Goal: Information Seeking & Learning: Learn about a topic

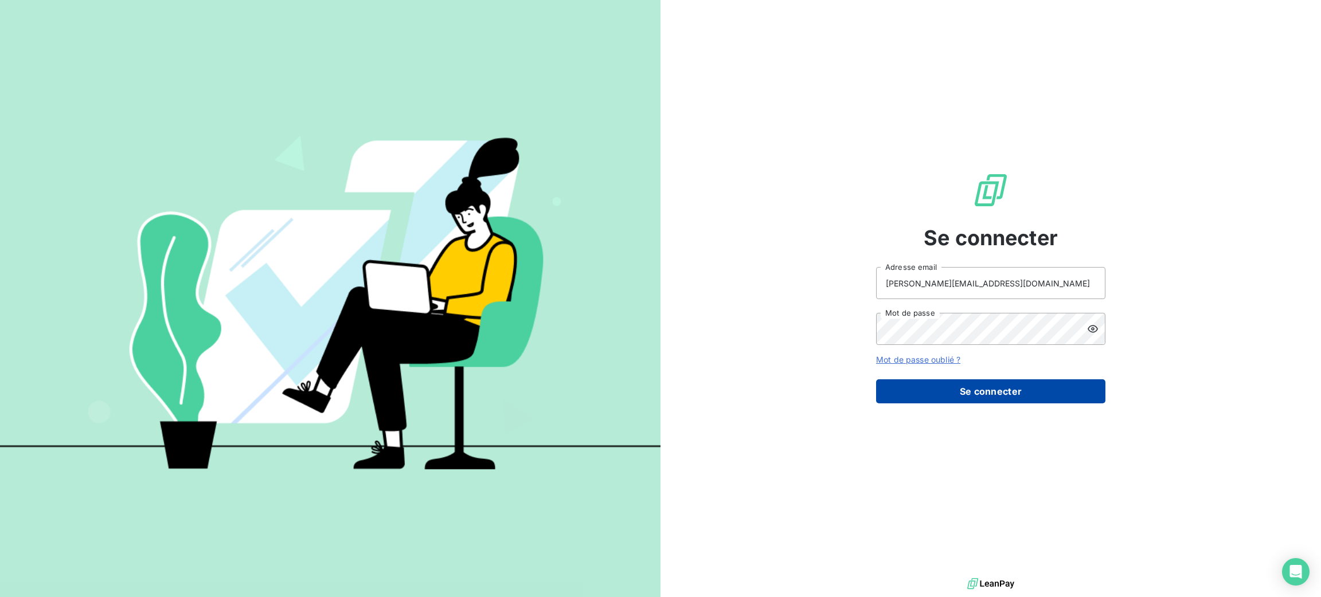
drag, startPoint x: 975, startPoint y: 391, endPoint x: 677, endPoint y: 261, distance: 325.0
click at [974, 391] on button "Se connecter" at bounding box center [990, 391] width 229 height 24
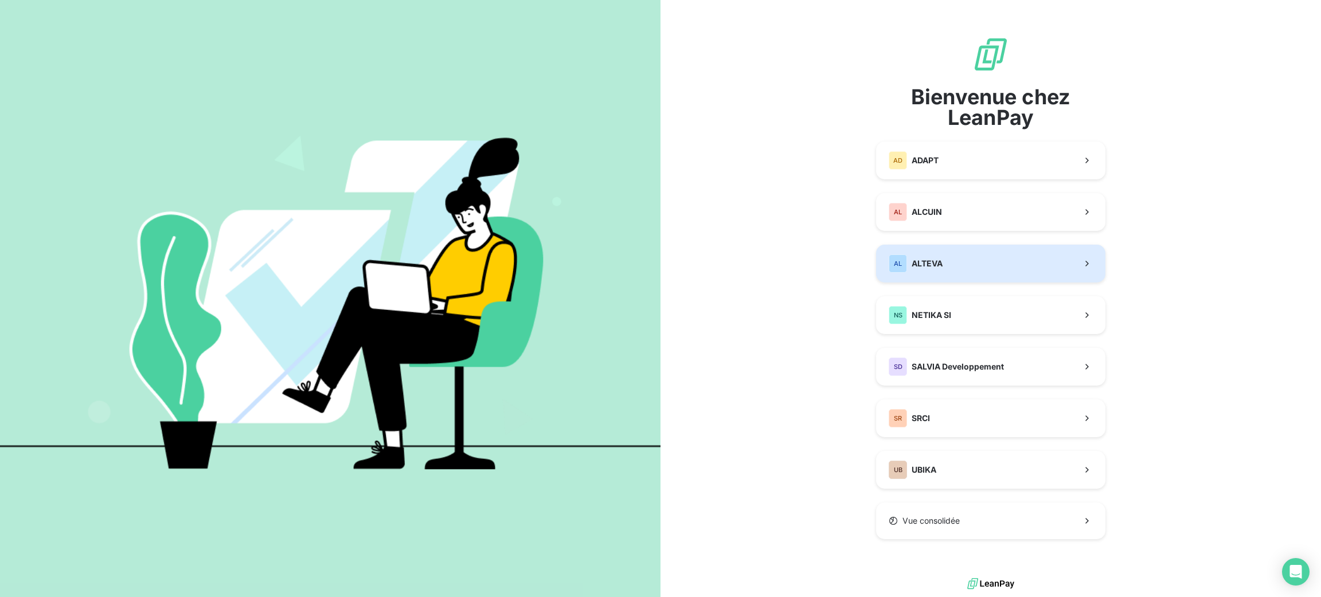
click at [972, 272] on button "AL ALTEVA" at bounding box center [990, 264] width 229 height 38
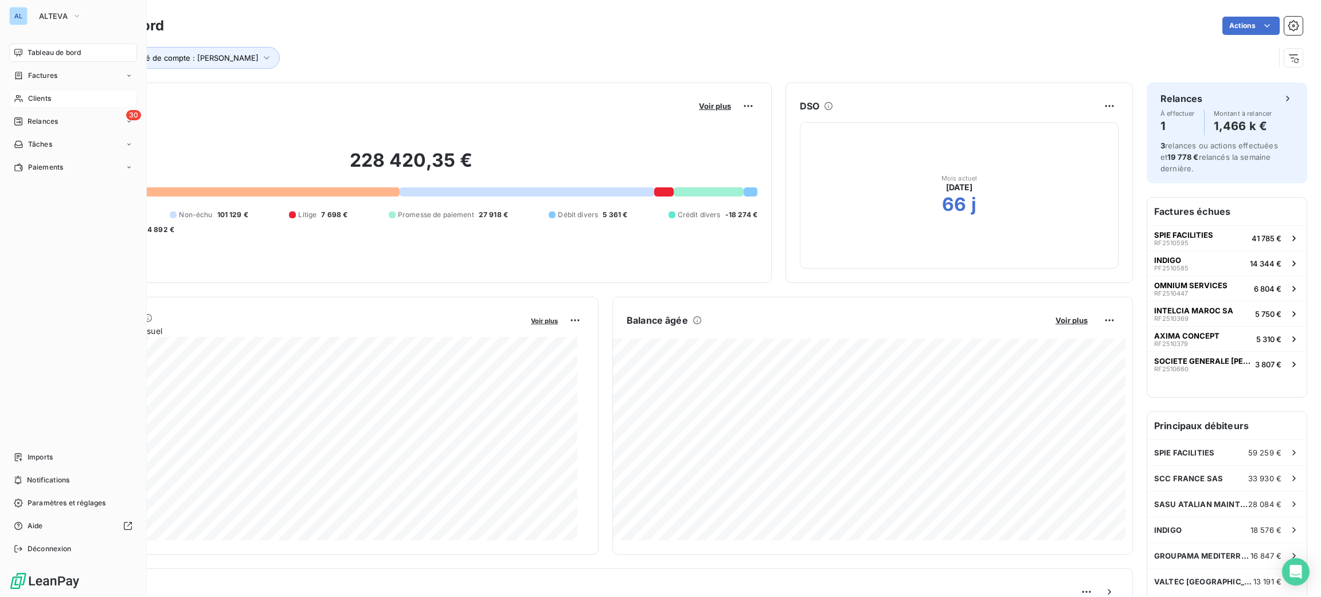
click at [28, 99] on span "Clients" at bounding box center [39, 98] width 23 height 10
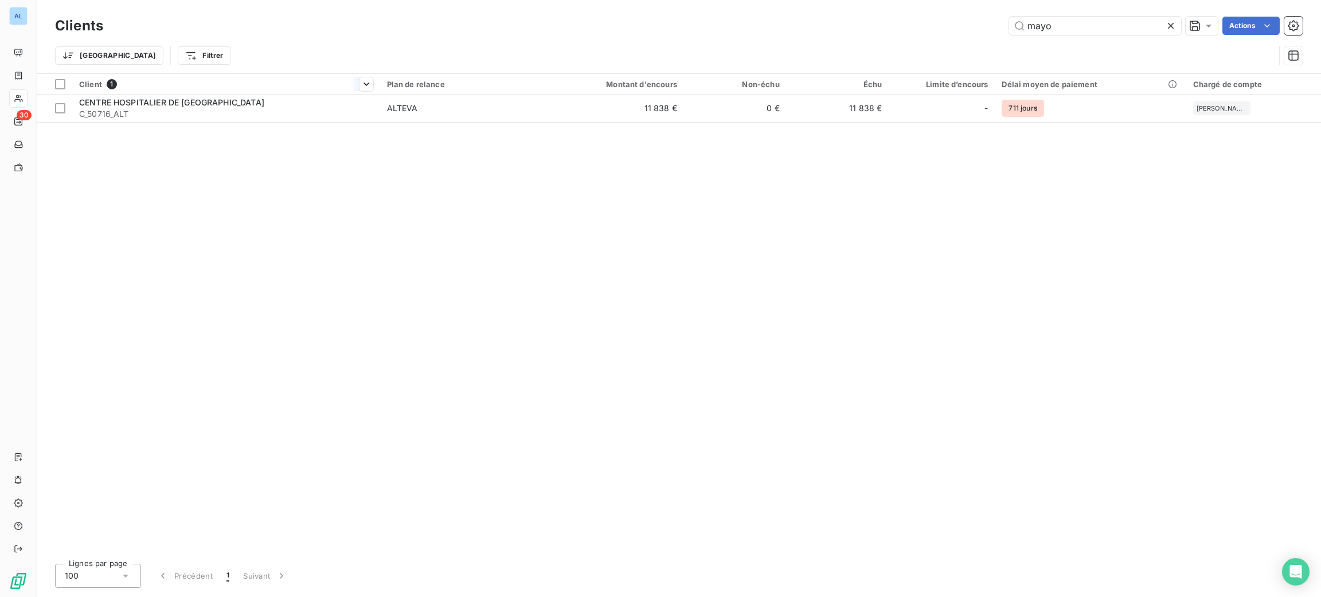
type input "mayo"
click at [184, 93] on th "Client 1" at bounding box center [226, 84] width 308 height 21
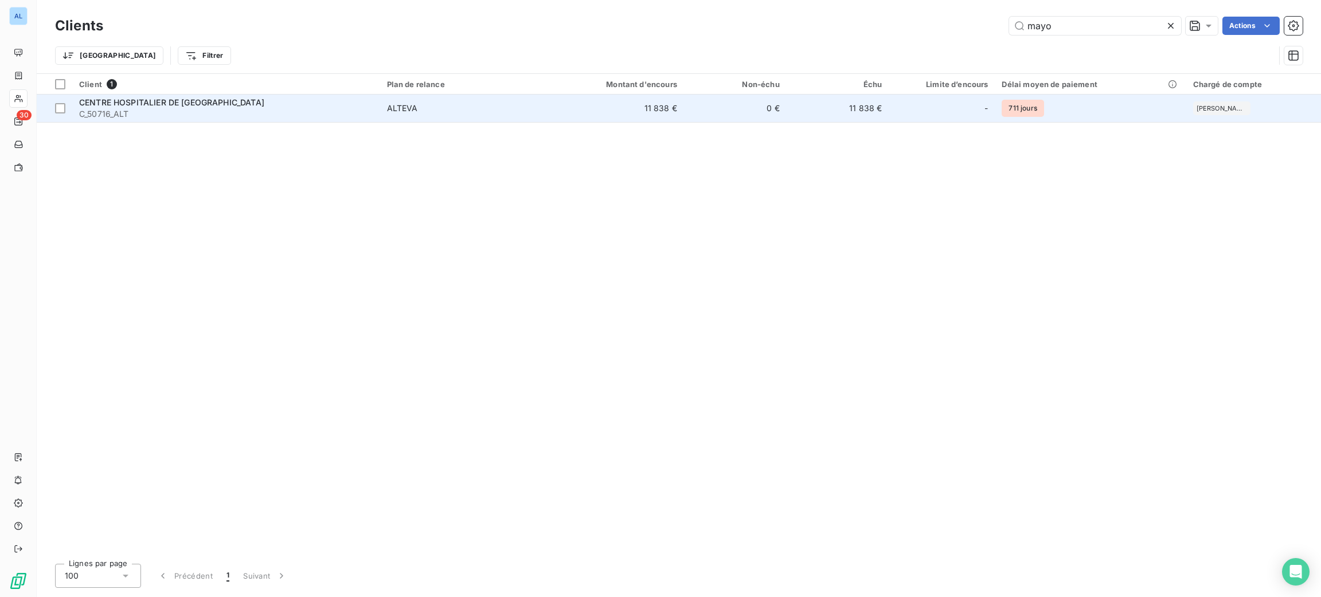
click at [184, 94] on th "Client 1" at bounding box center [226, 84] width 308 height 21
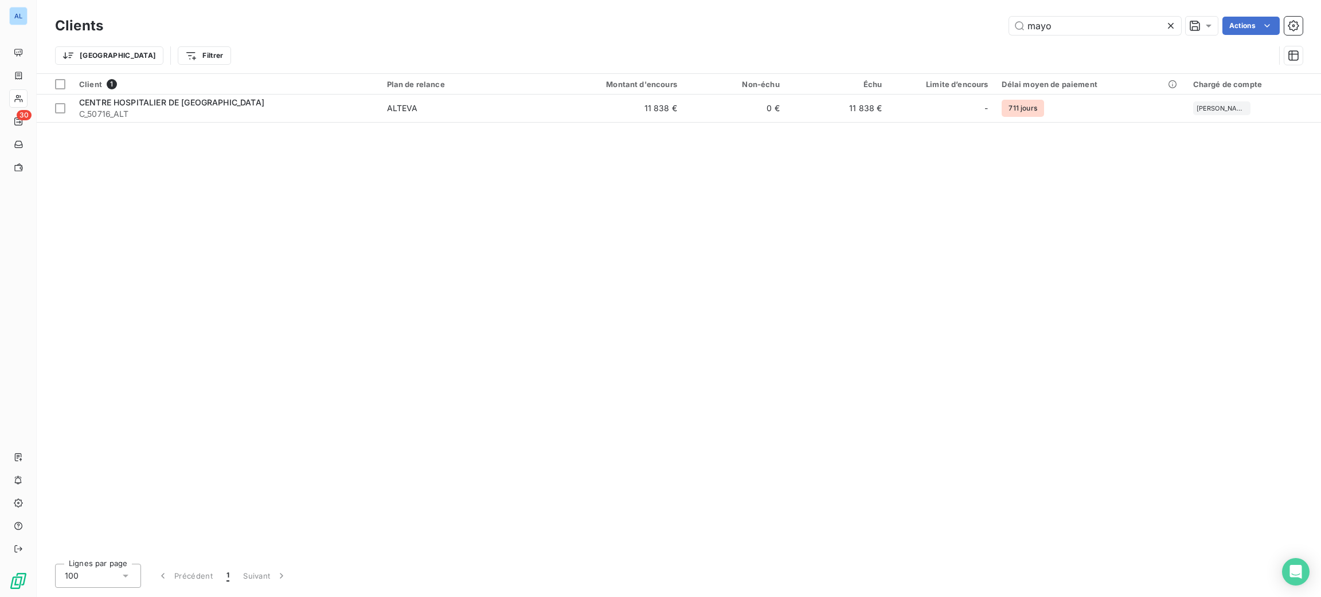
click at [206, 126] on div "Client 1 Plan de relance Montant d'encours Non-échu Échu Limite d’encours Délai…" at bounding box center [679, 314] width 1284 height 481
click at [207, 123] on div "Client 1 Plan de relance Montant d'encours Non-échu Échu Limite d’encours Délai…" at bounding box center [679, 314] width 1284 height 481
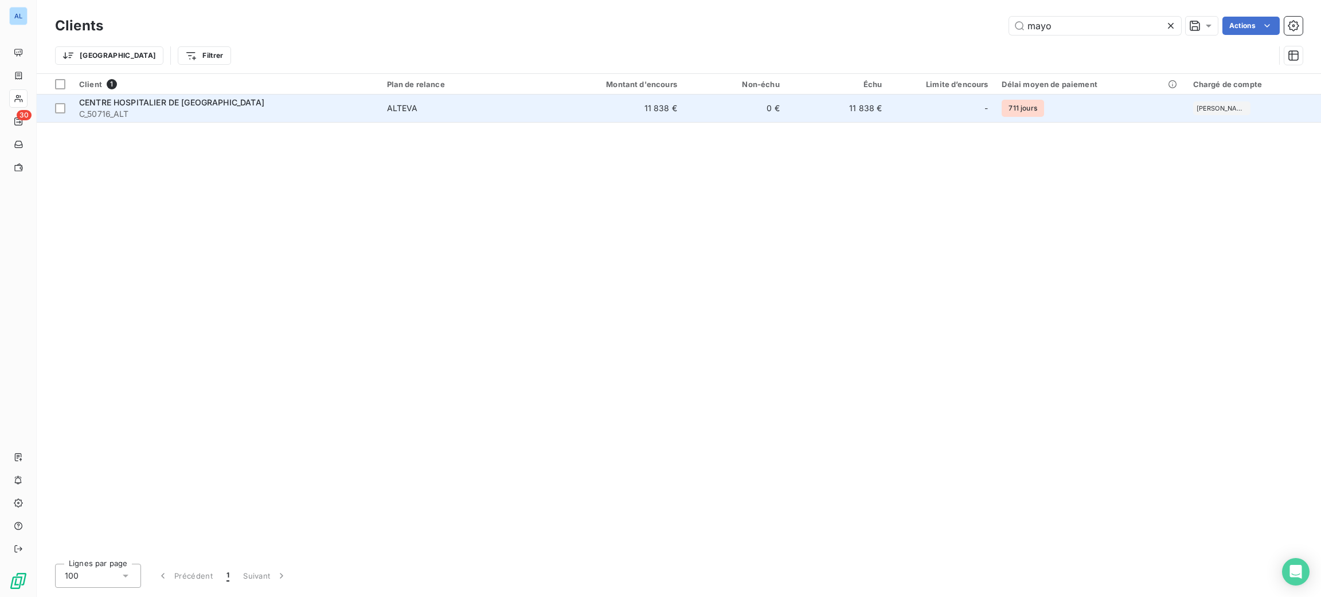
click at [218, 109] on span "C_50716_ALT" at bounding box center [226, 113] width 294 height 11
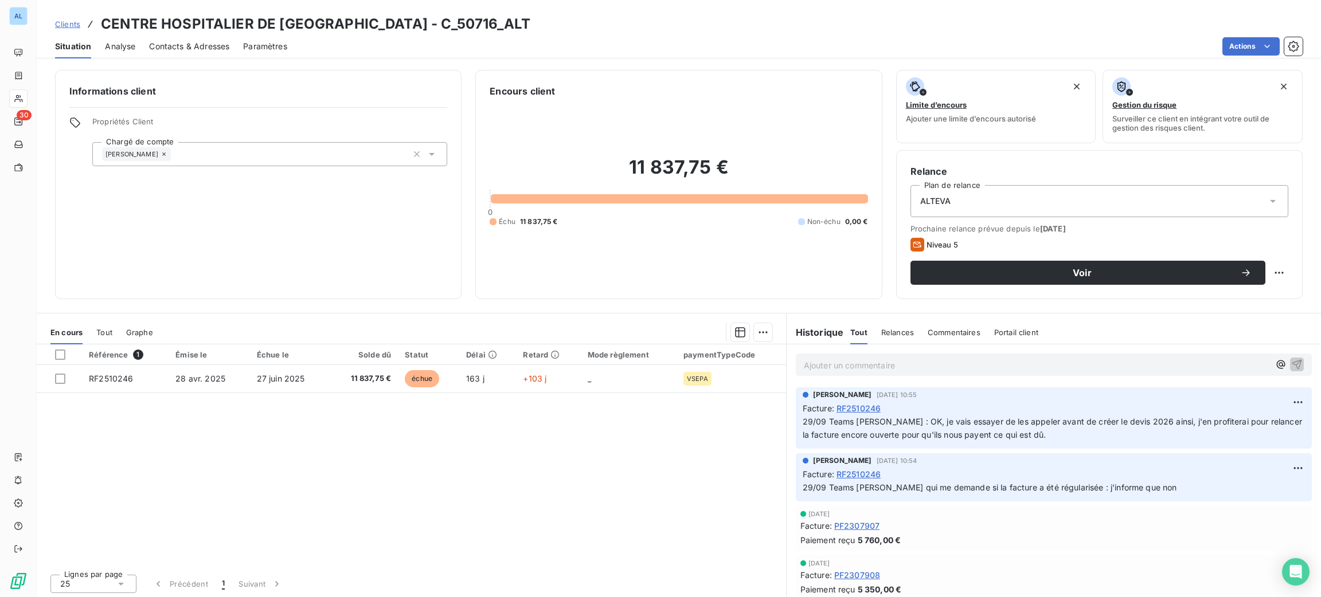
drag, startPoint x: 841, startPoint y: 366, endPoint x: 835, endPoint y: 367, distance: 5.8
click at [841, 366] on p "Ajouter un commentaire ﻿" at bounding box center [1036, 365] width 465 height 14
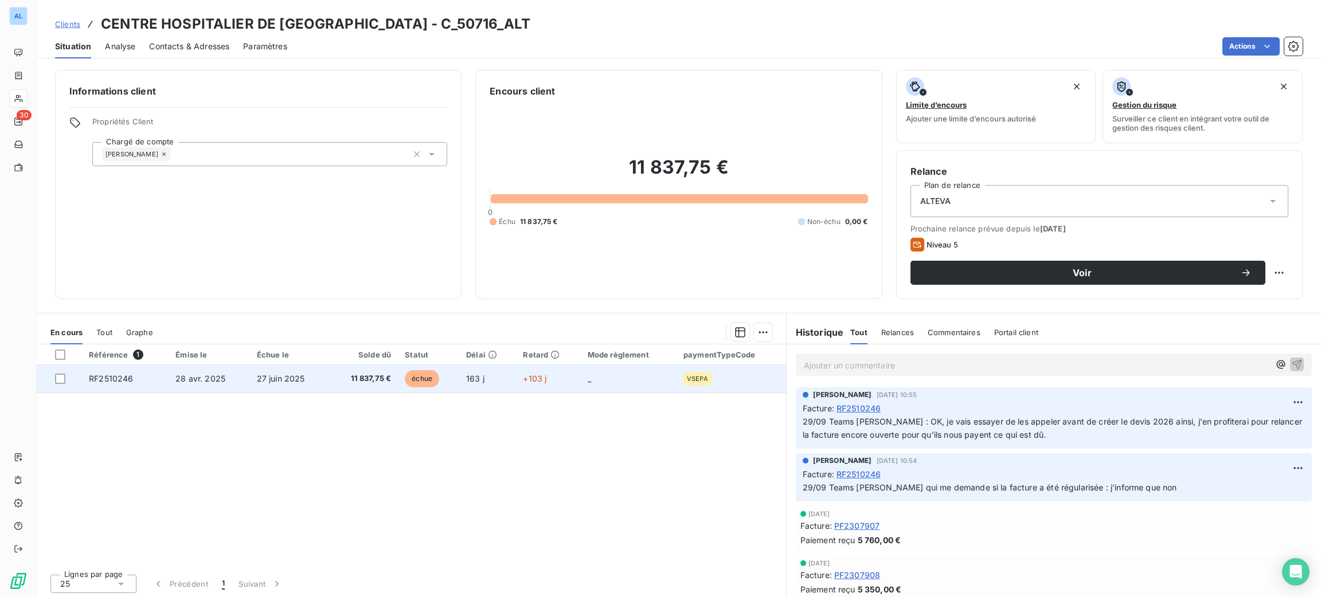
click at [516, 390] on td "+103 j" at bounding box center [548, 379] width 64 height 28
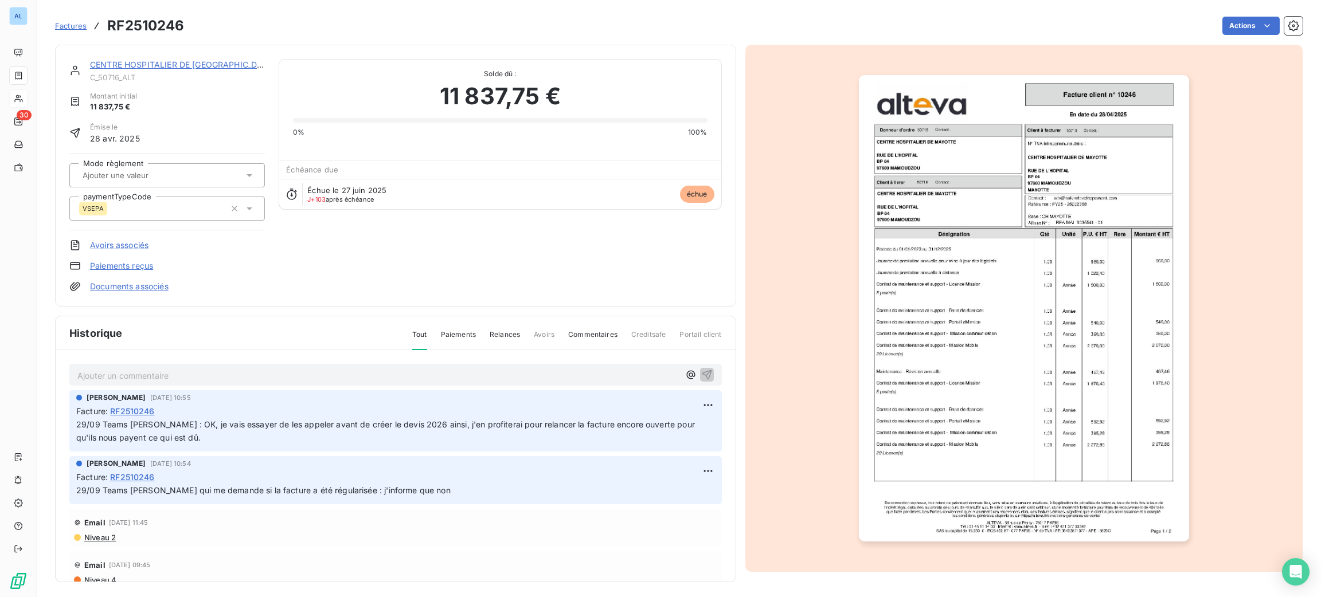
click at [498, 367] on div "Ajouter un commentaire ﻿" at bounding box center [378, 374] width 602 height 15
click at [500, 378] on p "Ajouter un commentaire ﻿" at bounding box center [378, 376] width 602 height 14
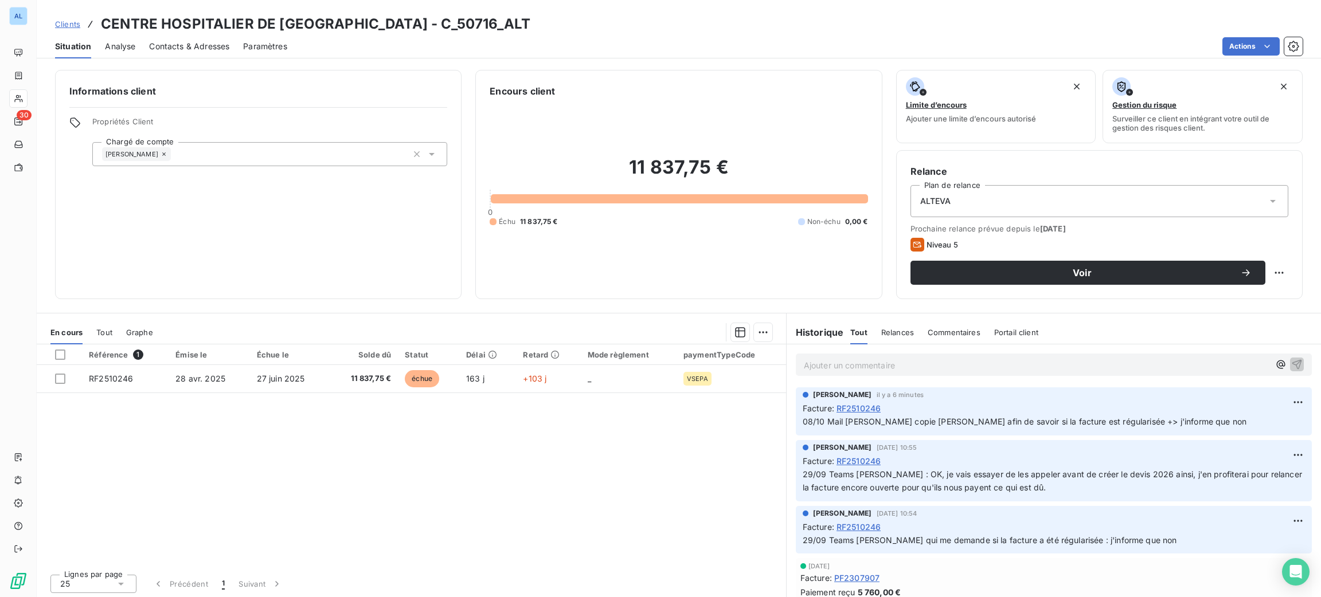
click at [1048, 368] on p "Ajouter un commentaire ﻿" at bounding box center [1036, 365] width 465 height 14
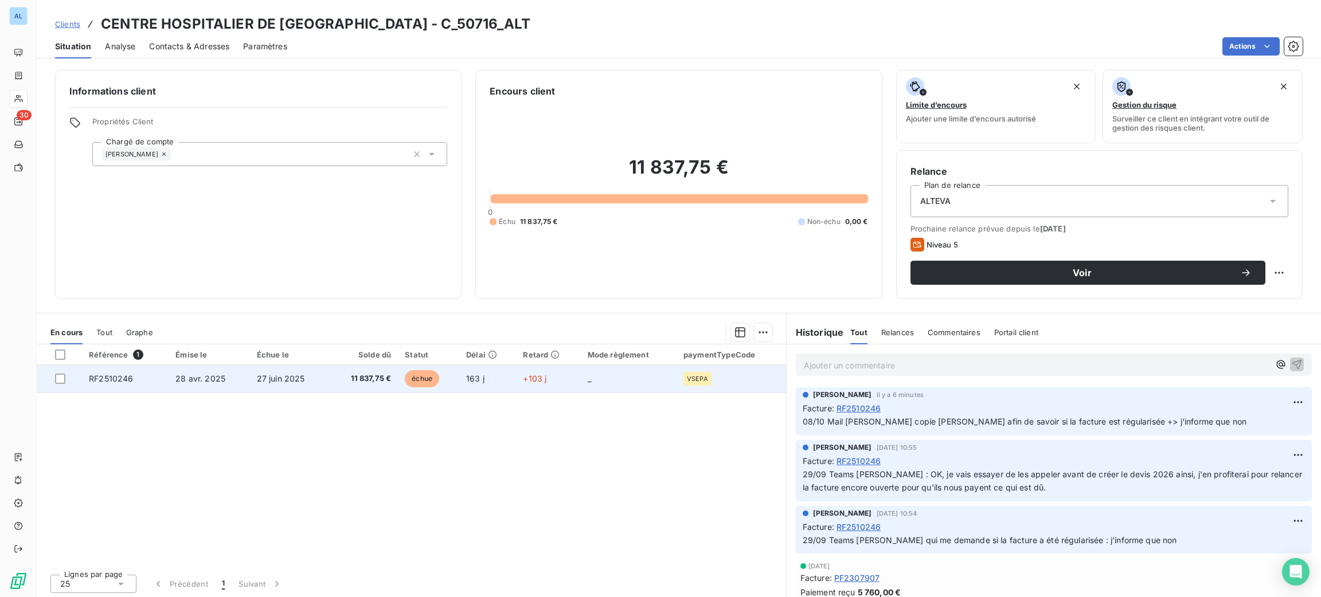
click at [102, 381] on span "RF2510246" at bounding box center [111, 379] width 44 height 10
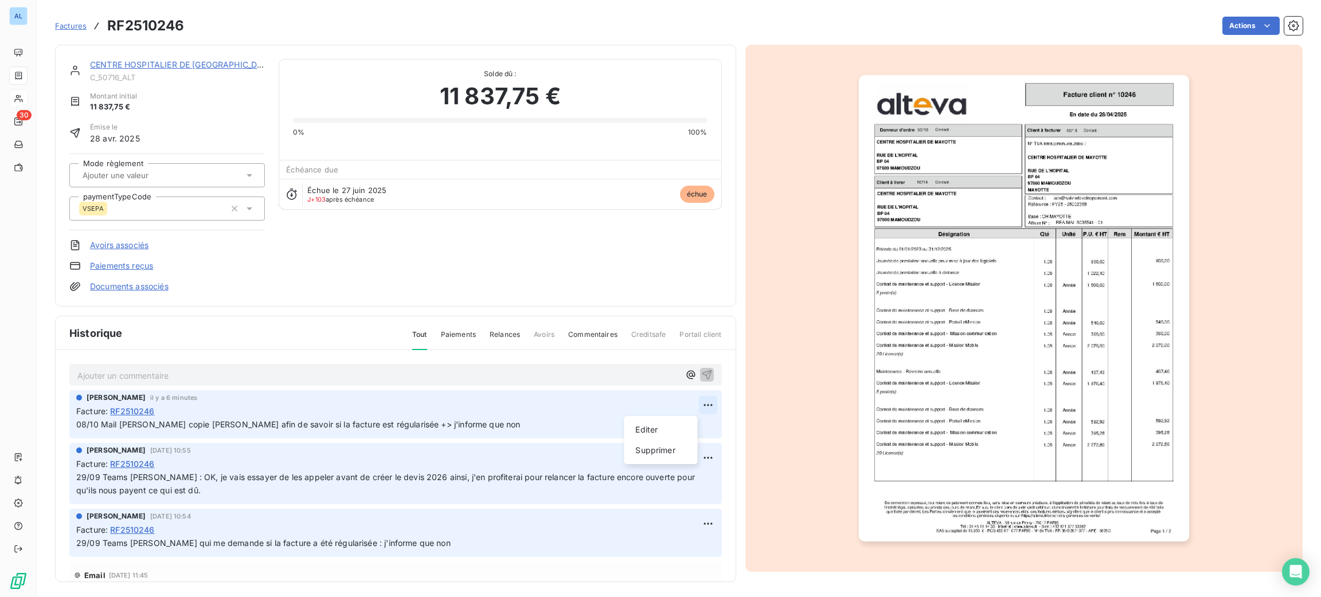
click at [688, 404] on html "AL 30 Factures RF2510246 Actions CENTRE HOSPITALIER DE [GEOGRAPHIC_DATA] C_5071…" at bounding box center [660, 298] width 1321 height 597
click at [675, 447] on div "Supprimer" at bounding box center [660, 450] width 64 height 18
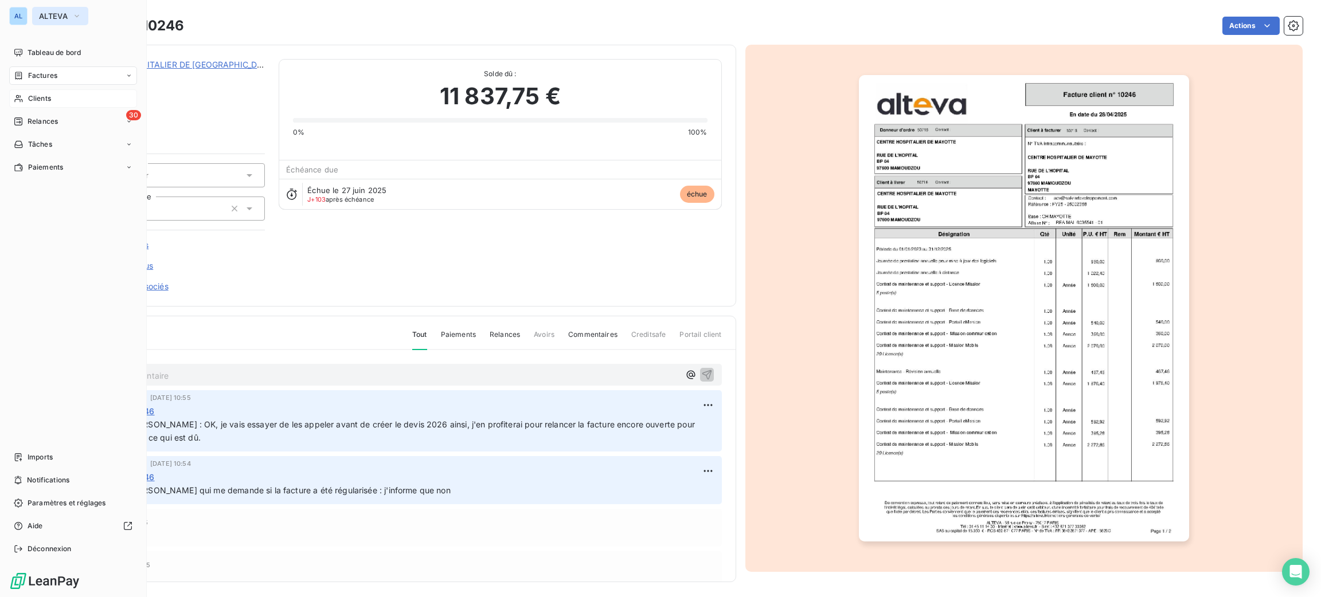
click at [79, 15] on icon "button" at bounding box center [76, 15] width 9 height 11
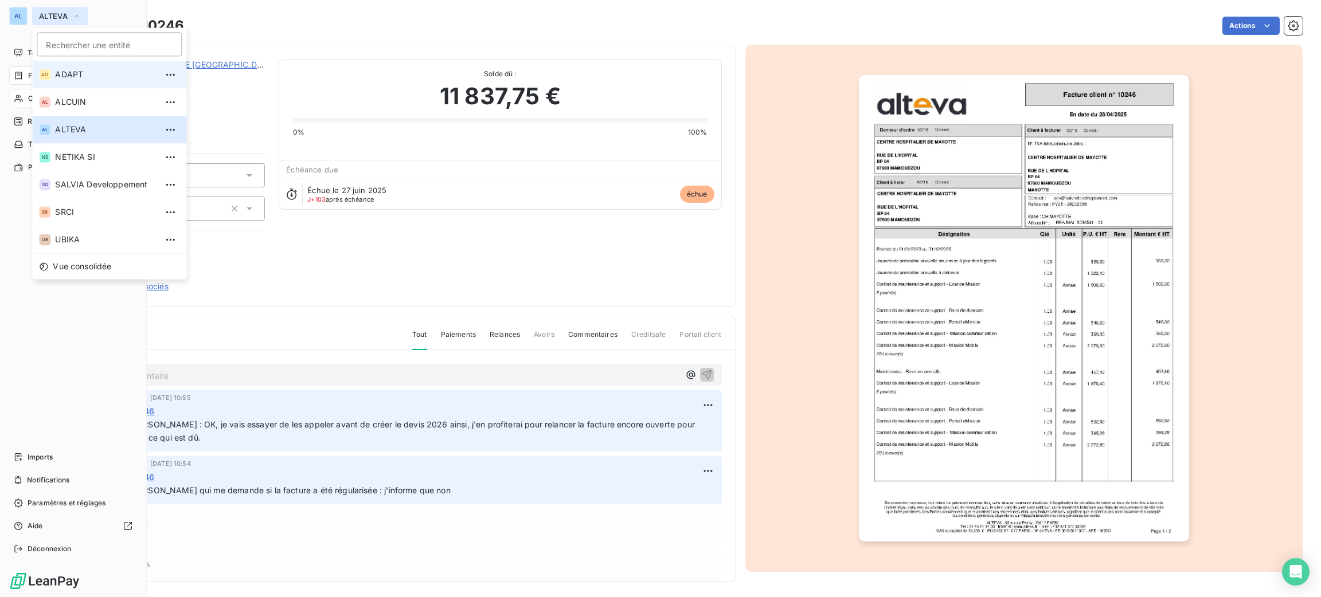
click at [72, 80] on span "ADAPT" at bounding box center [105, 74] width 101 height 11
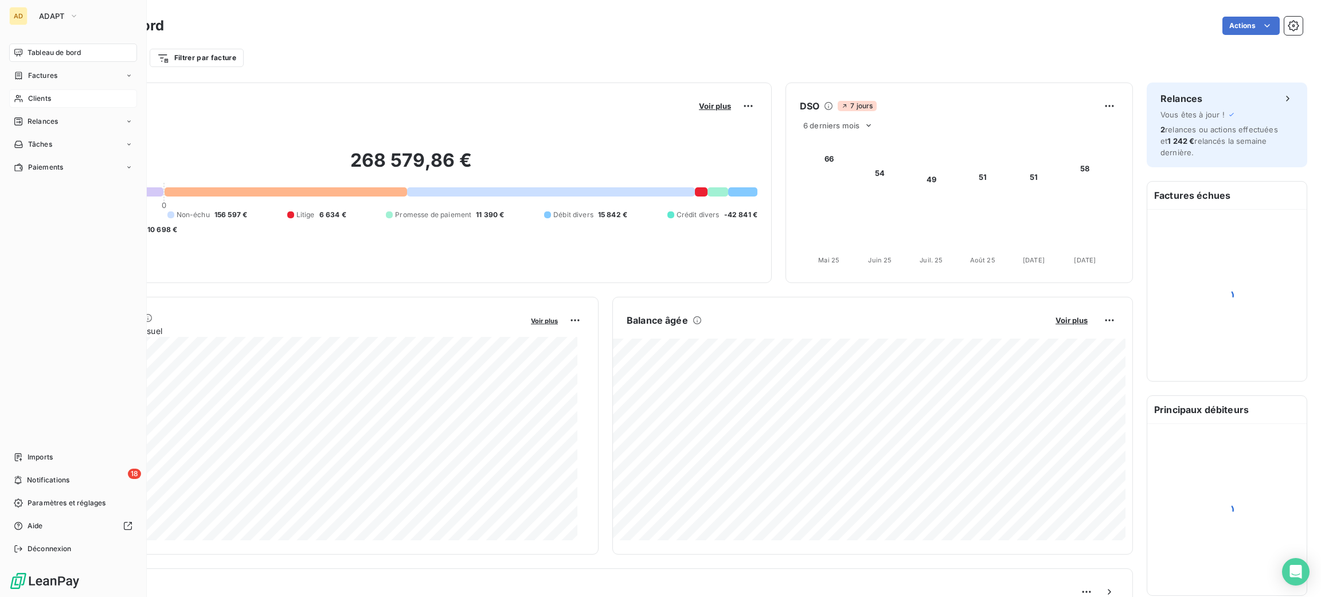
drag, startPoint x: 44, startPoint y: 105, endPoint x: 46, endPoint y: 99, distance: 6.2
click at [44, 103] on div "Clients" at bounding box center [73, 98] width 128 height 18
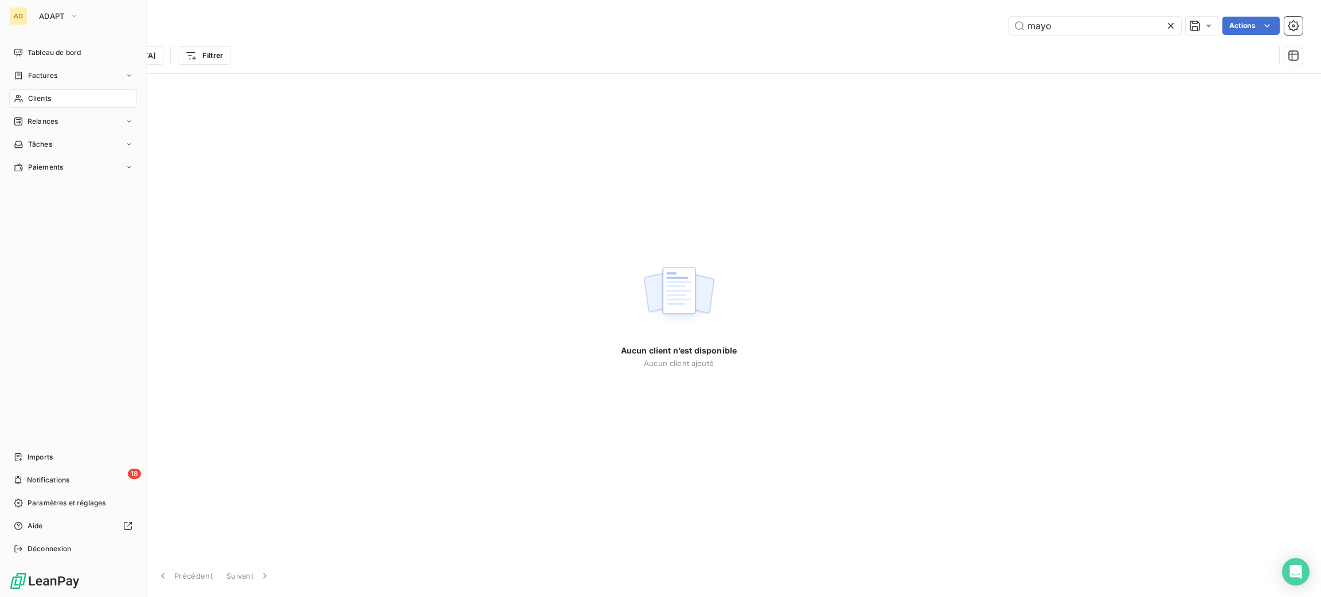
click at [46, 99] on span "Clients" at bounding box center [39, 98] width 23 height 10
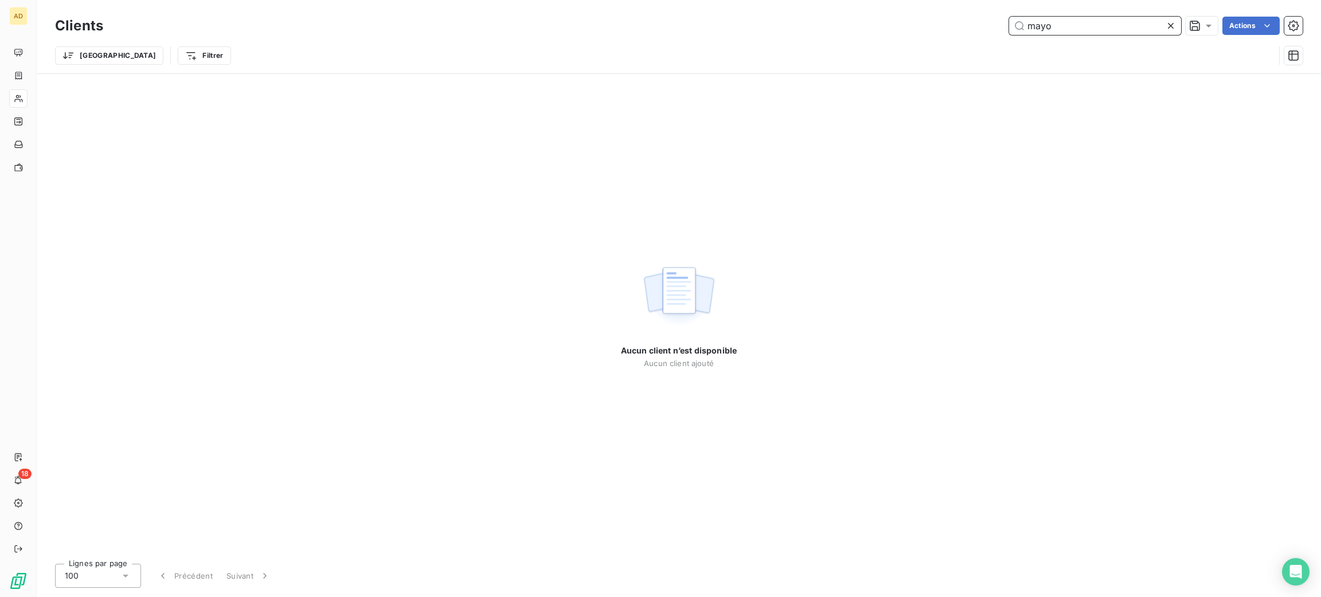
drag, startPoint x: 1072, startPoint y: 30, endPoint x: 948, endPoint y: 34, distance: 124.5
click at [976, 36] on div "Clients mayo Actions" at bounding box center [678, 26] width 1247 height 24
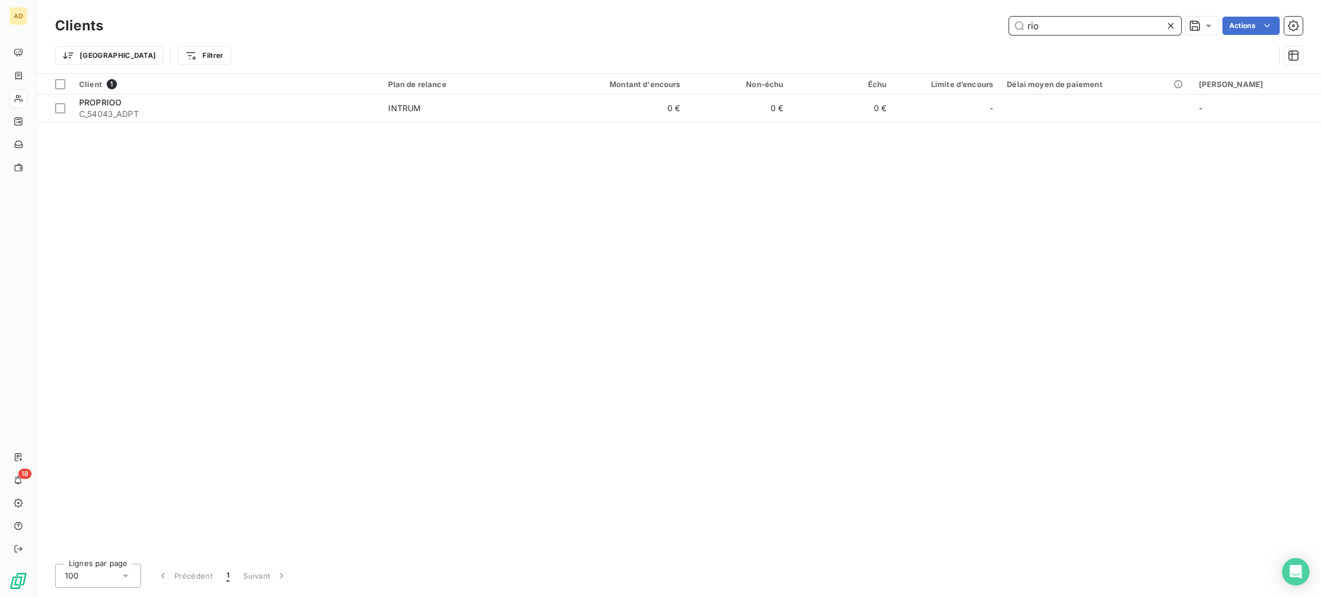
drag, startPoint x: 972, startPoint y: 24, endPoint x: 940, endPoint y: 19, distance: 32.3
click at [941, 19] on div "rio Actions" at bounding box center [709, 26] width 1185 height 18
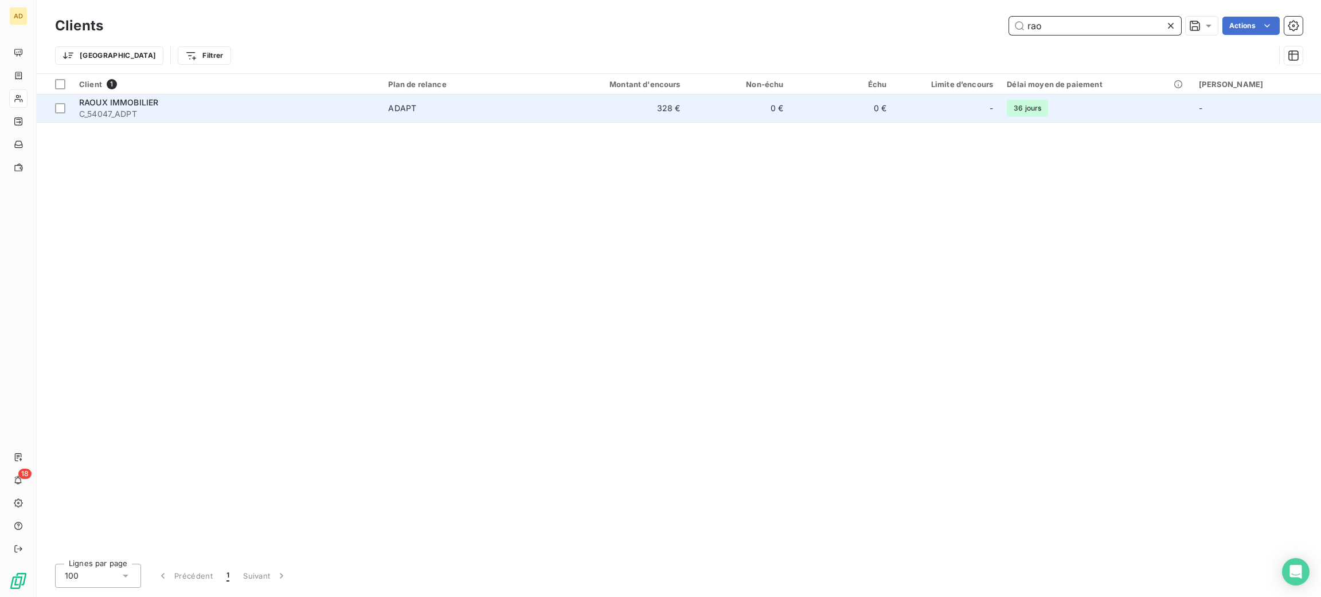
type input "rao"
click at [397, 128] on div "Client 1 Plan de relance Montant d'encours Non-échu Échu Limite d’encours Délai…" at bounding box center [679, 314] width 1284 height 481
click at [381, 112] on td "RAOUX IMMOBILIER C_54047_ADPT" at bounding box center [226, 109] width 309 height 28
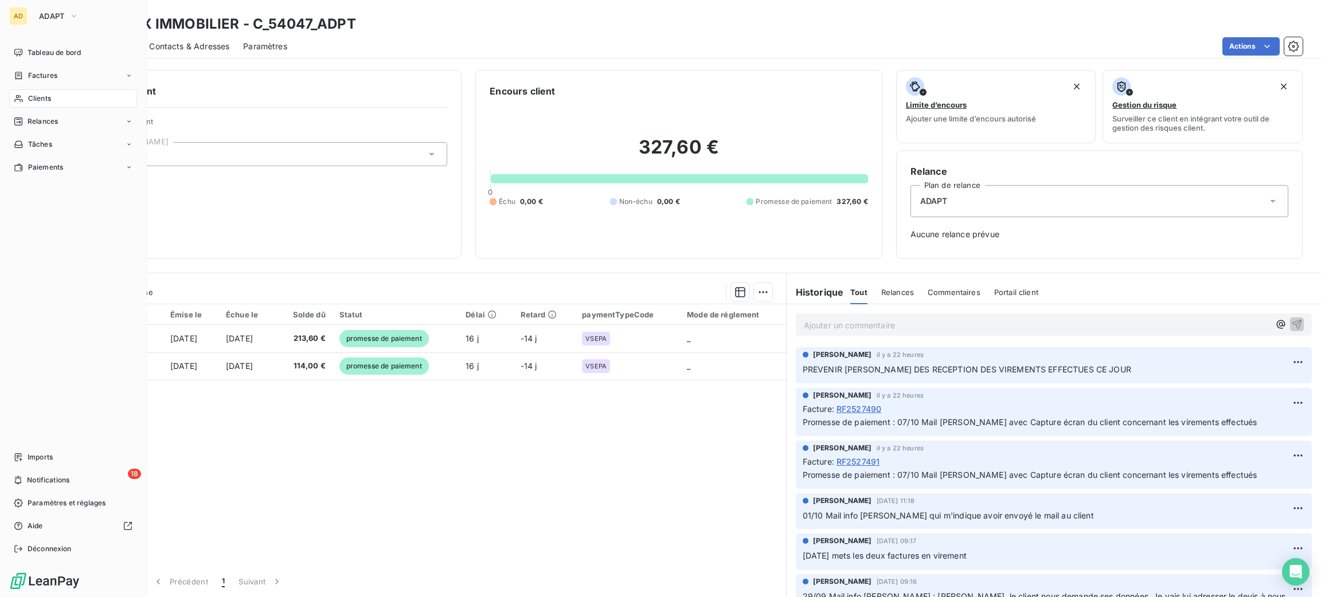
click at [50, 95] on span "Clients" at bounding box center [39, 98] width 23 height 10
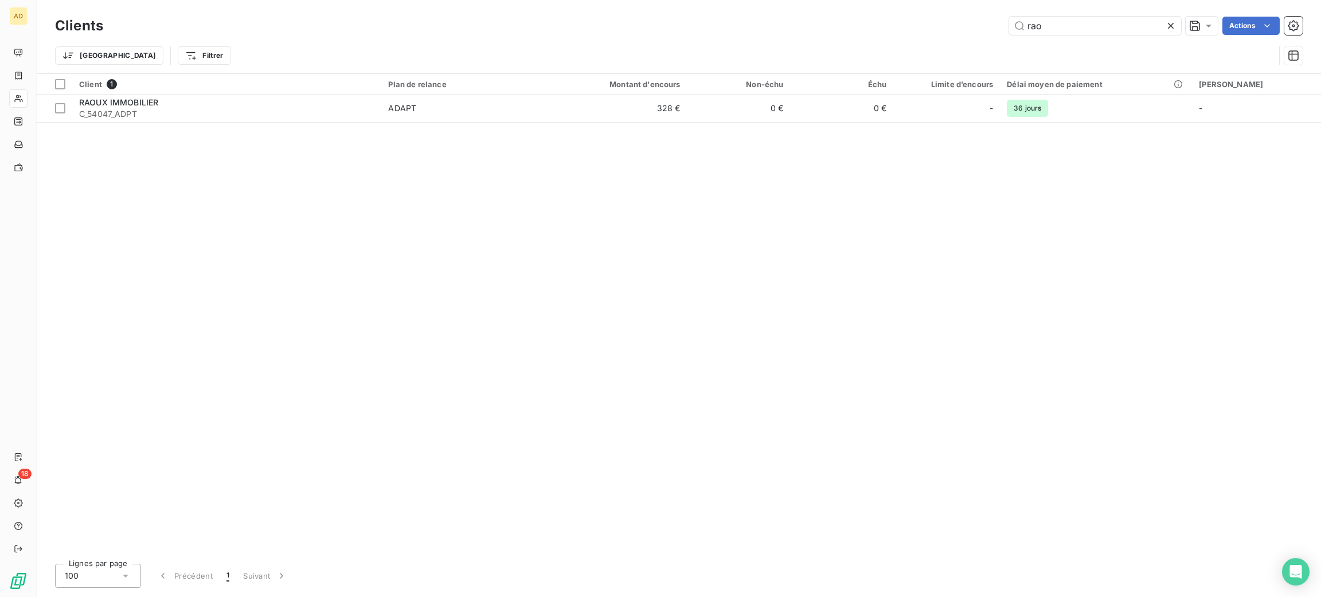
drag, startPoint x: 1060, startPoint y: 17, endPoint x: 984, endPoint y: 39, distance: 78.9
click at [970, 30] on div "Clients rao Actions" at bounding box center [678, 26] width 1247 height 24
drag, startPoint x: 1064, startPoint y: 30, endPoint x: 985, endPoint y: 30, distance: 79.7
click at [985, 30] on div "rao Actions" at bounding box center [709, 26] width 1185 height 18
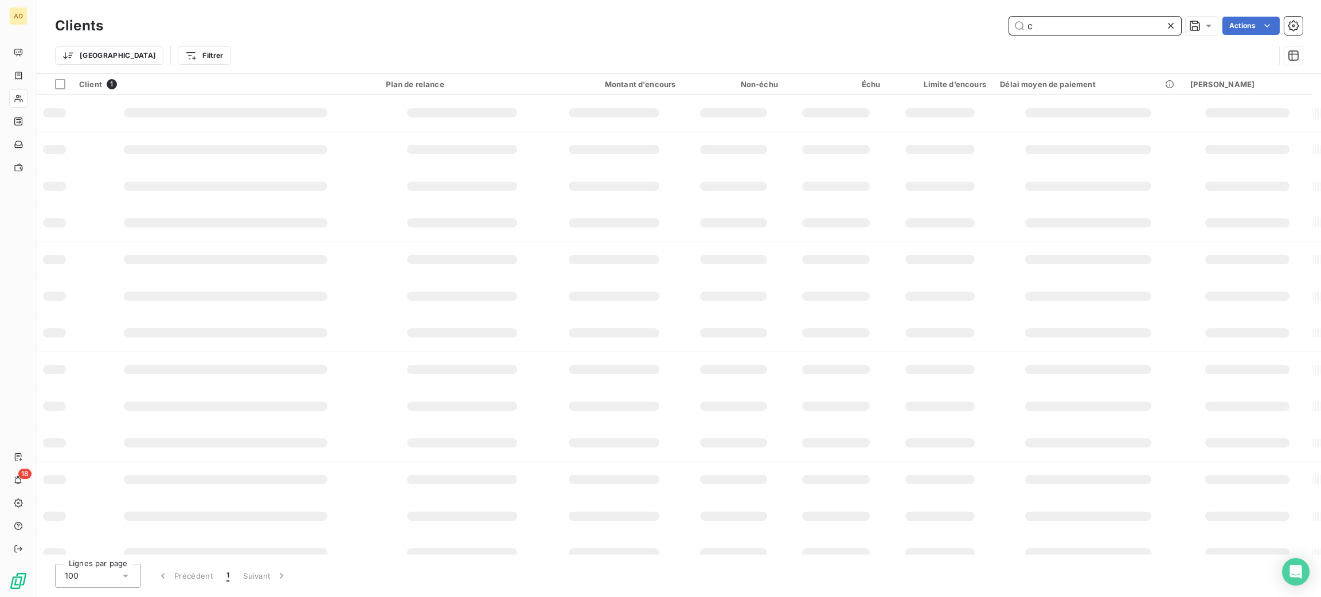
type input "ca"
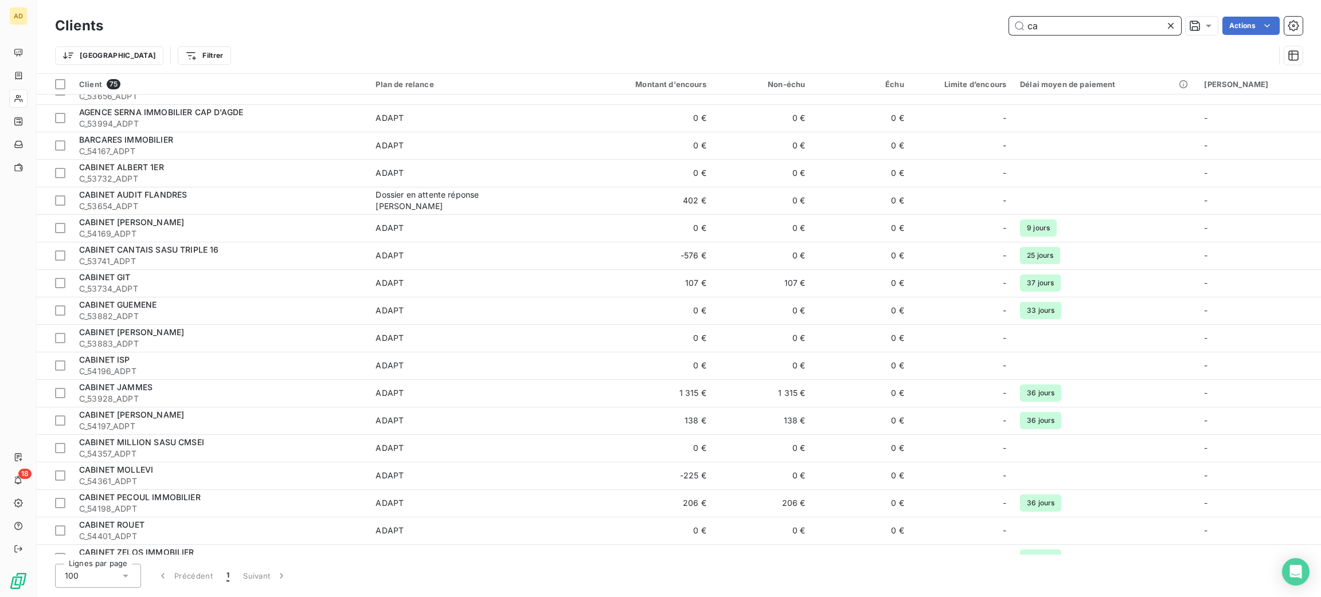
scroll to position [86, 0]
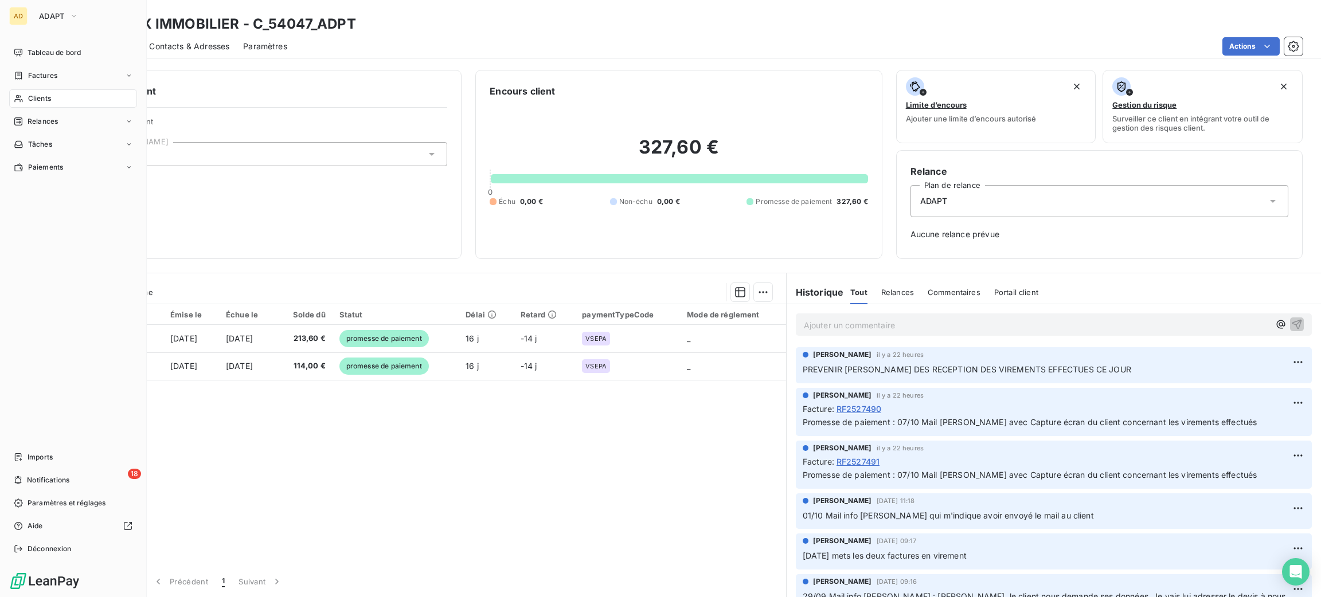
click at [50, 103] on span "Clients" at bounding box center [39, 98] width 23 height 10
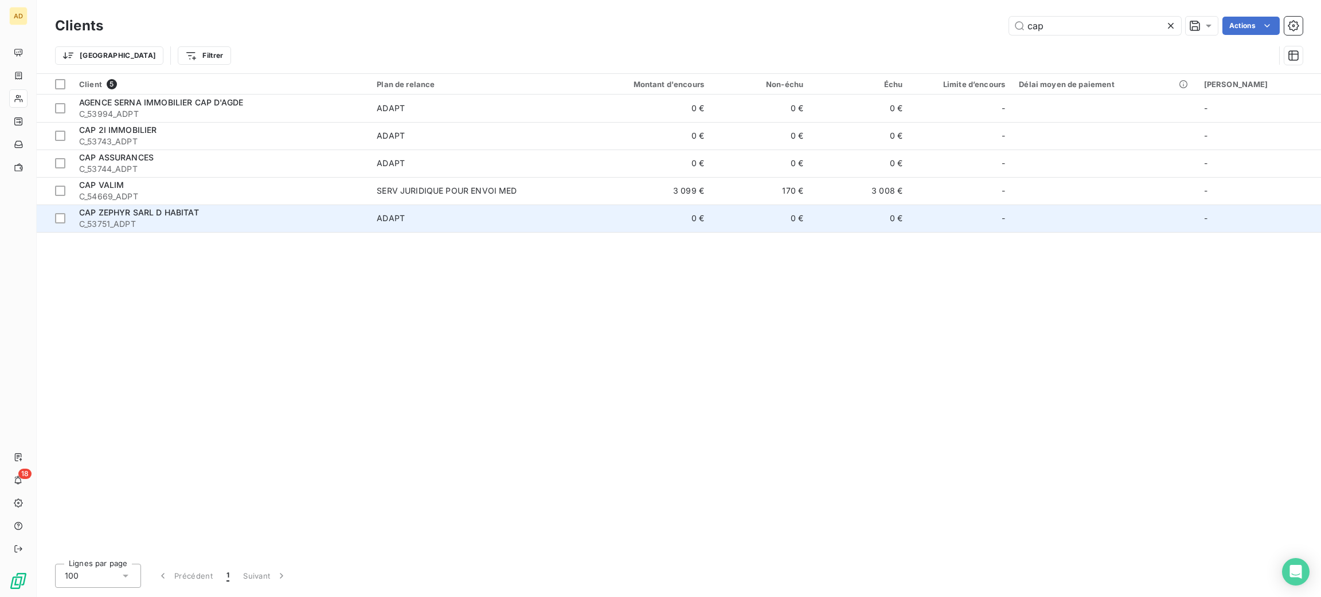
type input "cap"
click at [271, 219] on span "C_53751_ADPT" at bounding box center [221, 223] width 284 height 11
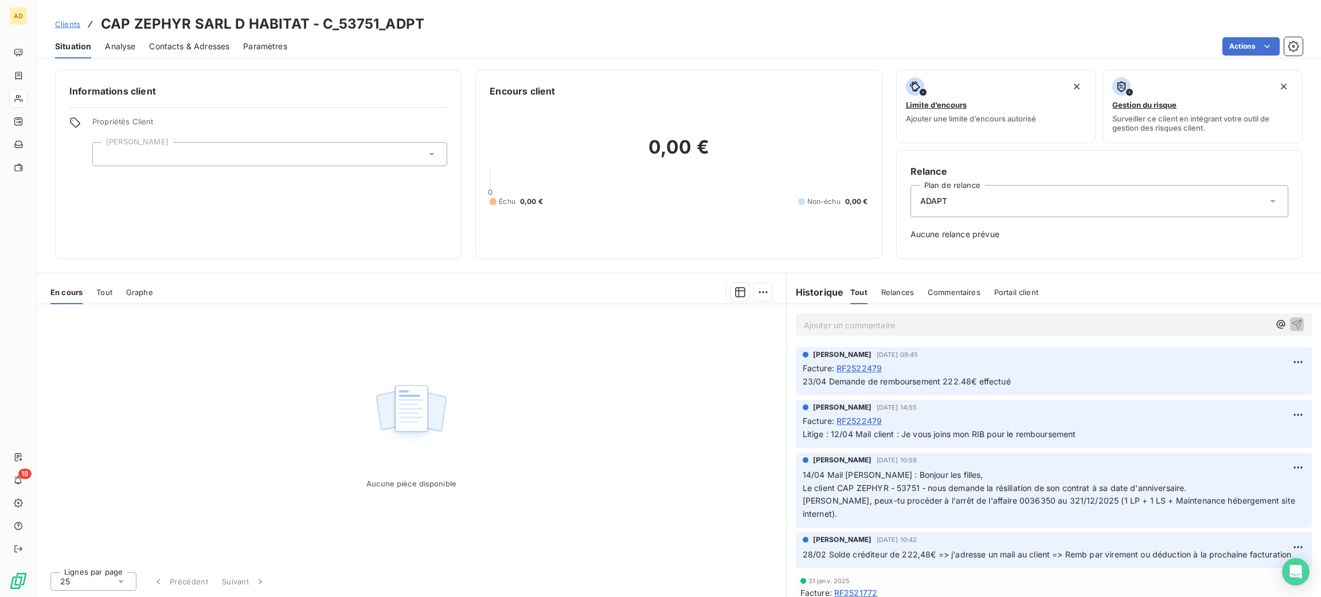
click at [216, 47] on span "Contacts & Adresses" at bounding box center [189, 46] width 80 height 11
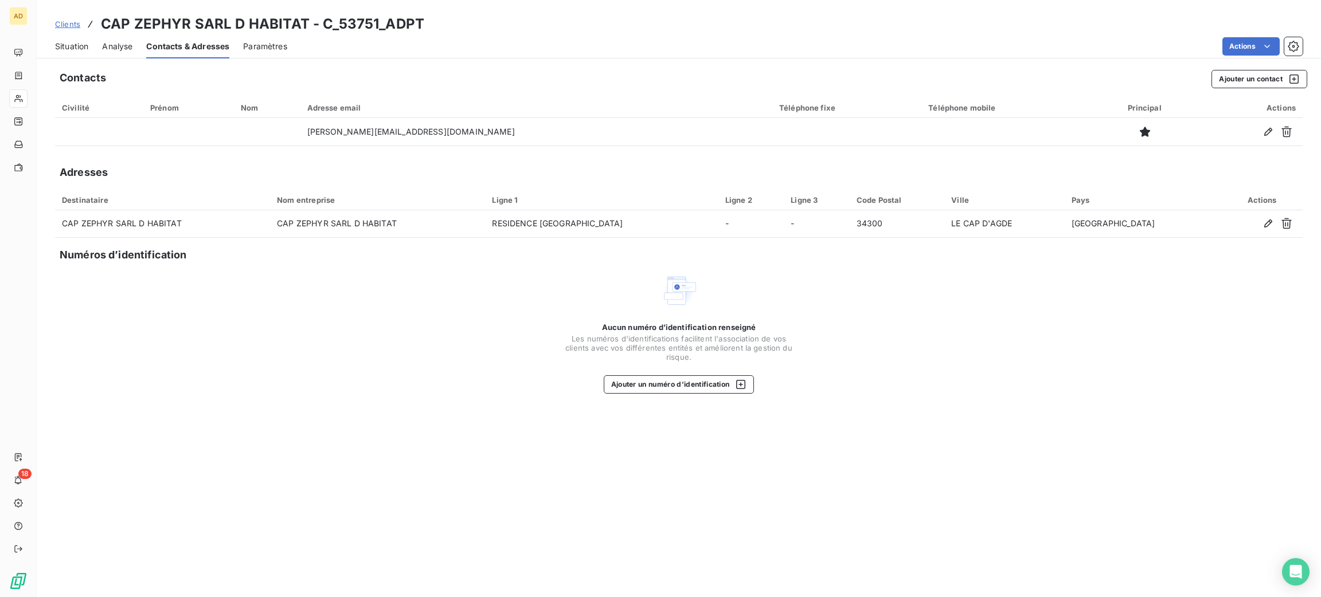
click at [73, 42] on span "Situation" at bounding box center [71, 46] width 33 height 11
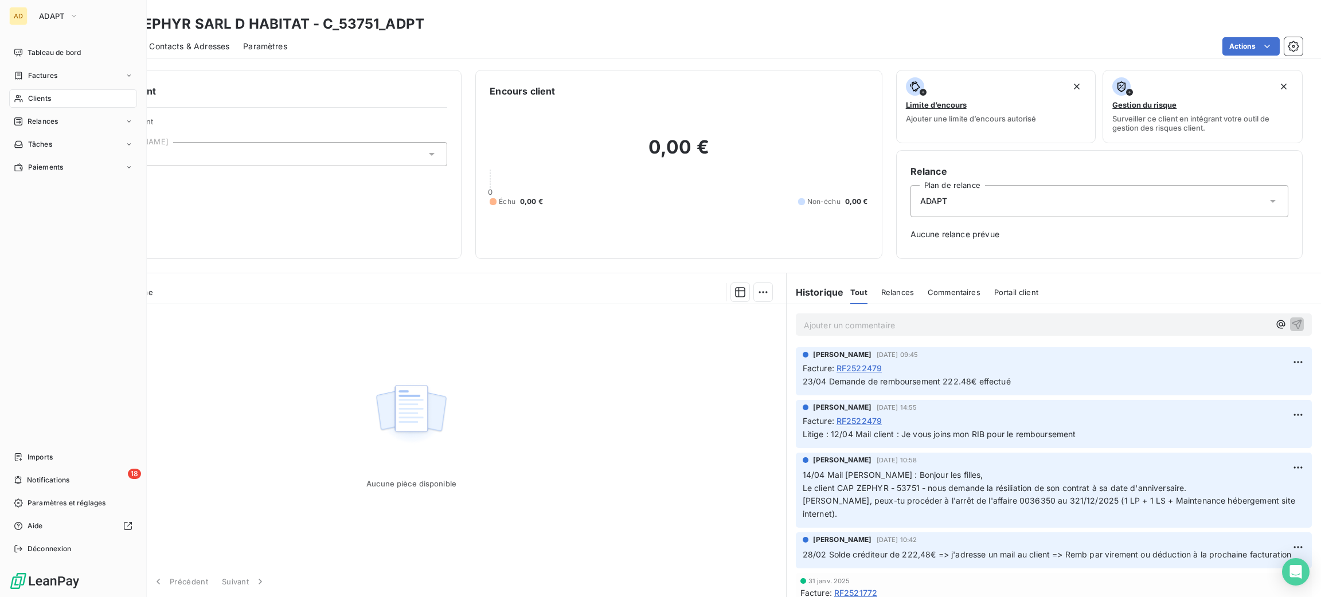
click at [43, 101] on span "Clients" at bounding box center [39, 98] width 23 height 10
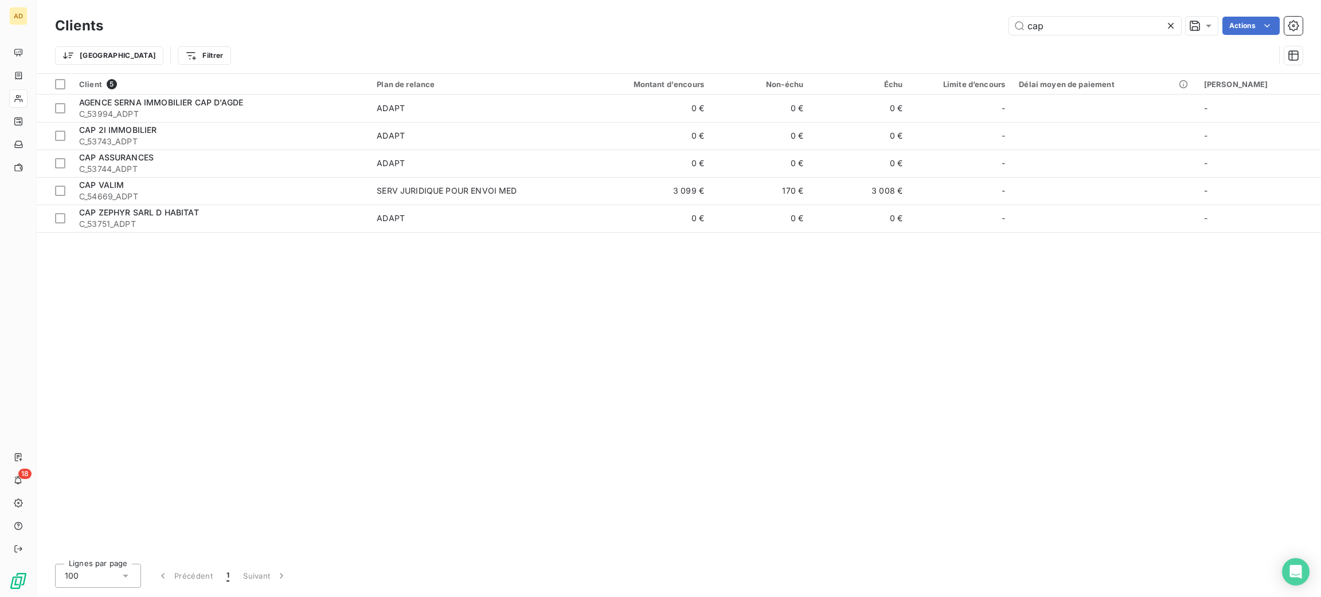
drag, startPoint x: 1082, startPoint y: 20, endPoint x: 924, endPoint y: 13, distance: 158.4
click at [927, 10] on div "Clients cap Actions Trier Filtrer" at bounding box center [679, 36] width 1284 height 73
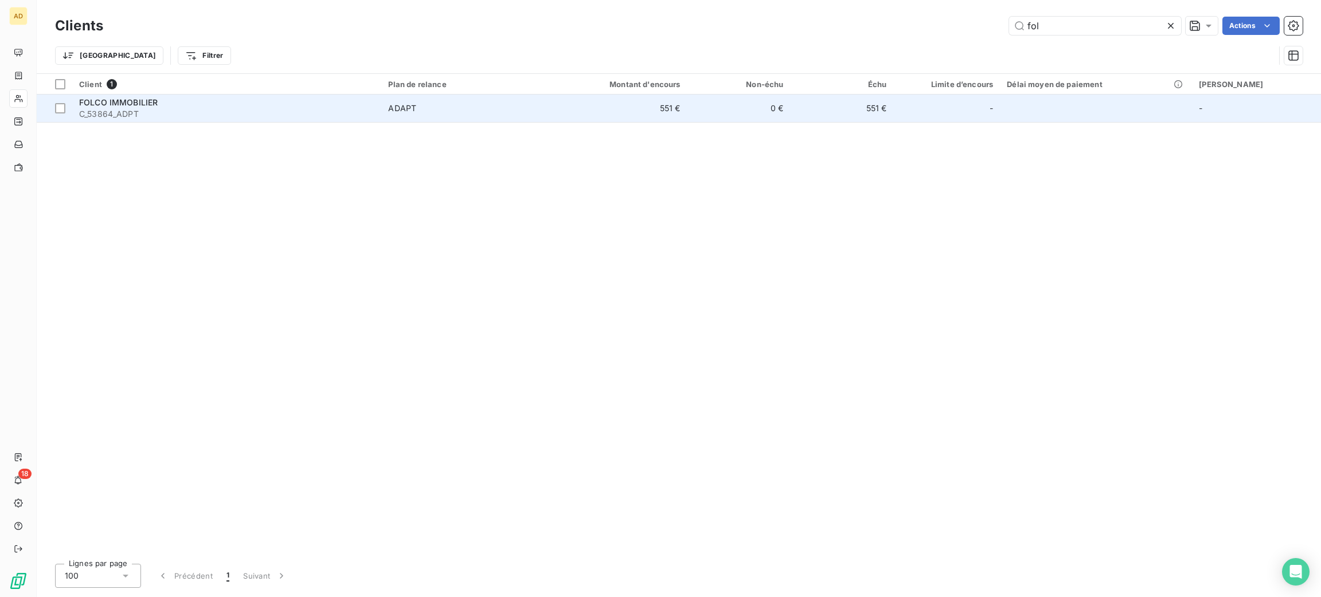
type input "fol"
click at [374, 108] on span "C_53864_ADPT" at bounding box center [226, 113] width 295 height 11
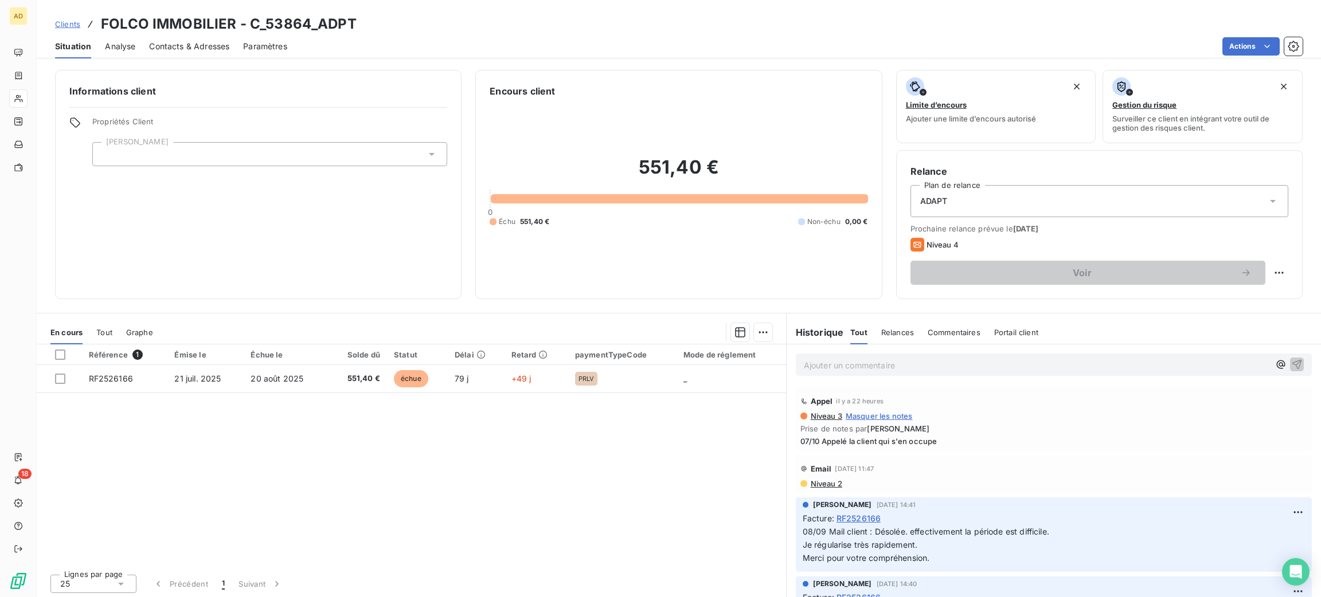
click at [682, 417] on div "Référence 1 Émise le Échue le Solde dû Statut Délai Retard paymentTypeCode Mode…" at bounding box center [411, 455] width 749 height 221
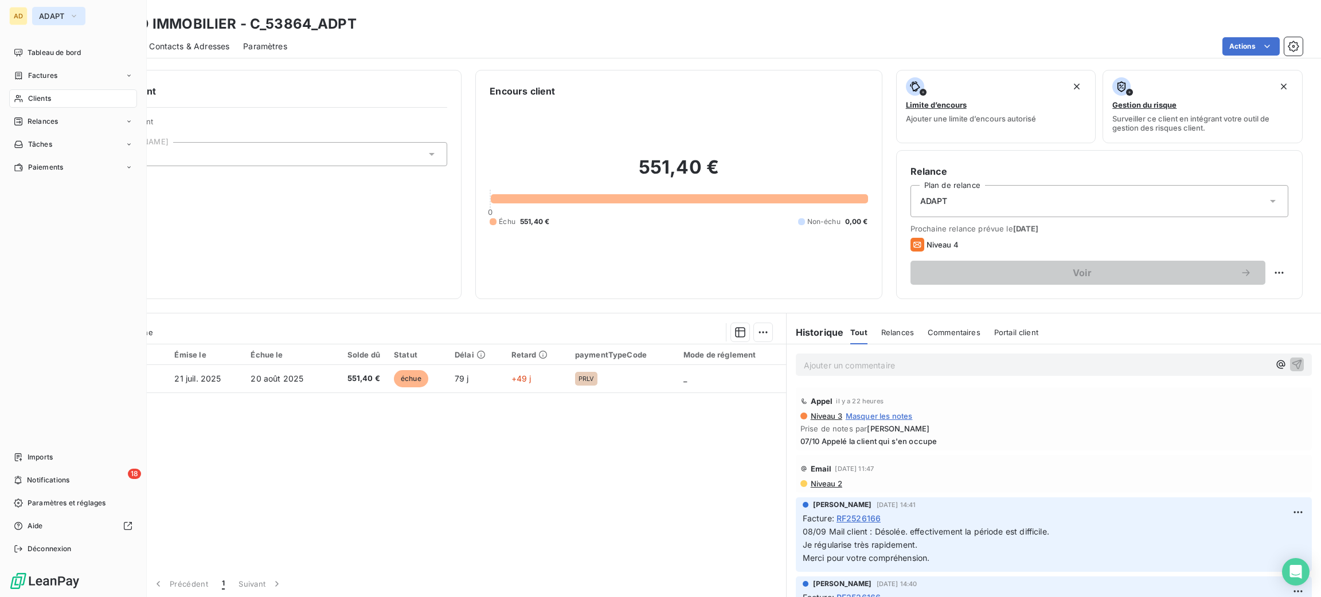
click at [56, 24] on button "ADAPT" at bounding box center [58, 16] width 53 height 18
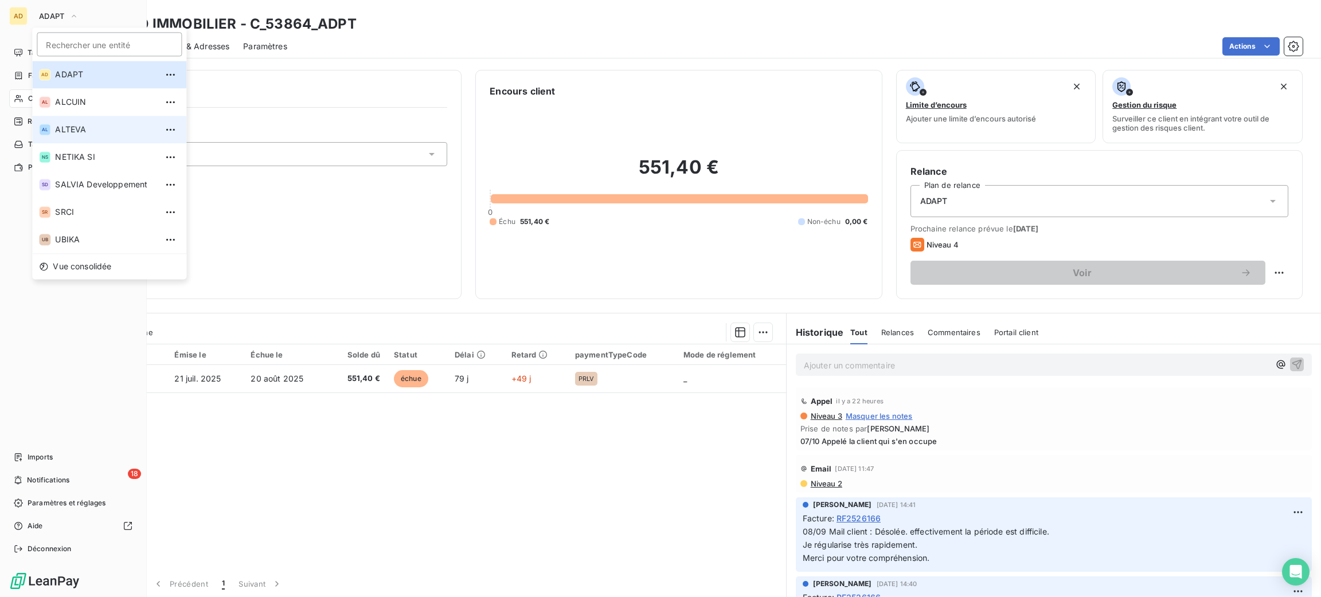
click at [83, 129] on span "ALTEVA" at bounding box center [105, 129] width 101 height 11
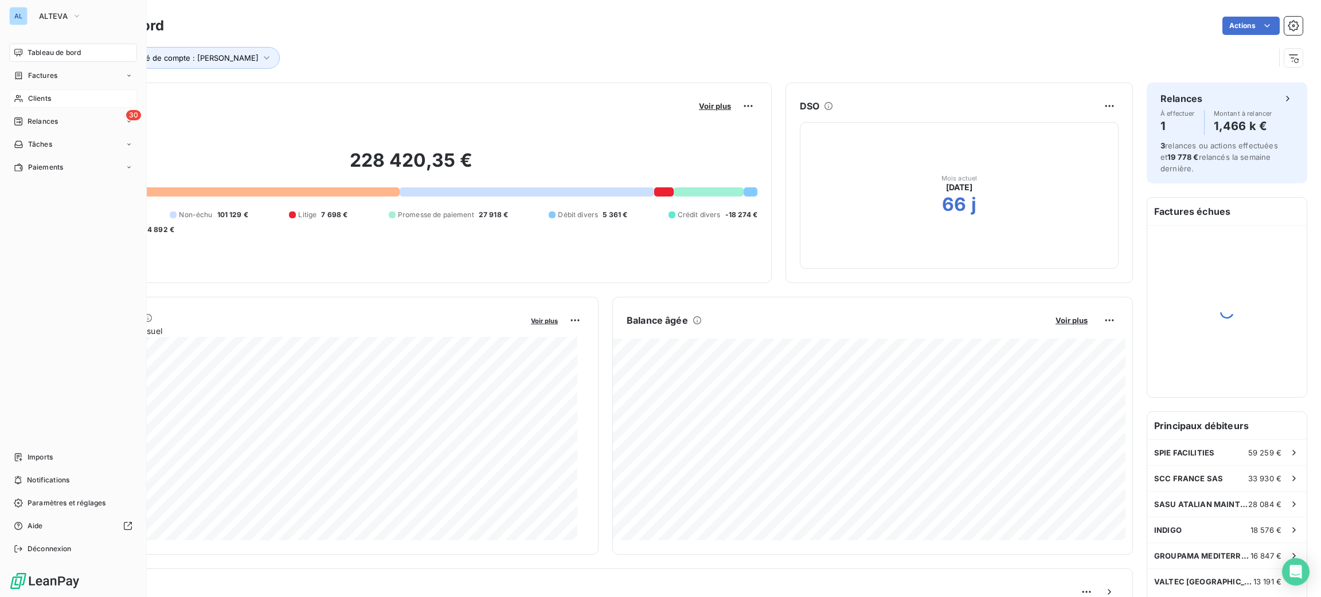
click at [53, 91] on div "Clients" at bounding box center [73, 98] width 128 height 18
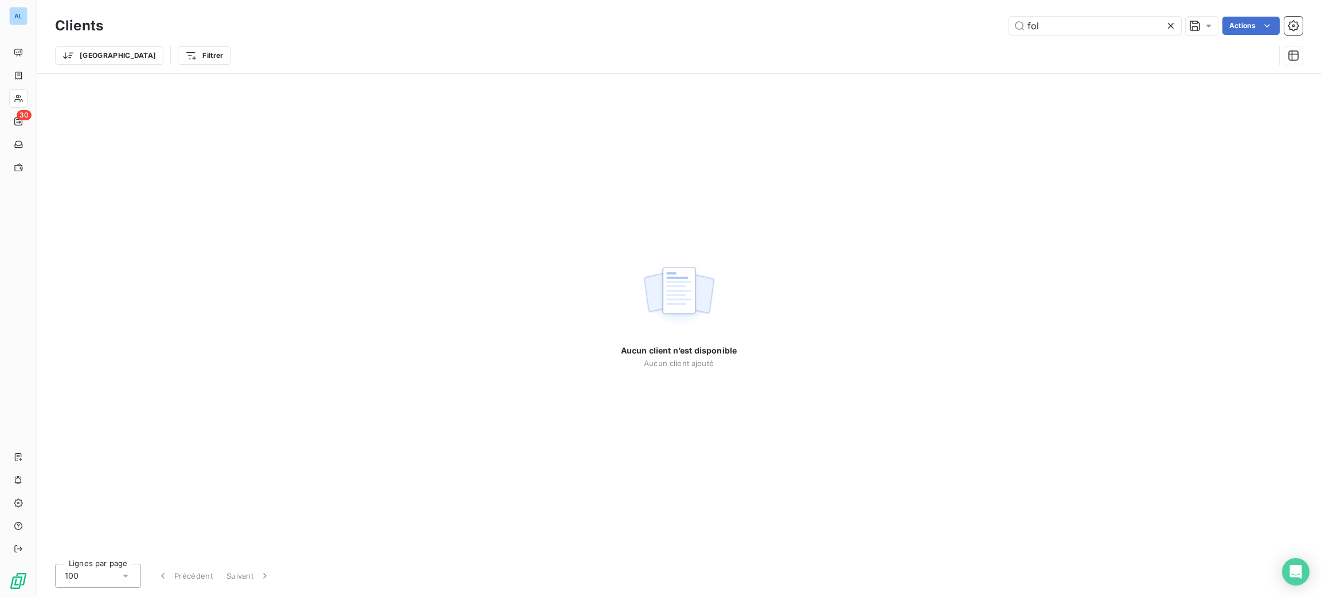
drag, startPoint x: 1055, startPoint y: 26, endPoint x: 907, endPoint y: 33, distance: 148.0
click at [907, 33] on div "fol Actions" at bounding box center [709, 26] width 1185 height 18
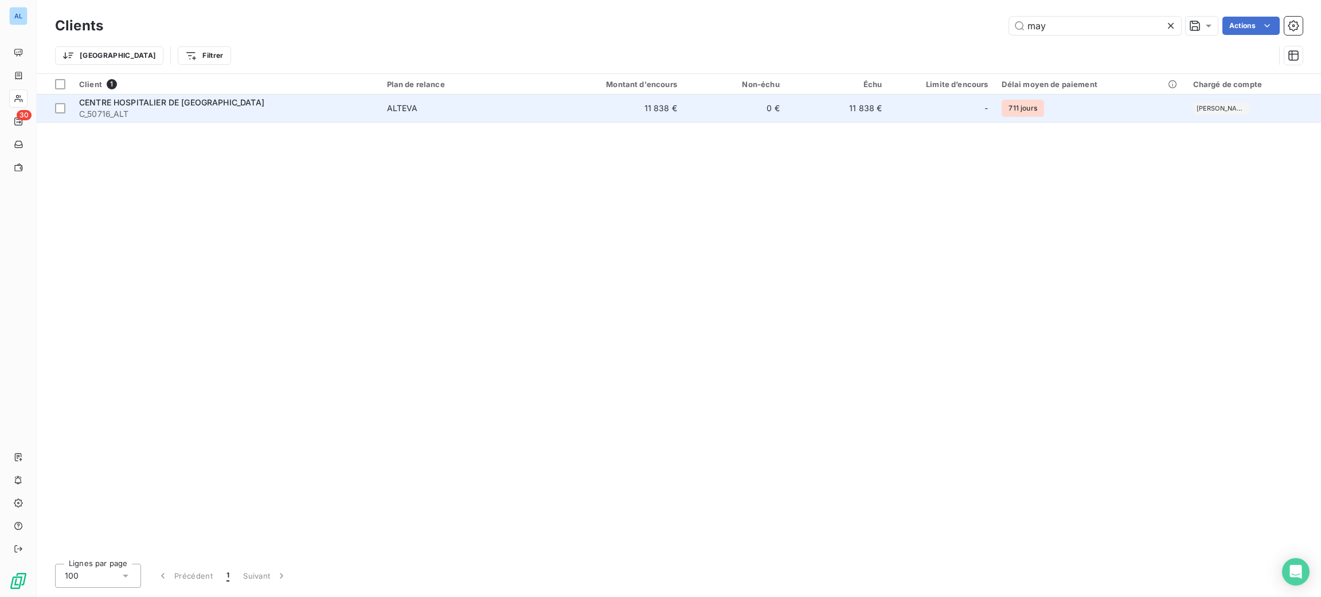
type input "may"
click at [301, 103] on div "CENTRE HOSPITALIER DE [GEOGRAPHIC_DATA]" at bounding box center [226, 102] width 294 height 11
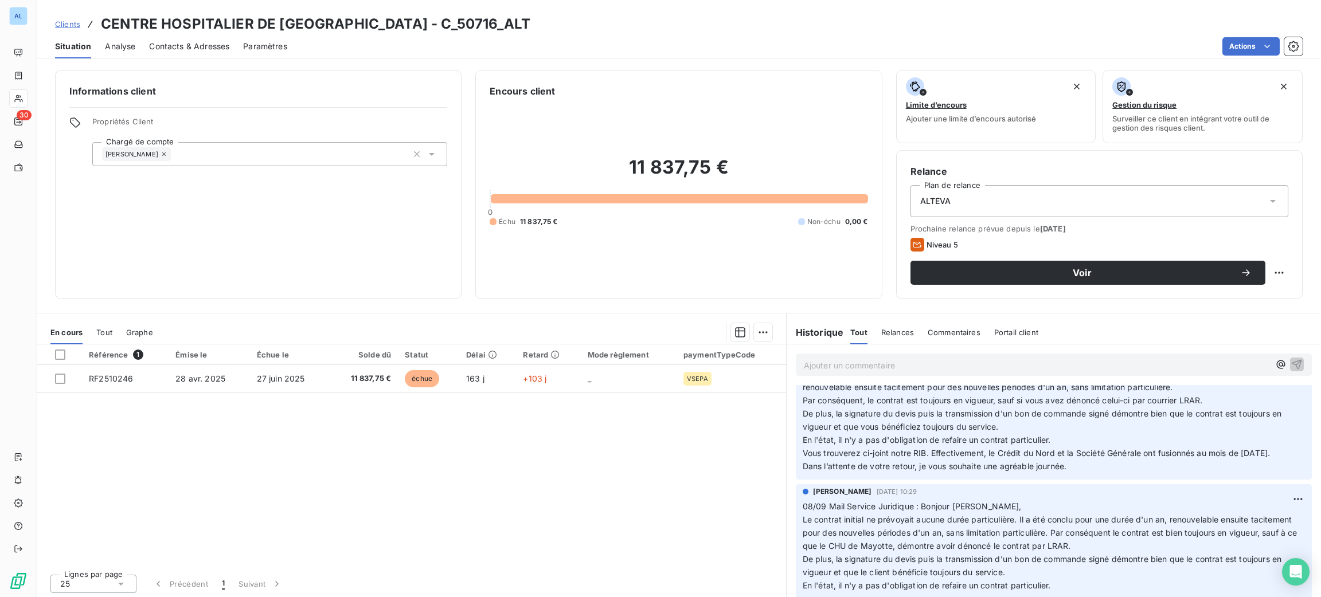
scroll to position [344, 0]
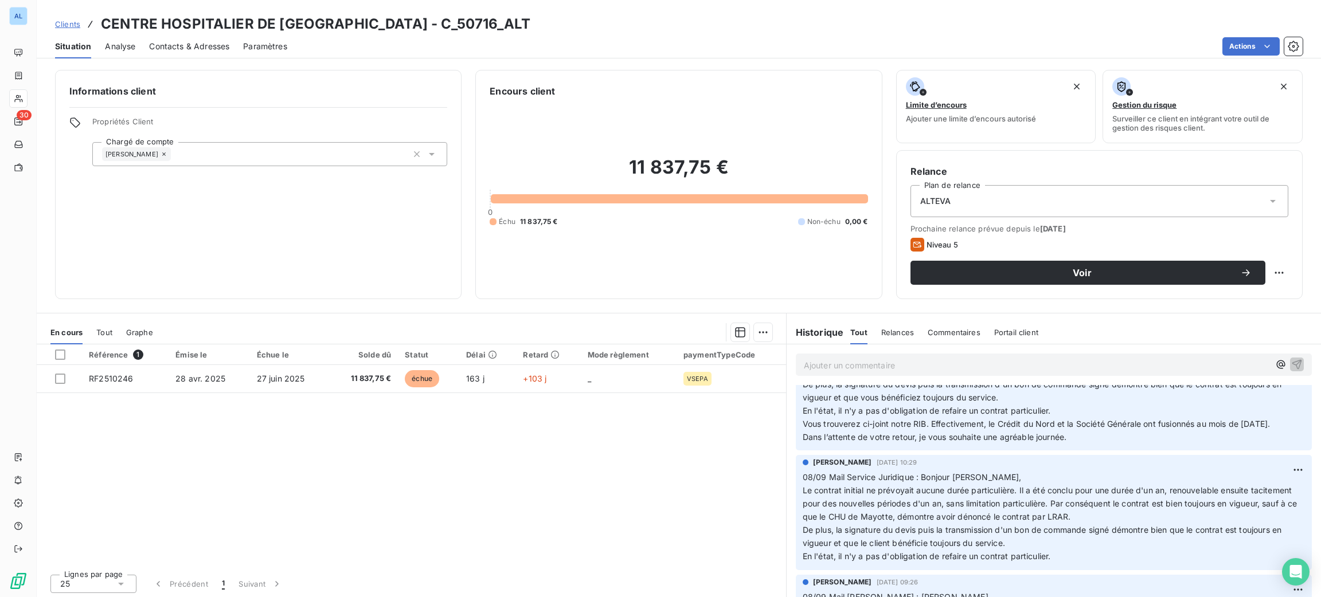
click at [40, 99] on div "Informations client Propriétés Client Chargé de compte [PERSON_NAME] client 11 …" at bounding box center [679, 184] width 1284 height 229
click at [37, 95] on div "Informations client Propriétés Client Chargé de compte [PERSON_NAME] client 11 …" at bounding box center [679, 184] width 1284 height 229
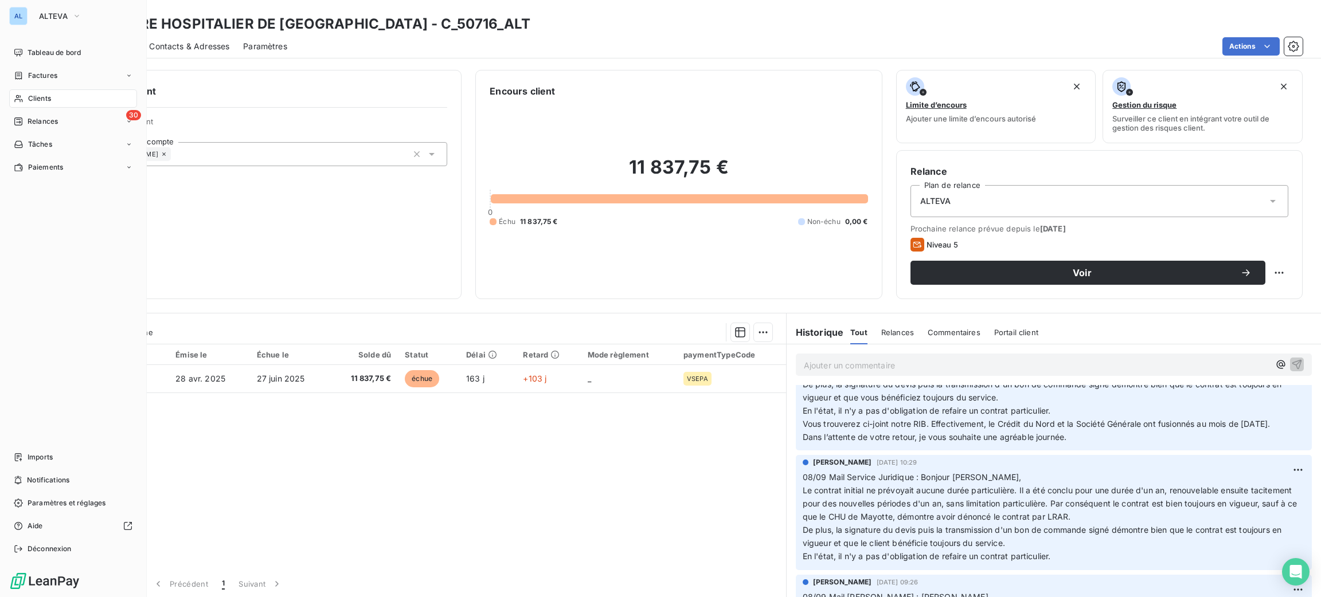
click at [32, 95] on span "Clients" at bounding box center [39, 98] width 23 height 10
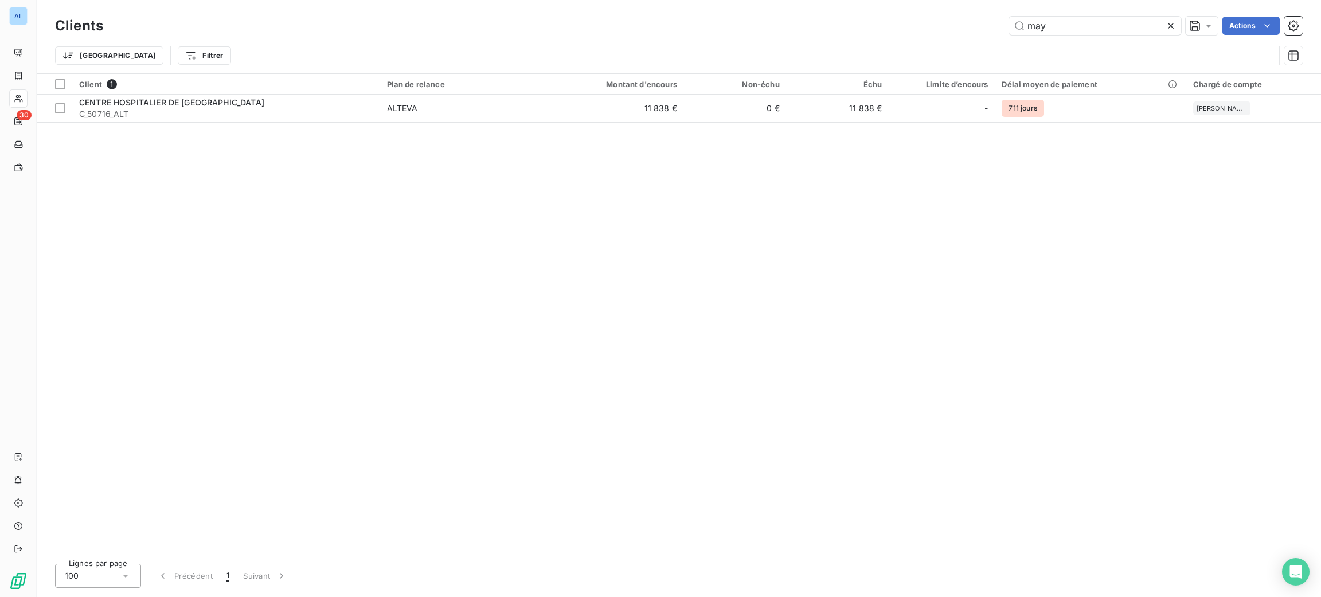
drag, startPoint x: 1089, startPoint y: 29, endPoint x: 892, endPoint y: -10, distance: 200.0
click at [892, 0] on html "AL 30 Clients may Actions Trier Filtrer Client 1 Plan de relance Montant d'enco…" at bounding box center [660, 298] width 1321 height 597
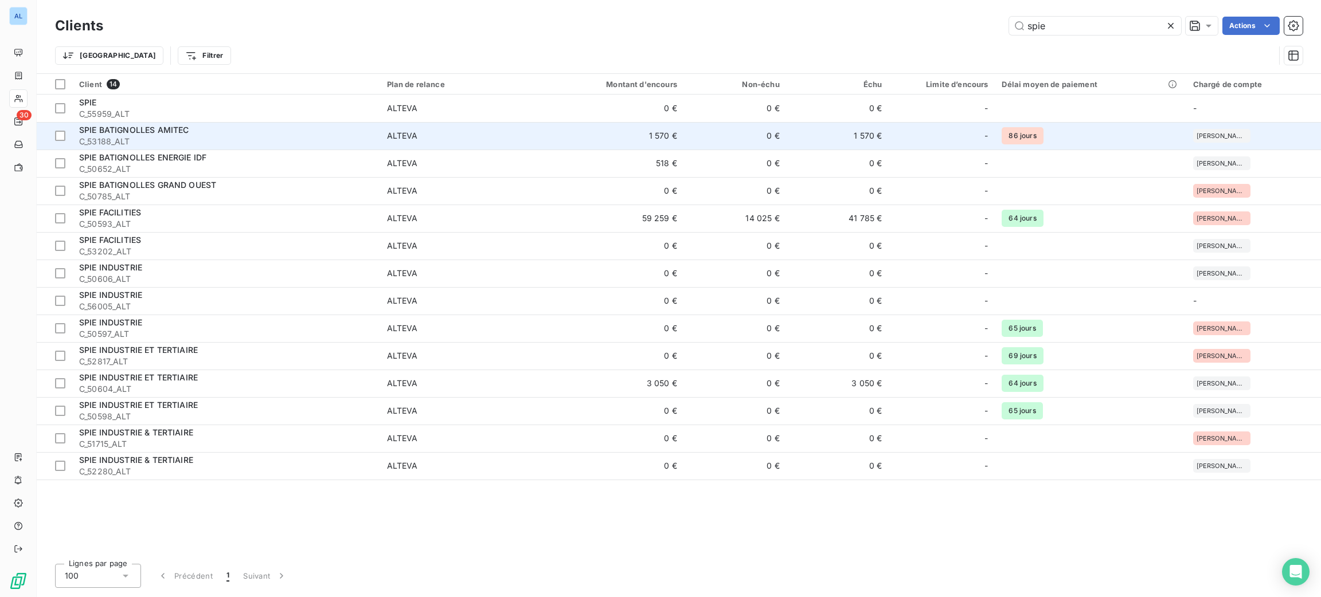
type input "spie"
click at [562, 139] on td "1 570 €" at bounding box center [615, 136] width 138 height 28
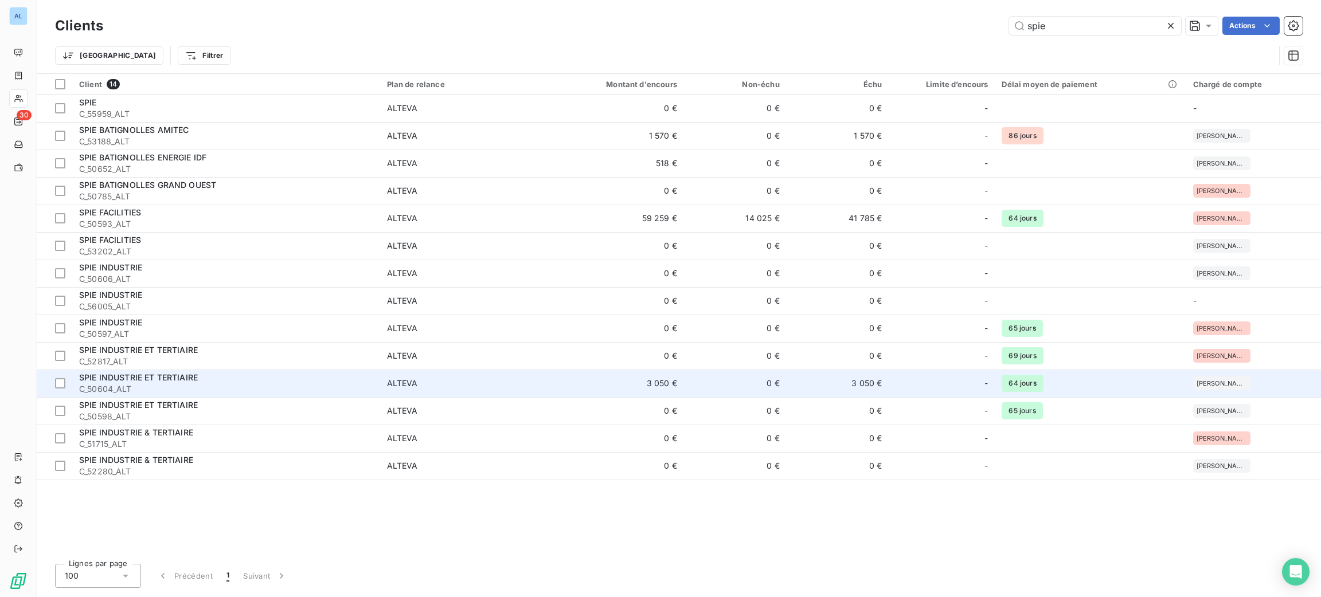
click at [580, 381] on td "3 050 €" at bounding box center [615, 384] width 138 height 28
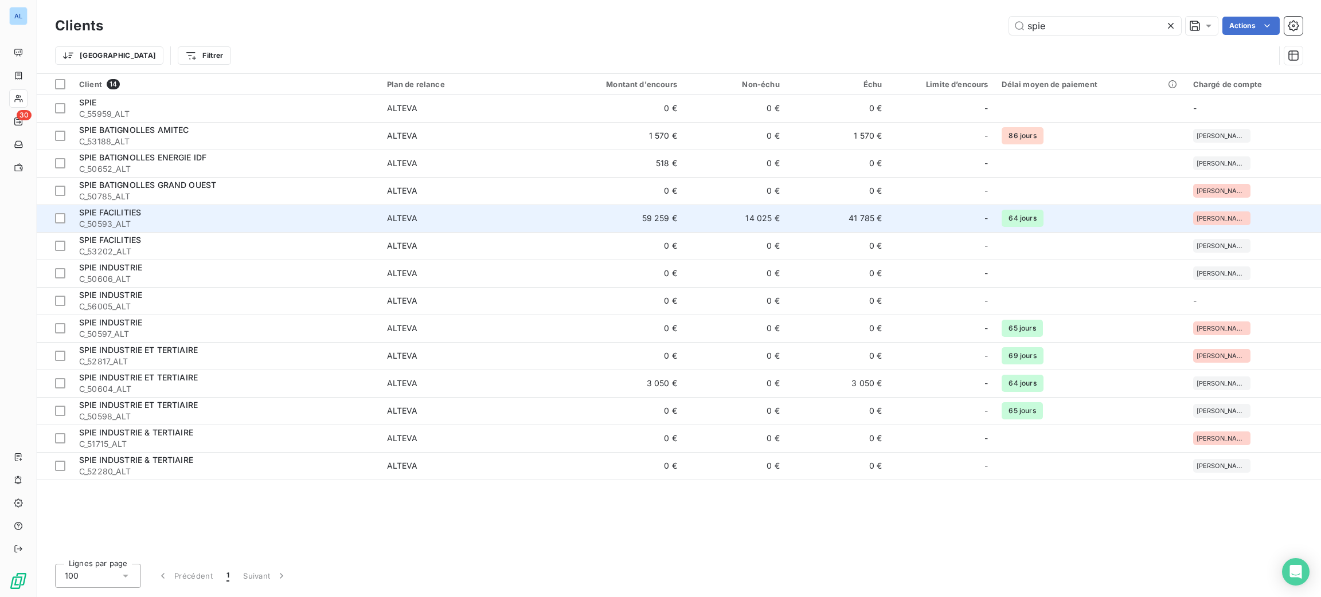
click at [547, 212] on td "59 259 €" at bounding box center [615, 219] width 138 height 28
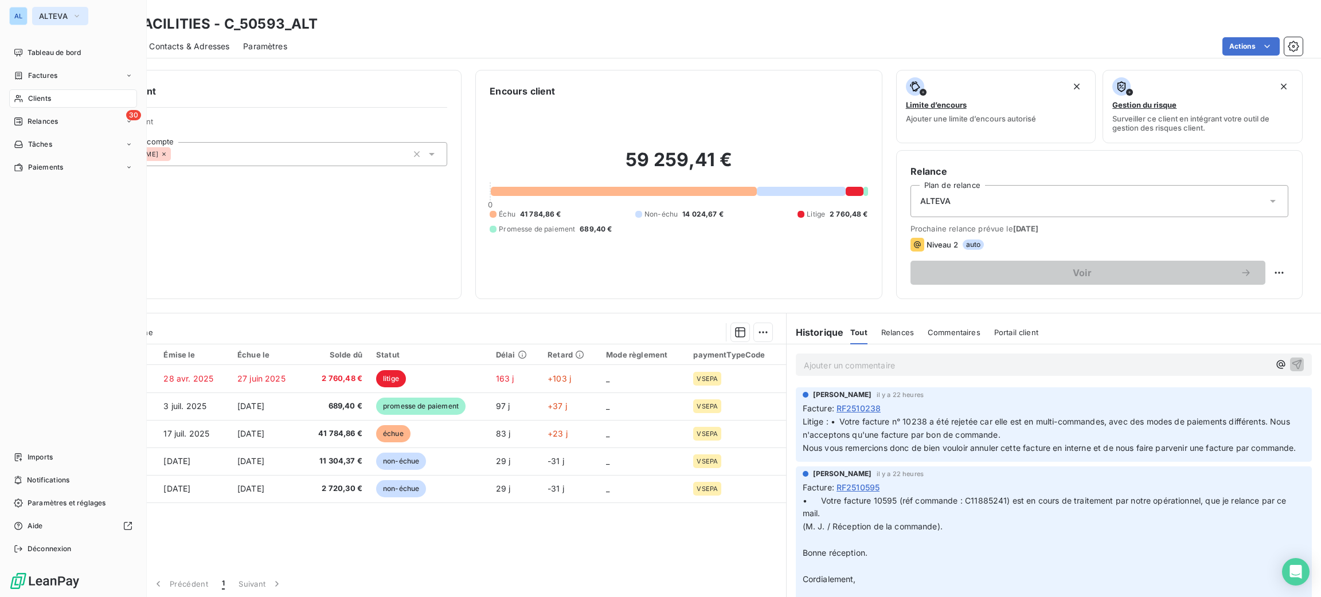
click at [54, 16] on span "ALTEVA" at bounding box center [53, 15] width 29 height 9
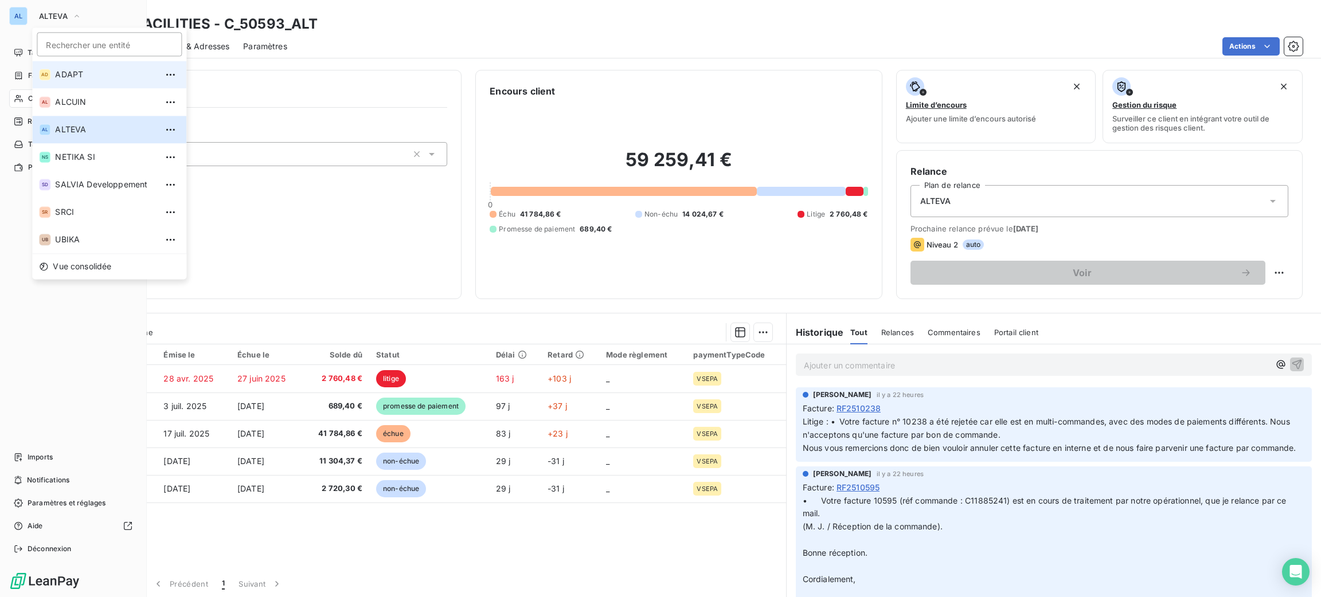
click at [80, 71] on span "ADAPT" at bounding box center [105, 74] width 101 height 11
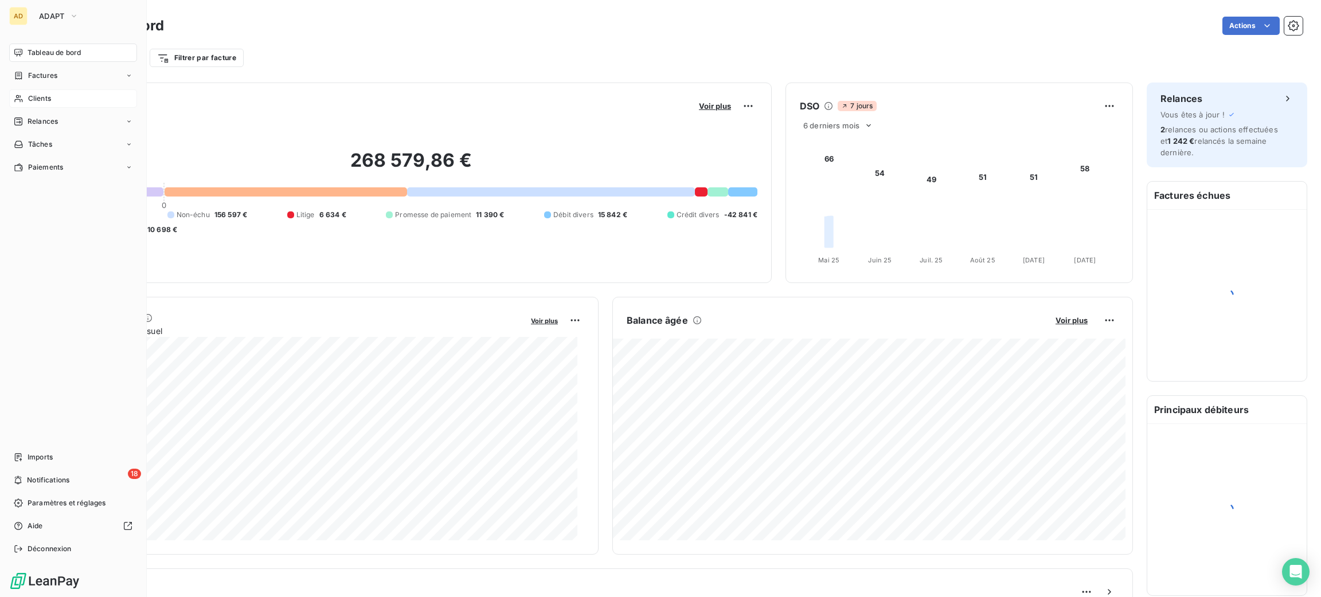
click at [38, 95] on span "Clients" at bounding box center [39, 98] width 23 height 10
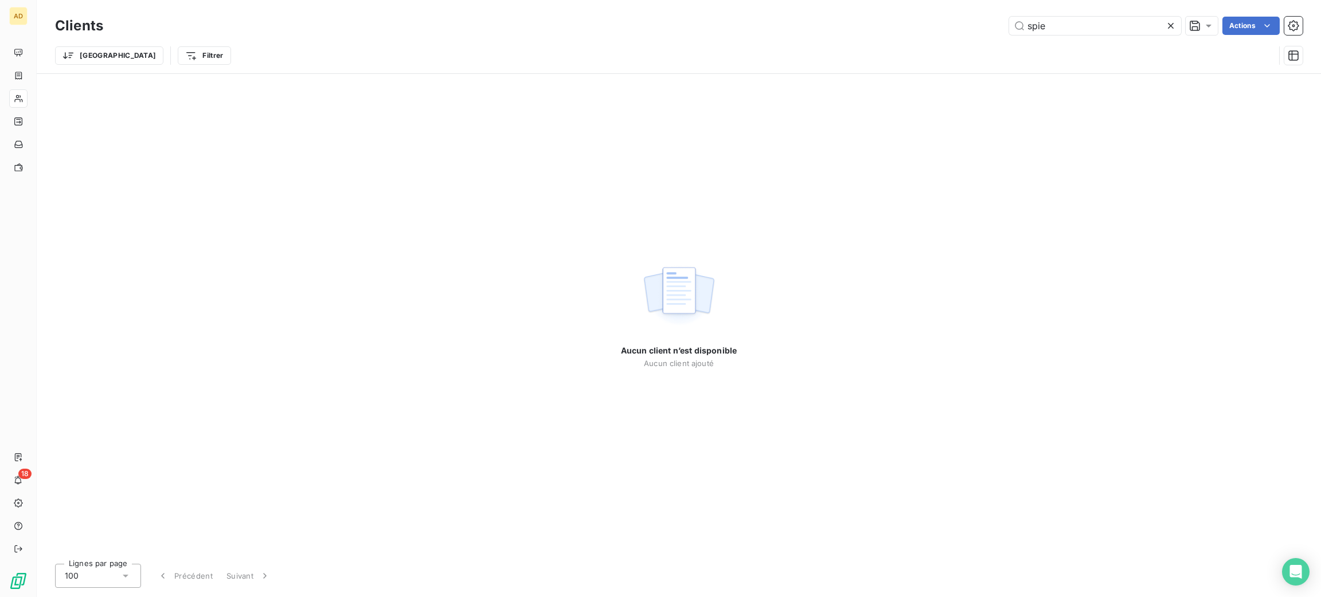
drag, startPoint x: 1081, startPoint y: 34, endPoint x: 937, endPoint y: 6, distance: 147.2
click at [958, 11] on div "Clients spie Actions Trier Filtrer" at bounding box center [679, 36] width 1284 height 73
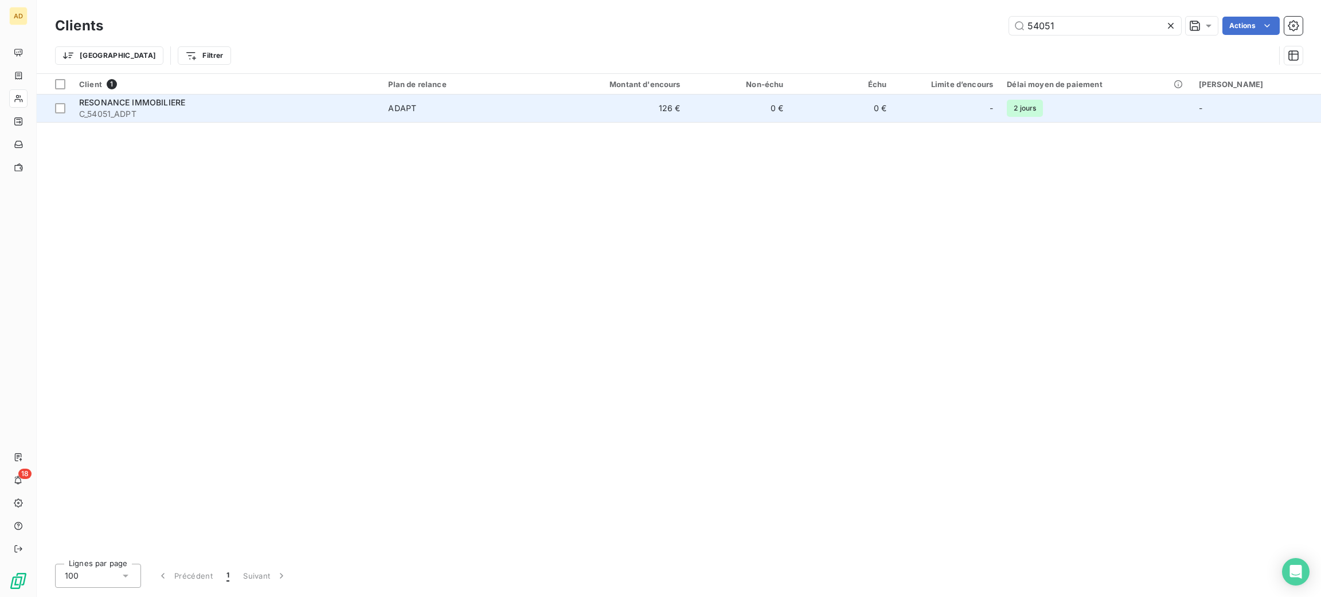
type input "54051"
click at [459, 105] on span "ADAPT" at bounding box center [465, 108] width 154 height 11
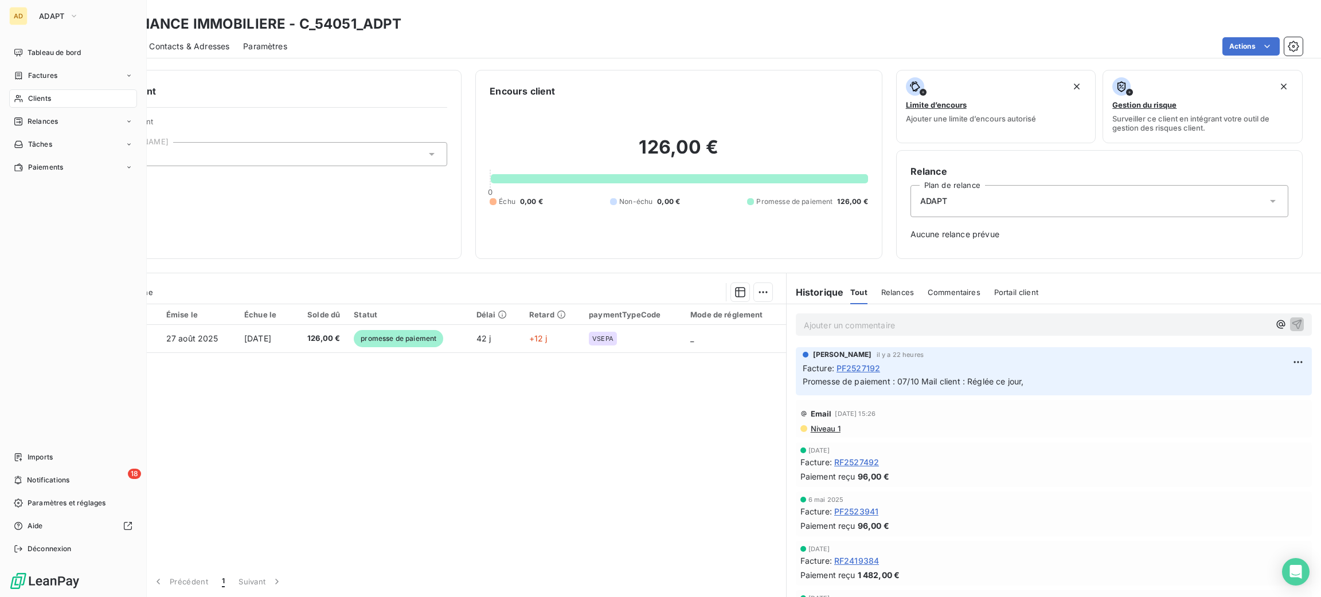
drag, startPoint x: 36, startPoint y: 96, endPoint x: 42, endPoint y: 96, distance: 6.3
click at [37, 96] on span "Clients" at bounding box center [39, 98] width 23 height 10
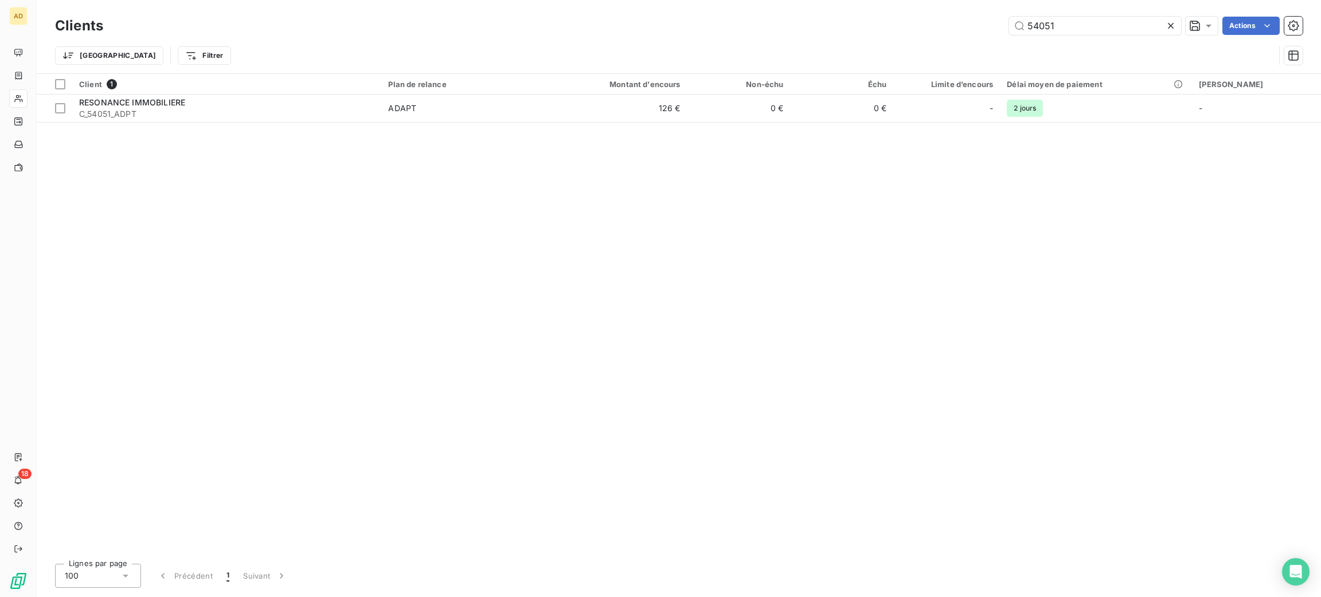
drag, startPoint x: 1082, startPoint y: 24, endPoint x: 800, endPoint y: -3, distance: 283.3
click at [800, 0] on html "AD 18 Clients 54051 Actions Trier Filtrer Client 1 Plan de relance Montant d'en…" at bounding box center [660, 298] width 1321 height 597
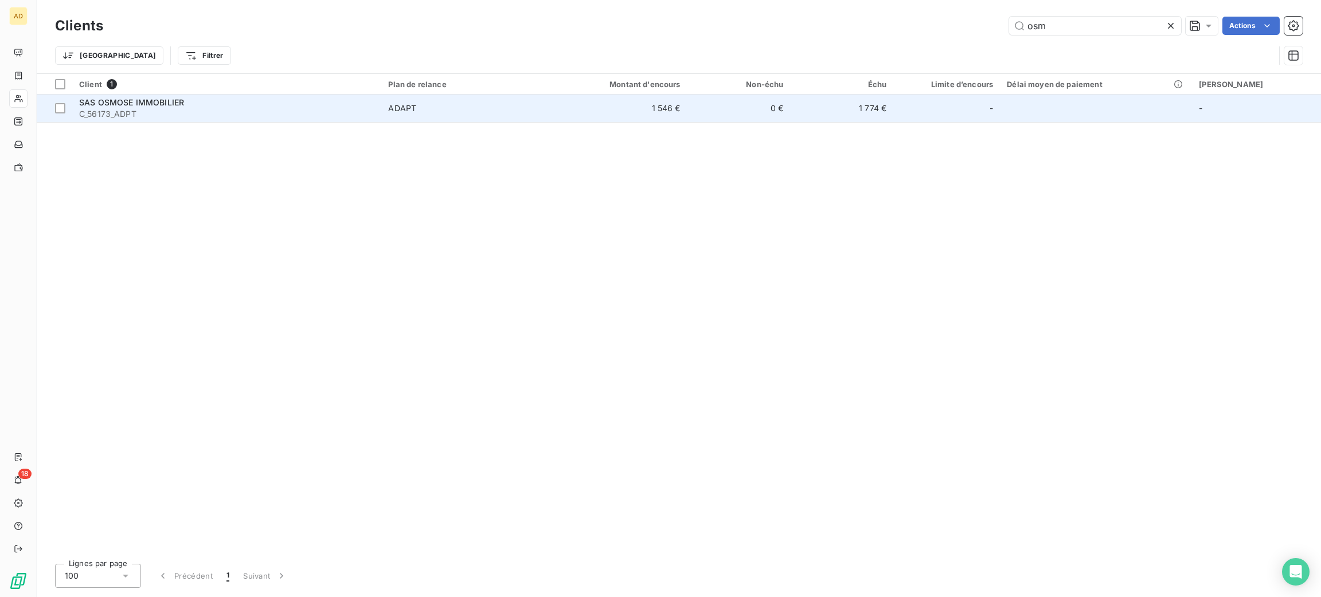
type input "osm"
click at [445, 115] on td "ADAPT" at bounding box center [464, 109] width 167 height 28
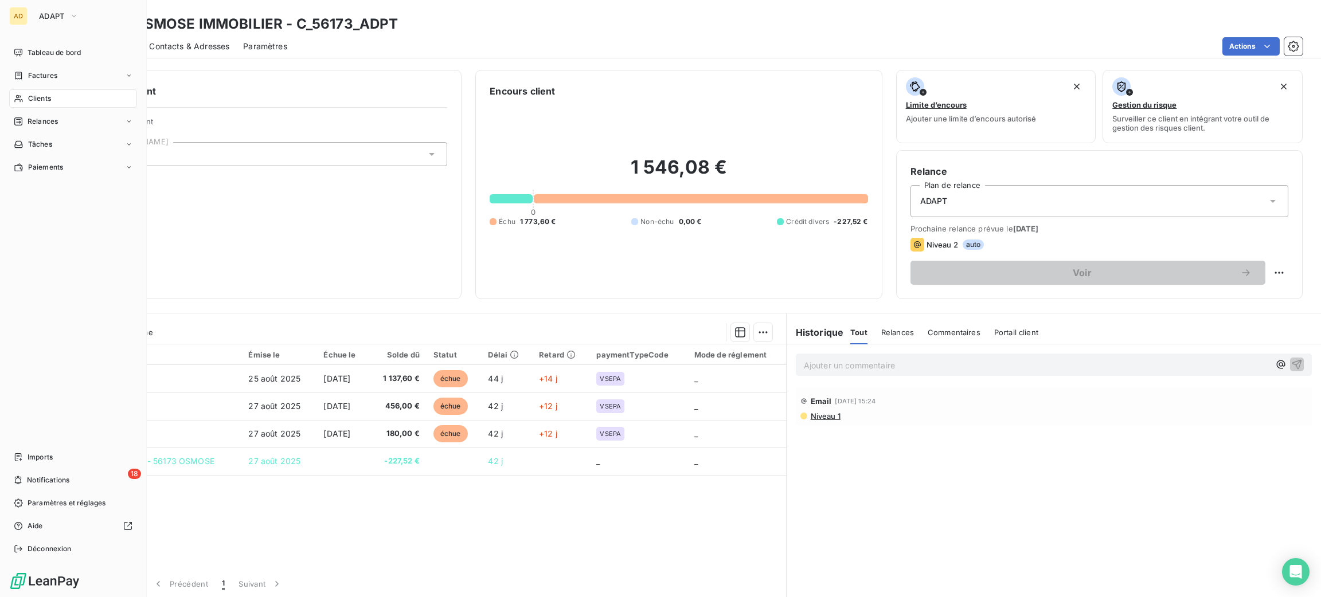
click at [54, 99] on div "Clients" at bounding box center [73, 98] width 128 height 18
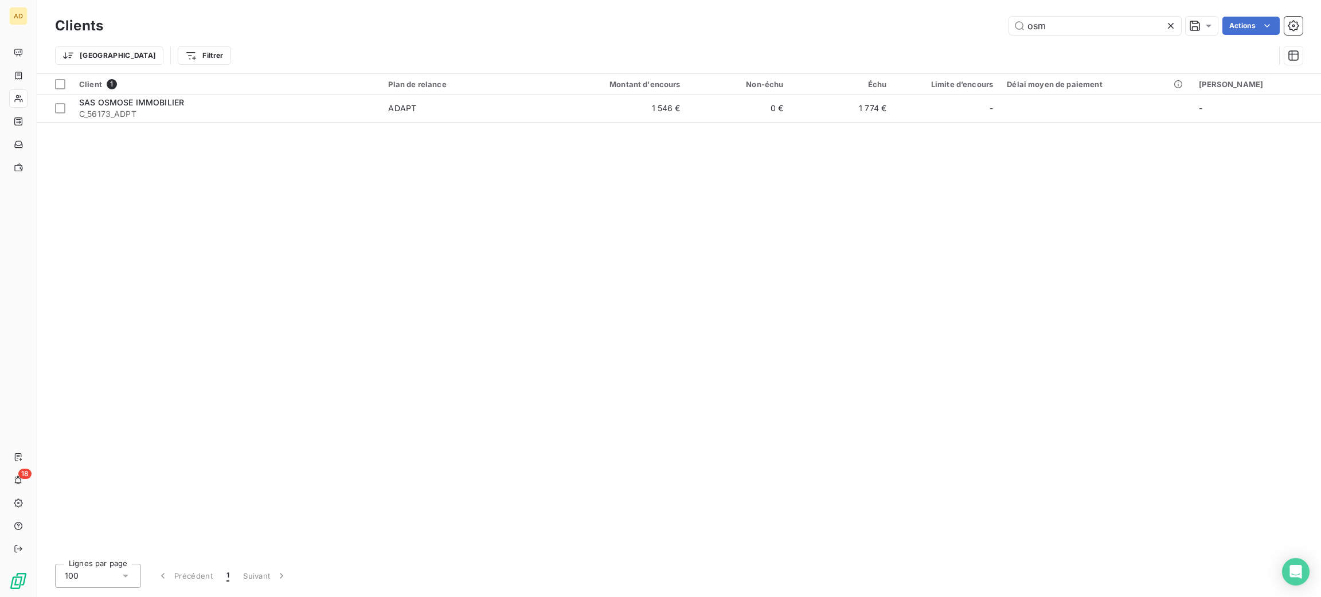
drag, startPoint x: 1085, startPoint y: 29, endPoint x: 827, endPoint y: 29, distance: 257.4
click at [830, 37] on div "Clients osm Actions Trier Filtrer" at bounding box center [678, 44] width 1247 height 60
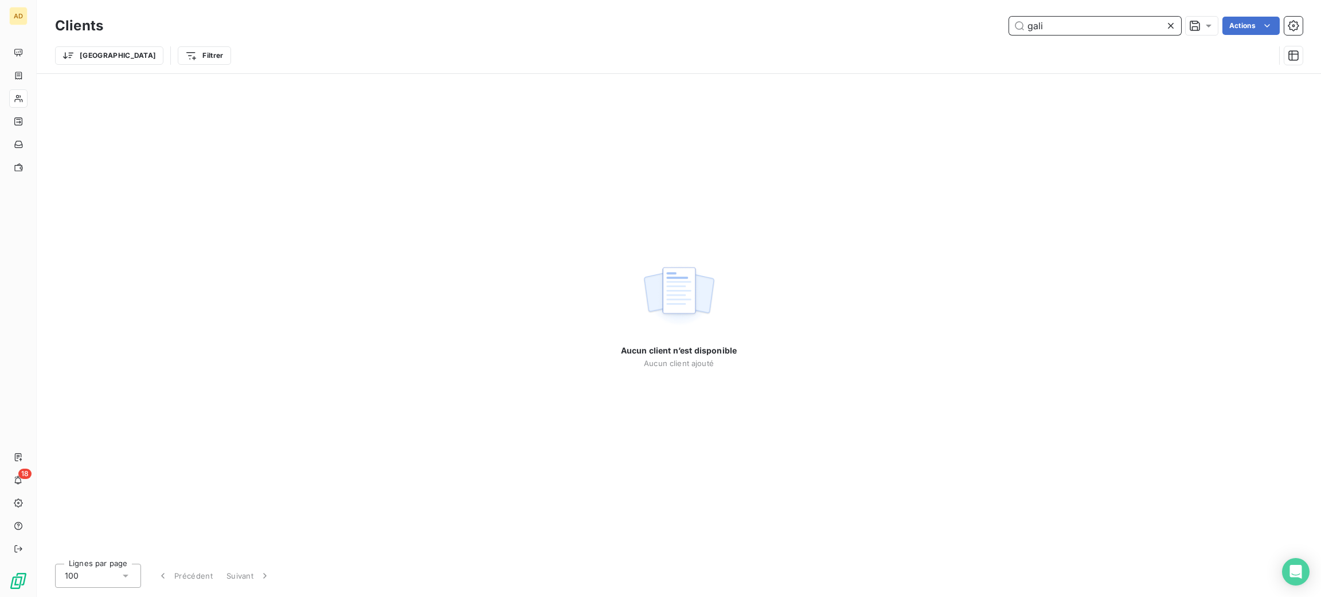
drag, startPoint x: 1069, startPoint y: 24, endPoint x: 942, endPoint y: 24, distance: 127.3
click at [942, 24] on div "gali Actions" at bounding box center [709, 26] width 1185 height 18
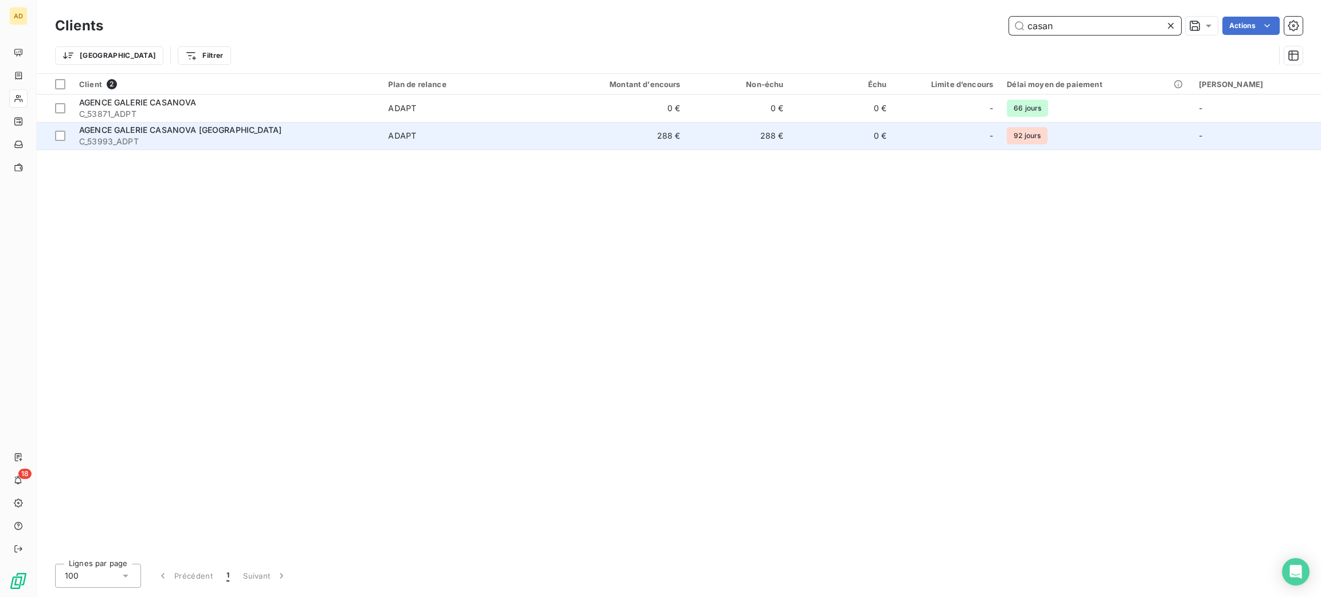
type input "casan"
click at [359, 132] on div "AGENCE GALERIE CASANOVA [GEOGRAPHIC_DATA]" at bounding box center [226, 129] width 295 height 11
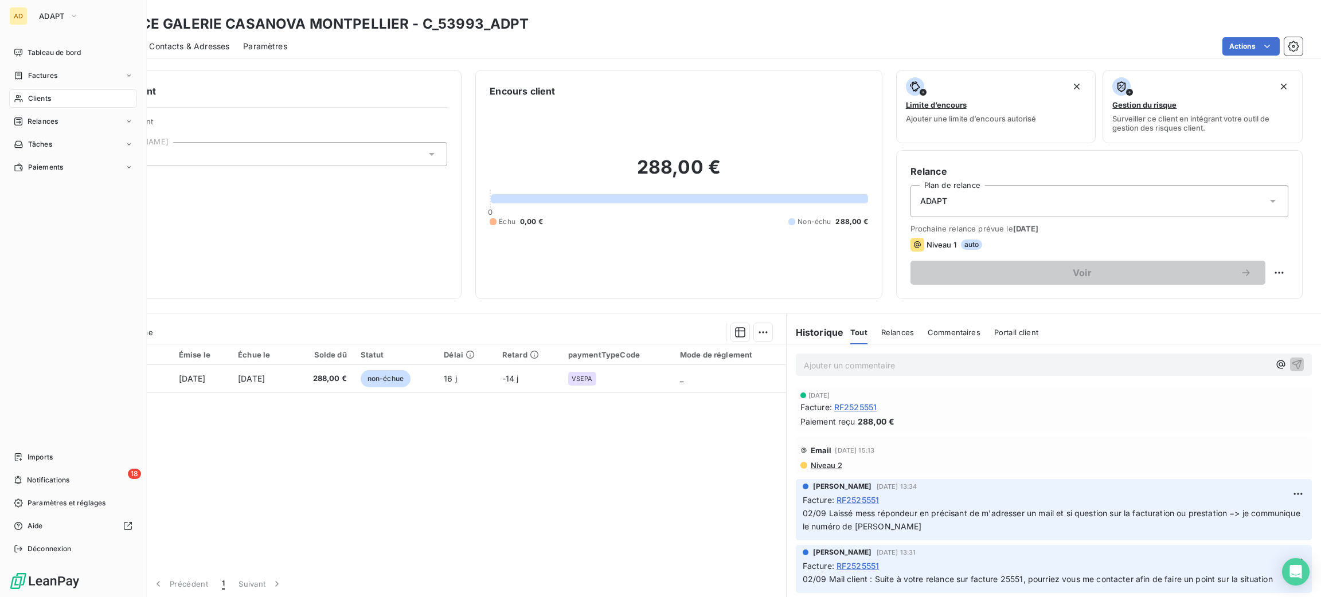
click at [33, 99] on span "Clients" at bounding box center [39, 98] width 23 height 10
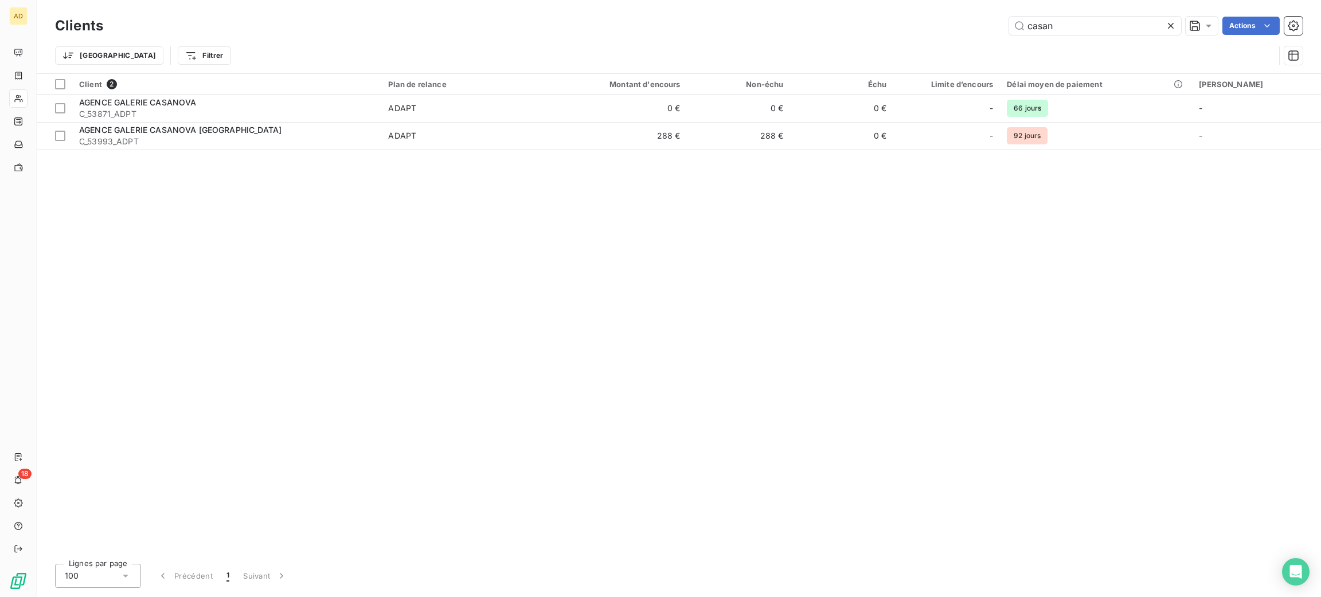
drag, startPoint x: 1069, startPoint y: 21, endPoint x: 888, endPoint y: -4, distance: 182.8
click at [888, 0] on html "AD 18 Clients casan Actions Trier Filtrer Client 2 Plan de relance Montant d'en…" at bounding box center [660, 298] width 1321 height 597
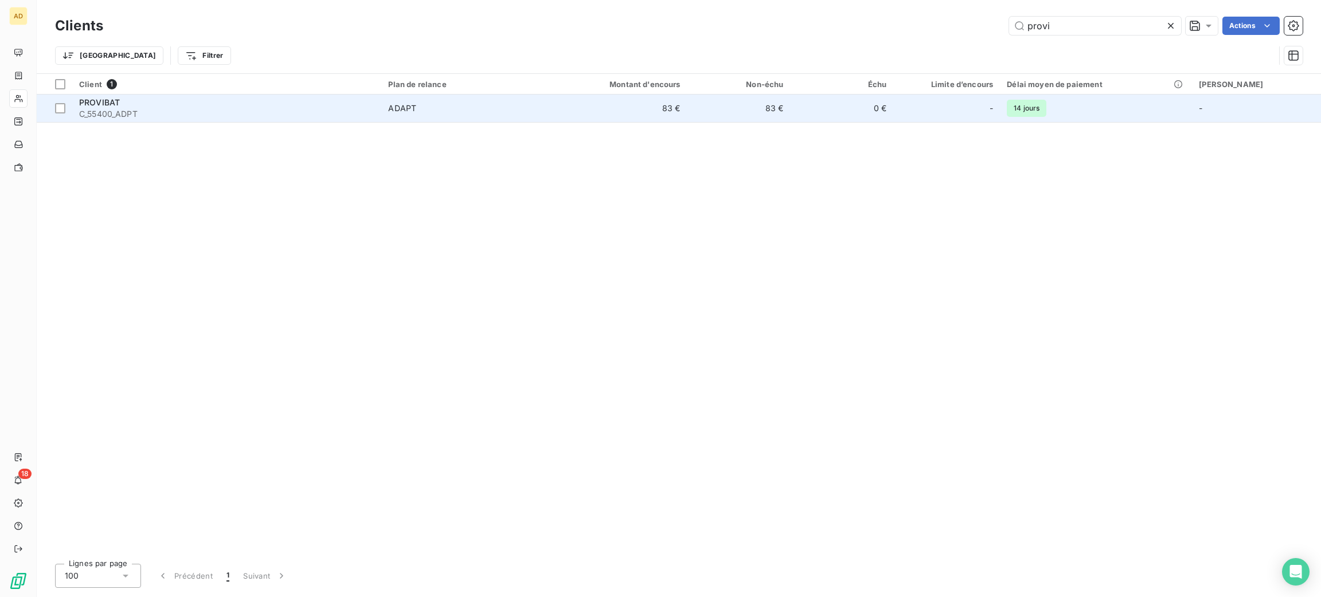
type input "provi"
click at [373, 115] on span "C_55400_ADPT" at bounding box center [226, 113] width 295 height 11
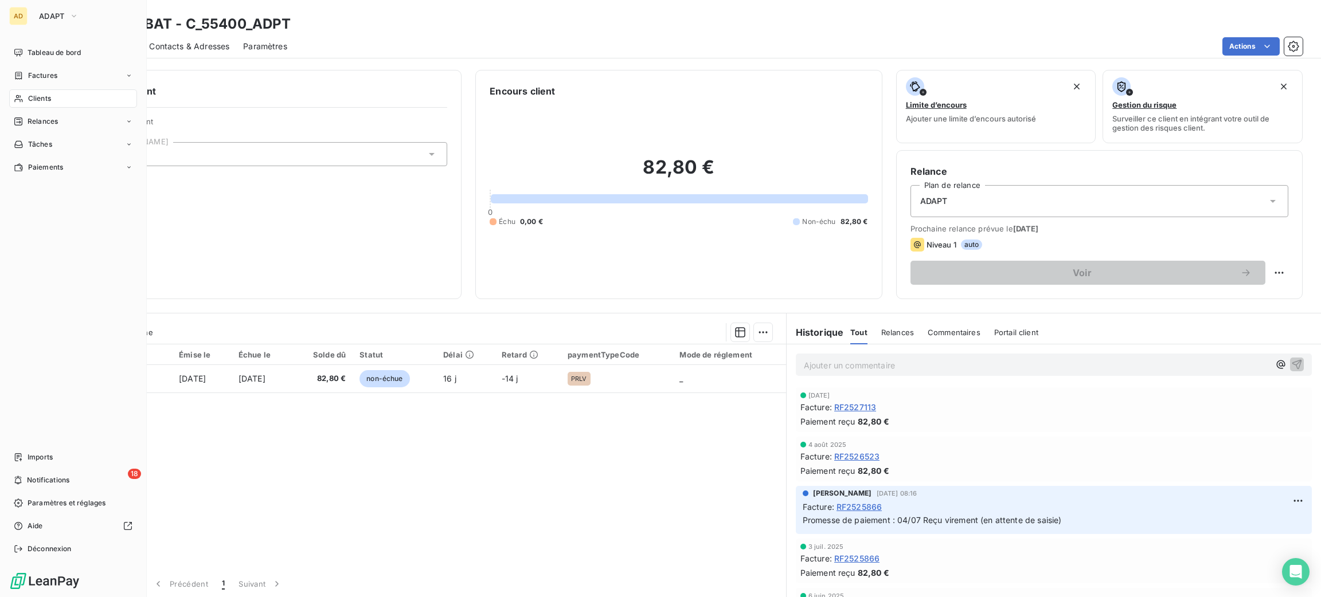
click at [28, 101] on span "Clients" at bounding box center [39, 98] width 23 height 10
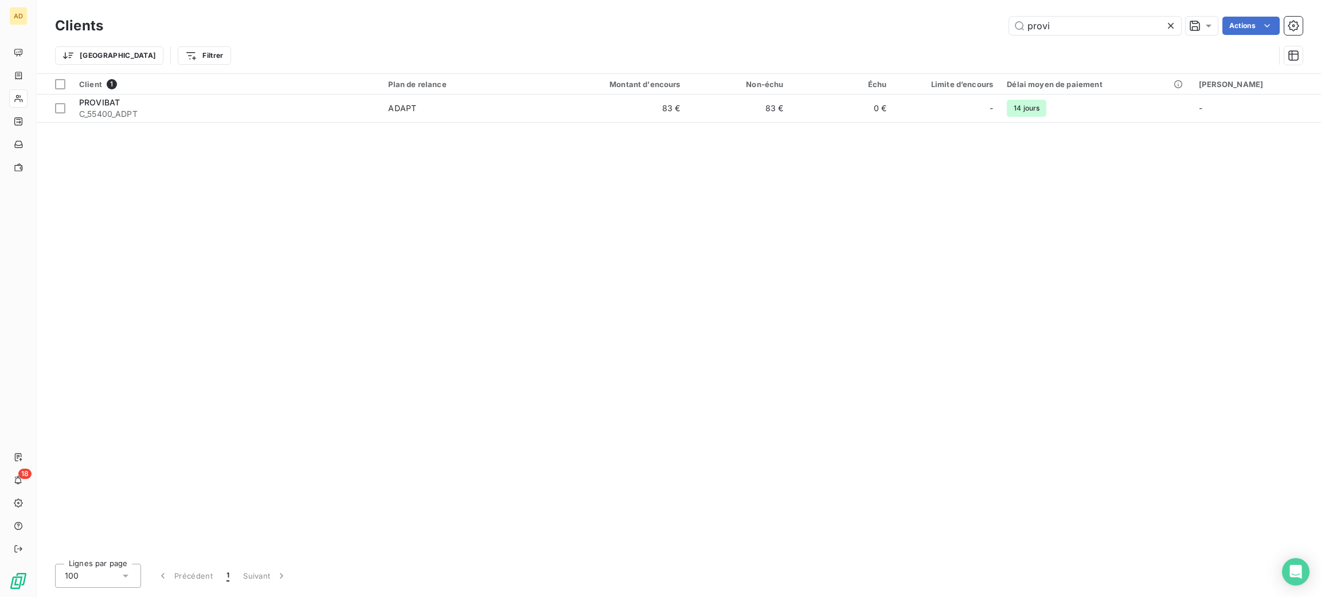
drag, startPoint x: 1069, startPoint y: 23, endPoint x: 923, endPoint y: 33, distance: 146.5
click at [927, 31] on div "provi Actions" at bounding box center [709, 26] width 1185 height 18
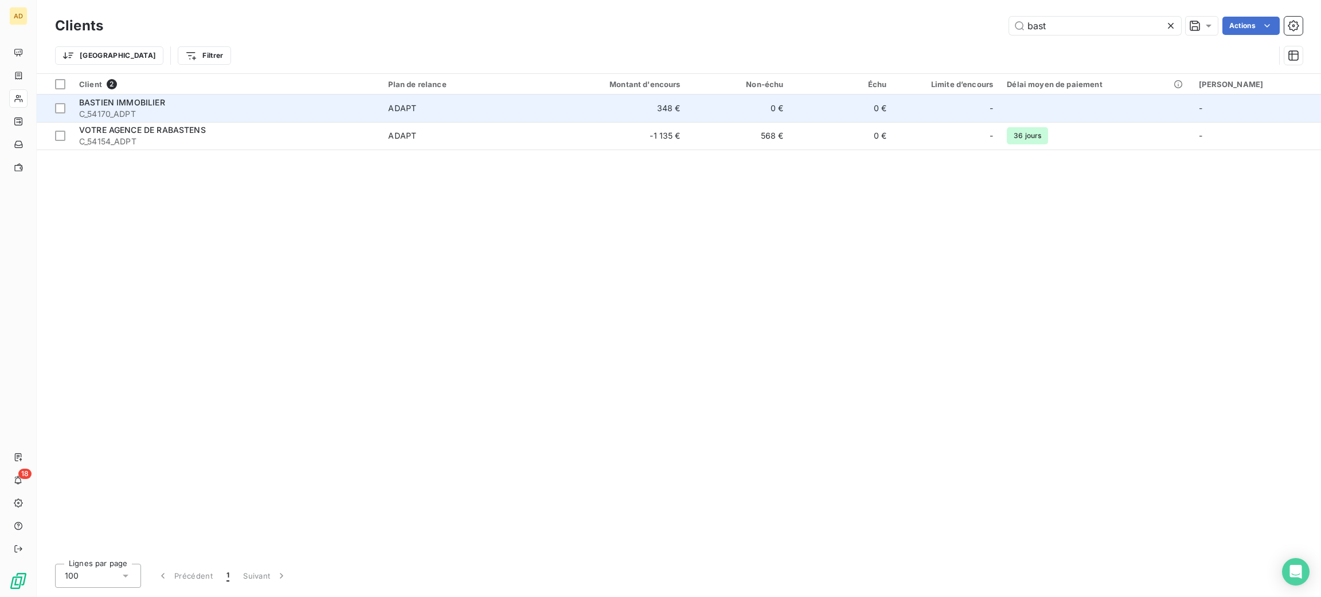
type input "bast"
click at [249, 112] on span "C_54170_ADPT" at bounding box center [226, 113] width 295 height 11
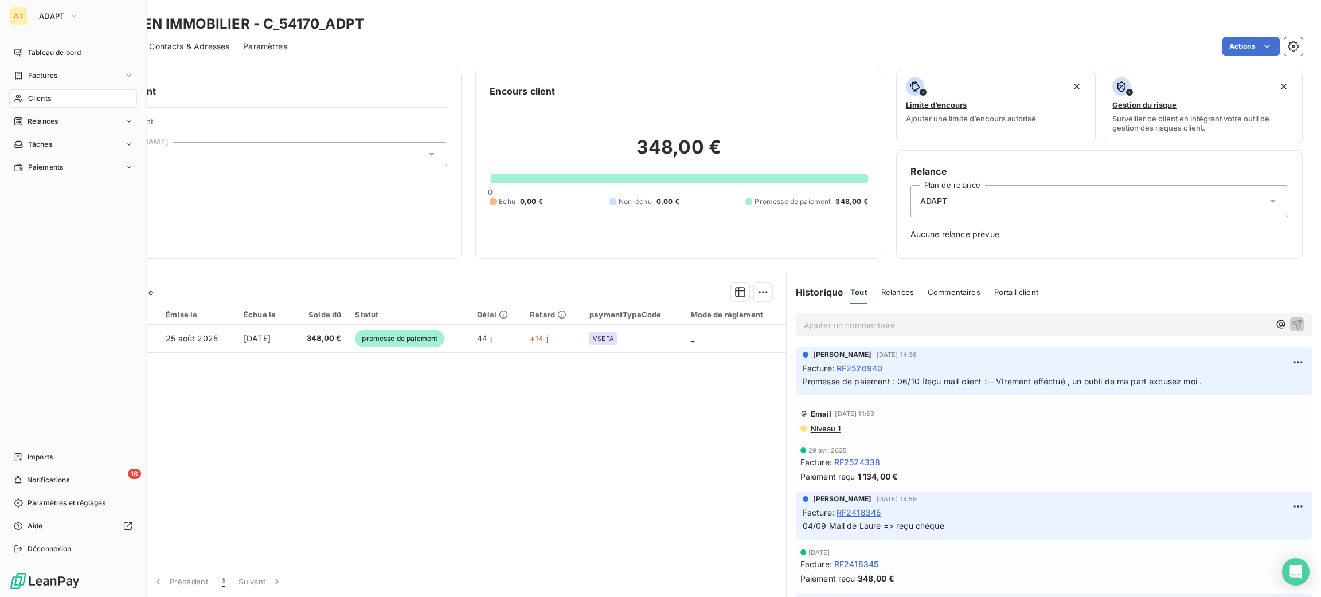
click at [26, 96] on div "Clients" at bounding box center [73, 98] width 128 height 18
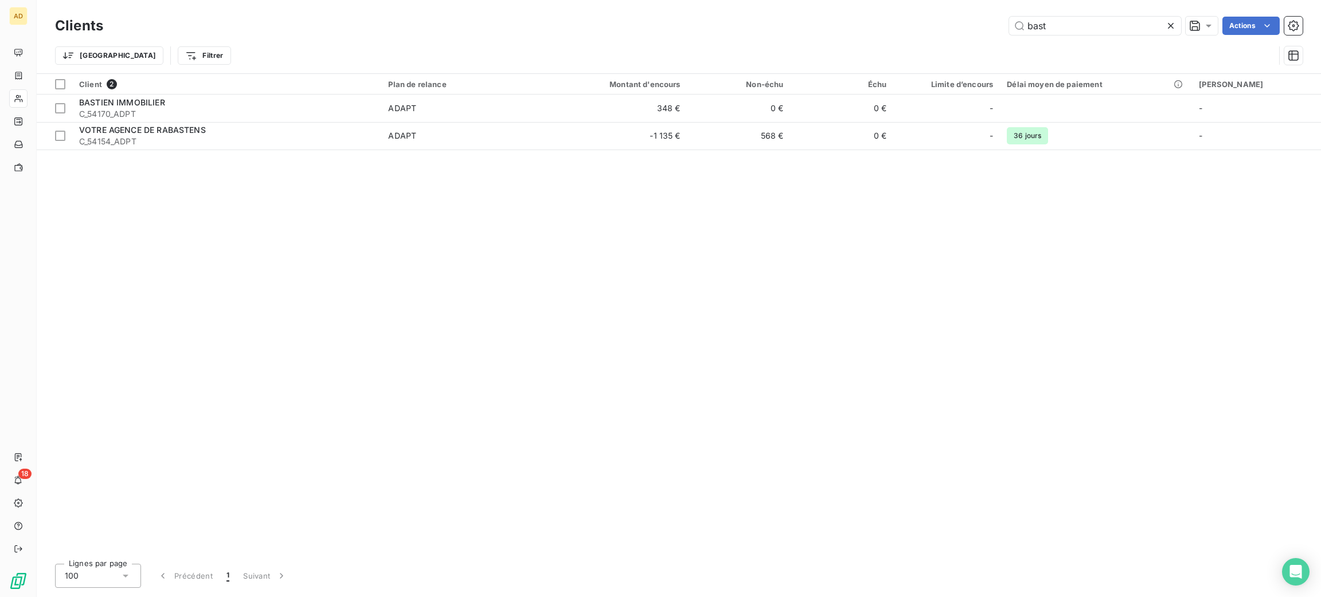
drag, startPoint x: 1083, startPoint y: 21, endPoint x: 909, endPoint y: -9, distance: 176.1
click at [909, 0] on html "AD 18 Clients bast Actions Trier Filtrer Client 2 Plan de relance Montant d'enc…" at bounding box center [660, 298] width 1321 height 597
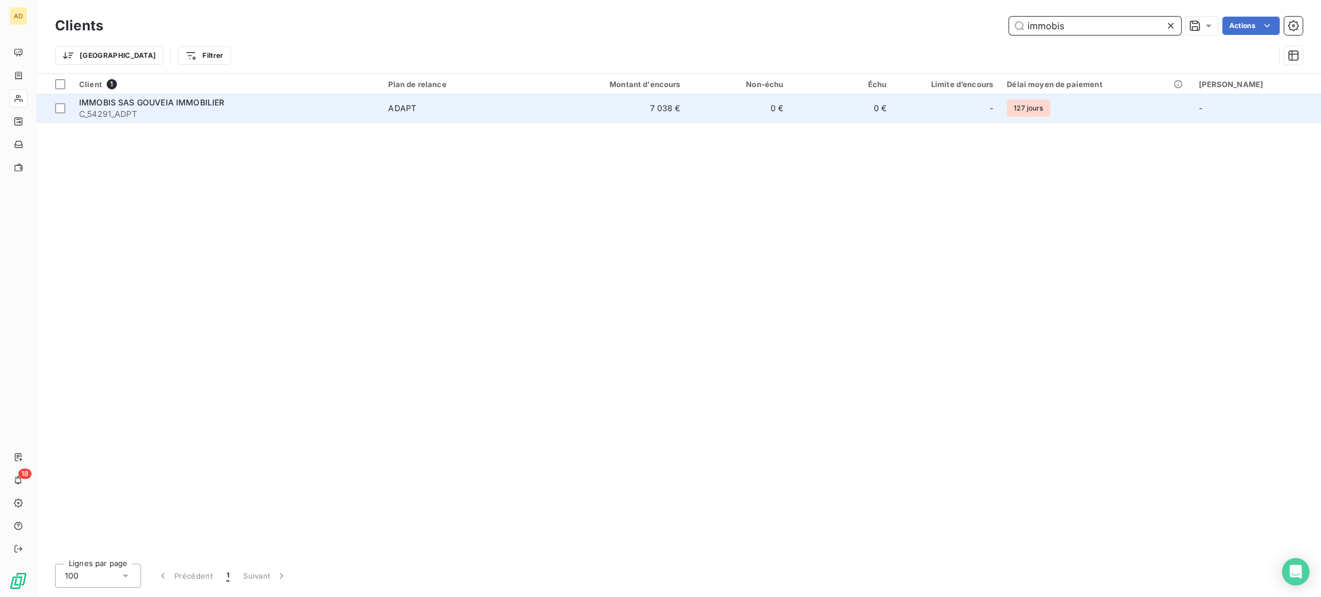
type input "immobis"
click at [293, 112] on span "C_54291_ADPT" at bounding box center [226, 113] width 295 height 11
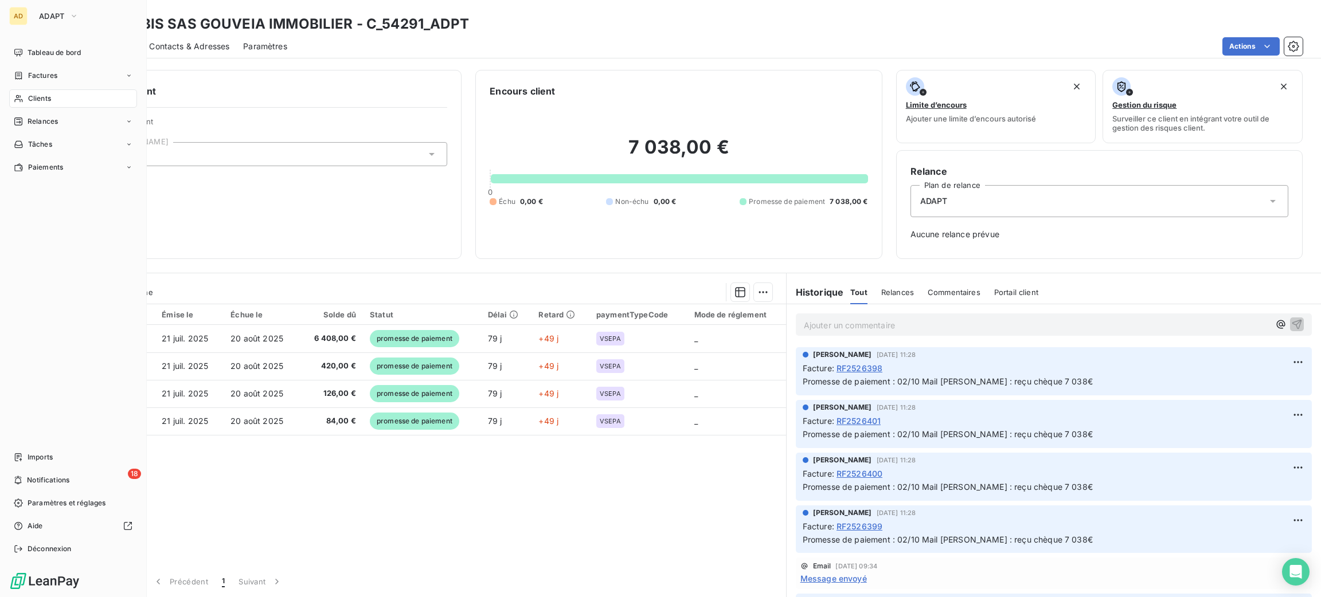
click at [26, 99] on div "Clients" at bounding box center [73, 98] width 128 height 18
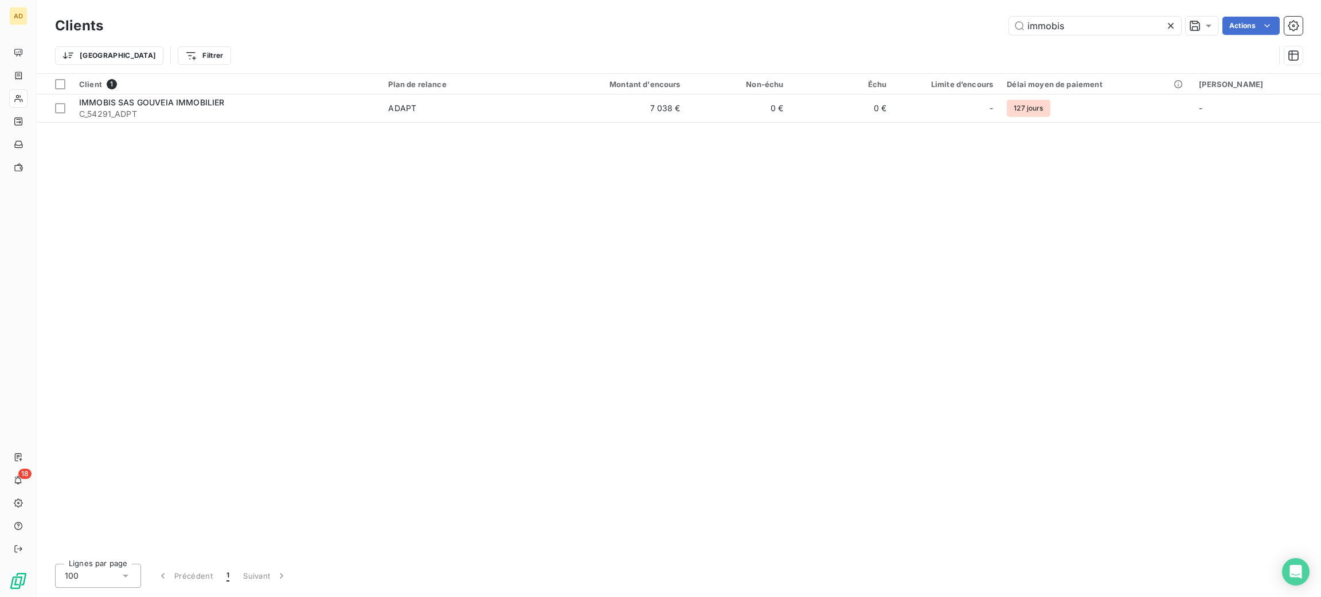
drag, startPoint x: 1079, startPoint y: 28, endPoint x: 844, endPoint y: 2, distance: 236.4
click at [861, 5] on div "Clients immobis Actions Trier Filtrer" at bounding box center [679, 36] width 1284 height 73
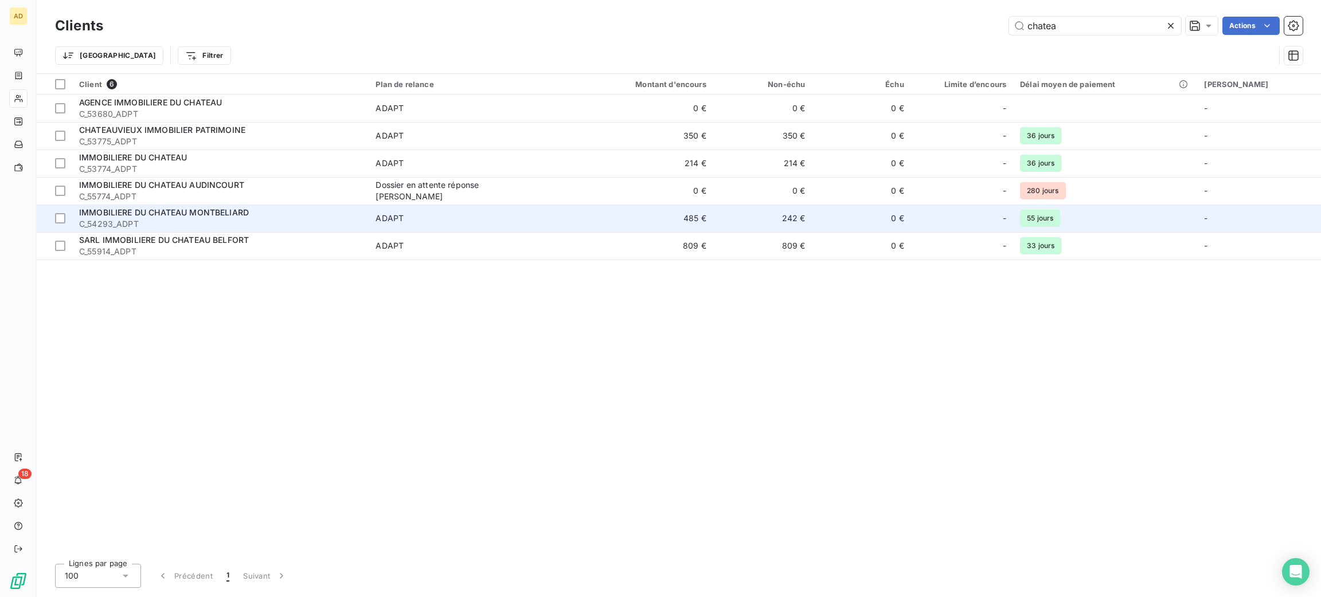
type input "chatea"
click at [285, 218] on span "C_54293_ADPT" at bounding box center [220, 223] width 283 height 11
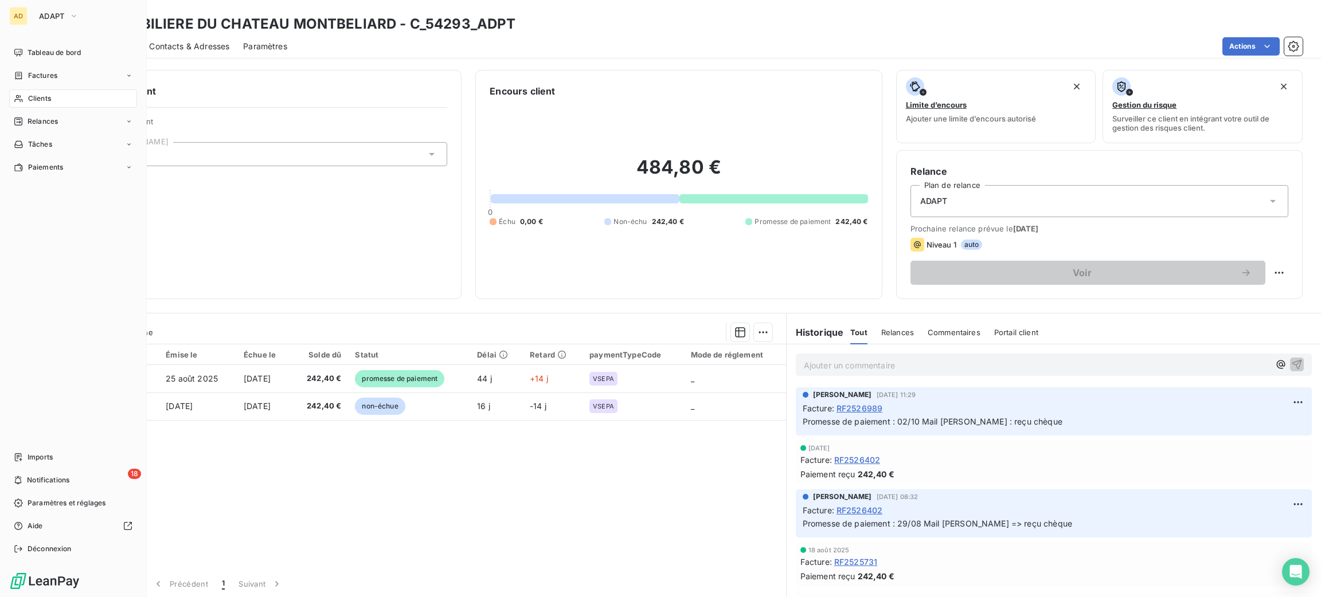
click at [19, 91] on div "Clients" at bounding box center [73, 98] width 128 height 18
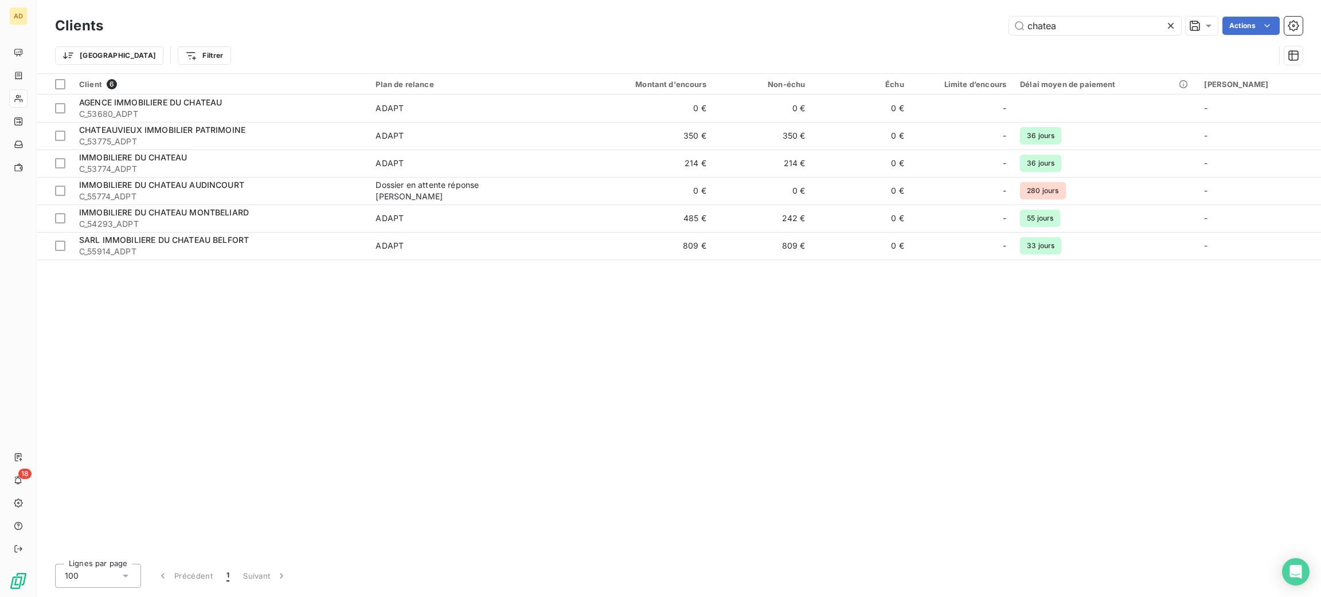
drag, startPoint x: 1075, startPoint y: 29, endPoint x: 934, endPoint y: 21, distance: 141.8
click at [934, 21] on div "chatea Actions" at bounding box center [709, 26] width 1185 height 18
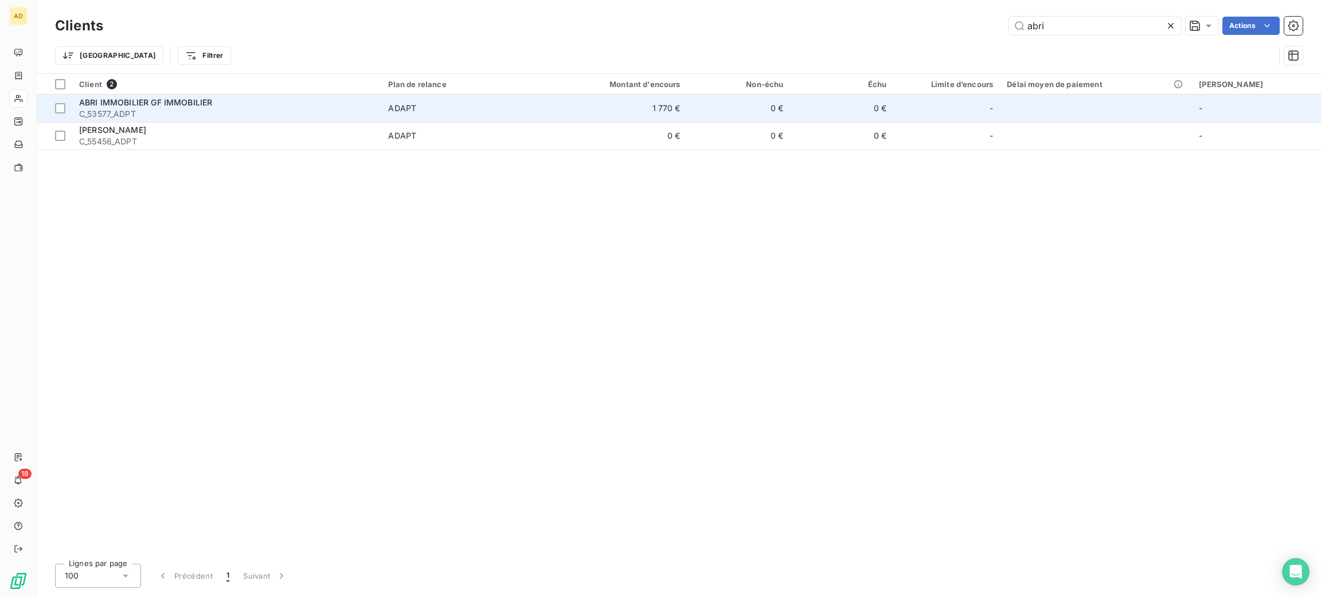
type input "abri"
click at [381, 101] on td "ABRI IMMOBILIER GF IMMOBILIER C_53577_ADPT" at bounding box center [226, 109] width 309 height 28
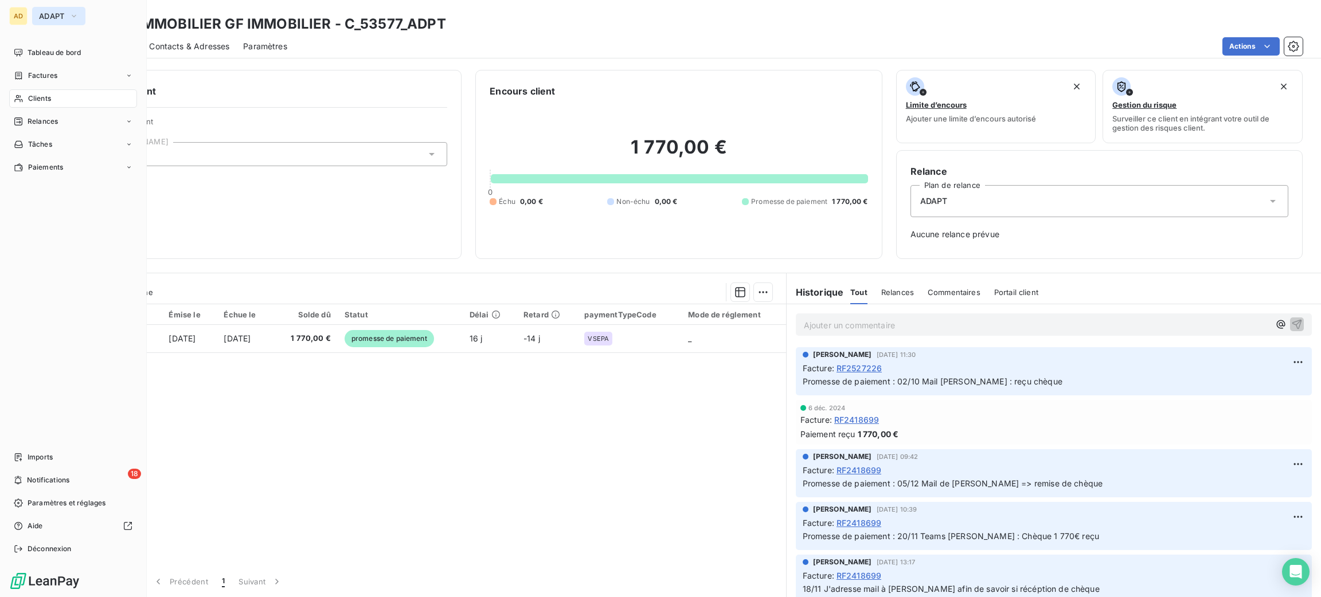
click at [39, 11] on span "ADAPT" at bounding box center [52, 15] width 26 height 9
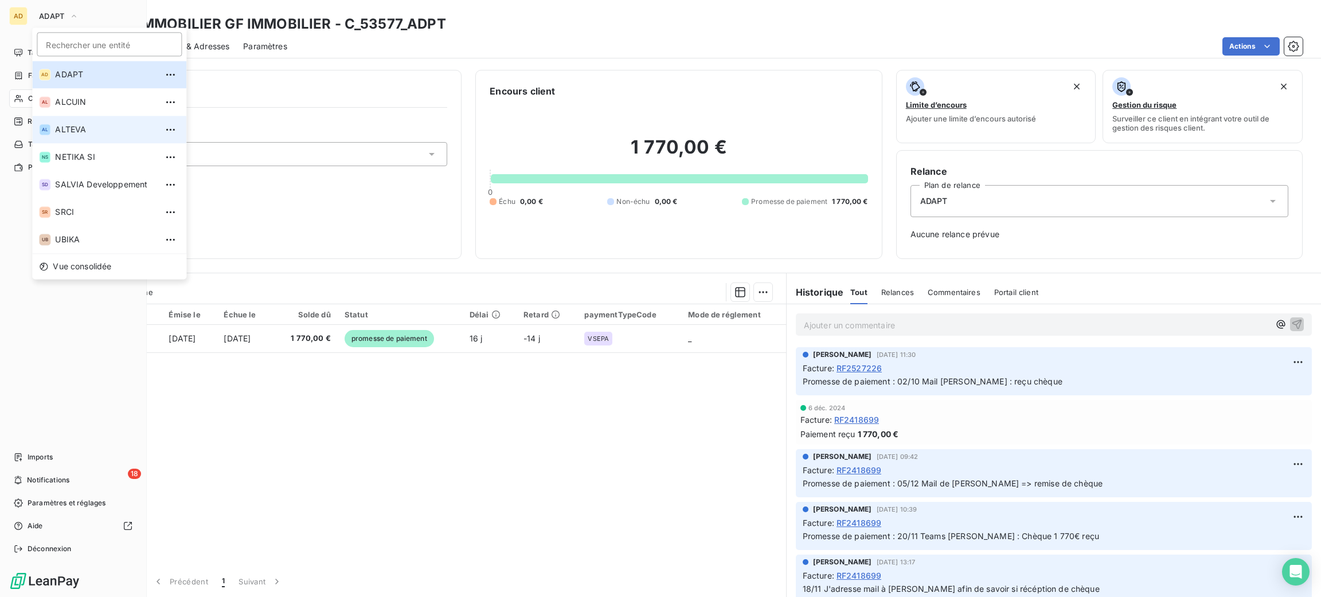
click at [101, 139] on li "AL ALTEVA" at bounding box center [109, 130] width 154 height 28
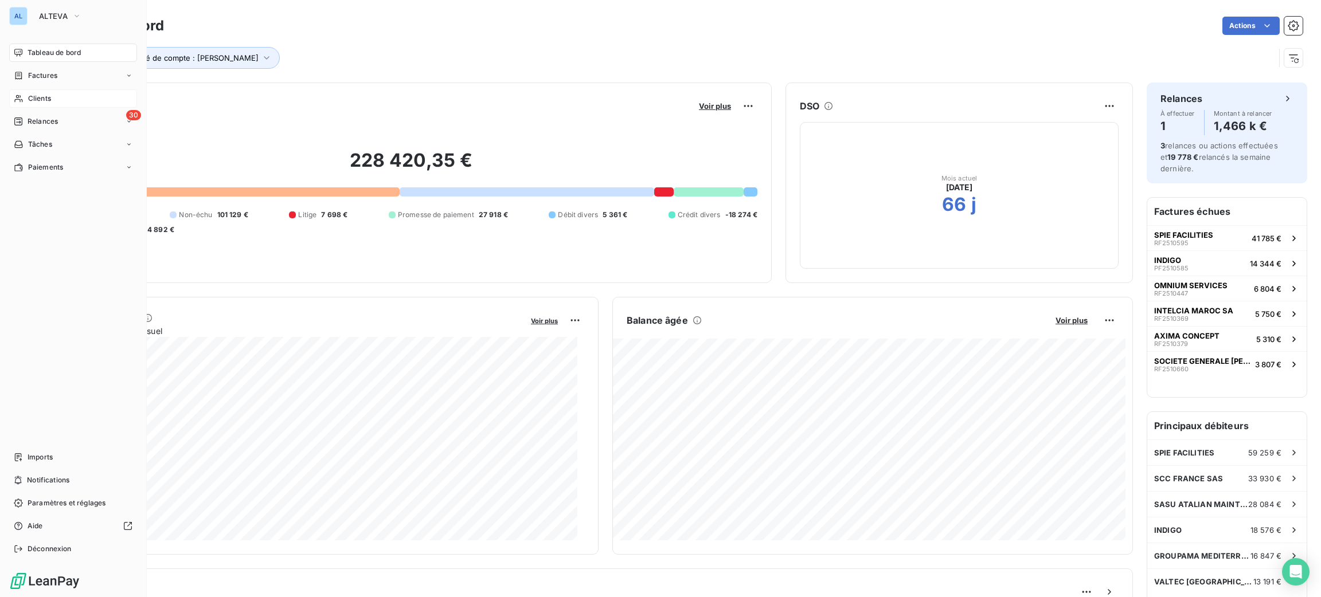
click at [54, 95] on div "Clients" at bounding box center [73, 98] width 128 height 18
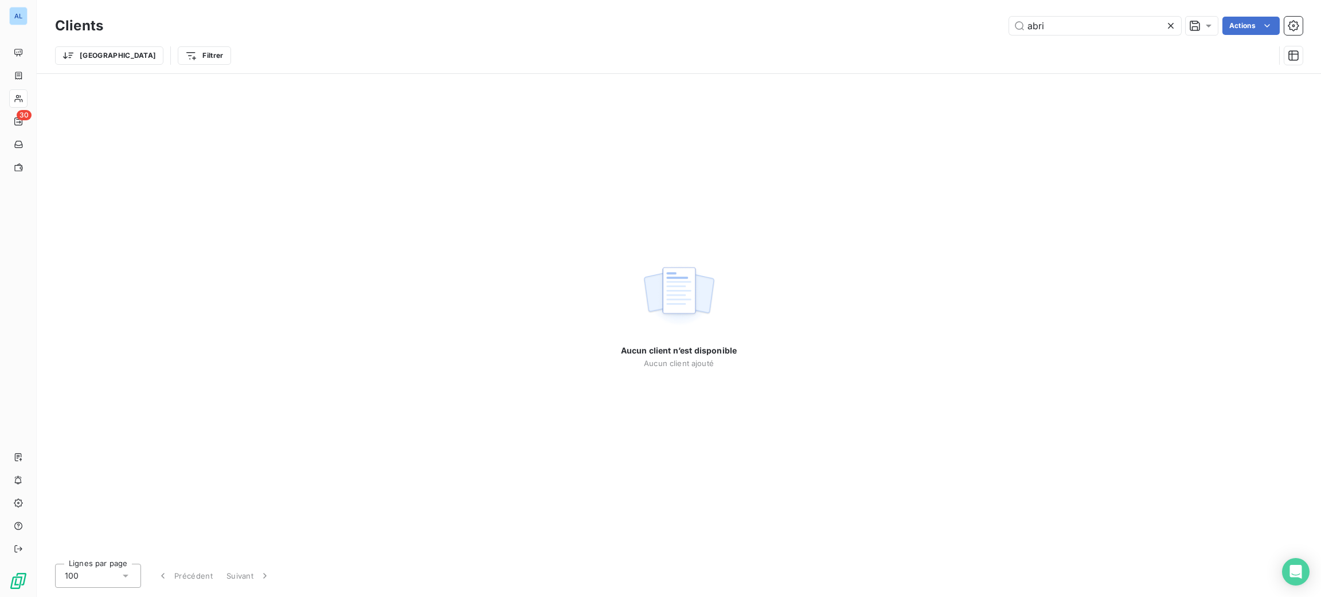
drag, startPoint x: 1064, startPoint y: 33, endPoint x: 945, endPoint y: 24, distance: 119.5
click at [948, 26] on div "abri Actions" at bounding box center [709, 26] width 1185 height 18
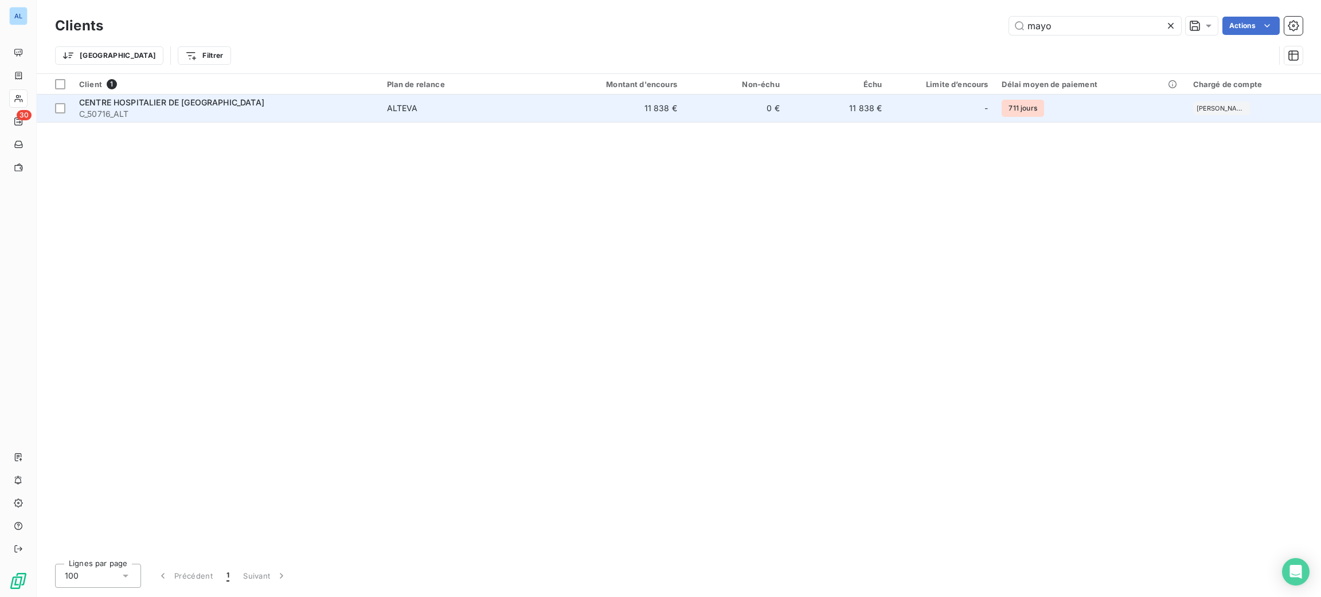
type input "mayo"
click at [281, 112] on span "C_50716_ALT" at bounding box center [226, 113] width 294 height 11
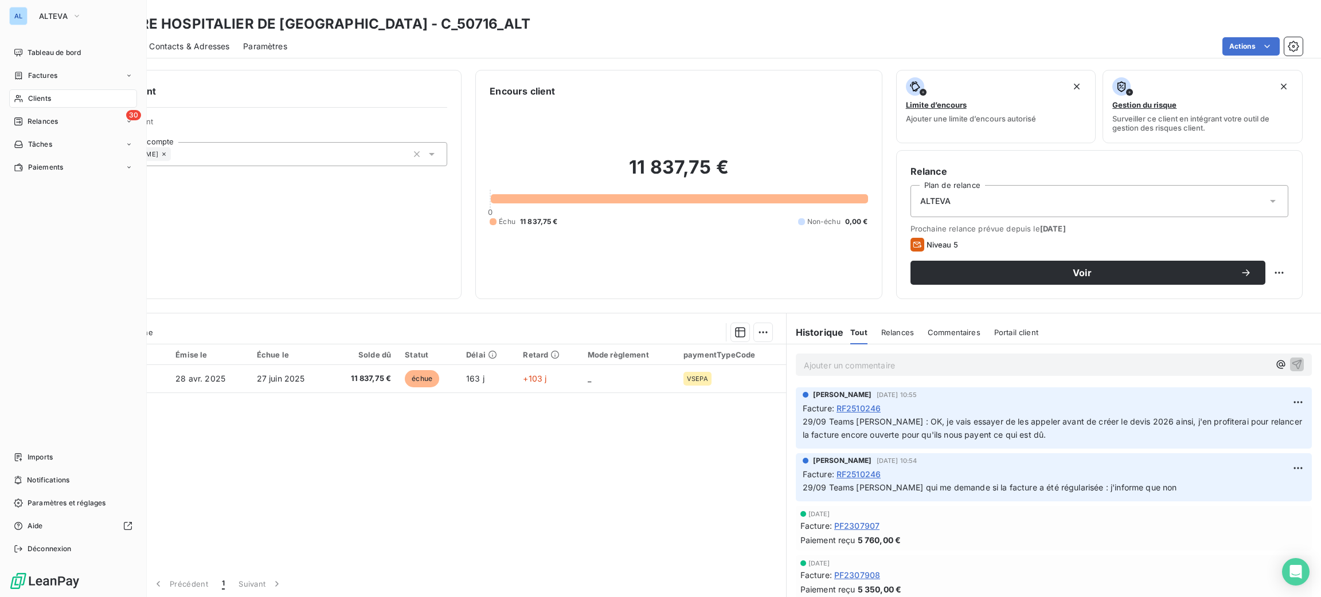
drag, startPoint x: 42, startPoint y: 97, endPoint x: 118, endPoint y: 88, distance: 76.8
click at [42, 97] on span "Clients" at bounding box center [39, 98] width 23 height 10
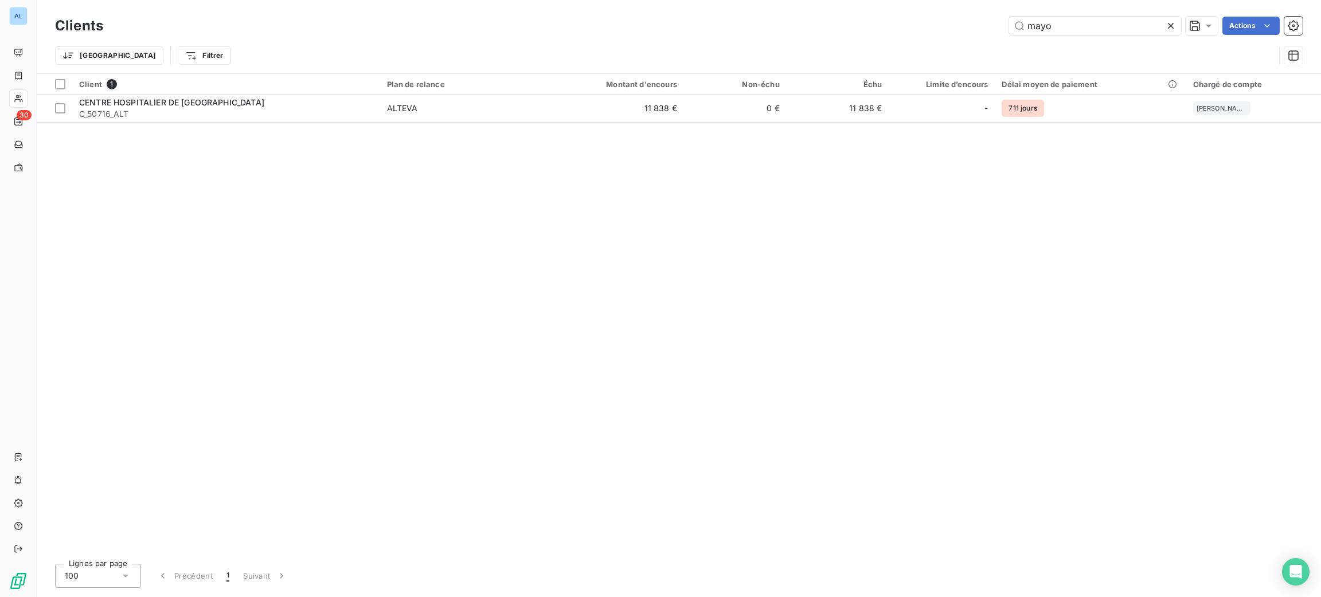
drag, startPoint x: 1091, startPoint y: 30, endPoint x: 883, endPoint y: -2, distance: 210.5
click at [883, 0] on html "AL 30 Clients mayo Actions Trier Filtrer Client 1 Plan de relance Montant d'enc…" at bounding box center [660, 298] width 1321 height 597
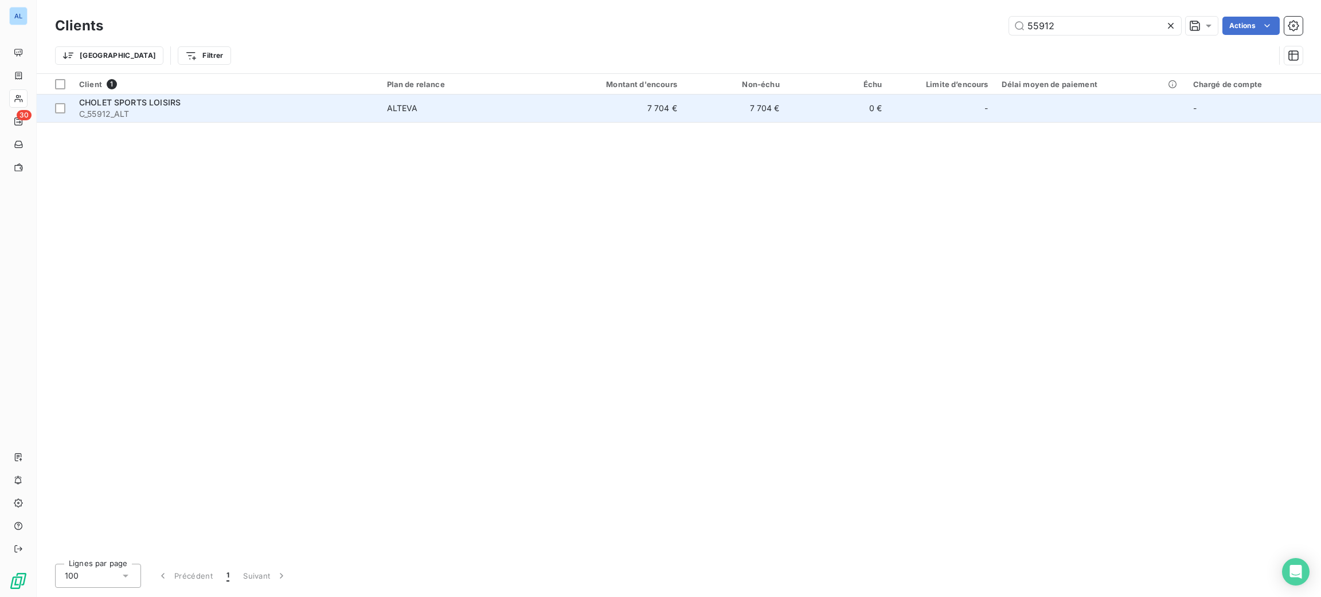
type input "55912"
click at [528, 99] on td "ALTEVA" at bounding box center [463, 109] width 167 height 28
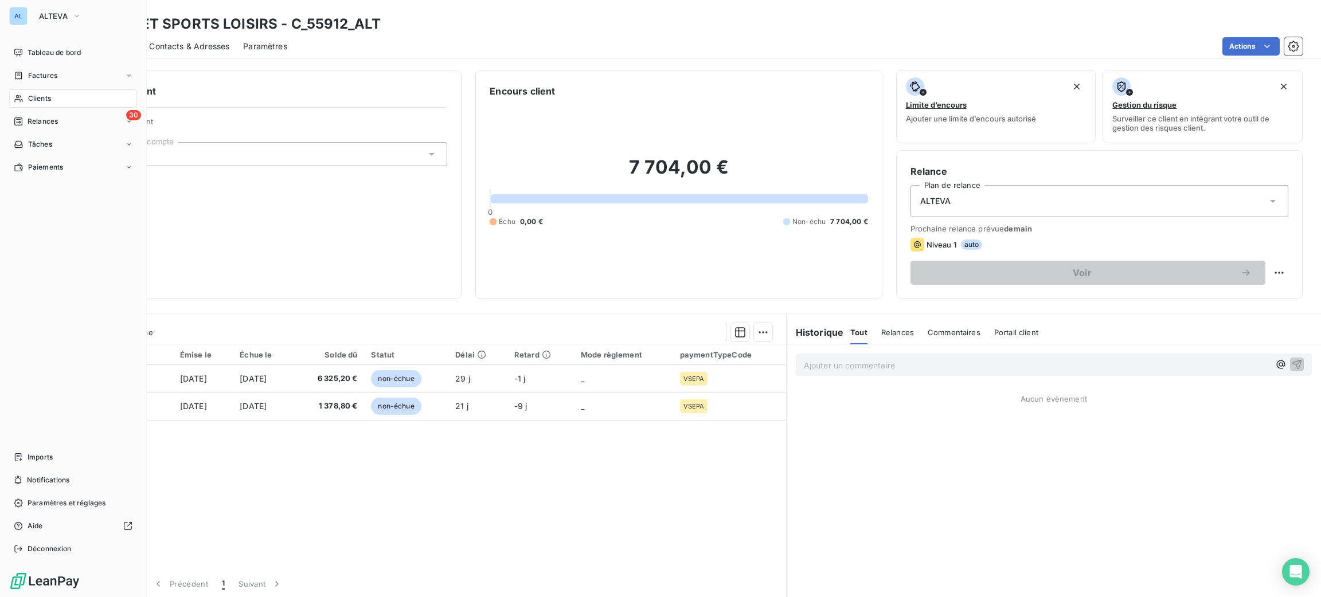
click at [33, 101] on span "Clients" at bounding box center [39, 98] width 23 height 10
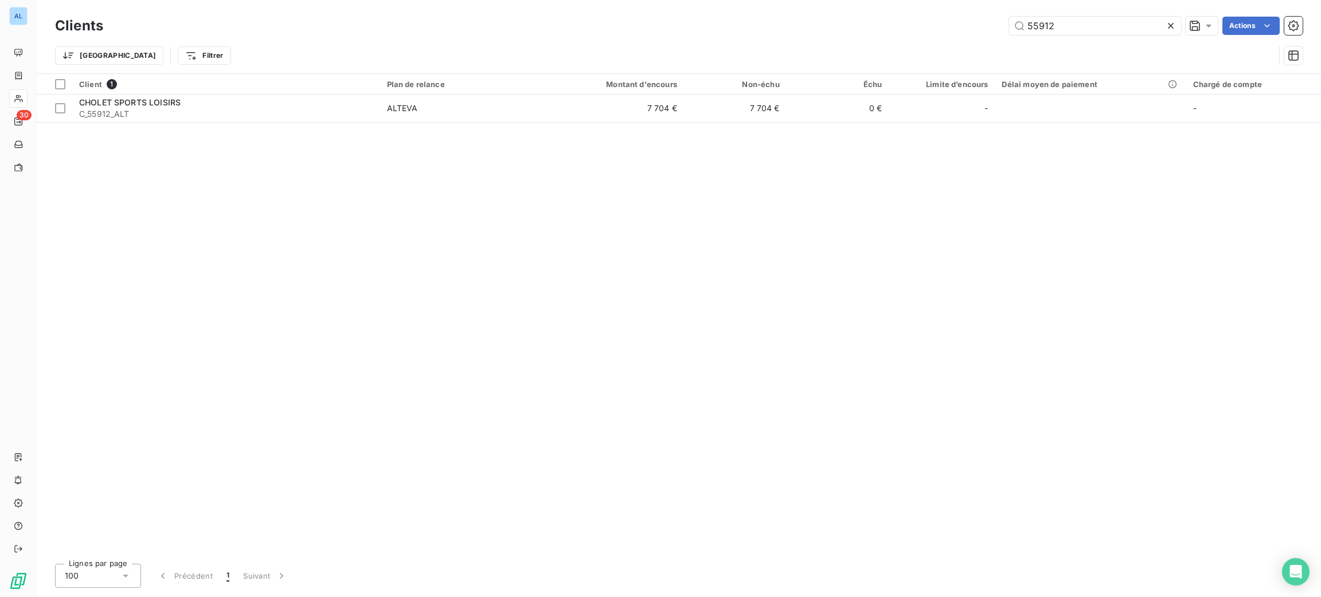
drag, startPoint x: 1121, startPoint y: 30, endPoint x: 995, endPoint y: 38, distance: 126.4
click at [1014, 40] on div "Clients 55912 Actions Trier Filtrer" at bounding box center [678, 44] width 1247 height 60
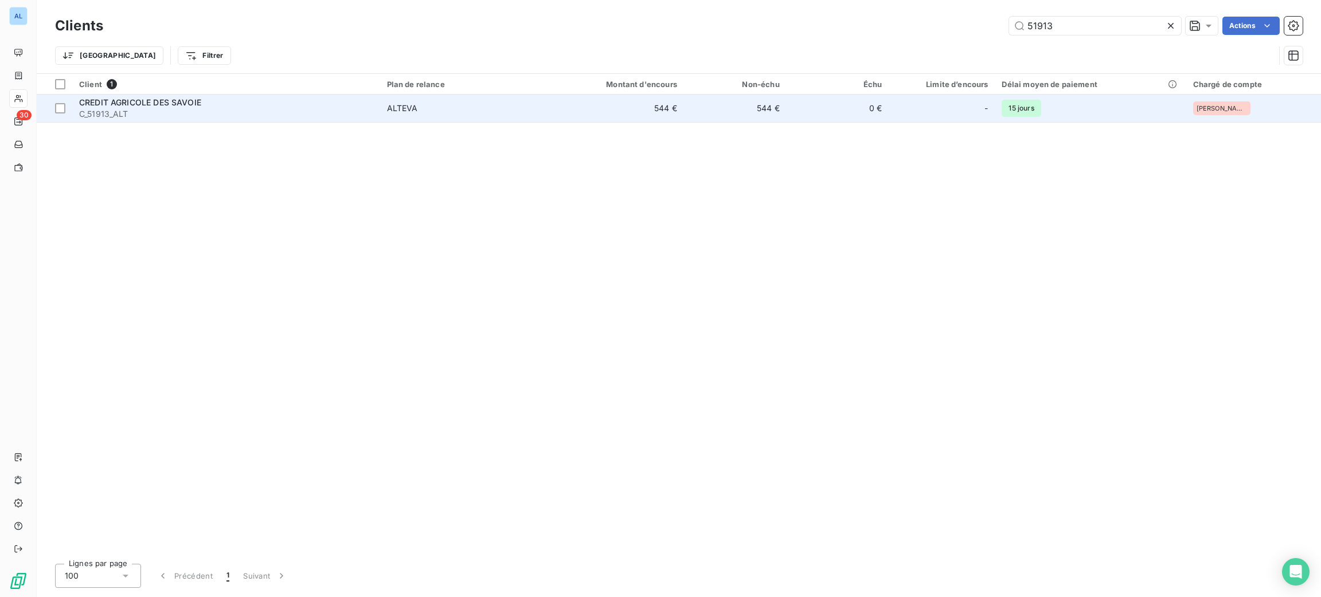
type input "51913"
click at [694, 105] on td "544 €" at bounding box center [735, 109] width 103 height 28
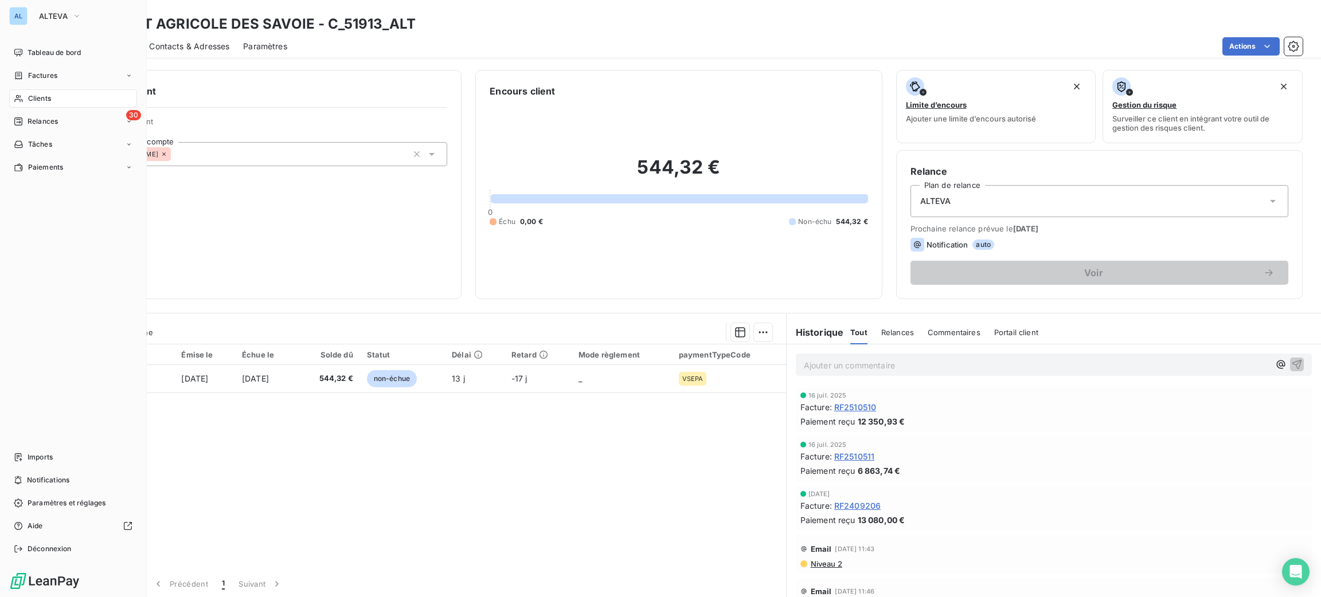
click at [33, 98] on span "Clients" at bounding box center [39, 98] width 23 height 10
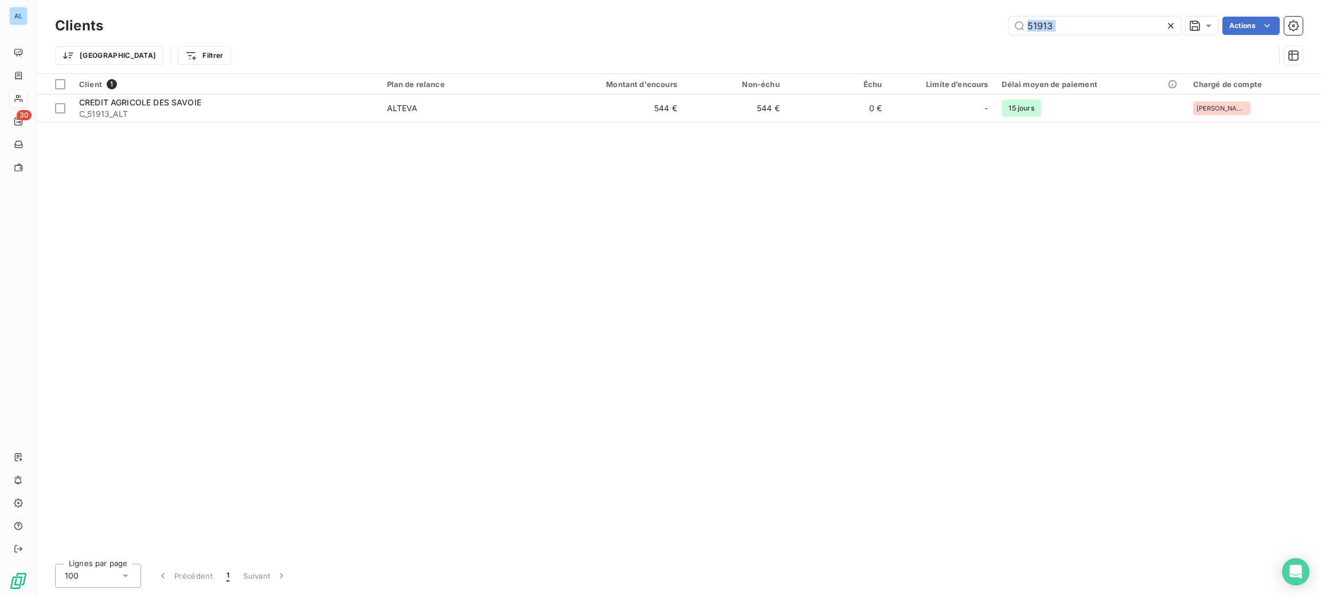
drag, startPoint x: 1144, startPoint y: 14, endPoint x: 1034, endPoint y: 6, distance: 110.3
click at [1034, 6] on div "Clients 51913 Actions Trier Filtrer" at bounding box center [679, 36] width 1284 height 73
click at [1040, 24] on input "51913" at bounding box center [1095, 26] width 172 height 18
drag, startPoint x: 1052, startPoint y: 24, endPoint x: 1015, endPoint y: 24, distance: 36.7
click at [1015, 24] on input "51913" at bounding box center [1095, 26] width 172 height 18
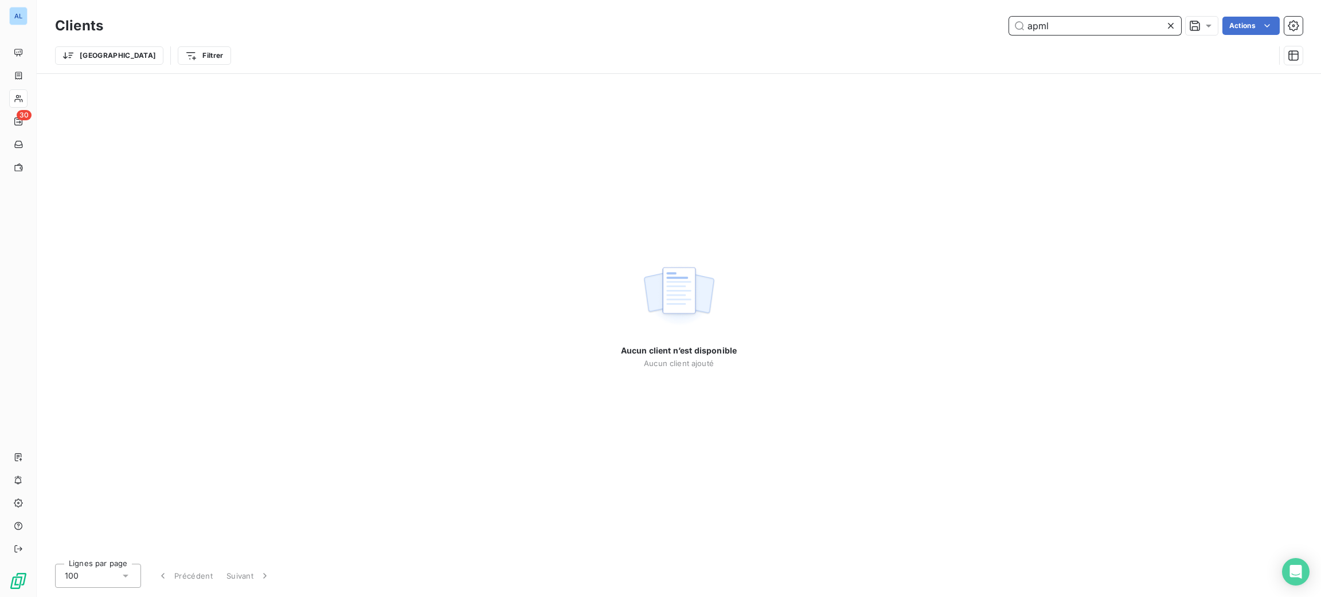
drag, startPoint x: 1058, startPoint y: 19, endPoint x: 941, endPoint y: 6, distance: 118.2
click at [947, 7] on div "Clients apml Actions Trier Filtrer" at bounding box center [679, 36] width 1284 height 73
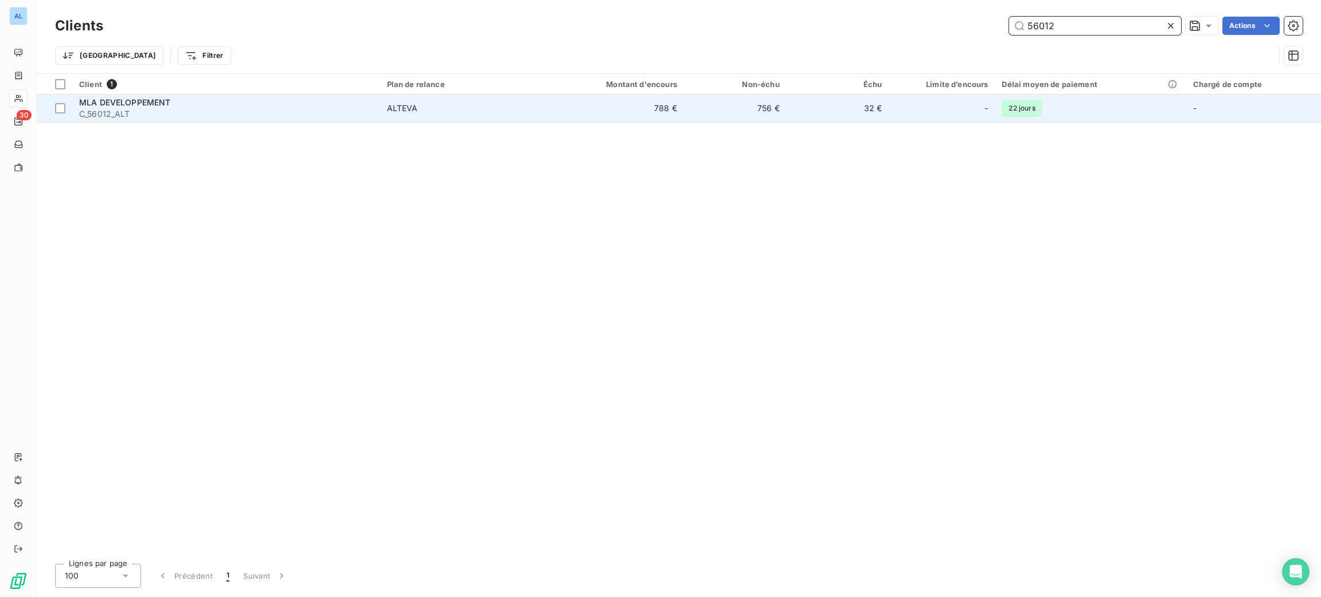
type input "56012"
click at [181, 117] on span "C_56012_ALT" at bounding box center [226, 113] width 294 height 11
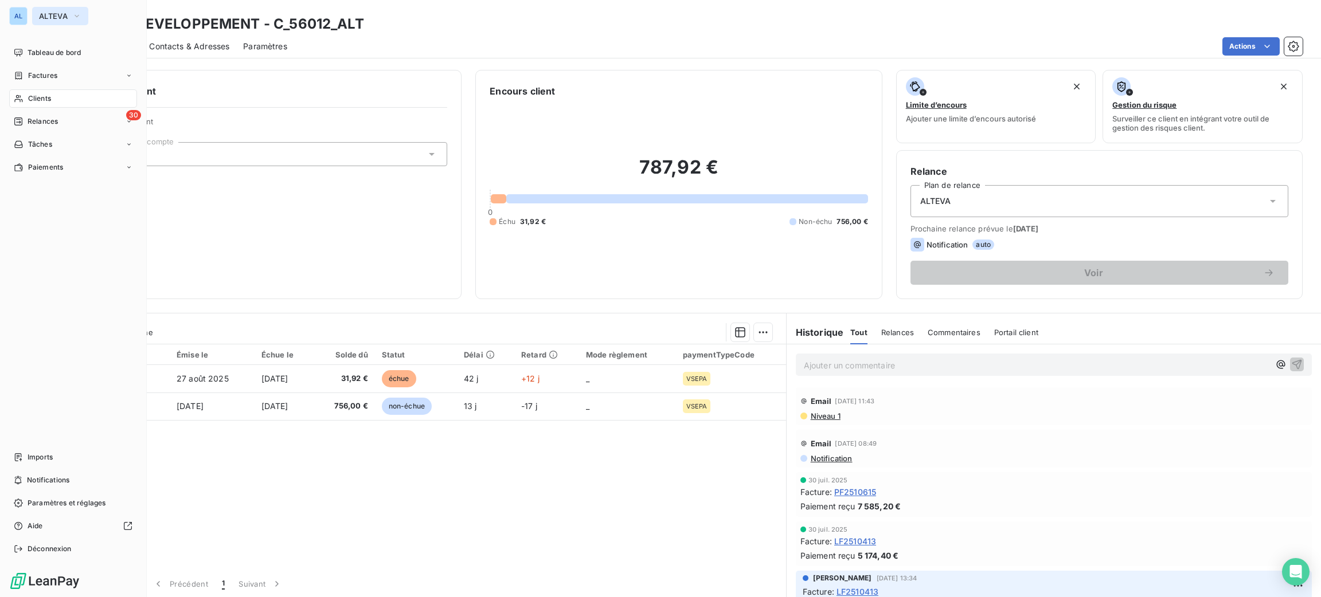
click at [45, 13] on span "ALTEVA" at bounding box center [53, 15] width 29 height 9
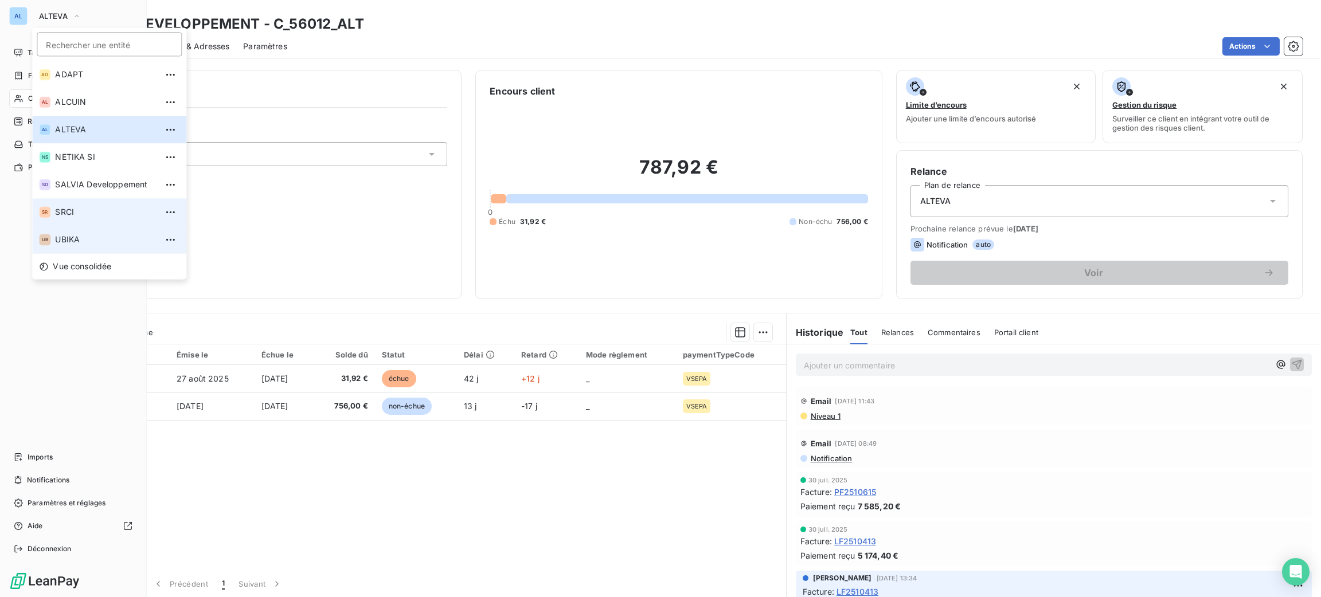
click at [85, 233] on li "UB UBIKA" at bounding box center [109, 240] width 154 height 28
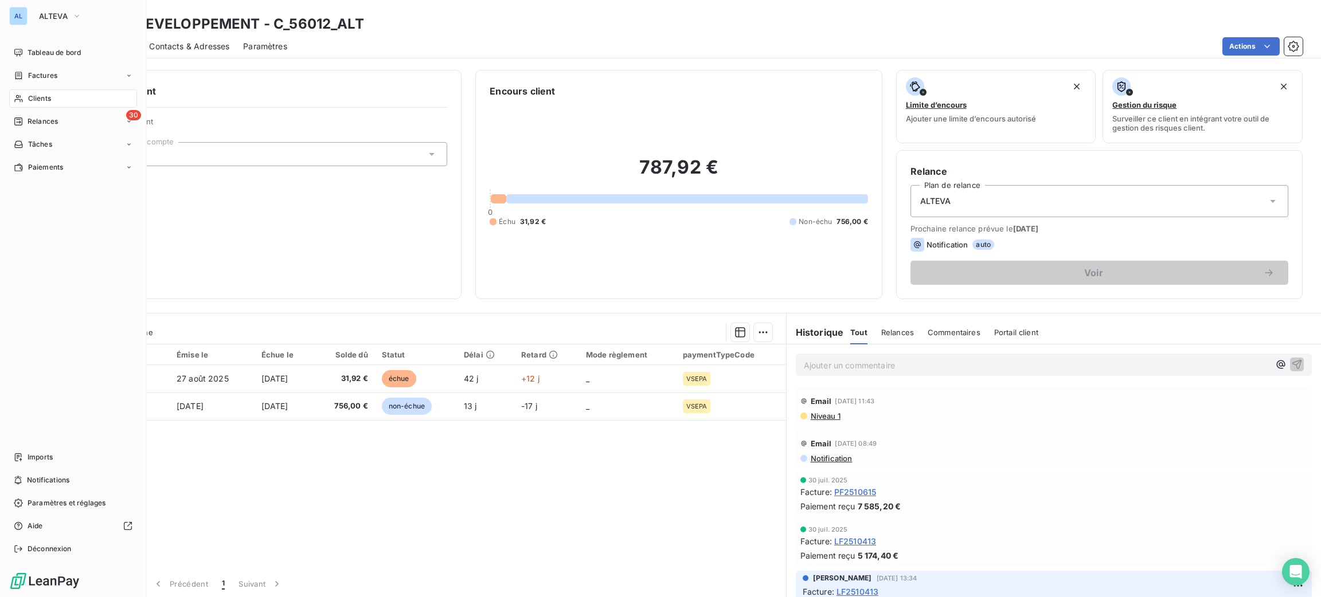
click at [64, 102] on div "Clients" at bounding box center [73, 98] width 128 height 18
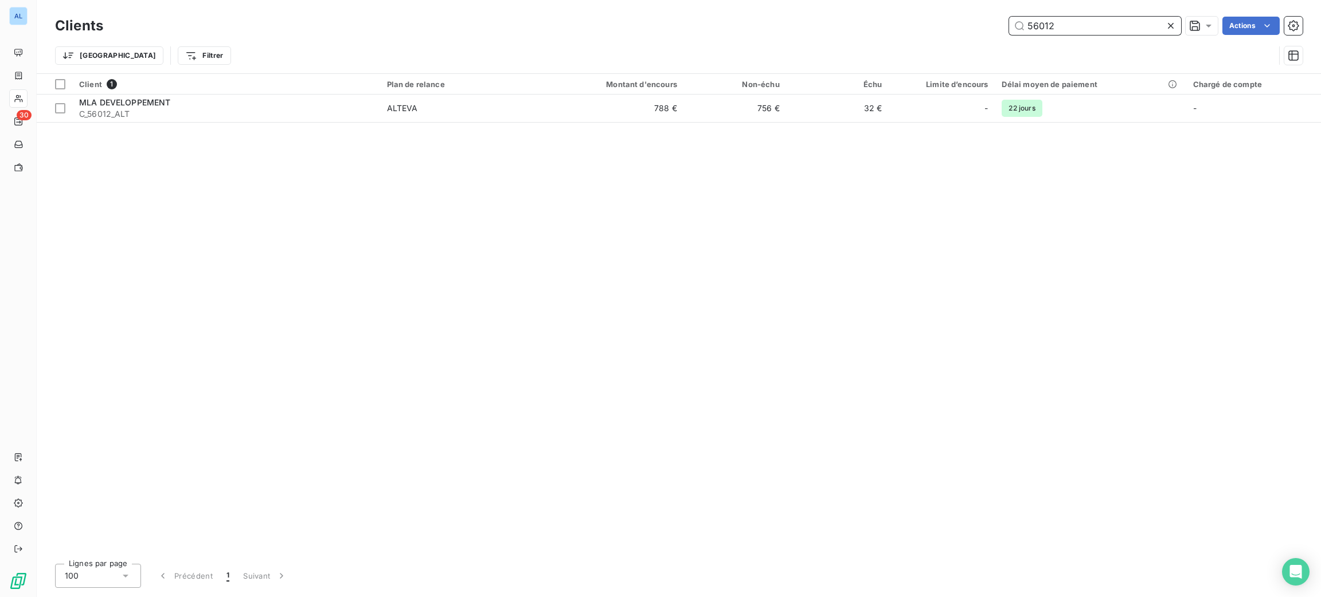
drag, startPoint x: 1064, startPoint y: 23, endPoint x: 890, endPoint y: 9, distance: 174.8
click at [890, 9] on div "Clients 56012 Actions Trier Filtrer" at bounding box center [679, 36] width 1284 height 73
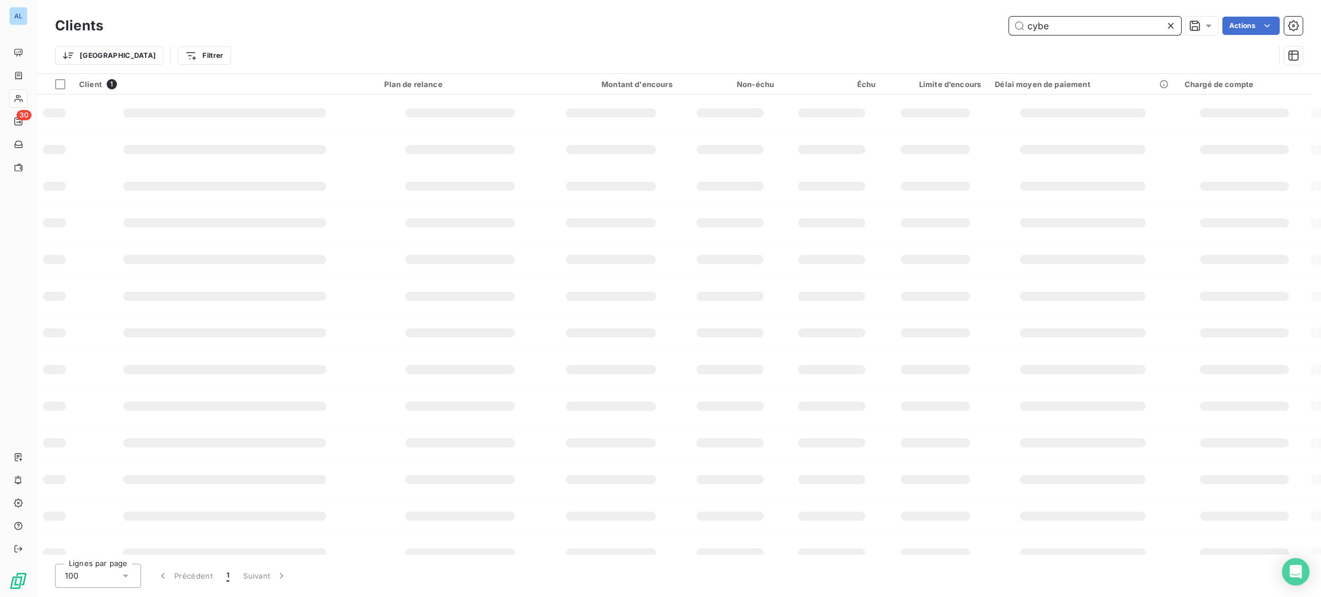
type input "cybe"
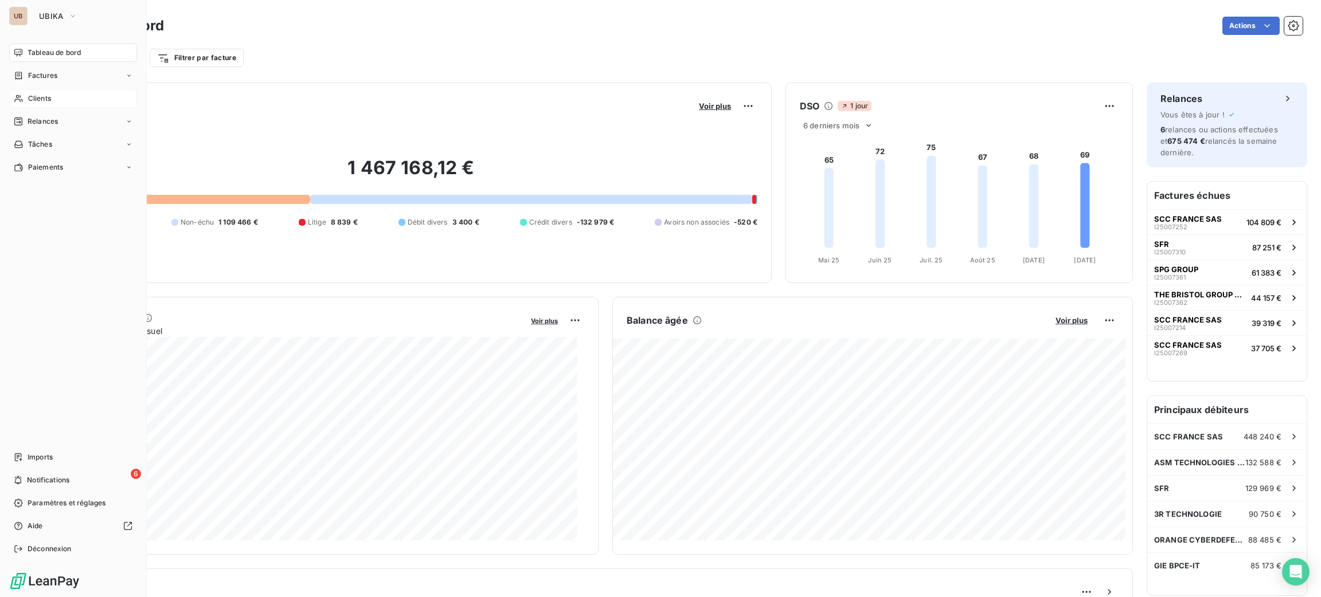
click at [36, 98] on span "Clients" at bounding box center [39, 98] width 23 height 10
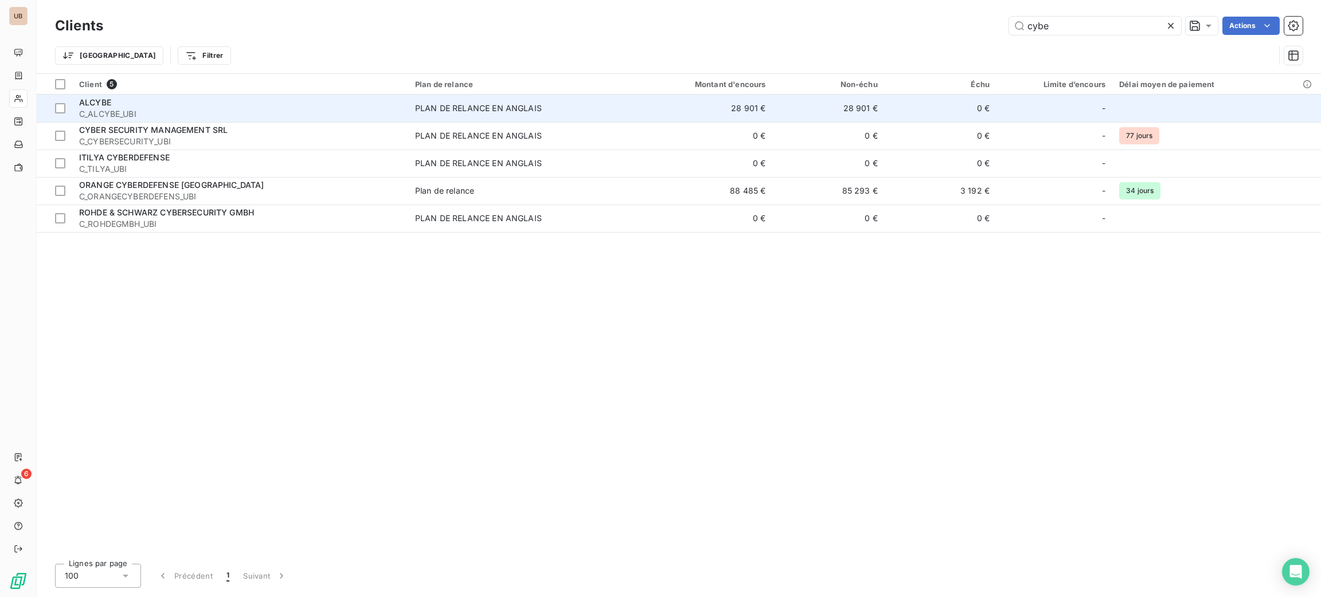
click at [582, 108] on span "PLAN DE RELANCE EN ANGLAIS" at bounding box center [515, 108] width 201 height 11
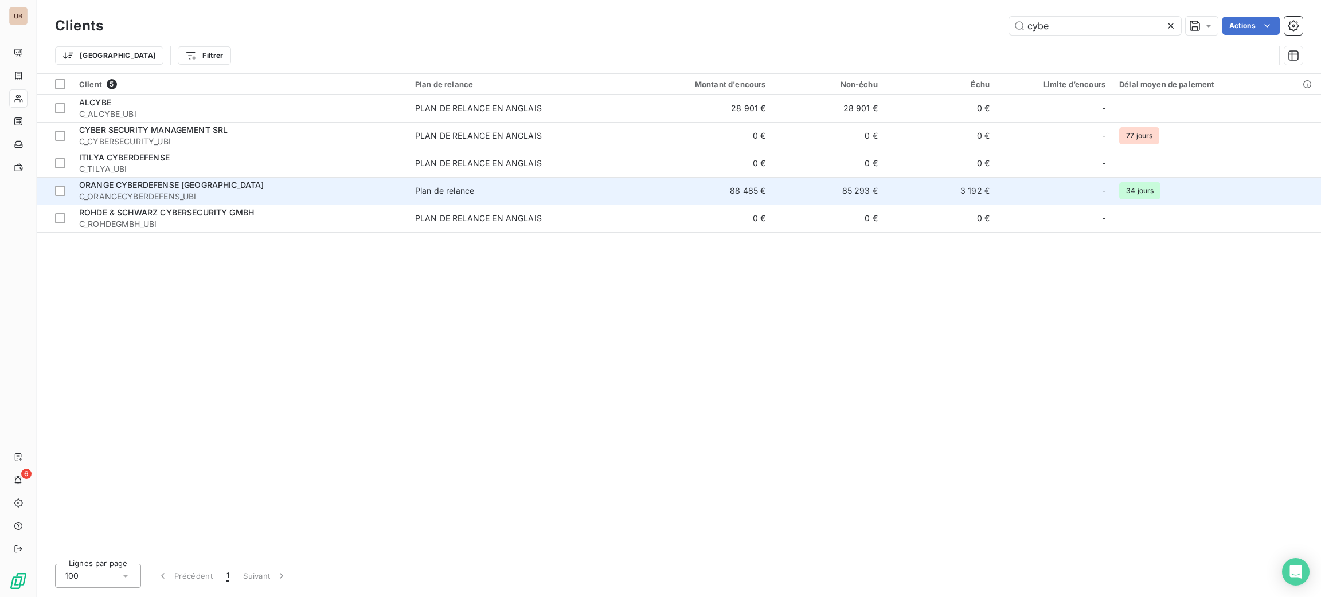
click at [640, 197] on td "88 485 €" at bounding box center [698, 191] width 150 height 28
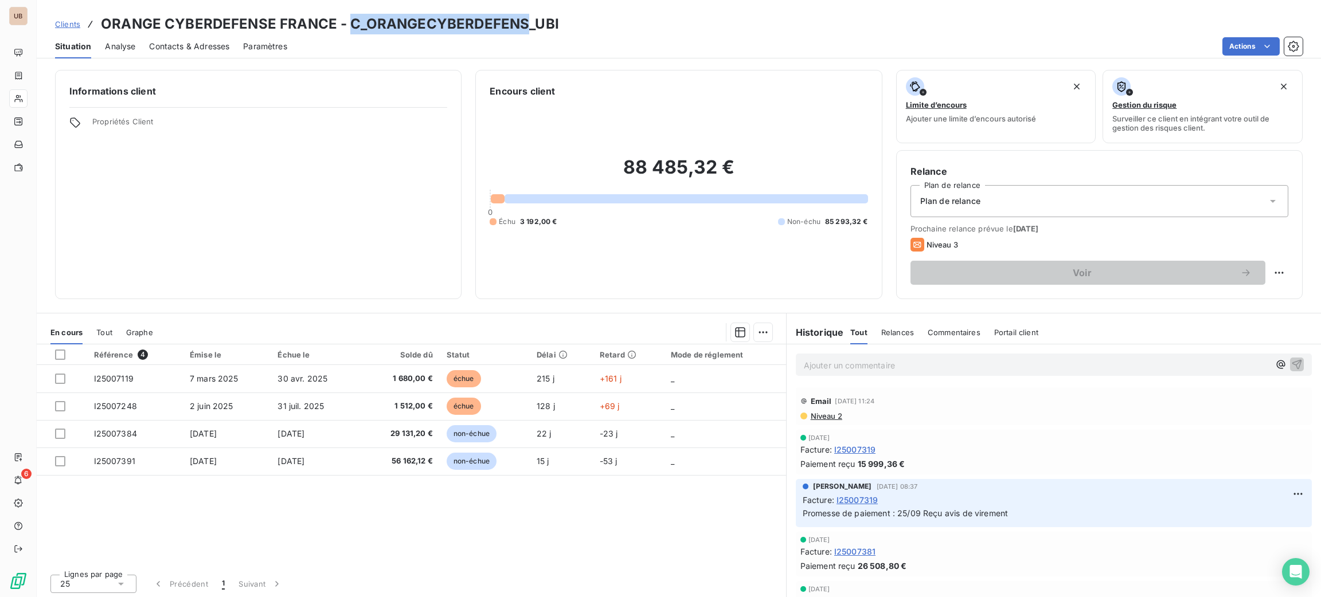
drag, startPoint x: 527, startPoint y: 27, endPoint x: 349, endPoint y: 3, distance: 179.8
click at [349, 3] on div "Clients ORANGE CYBERDEFENSE [GEOGRAPHIC_DATA] - C_ORANGECYBERDEFENS_UBI Situati…" at bounding box center [679, 29] width 1284 height 58
copy h3 "C_ORANGECYBERDEFENS"
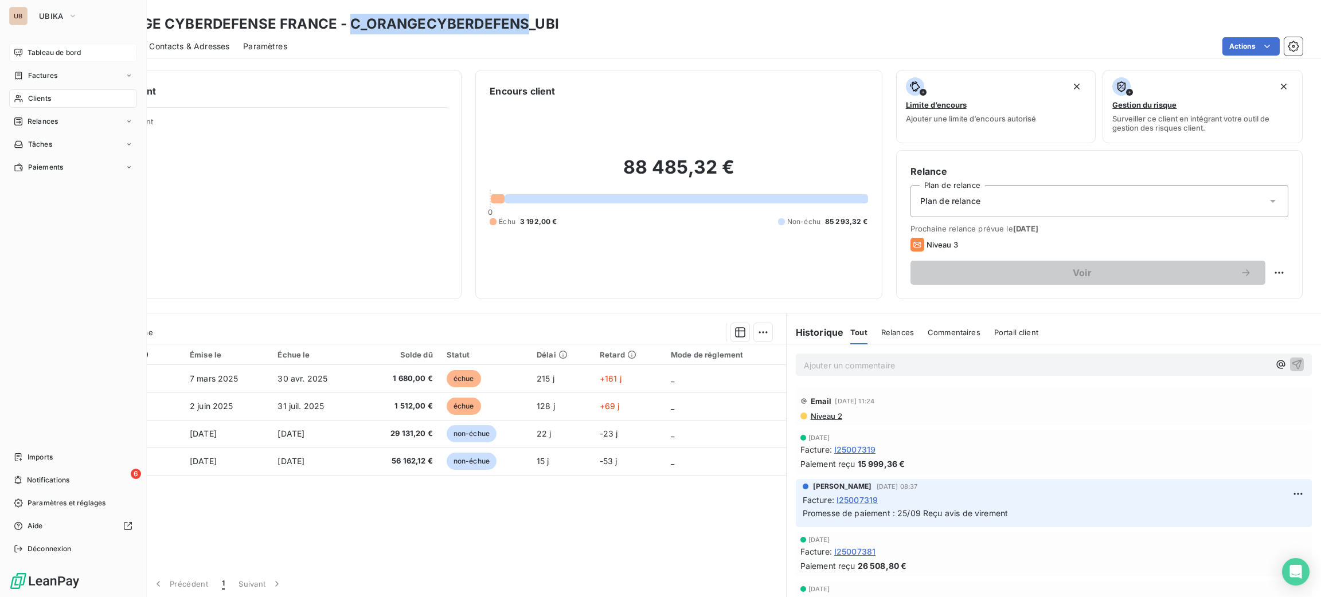
click at [46, 45] on div "Tableau de bord" at bounding box center [73, 53] width 128 height 18
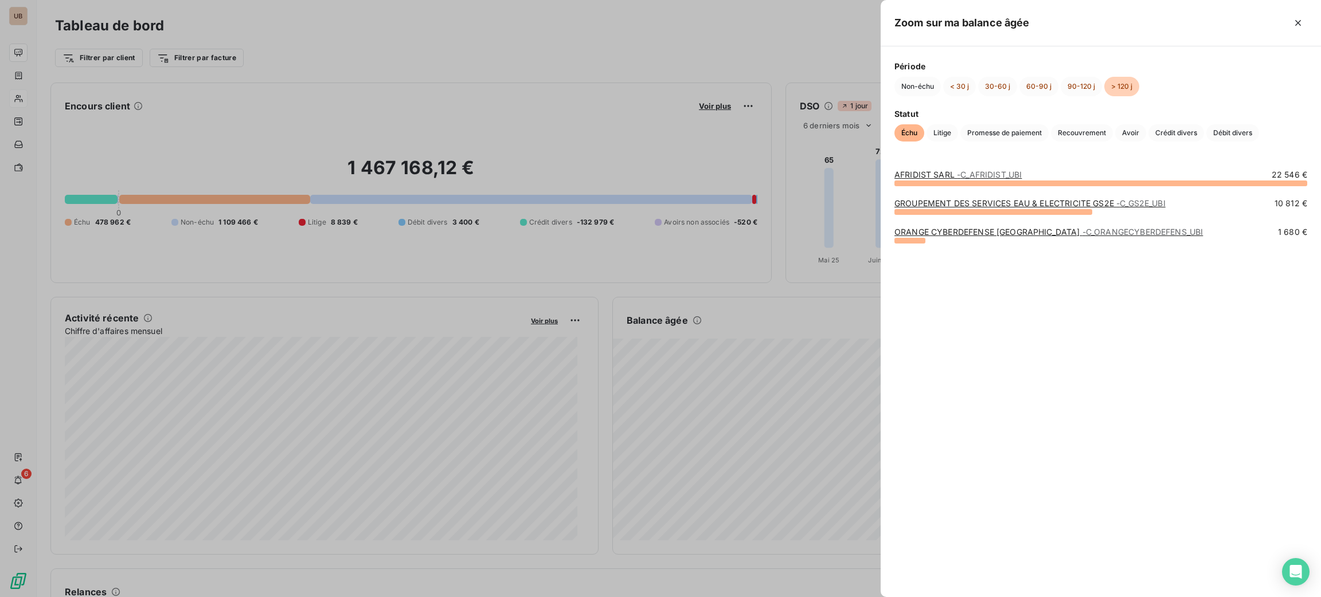
click at [1007, 251] on div "ORANGE CYBERDEFENSE FRANCE - C_ORANGECYBERDEFENS_UBI 1 680 €" at bounding box center [1100, 254] width 413 height 56
click at [702, 68] on div at bounding box center [660, 298] width 1321 height 597
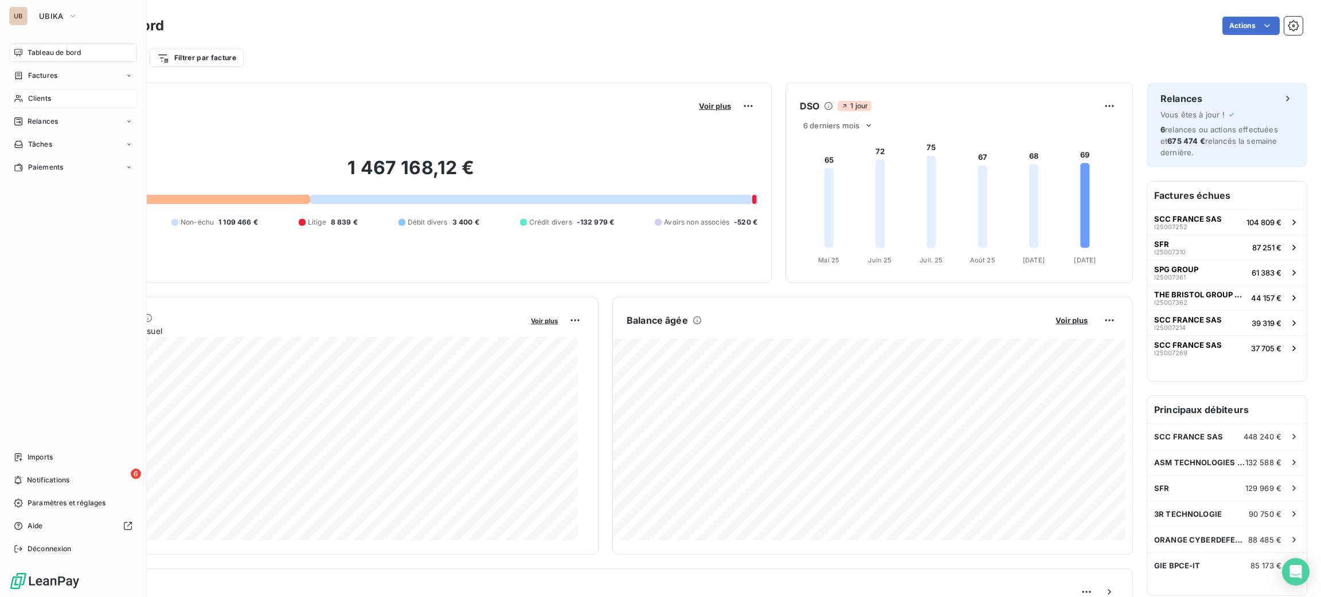
click at [42, 5] on div "UB UBIKA Tableau de bord Factures Clients Relances Tâches Paiements Imports 6 N…" at bounding box center [73, 298] width 147 height 597
click at [52, 11] on span "UBIKA" at bounding box center [51, 15] width 25 height 9
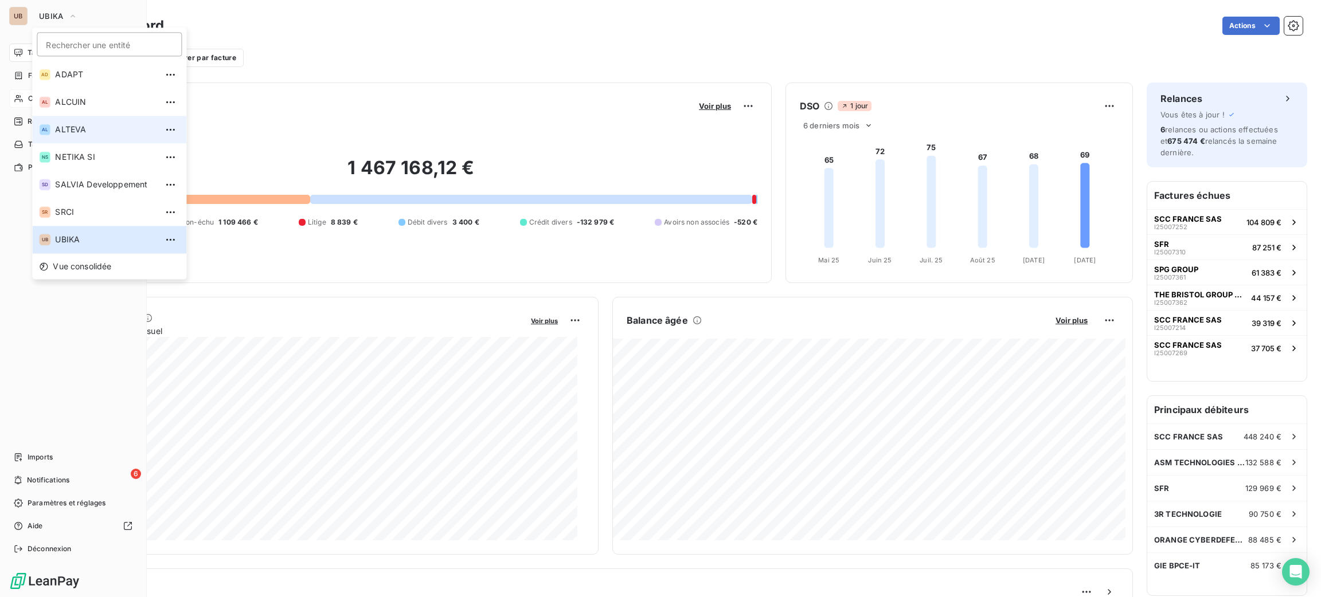
click at [108, 136] on li "AL ALTEVA" at bounding box center [109, 130] width 154 height 28
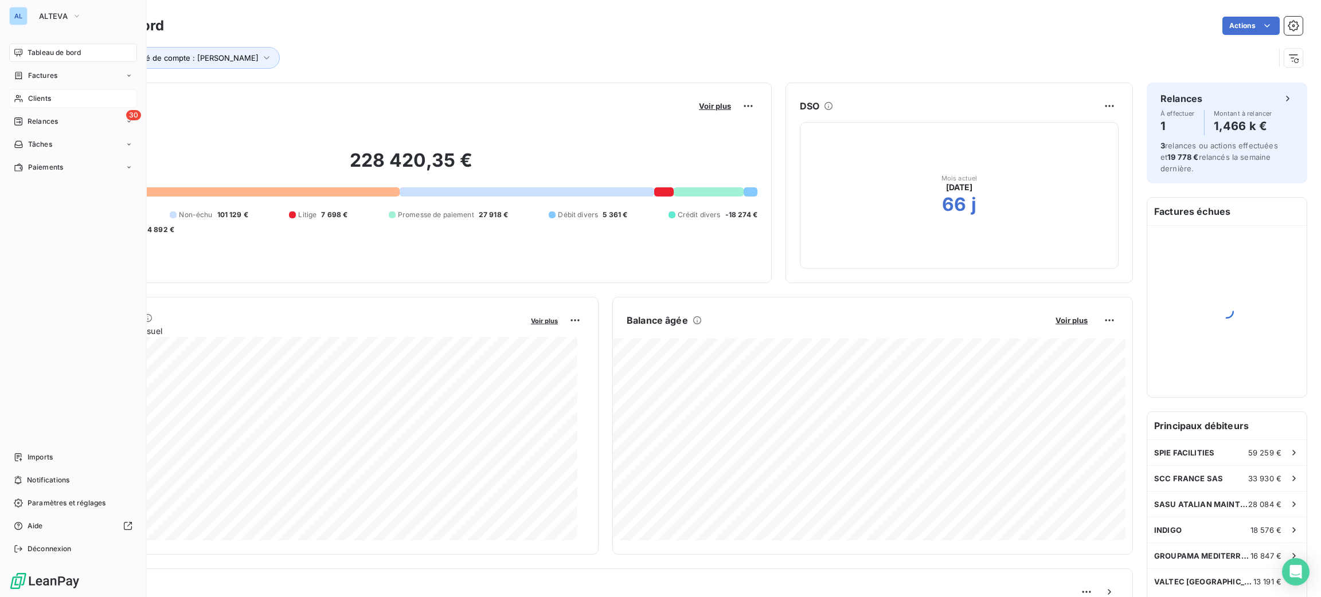
click at [40, 95] on span "Clients" at bounding box center [39, 98] width 23 height 10
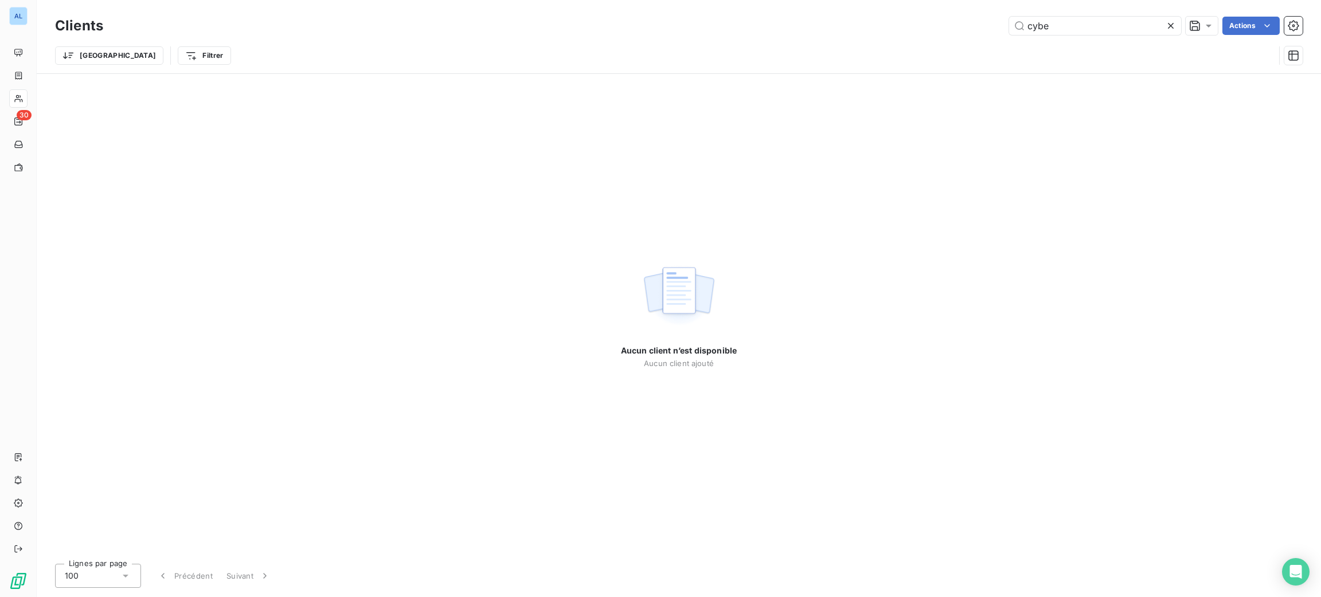
drag, startPoint x: 1079, startPoint y: 17, endPoint x: 888, endPoint y: 1, distance: 191.5
click at [952, 26] on div "cybe Actions" at bounding box center [709, 26] width 1185 height 18
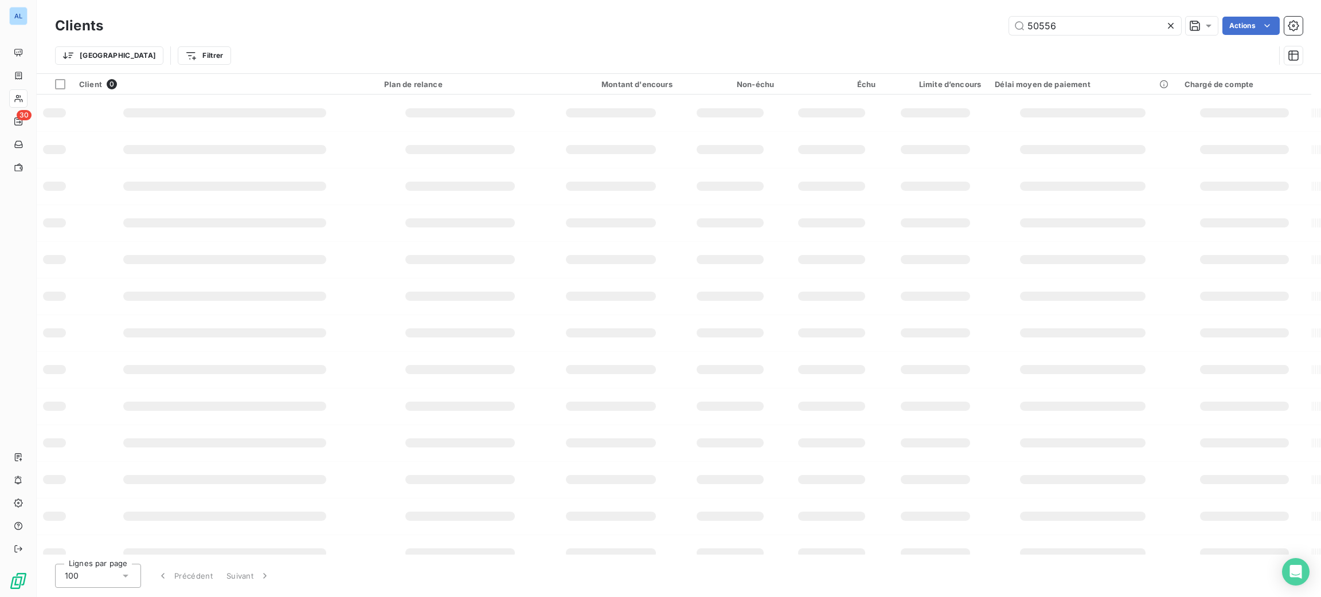
type input "50556"
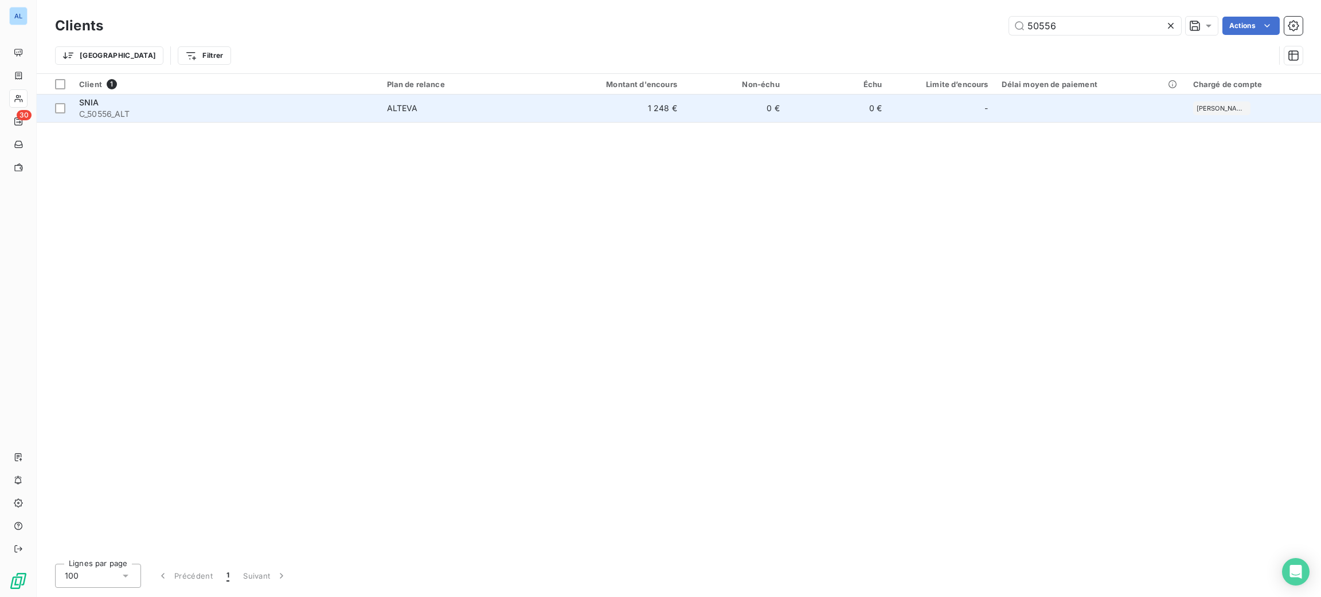
click at [631, 108] on td "1 248 €" at bounding box center [615, 109] width 138 height 28
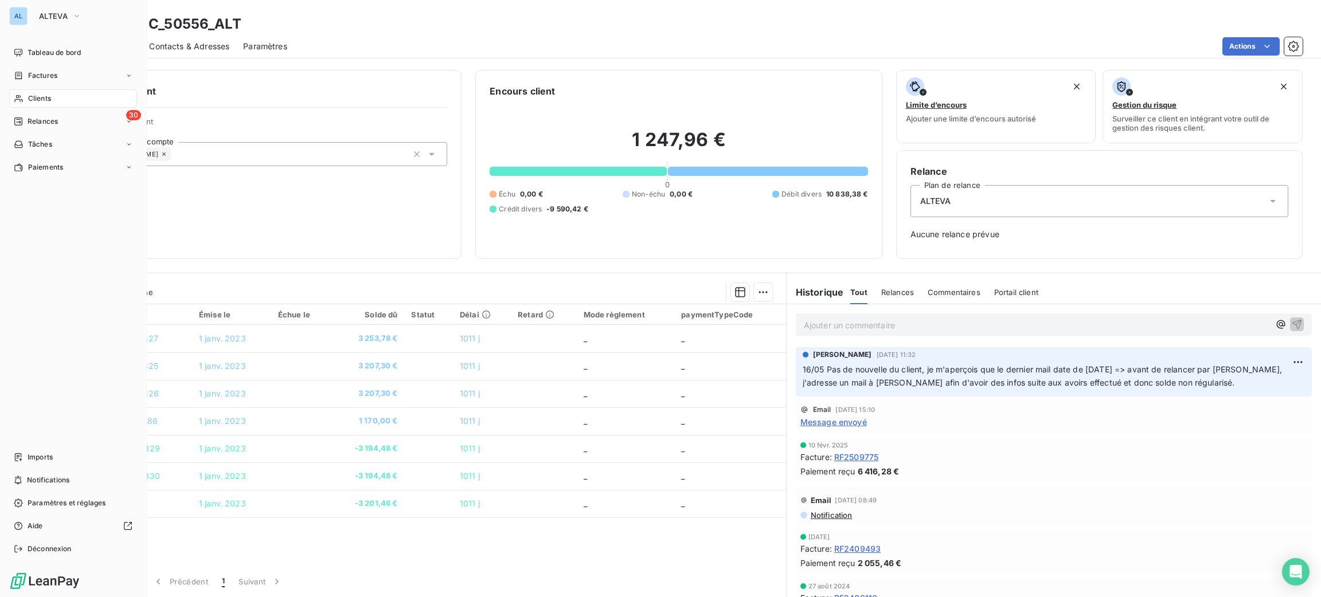
drag, startPoint x: 30, startPoint y: 105, endPoint x: 91, endPoint y: 87, distance: 63.3
click at [30, 105] on div "Clients" at bounding box center [73, 98] width 128 height 18
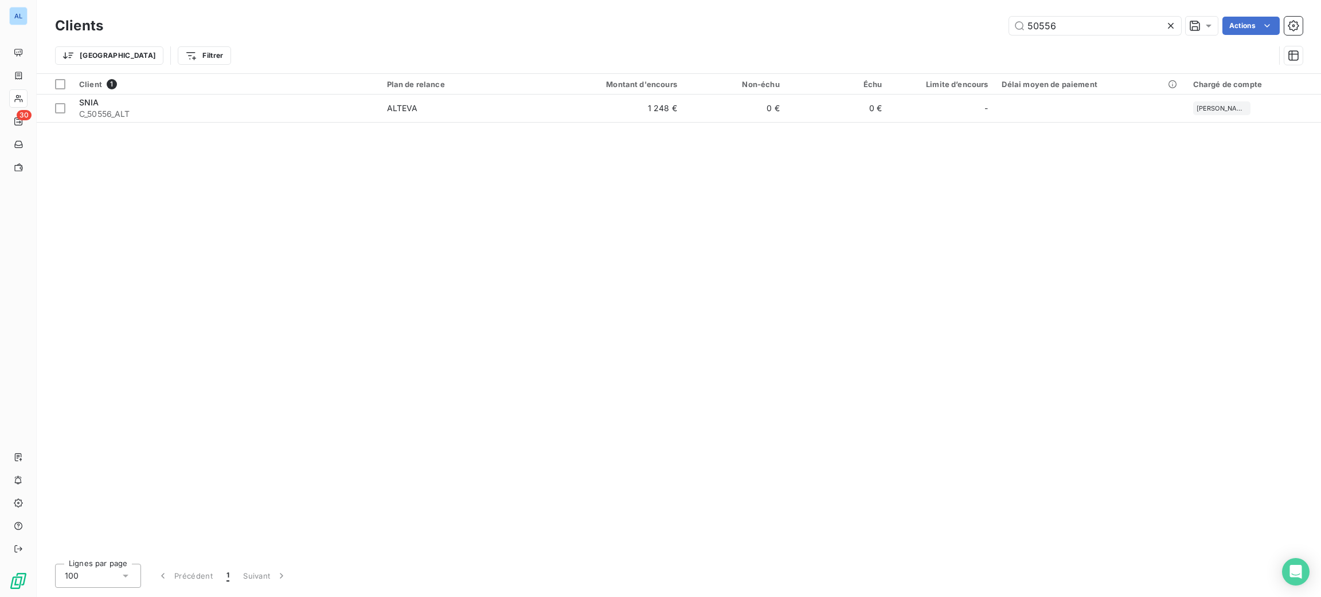
drag, startPoint x: 997, startPoint y: 33, endPoint x: 852, endPoint y: 17, distance: 145.3
click at [906, 23] on div "50556 Actions" at bounding box center [709, 26] width 1185 height 18
type input "50736"
click at [492, 123] on div "Client 1 Plan de relance Montant d'encours Non-échu Échu Limite d’encours Délai…" at bounding box center [679, 314] width 1284 height 481
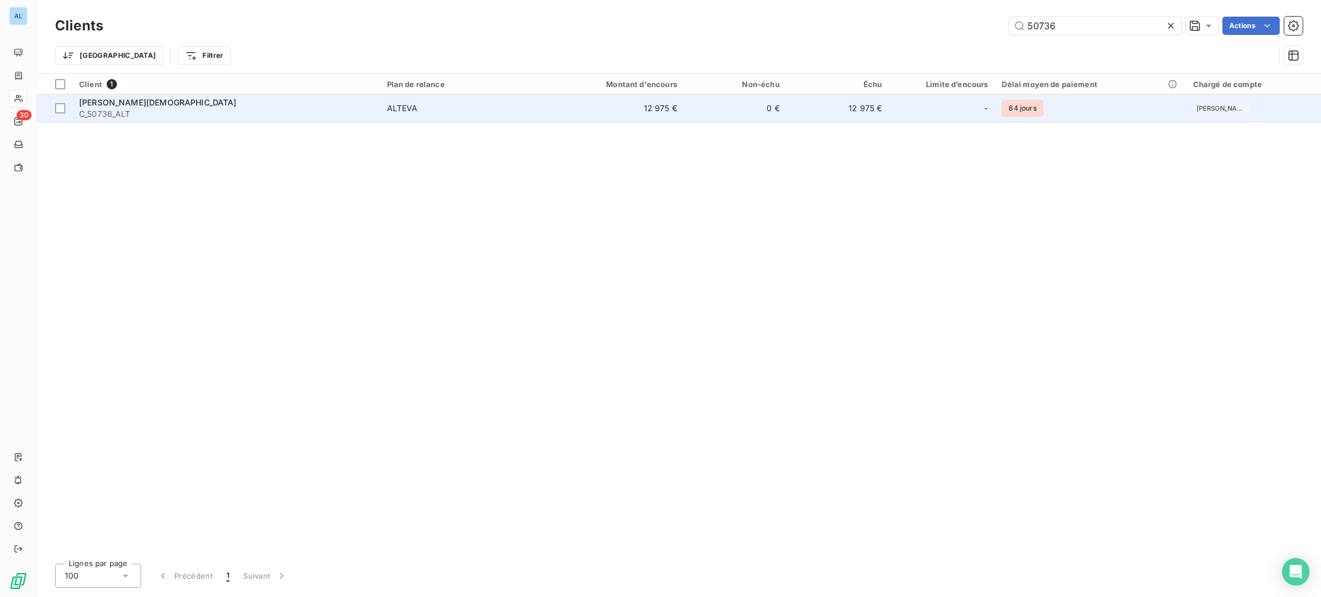
click at [487, 115] on td "ALTEVA" at bounding box center [463, 109] width 167 height 28
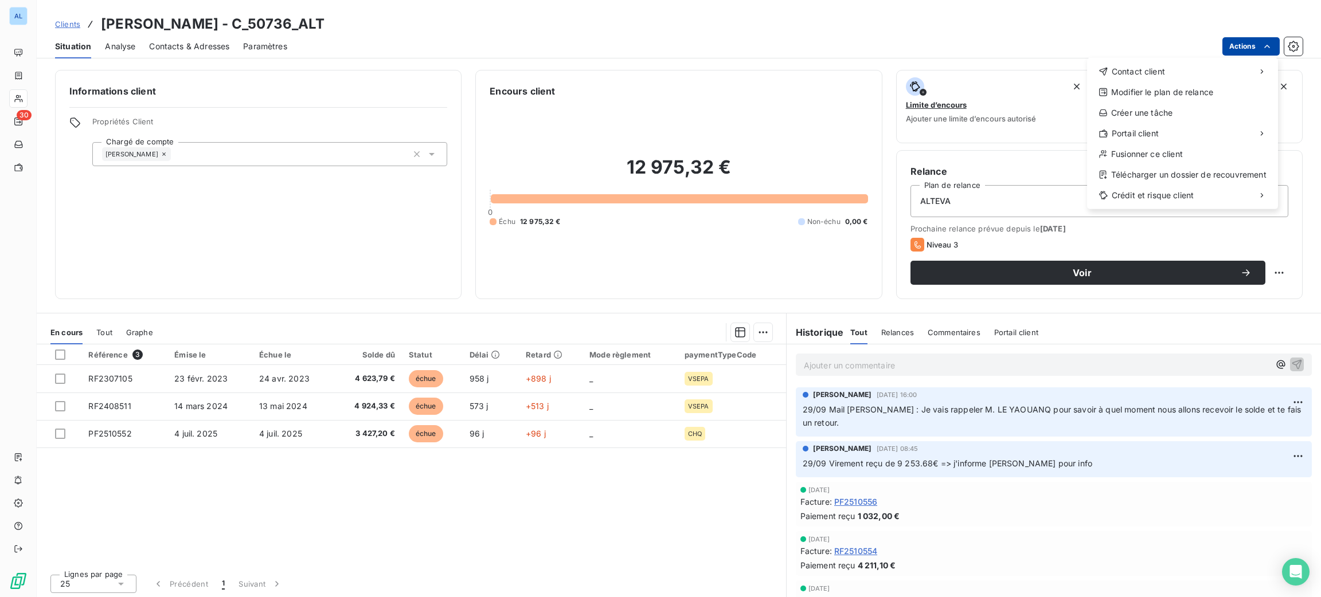
click at [1256, 50] on html "AL 30 Clients [PERSON_NAME] SANTE - C_50736_ALT Situation Analyse Contacts & Ad…" at bounding box center [660, 298] width 1321 height 597
click at [1036, 77] on div "Envoyer un email" at bounding box center [1001, 76] width 154 height 18
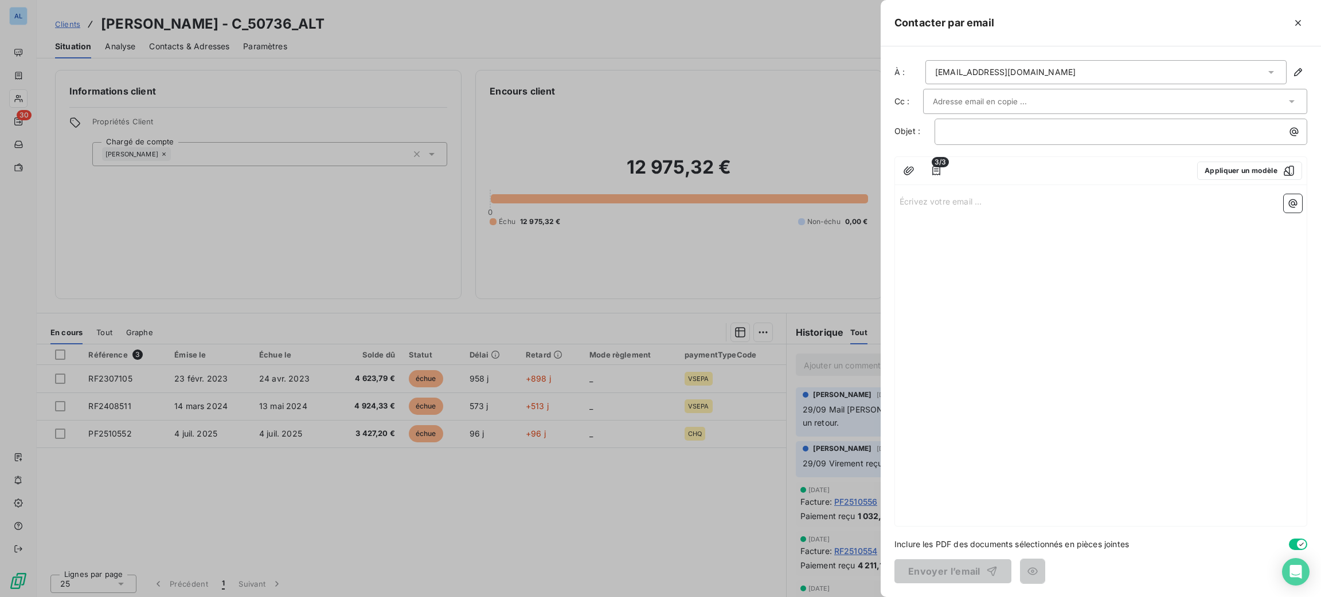
click at [1289, 100] on icon at bounding box center [1291, 101] width 11 height 11
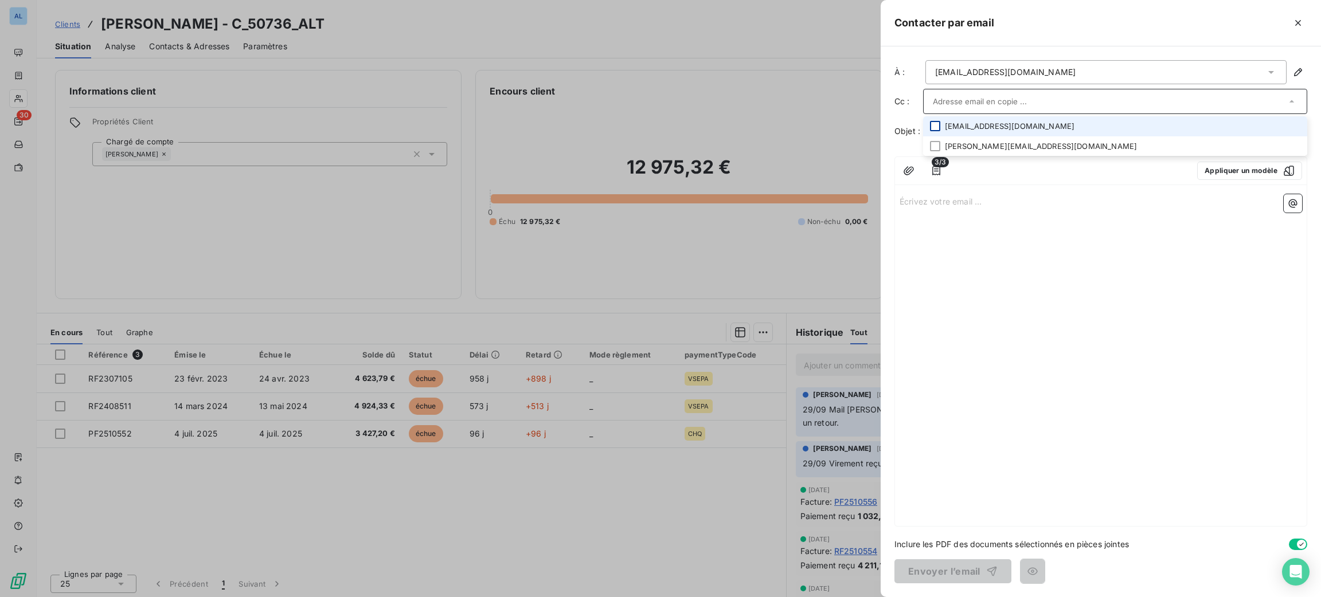
click at [936, 127] on div at bounding box center [935, 126] width 10 height 10
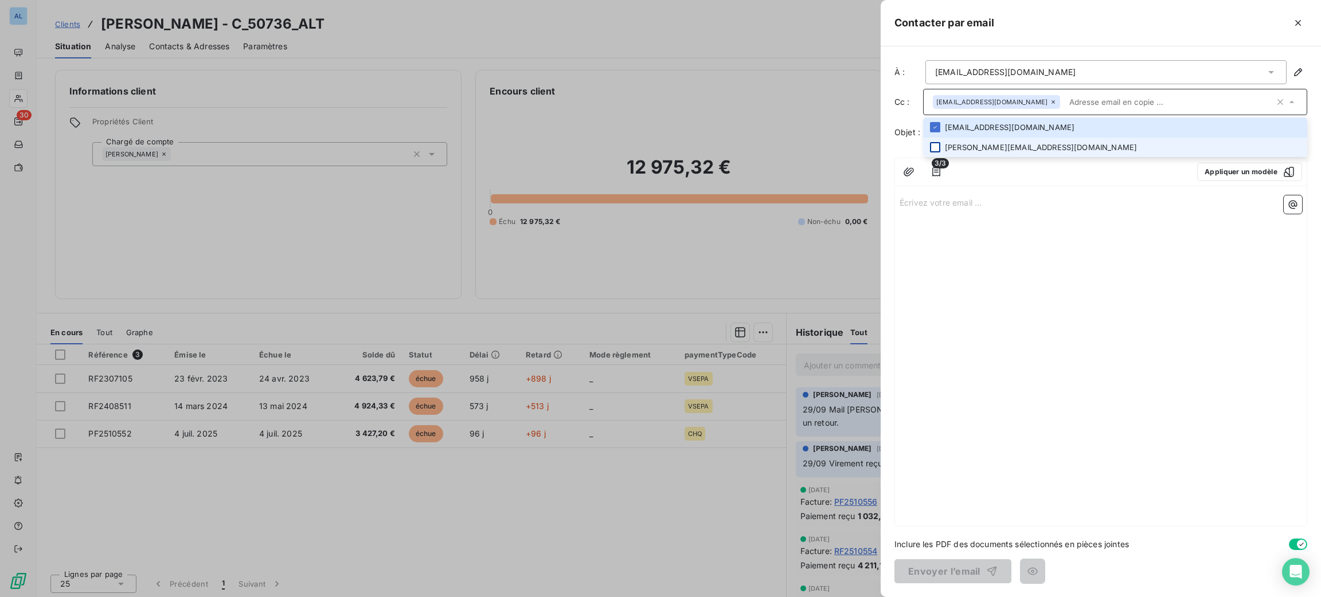
click at [937, 144] on div at bounding box center [935, 147] width 10 height 10
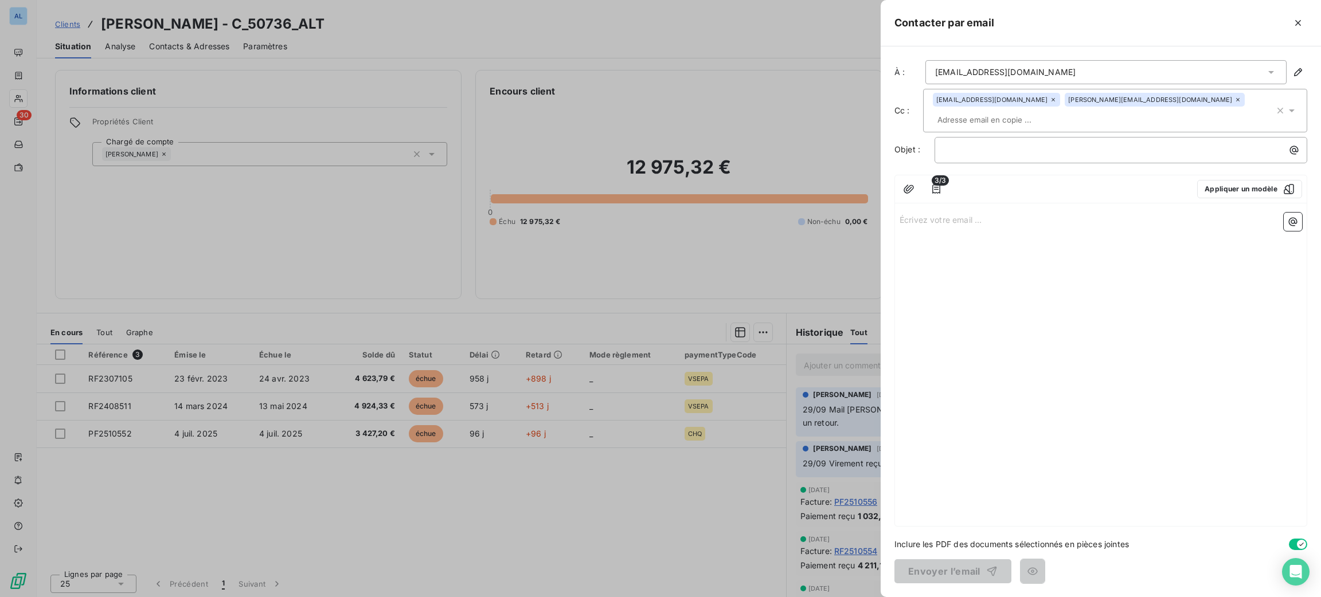
click at [1068, 256] on div "Écrivez votre email ... ﻿" at bounding box center [1101, 367] width 412 height 318
click at [1220, 187] on button "Appliquer un modèle" at bounding box center [1249, 189] width 105 height 18
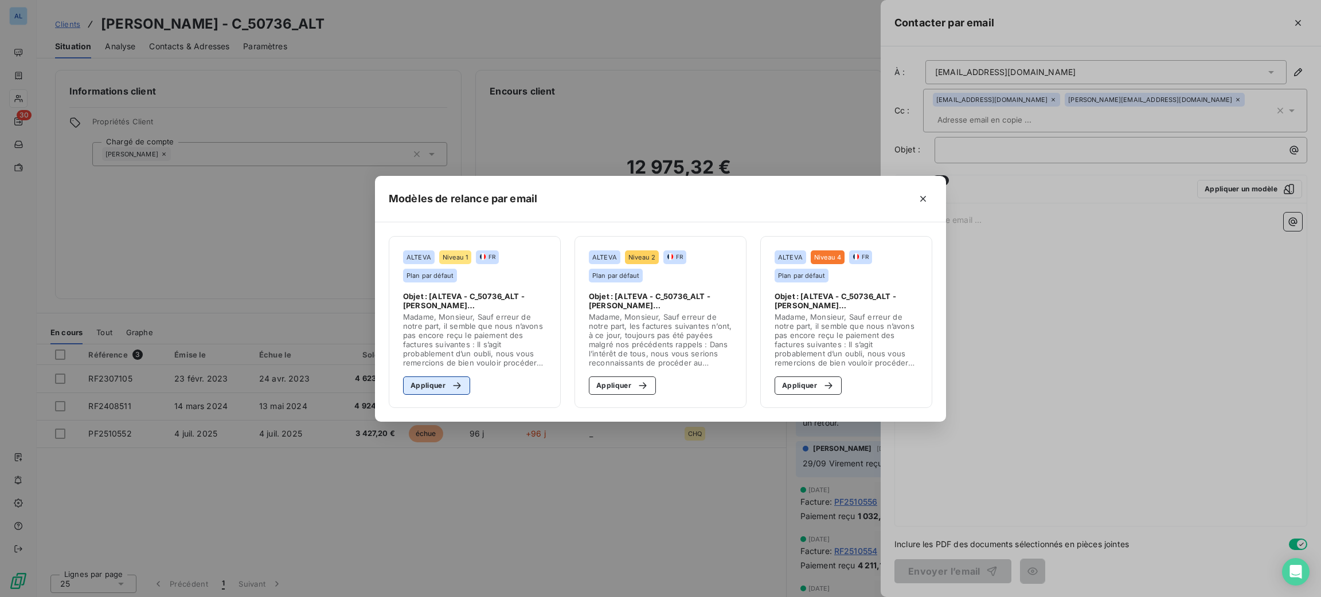
click at [455, 381] on icon "button" at bounding box center [456, 385] width 11 height 11
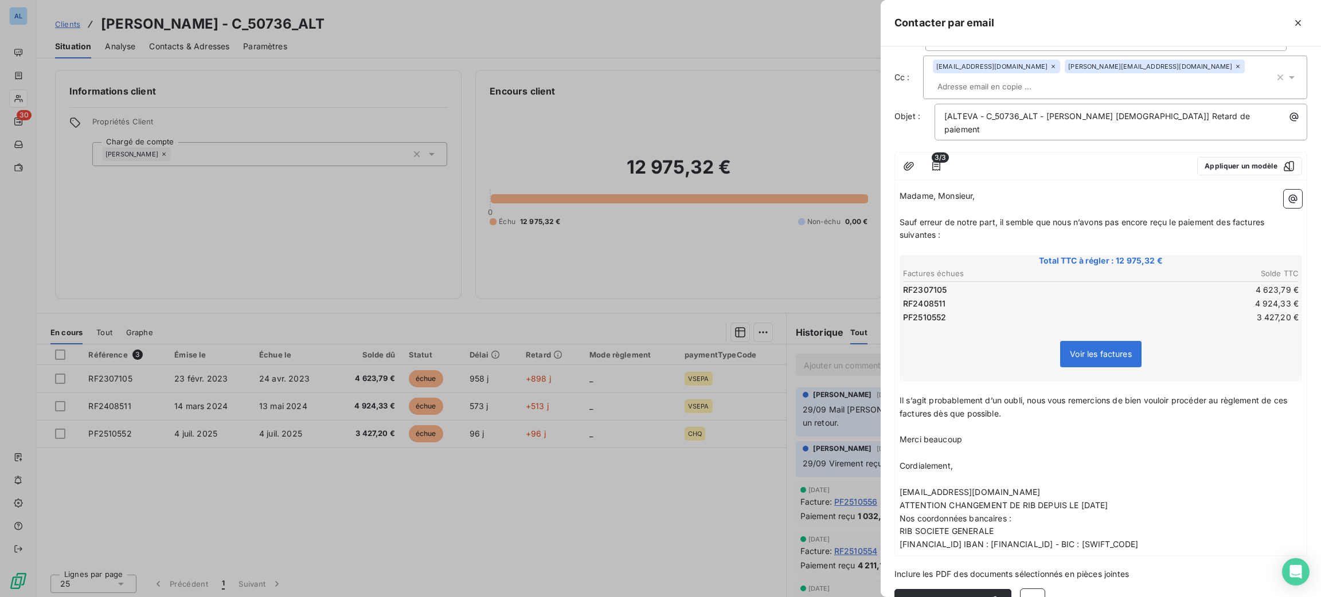
scroll to position [50, 0]
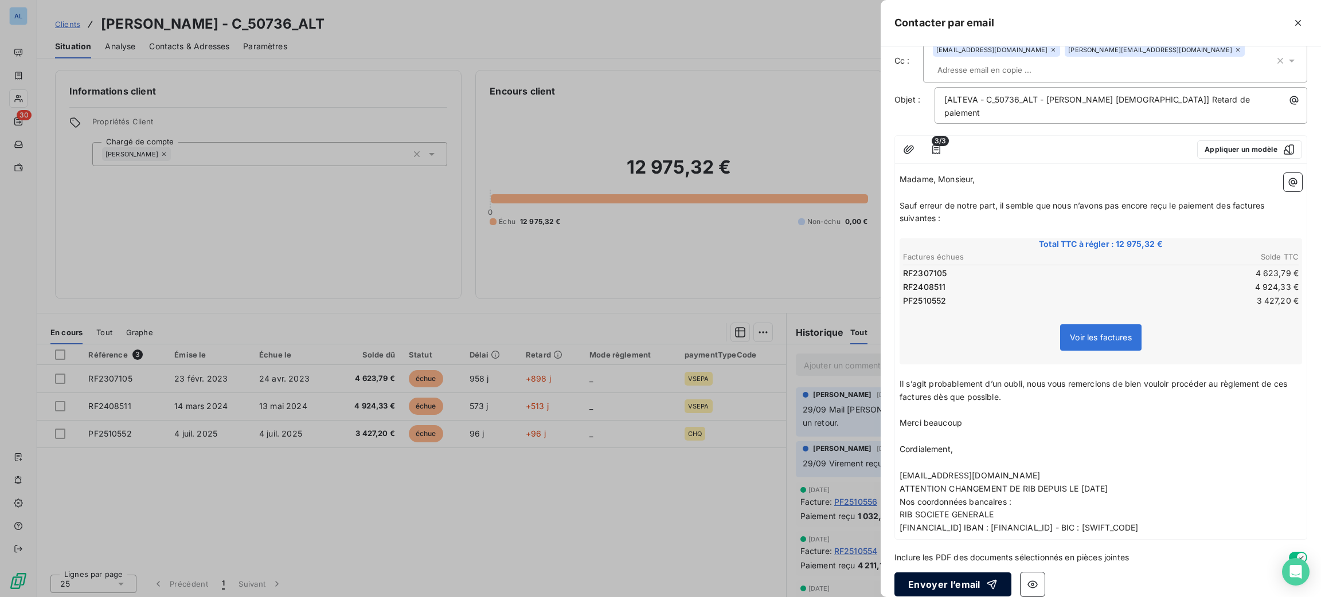
click at [968, 574] on button "Envoyer l’email" at bounding box center [952, 585] width 117 height 24
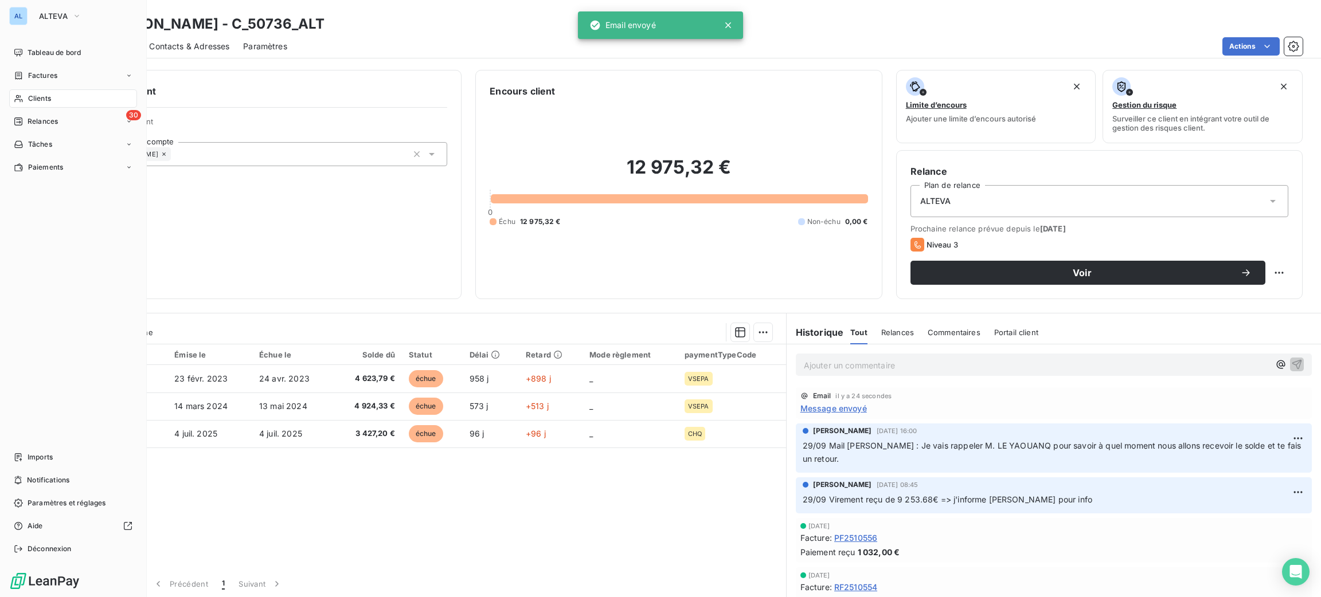
click at [33, 98] on span "Clients" at bounding box center [39, 98] width 23 height 10
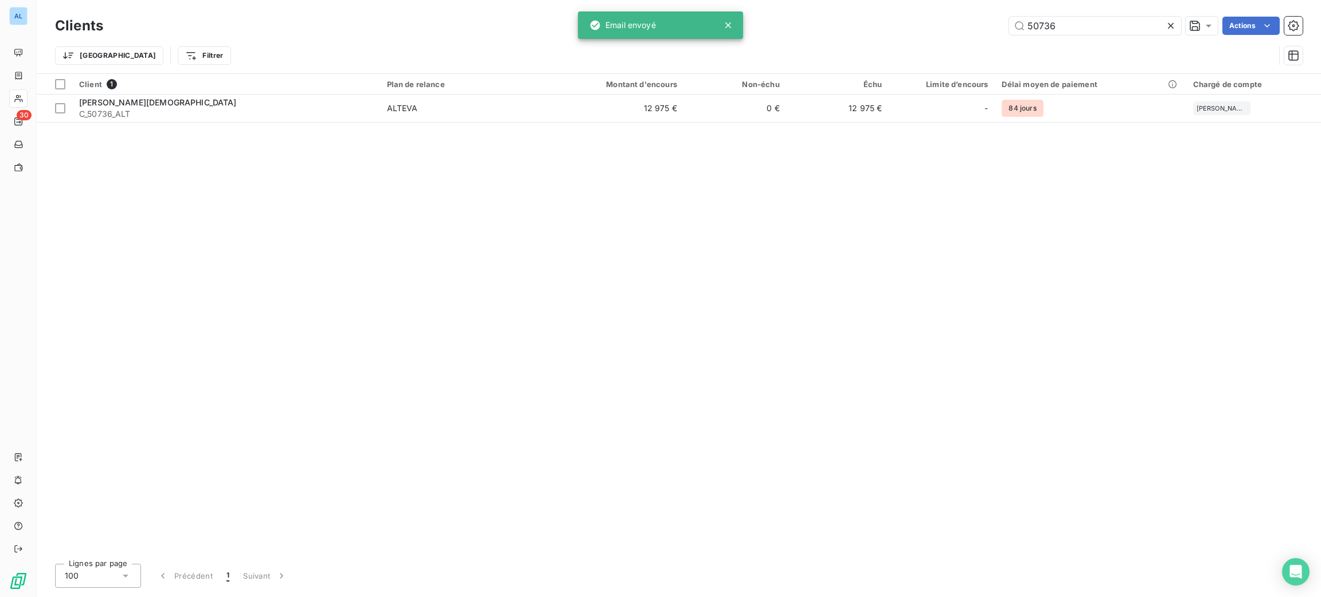
drag, startPoint x: 1067, startPoint y: 24, endPoint x: 885, endPoint y: 17, distance: 181.8
click at [885, 17] on div "50736 Actions" at bounding box center [709, 26] width 1185 height 18
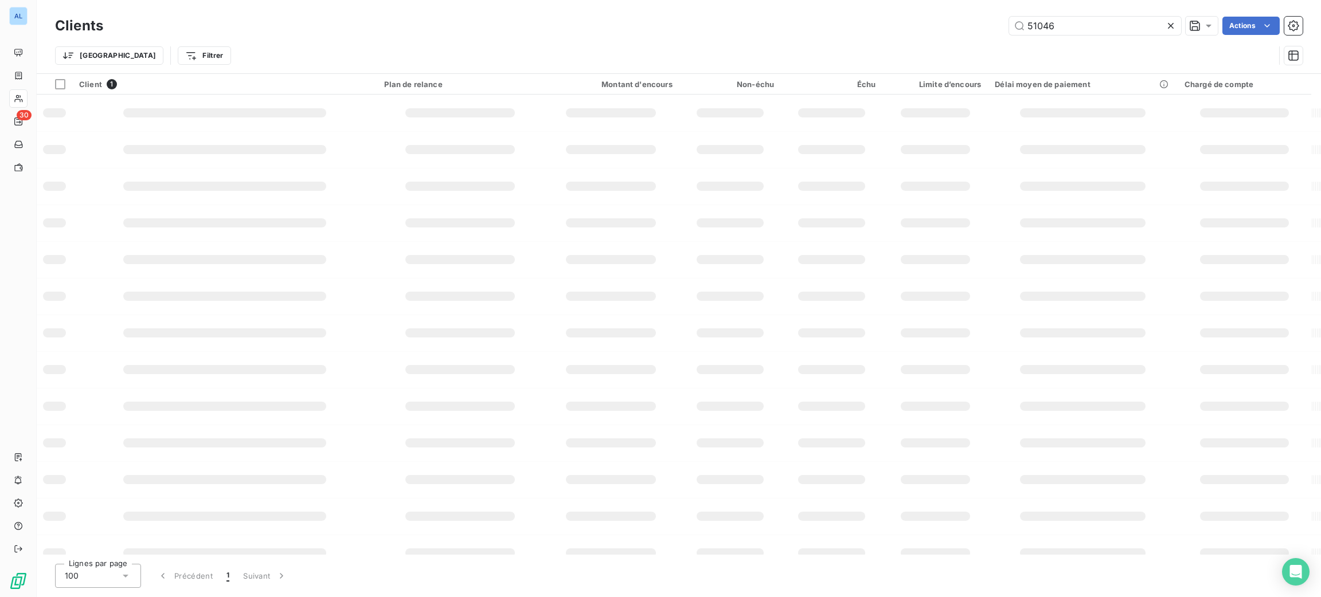
type input "51046"
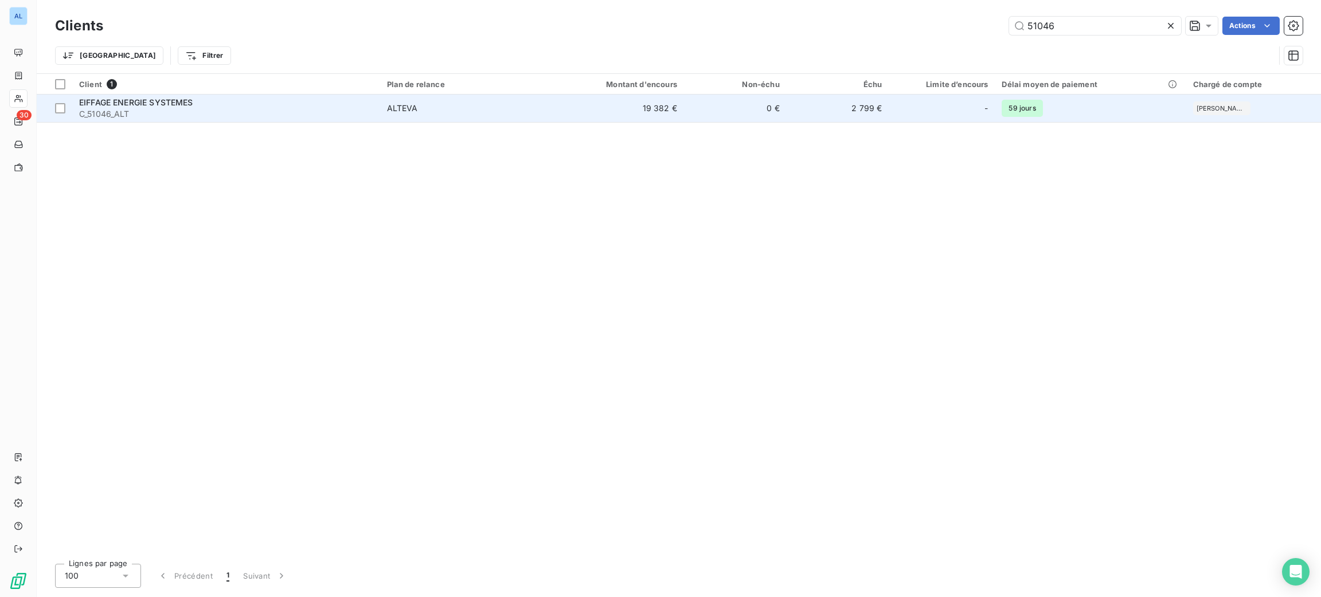
click at [682, 104] on td "19 382 €" at bounding box center [615, 109] width 138 height 28
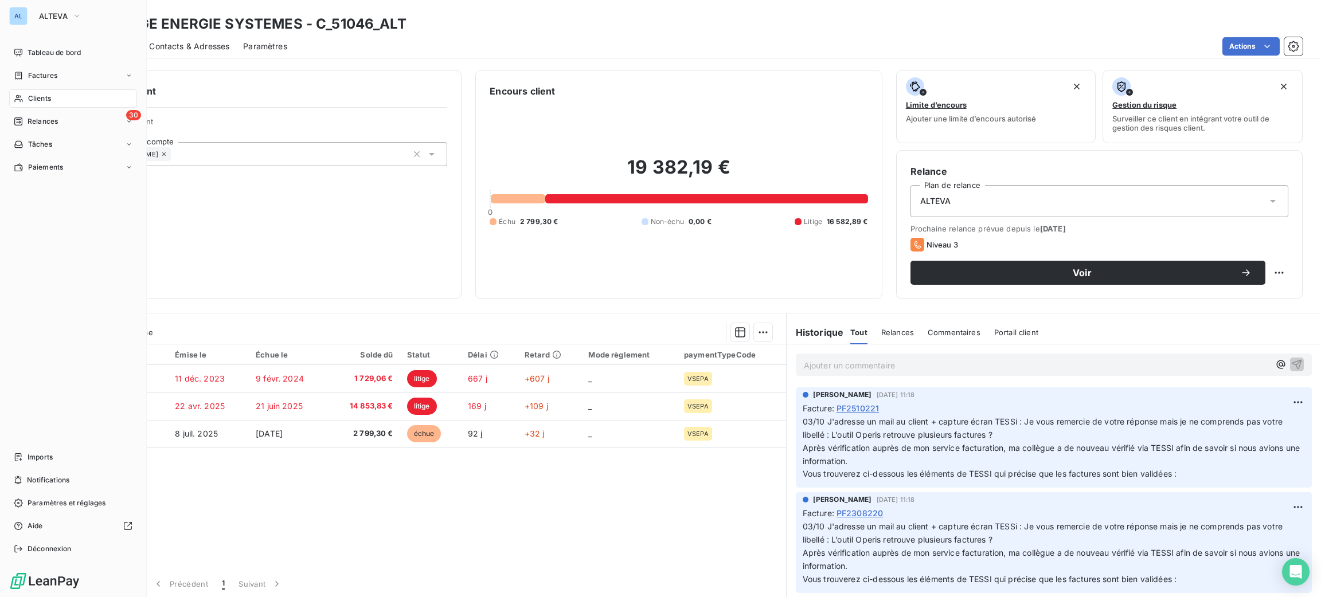
click at [34, 99] on span "Clients" at bounding box center [39, 98] width 23 height 10
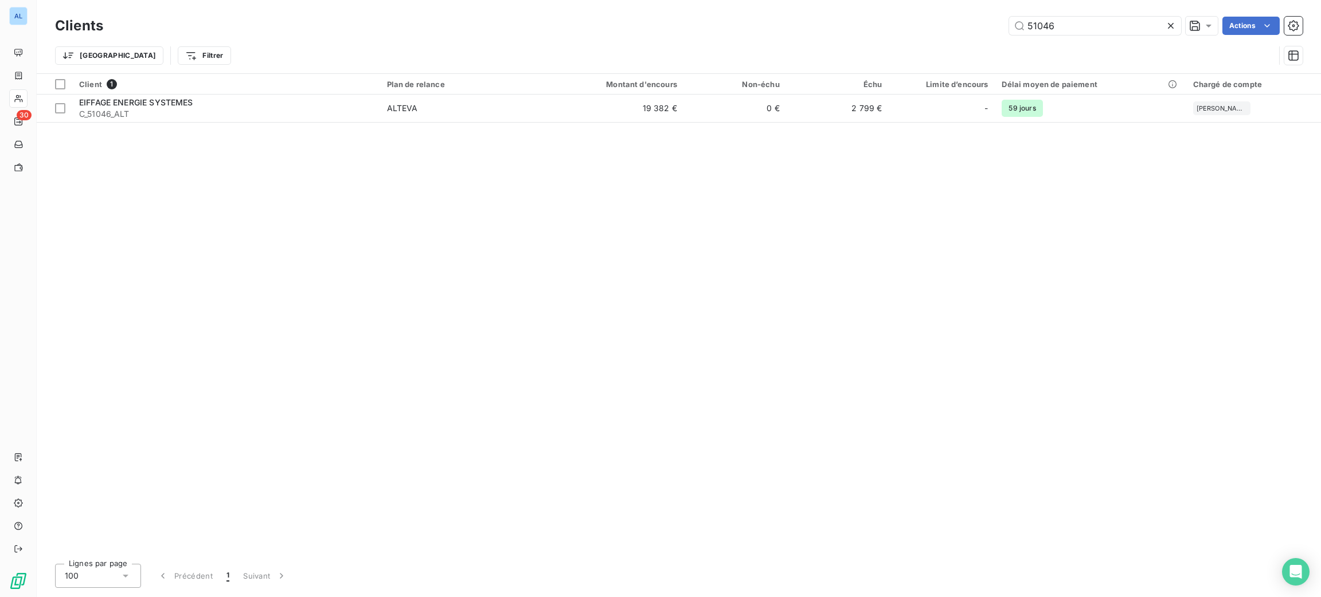
drag, startPoint x: 1093, startPoint y: 29, endPoint x: 857, endPoint y: 15, distance: 236.0
click at [871, 17] on div "51046 Actions" at bounding box center [709, 26] width 1185 height 18
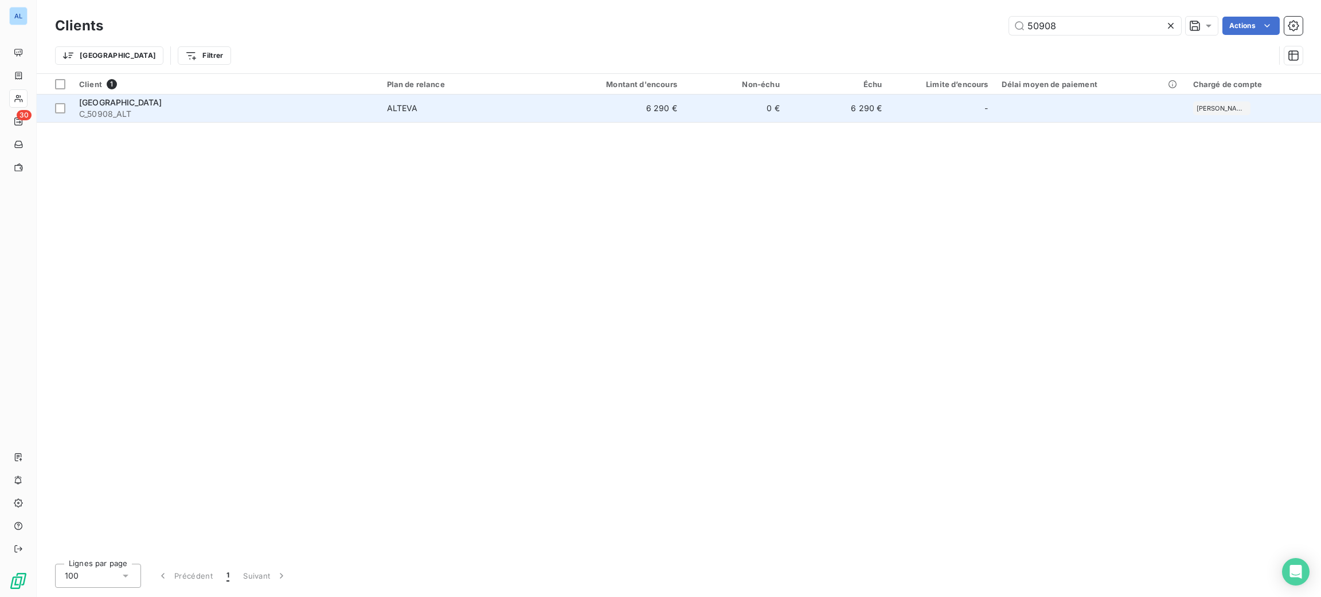
type input "50908"
click at [531, 103] on span "ALTEVA" at bounding box center [463, 108] width 153 height 11
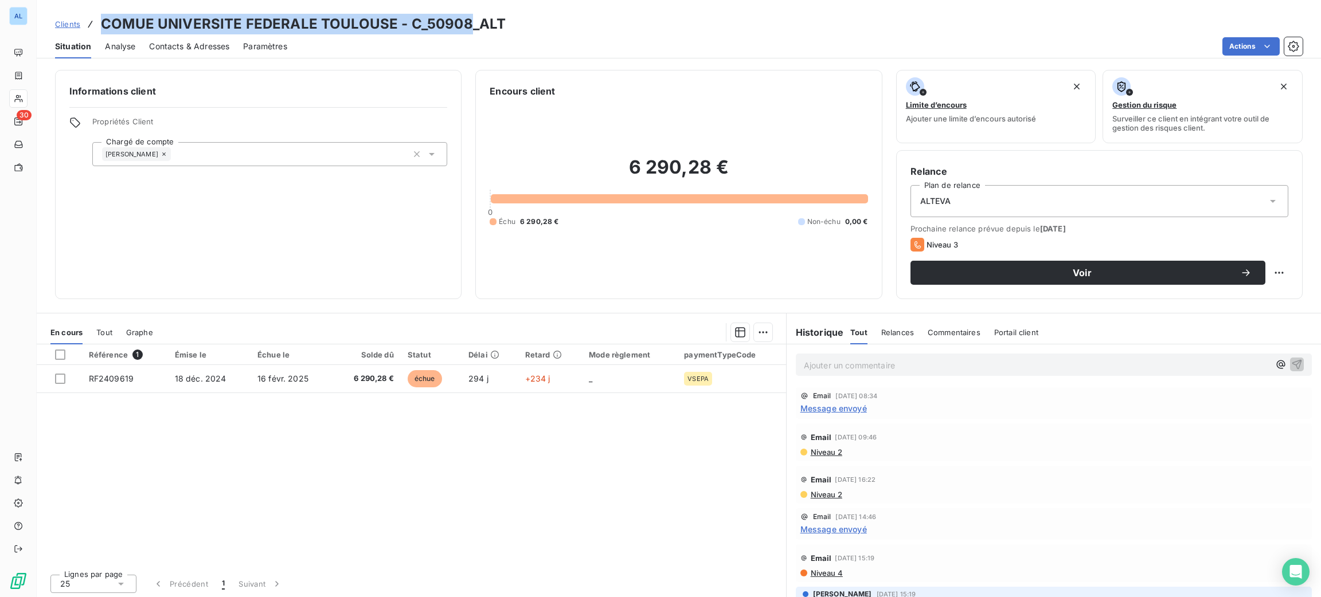
drag, startPoint x: 464, startPoint y: 27, endPoint x: 99, endPoint y: 13, distance: 365.4
click at [92, 9] on div "Clients COMUE UNIVERSITE FEDERALE TOULOUSE - C_50908_ALT Situation Analyse Cont…" at bounding box center [679, 29] width 1284 height 58
copy h3 "COMUE UNIVERSITE FEDERALE TOULOUSE - C_50908"
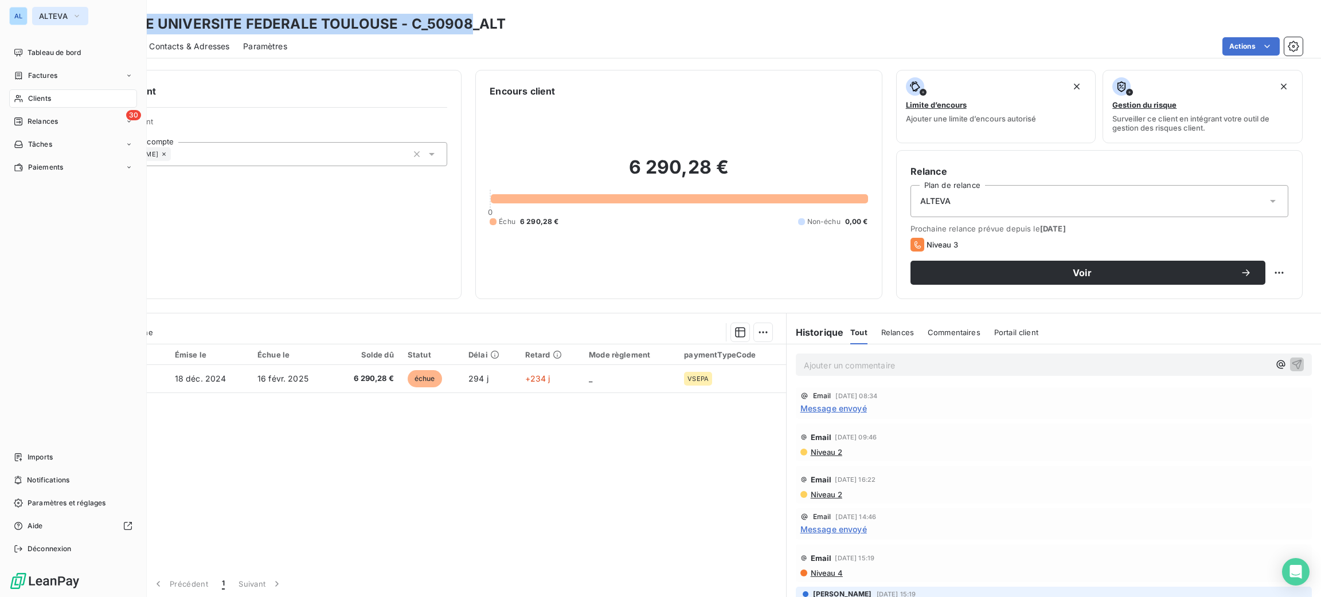
click at [56, 15] on span "ALTEVA" at bounding box center [53, 15] width 29 height 9
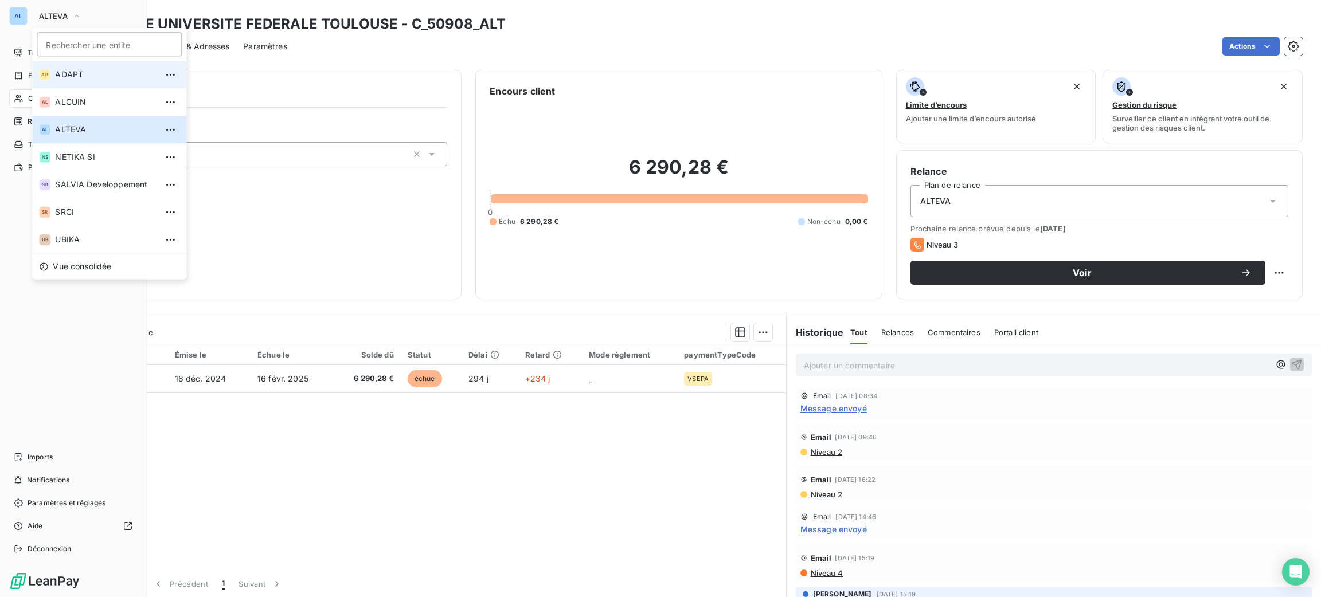
click at [107, 68] on li "AD ADAPT" at bounding box center [109, 75] width 154 height 28
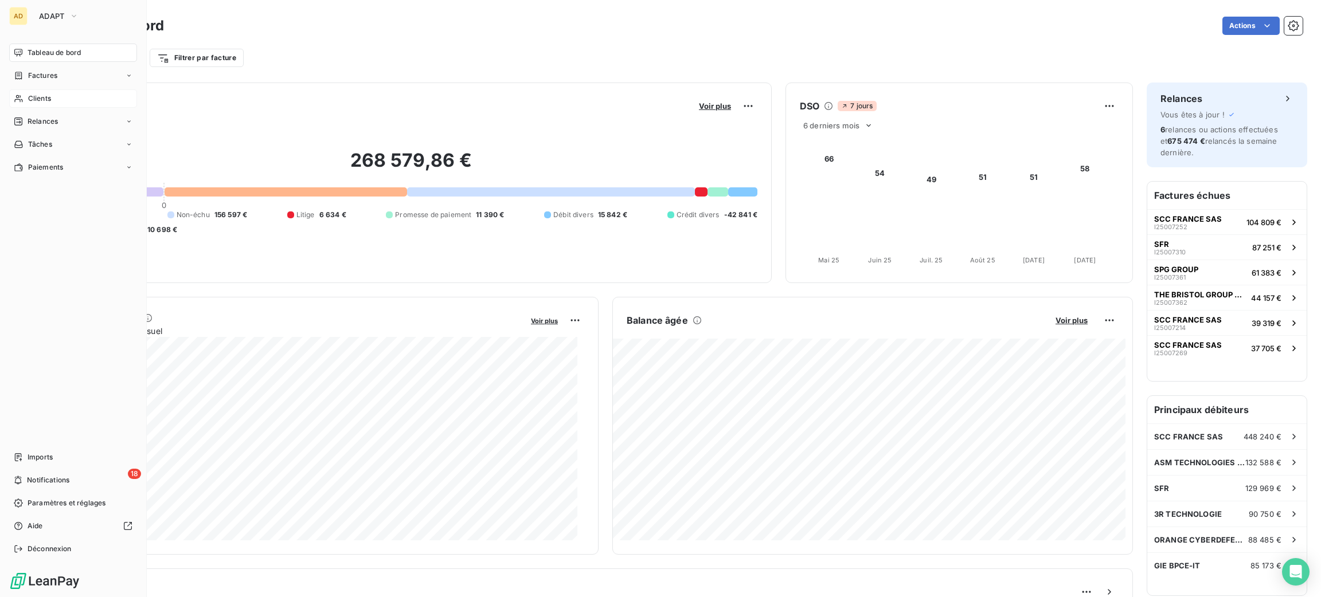
drag, startPoint x: 53, startPoint y: 101, endPoint x: 85, endPoint y: 92, distance: 33.2
click at [53, 101] on div "Clients" at bounding box center [73, 98] width 128 height 18
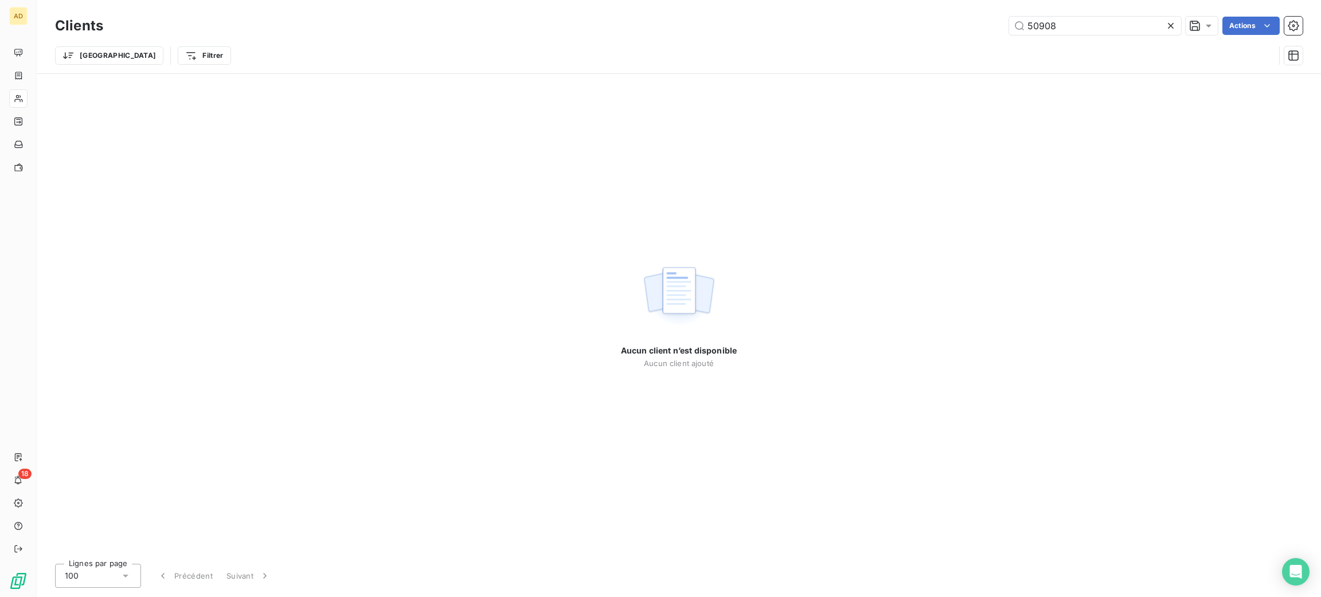
drag, startPoint x: 1091, startPoint y: 31, endPoint x: 906, endPoint y: 15, distance: 186.4
click at [906, 15] on div "Clients 50908 Actions" at bounding box center [678, 26] width 1247 height 24
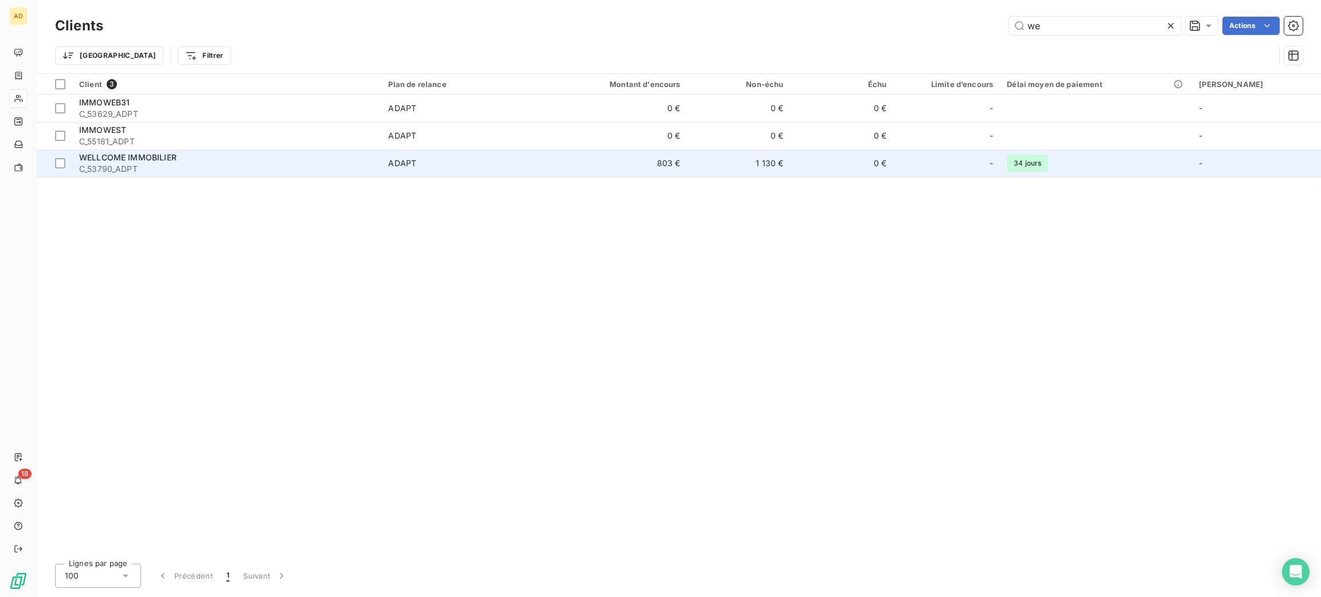
type input "we"
click at [492, 170] on td "ADAPT" at bounding box center [464, 164] width 167 height 28
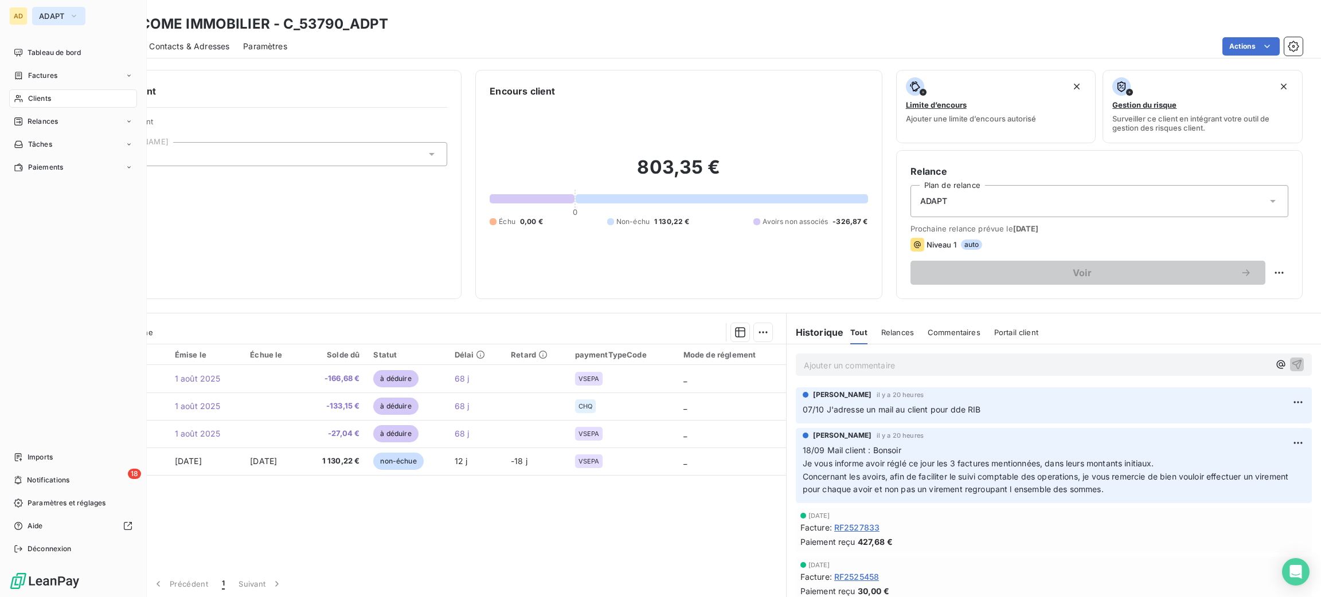
click at [62, 16] on span "ADAPT" at bounding box center [52, 15] width 26 height 9
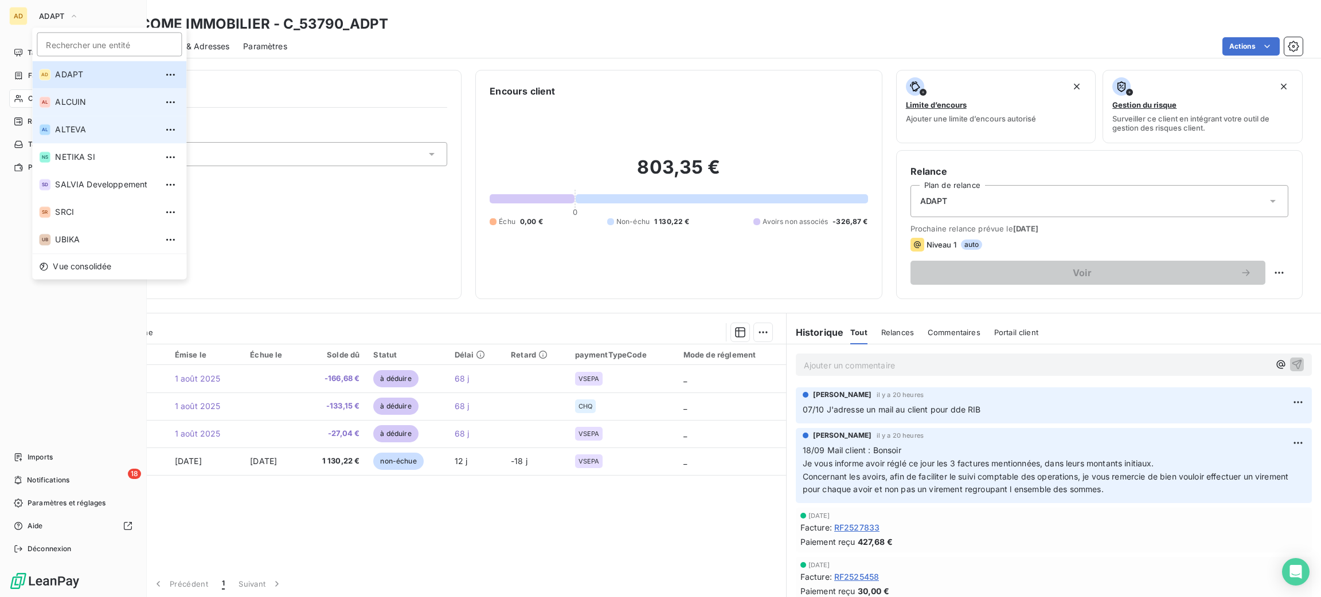
click at [99, 119] on li "AL ALTEVA" at bounding box center [109, 130] width 154 height 28
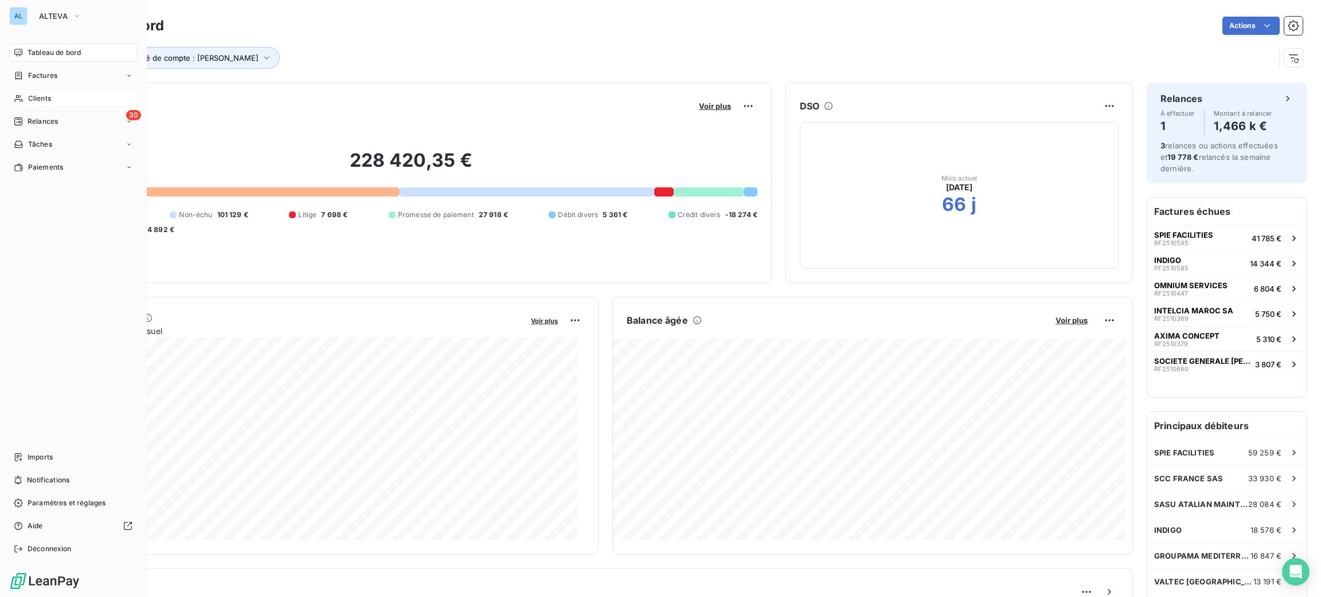
drag, startPoint x: 33, startPoint y: 103, endPoint x: 54, endPoint y: 91, distance: 24.6
click at [33, 102] on span "Clients" at bounding box center [39, 98] width 23 height 10
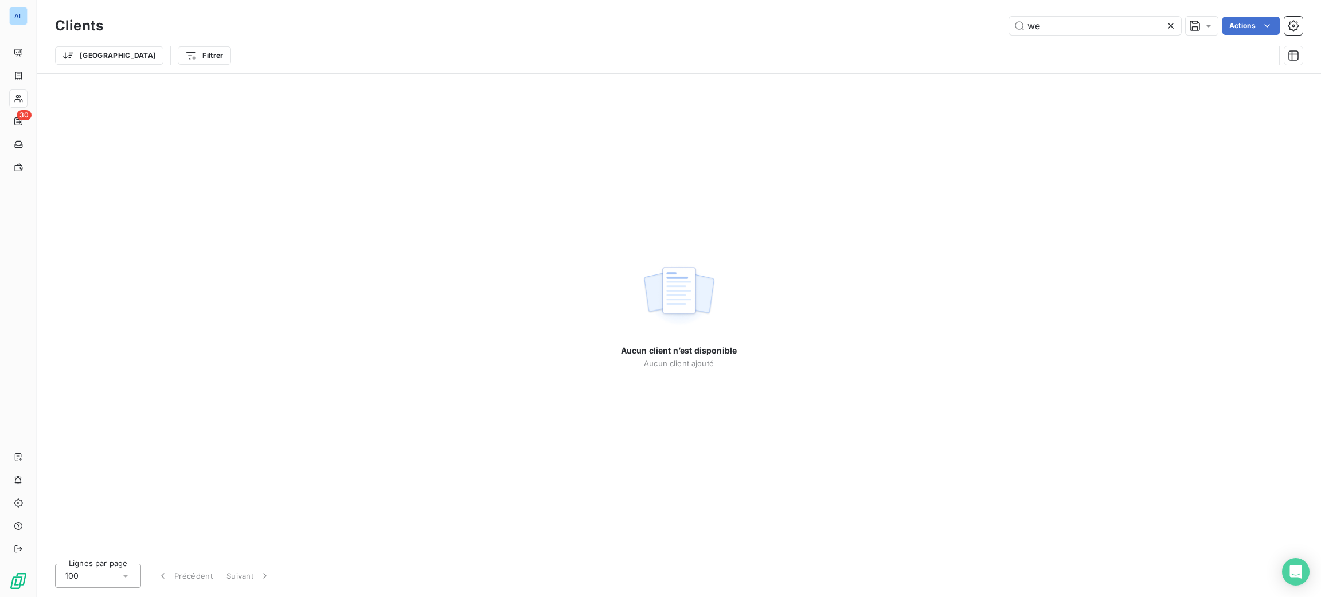
drag, startPoint x: 1092, startPoint y: 24, endPoint x: 780, endPoint y: 2, distance: 313.2
click at [805, 9] on div "Clients we Actions Trier Filtrer" at bounding box center [679, 36] width 1284 height 73
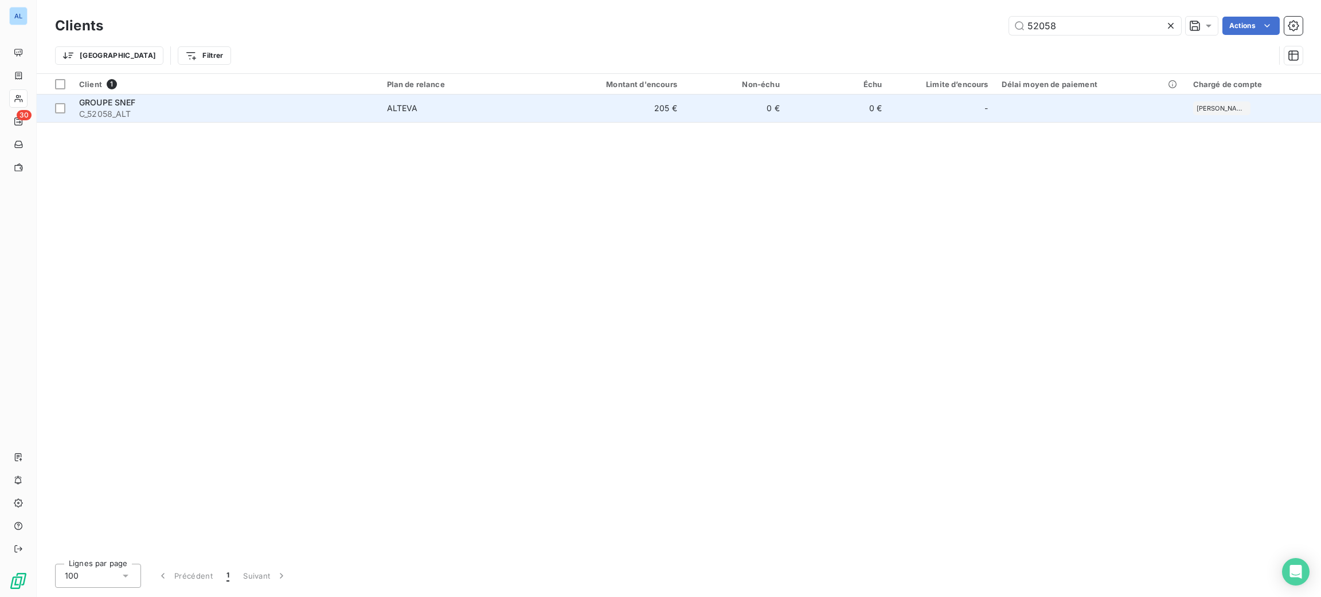
type input "52058"
click at [455, 101] on td "ALTEVA" at bounding box center [463, 109] width 167 height 28
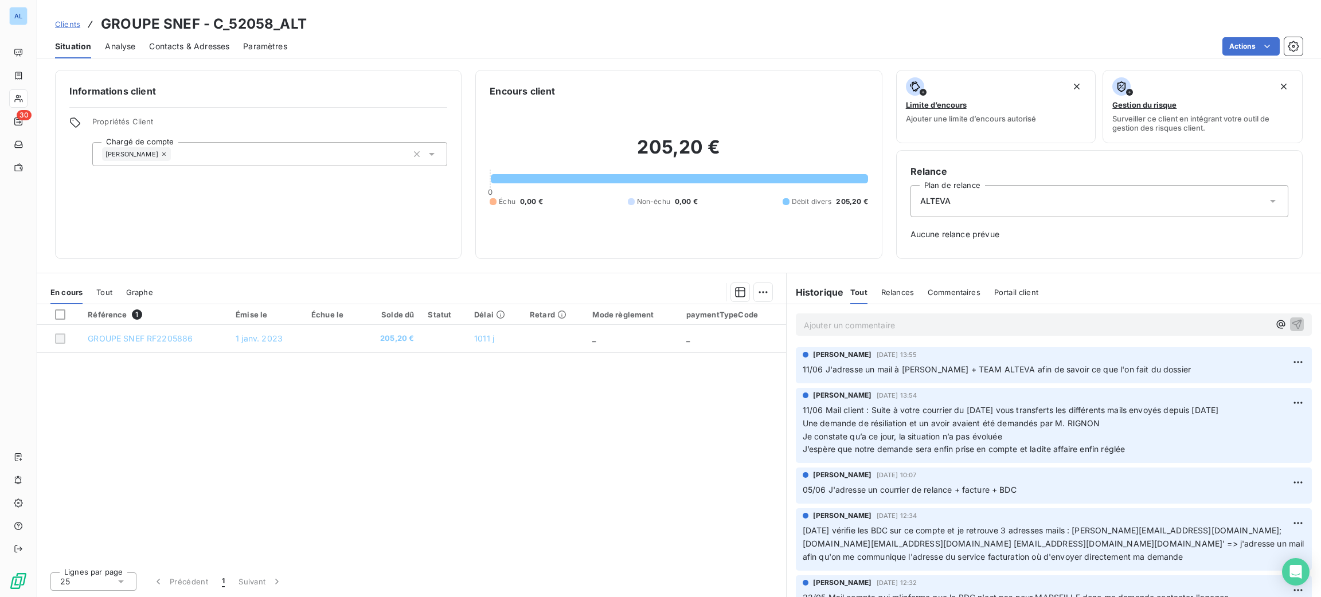
click at [851, 330] on p "Ajouter un commentaire ﻿" at bounding box center [1036, 325] width 465 height 14
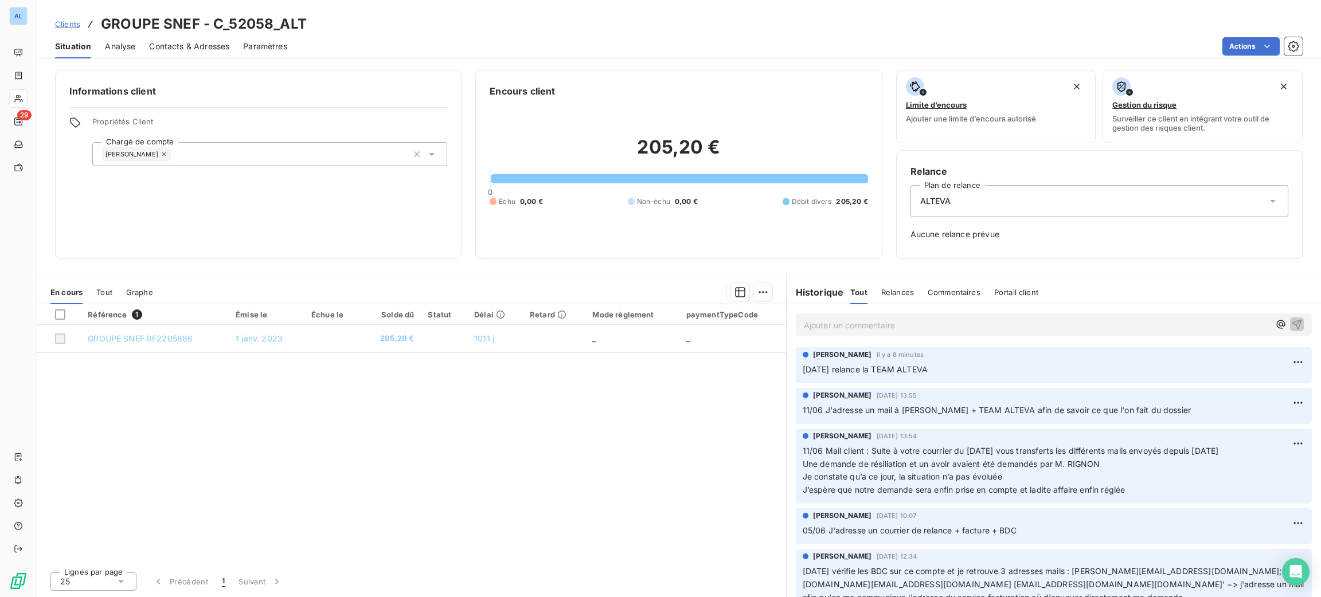
click at [821, 325] on p "Ajouter un commentaire ﻿" at bounding box center [1036, 325] width 465 height 14
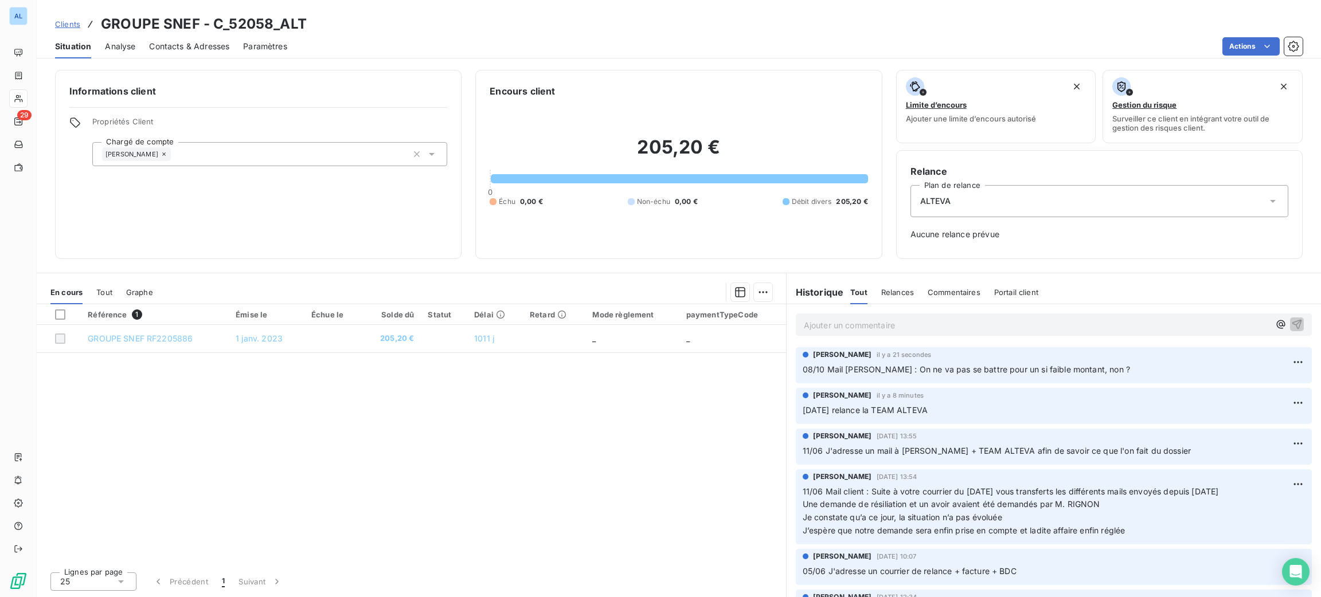
click at [821, 325] on p "Ajouter un commentaire ﻿" at bounding box center [1036, 325] width 465 height 14
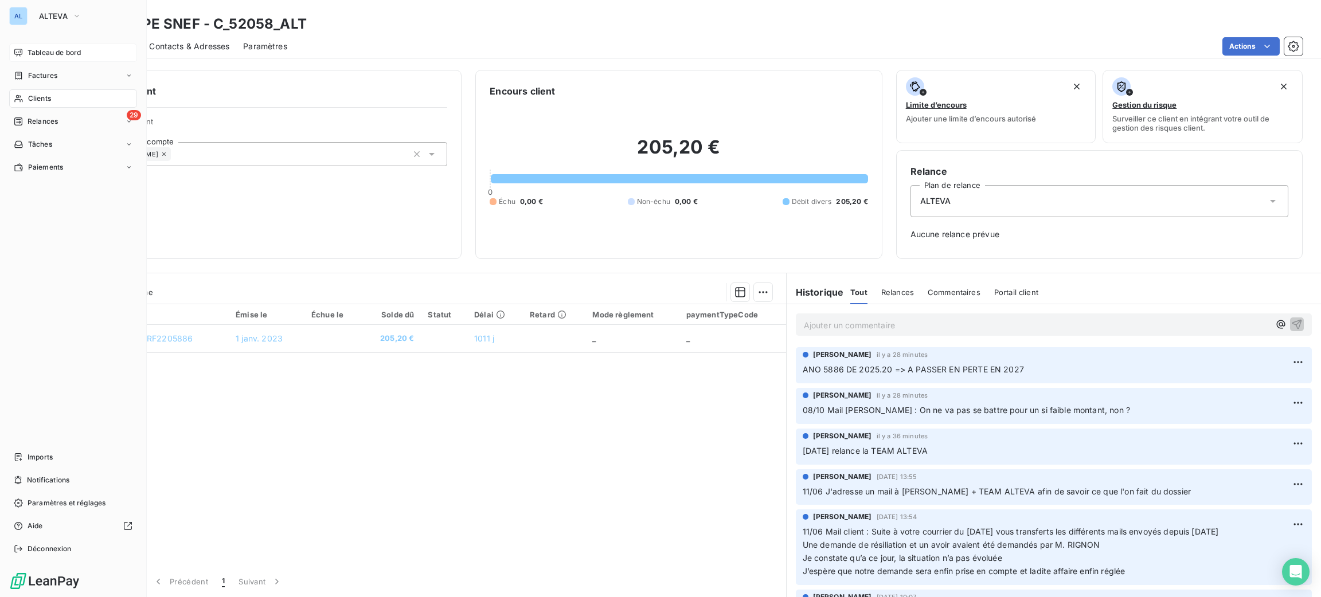
click at [82, 45] on div "Tableau de bord" at bounding box center [73, 53] width 128 height 18
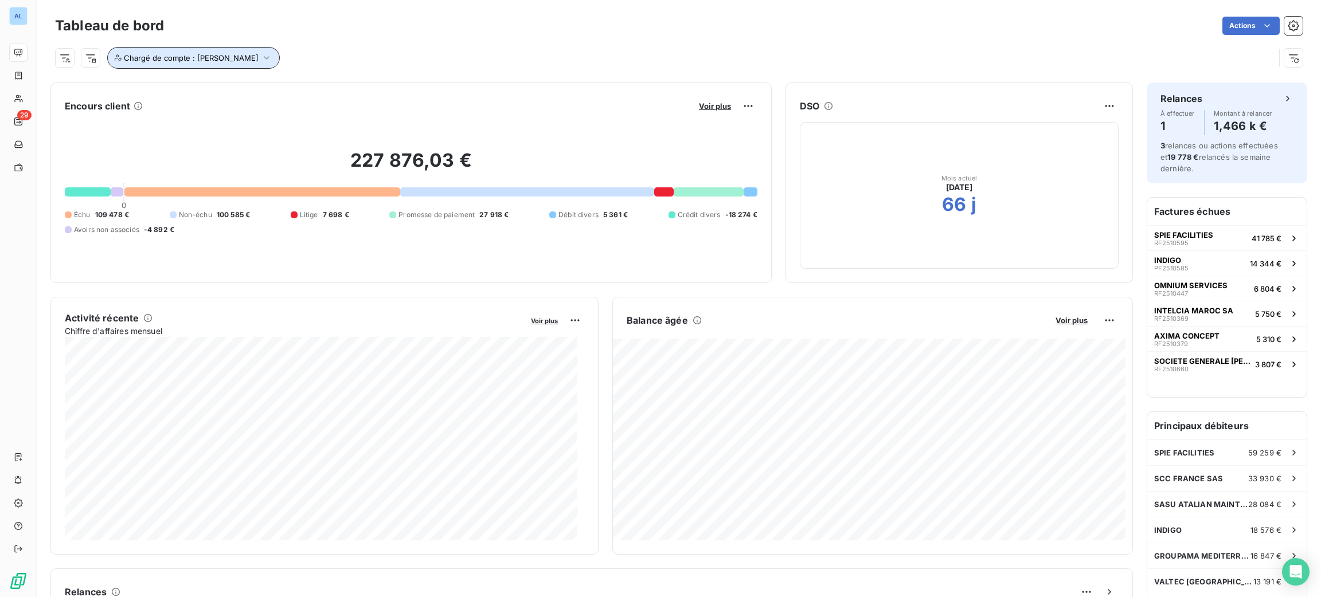
click at [207, 65] on button "Chargé de compte : [PERSON_NAME]" at bounding box center [193, 58] width 173 height 22
click at [331, 88] on icon at bounding box center [334, 87] width 7 height 7
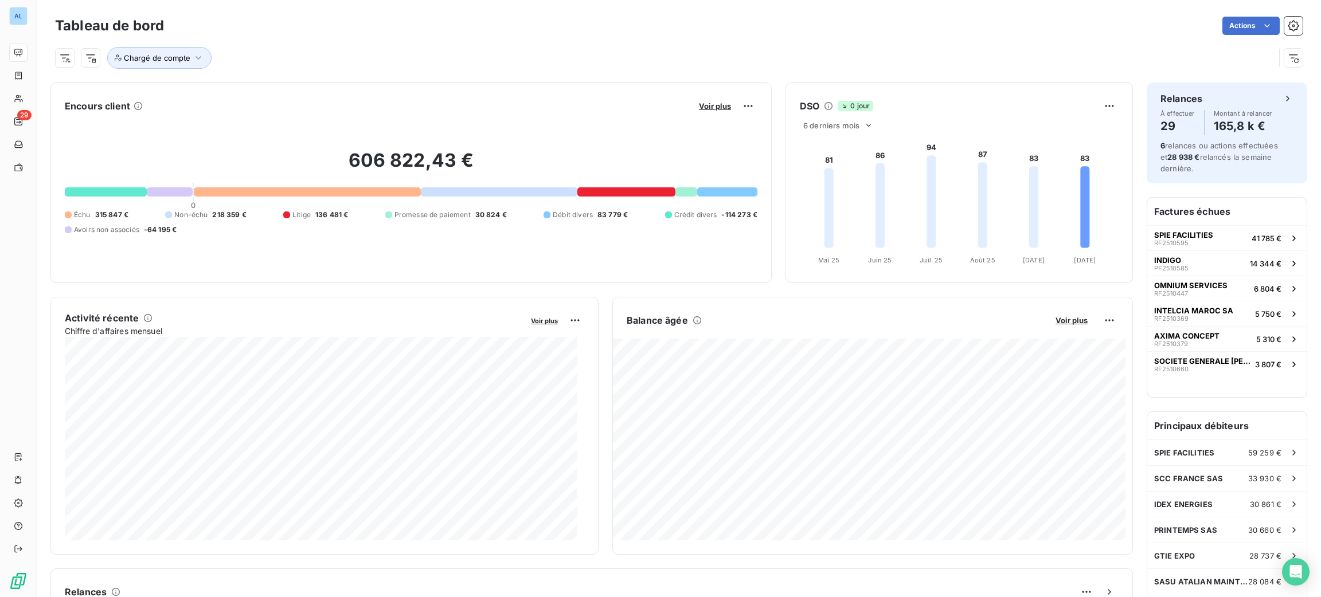
click at [355, 50] on div "Chargé de compte" at bounding box center [664, 58] width 1219 height 22
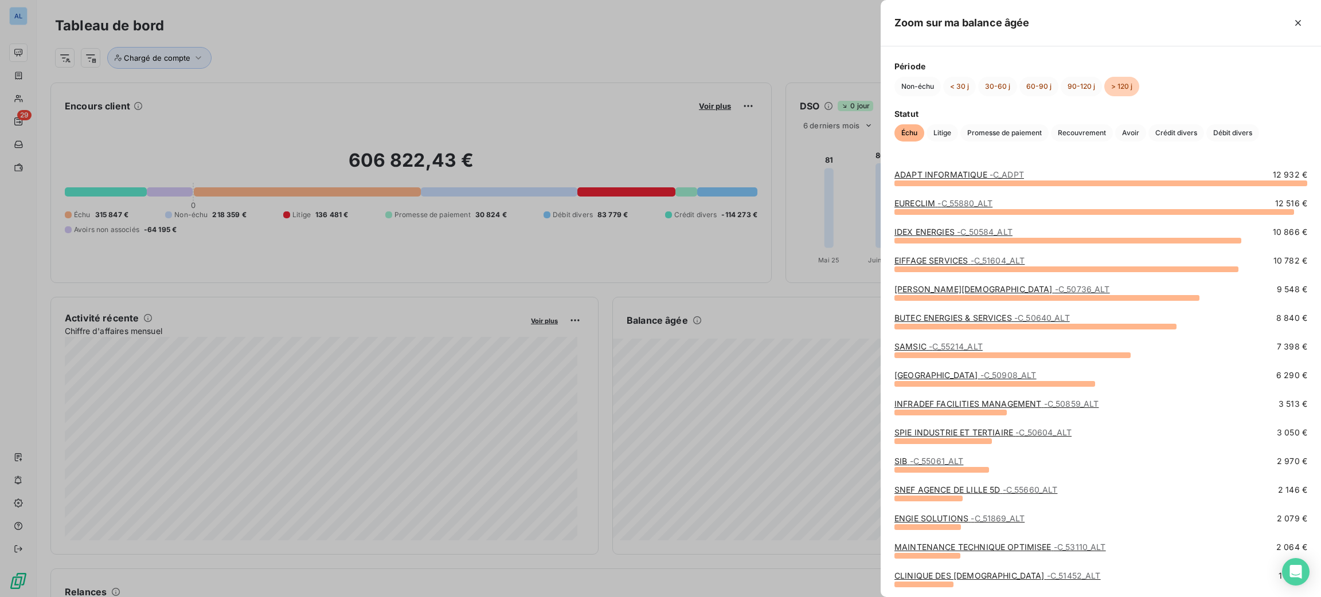
click at [43, 96] on div at bounding box center [660, 298] width 1321 height 597
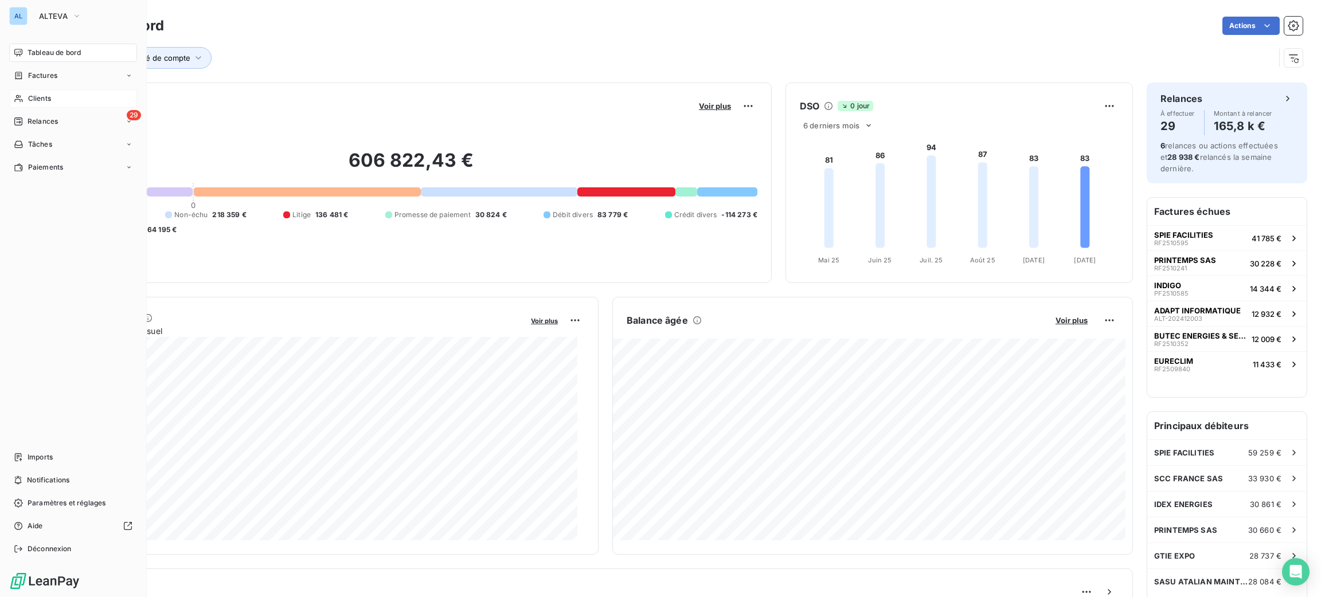
click at [26, 99] on div "Clients" at bounding box center [73, 98] width 128 height 18
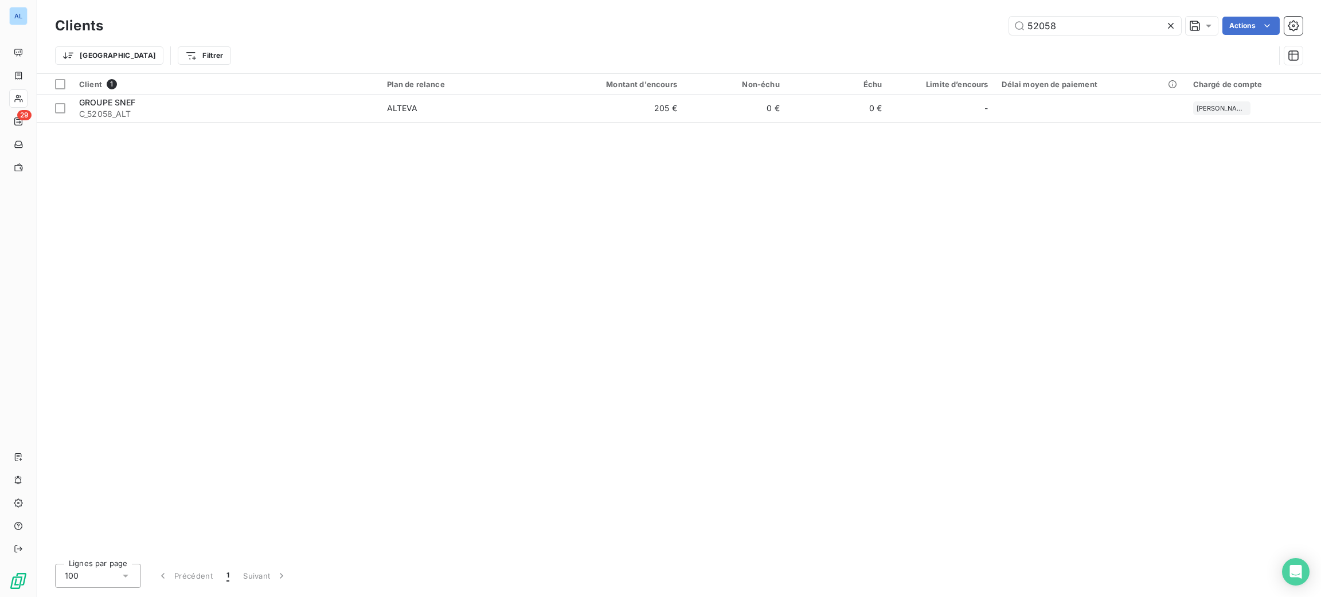
drag, startPoint x: 965, startPoint y: 23, endPoint x: 928, endPoint y: 17, distance: 37.8
click at [928, 17] on div "52058 Actions" at bounding box center [709, 26] width 1185 height 18
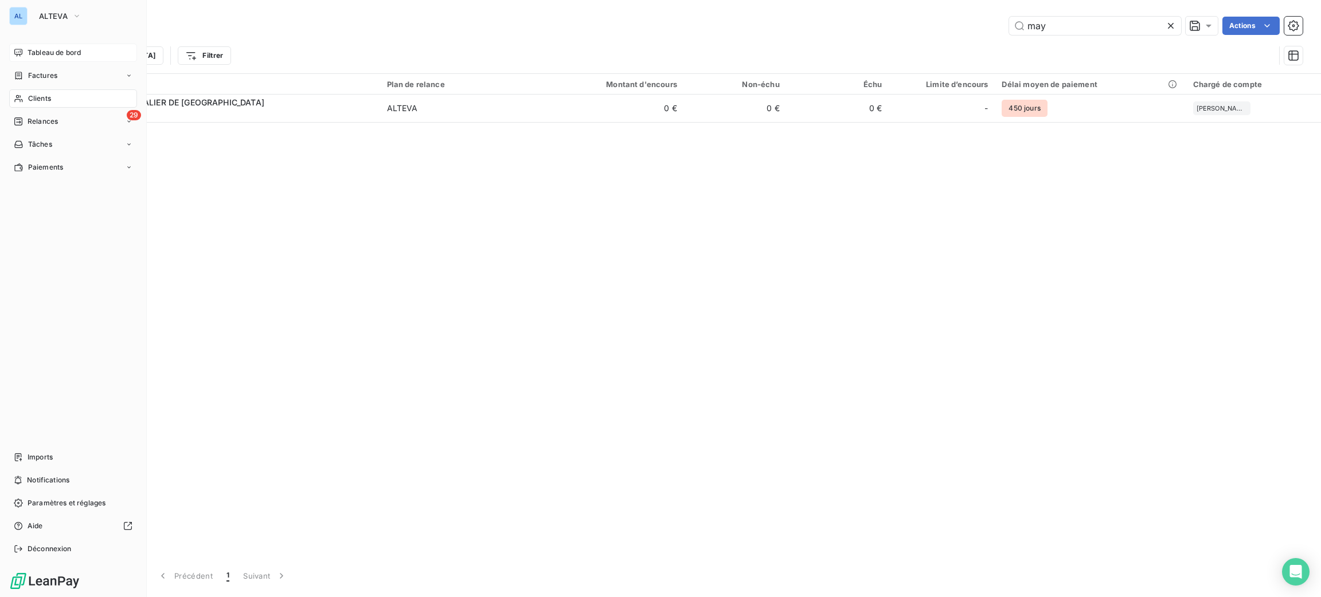
type input "may"
click at [60, 50] on span "Tableau de bord" at bounding box center [54, 53] width 53 height 10
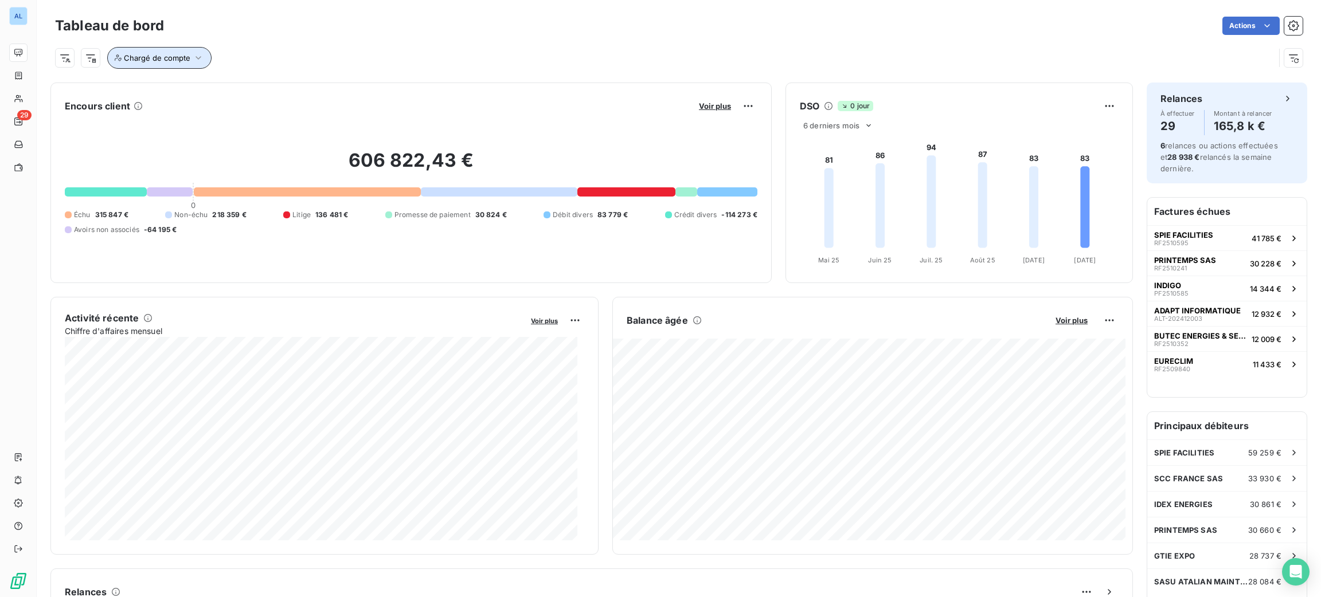
click at [174, 62] on span "Chargé de compte" at bounding box center [157, 57] width 66 height 9
click at [281, 85] on input "text" at bounding box center [277, 88] width 9 height 10
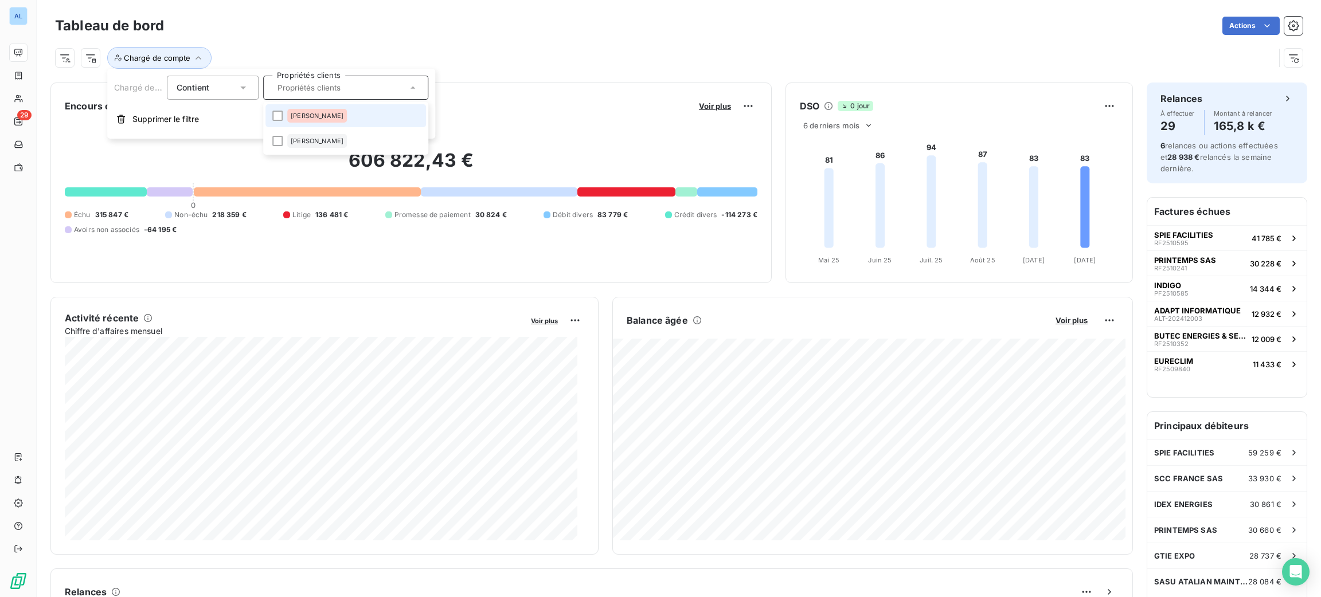
click at [302, 111] on div "[PERSON_NAME]" at bounding box center [317, 116] width 60 height 14
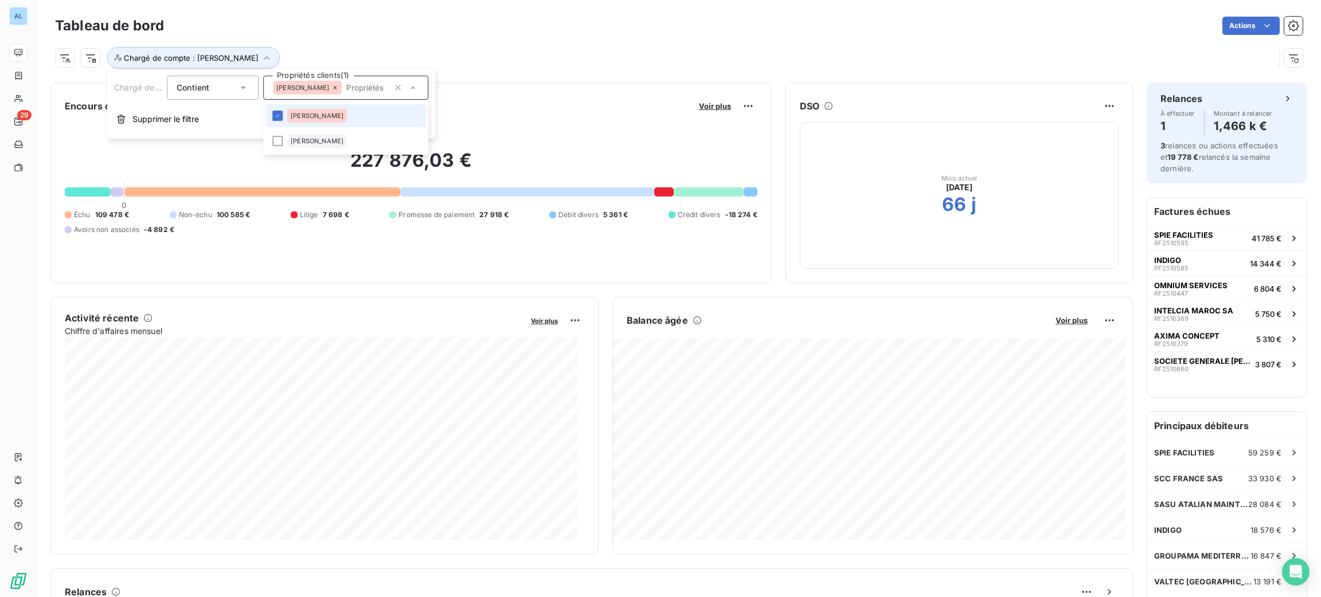
click at [291, 113] on span "[PERSON_NAME]" at bounding box center [317, 115] width 53 height 7
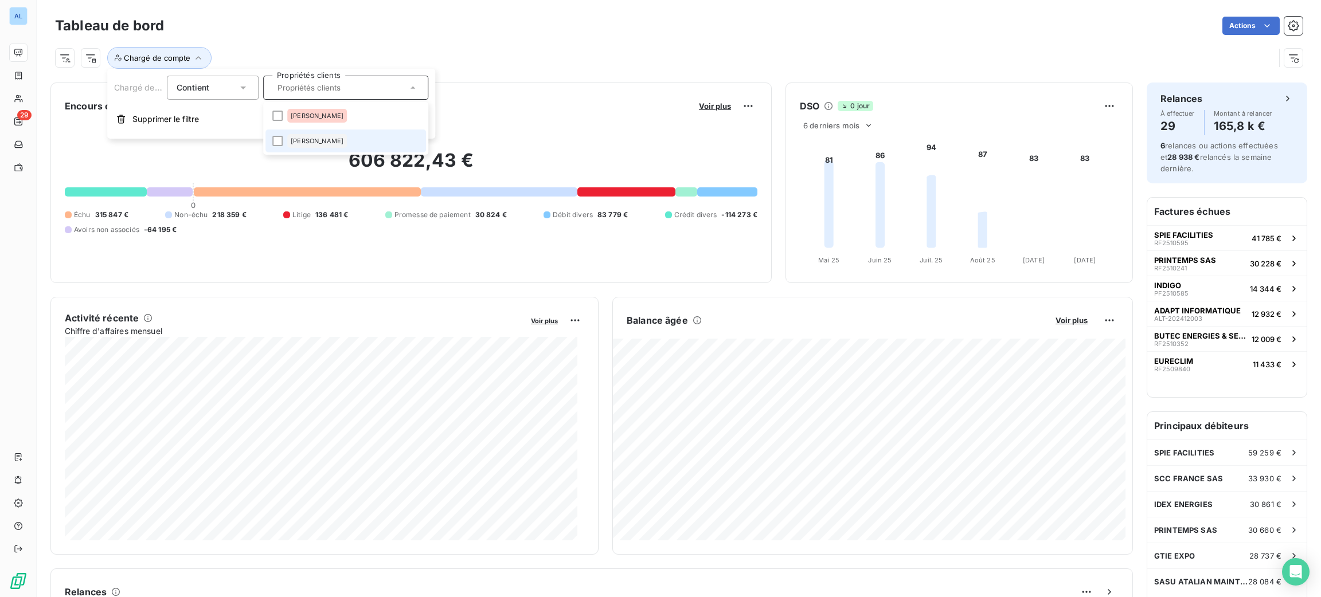
click at [293, 139] on span "[PERSON_NAME]" at bounding box center [317, 141] width 53 height 7
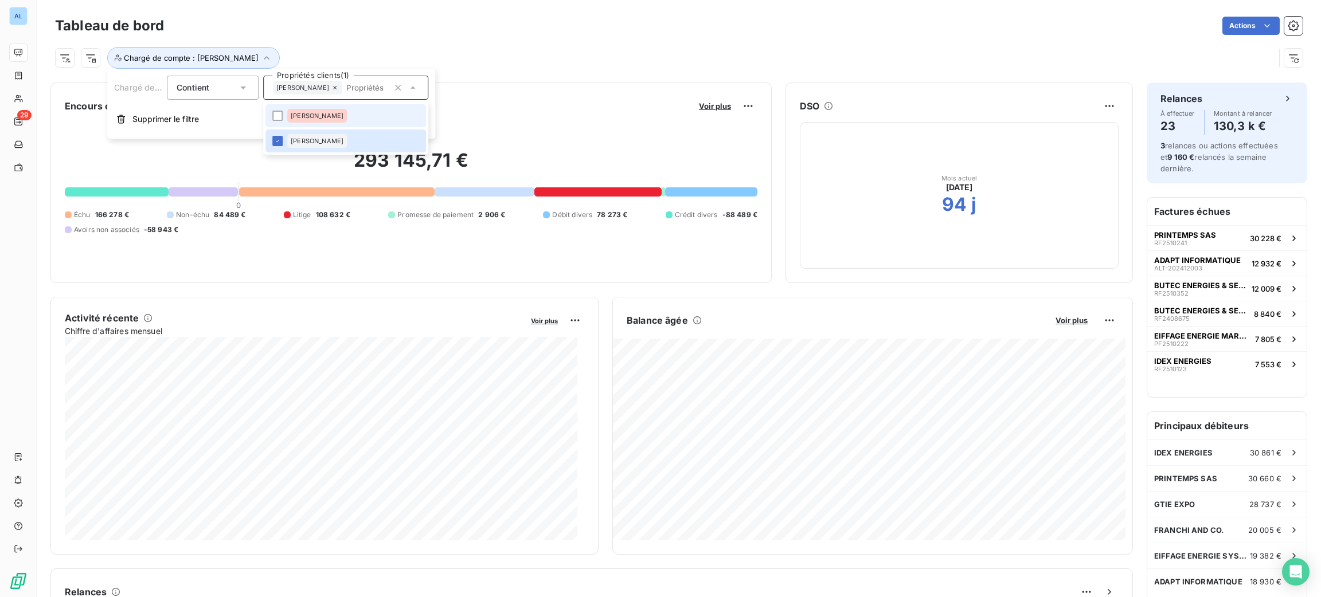
click at [299, 109] on div "[PERSON_NAME]" at bounding box center [317, 116] width 60 height 14
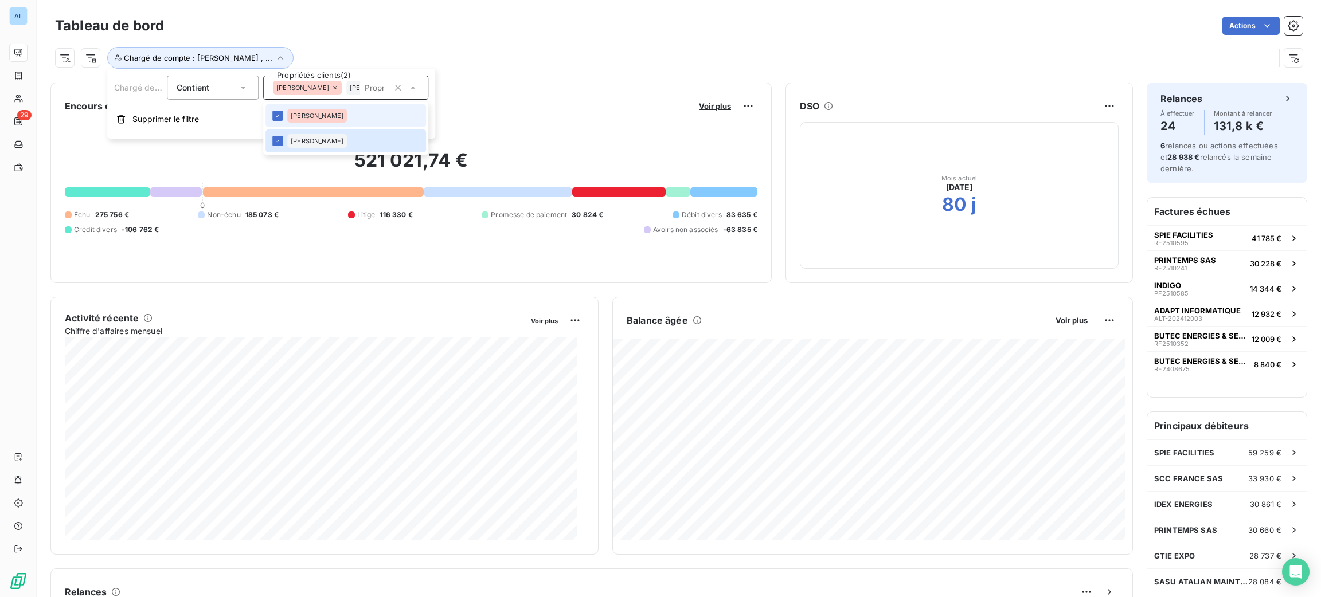
click at [293, 108] on li "[PERSON_NAME]" at bounding box center [345, 115] width 160 height 23
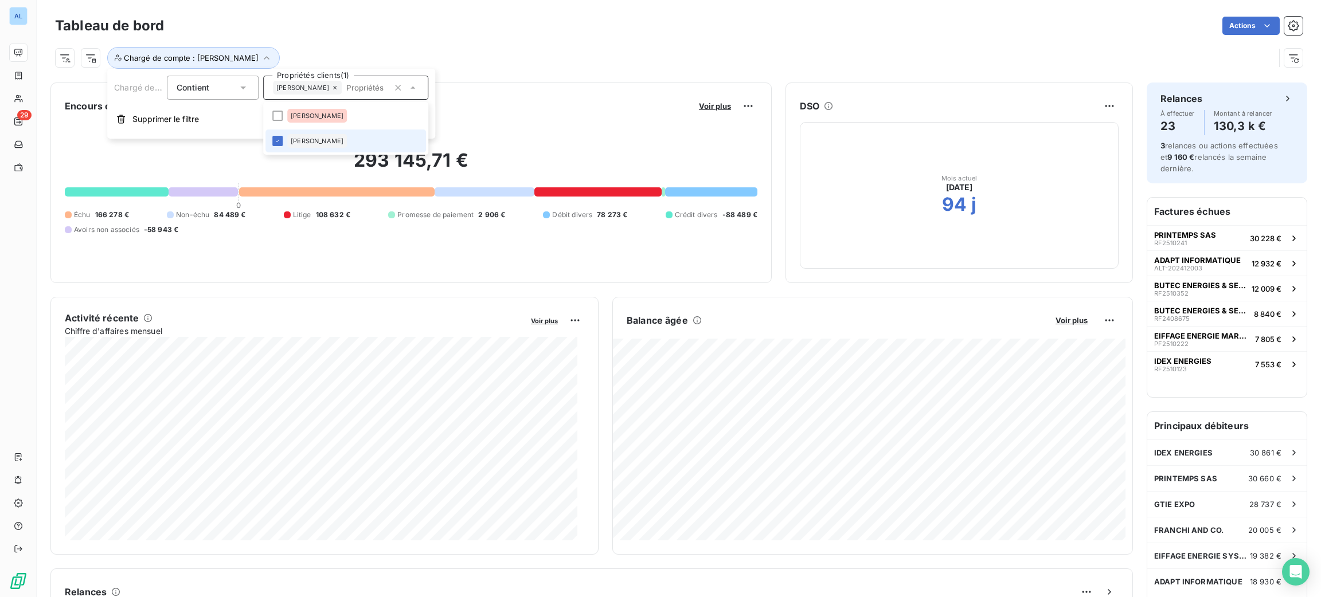
click at [295, 130] on li "[PERSON_NAME]" at bounding box center [345, 141] width 160 height 23
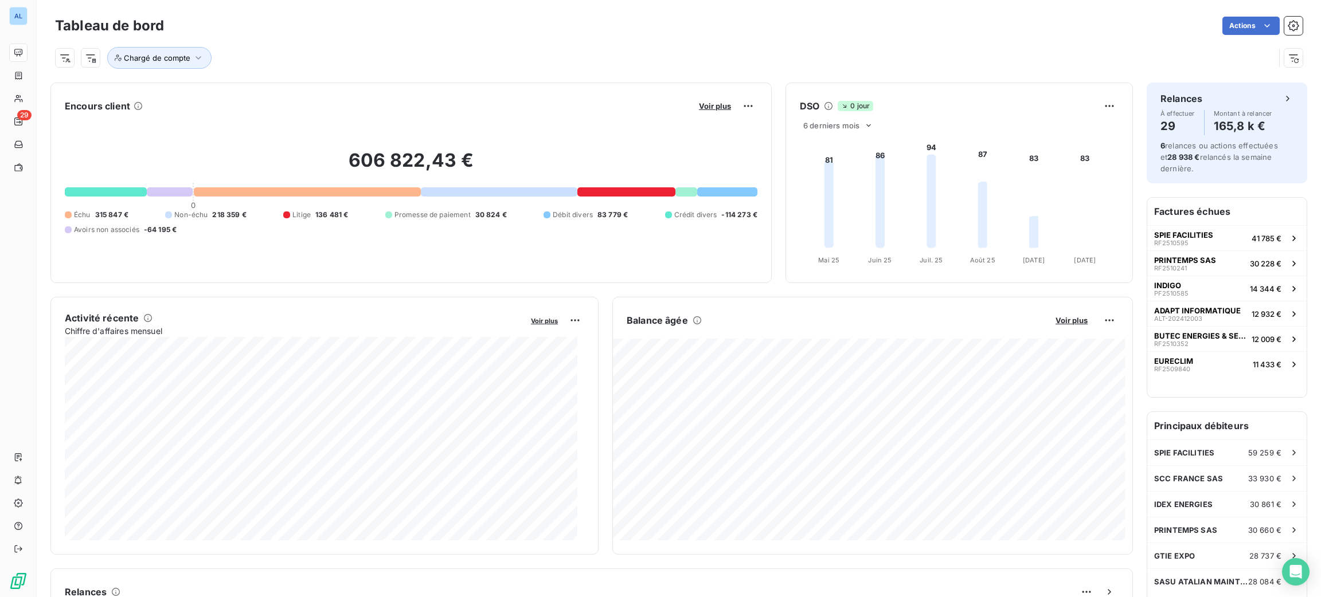
click at [376, 48] on div "Chargé de compte" at bounding box center [664, 58] width 1219 height 22
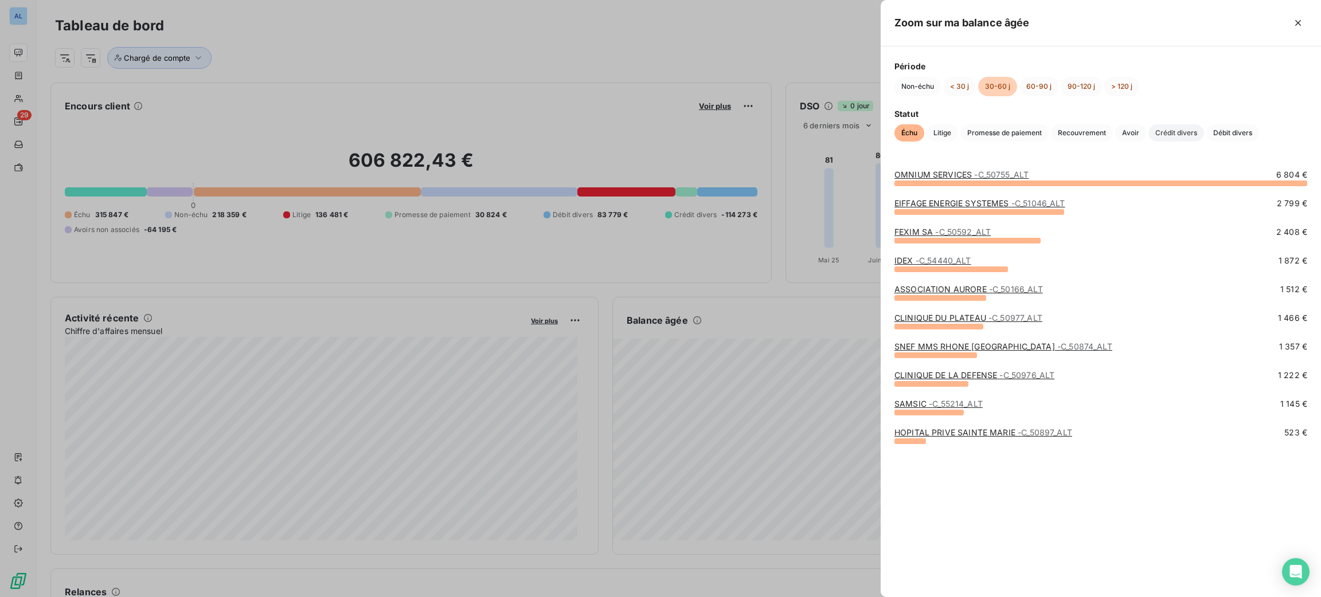
click at [1165, 134] on span "Crédit divers" at bounding box center [1176, 132] width 56 height 17
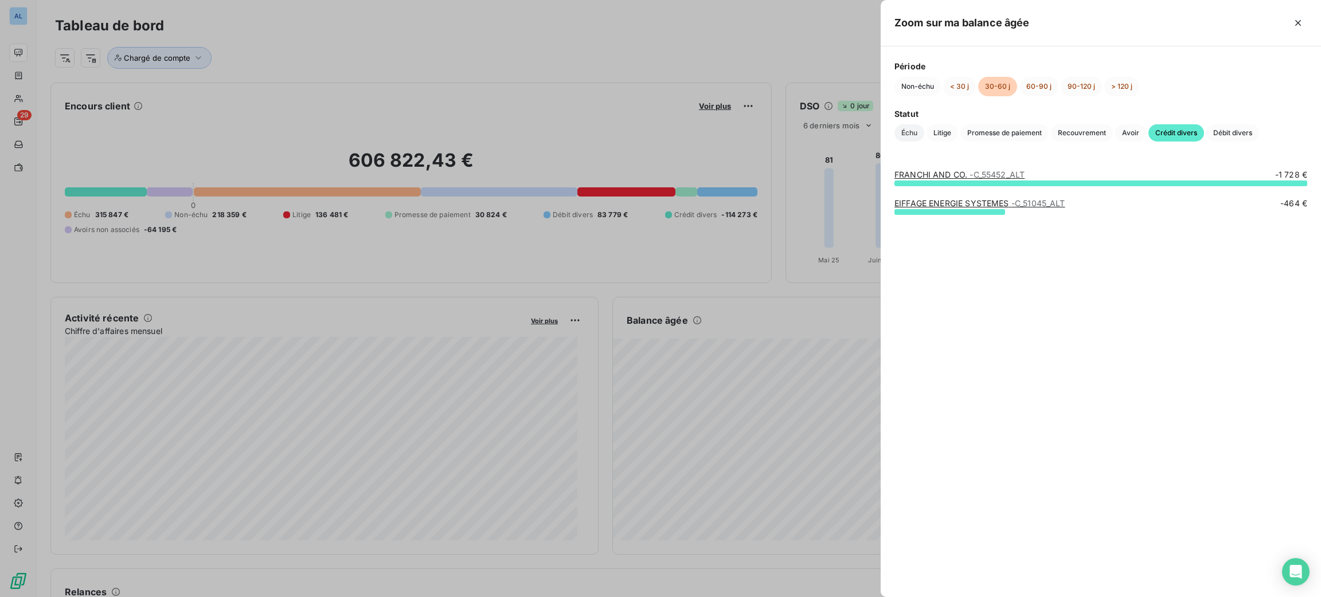
click at [923, 131] on span "Échu" at bounding box center [909, 132] width 30 height 17
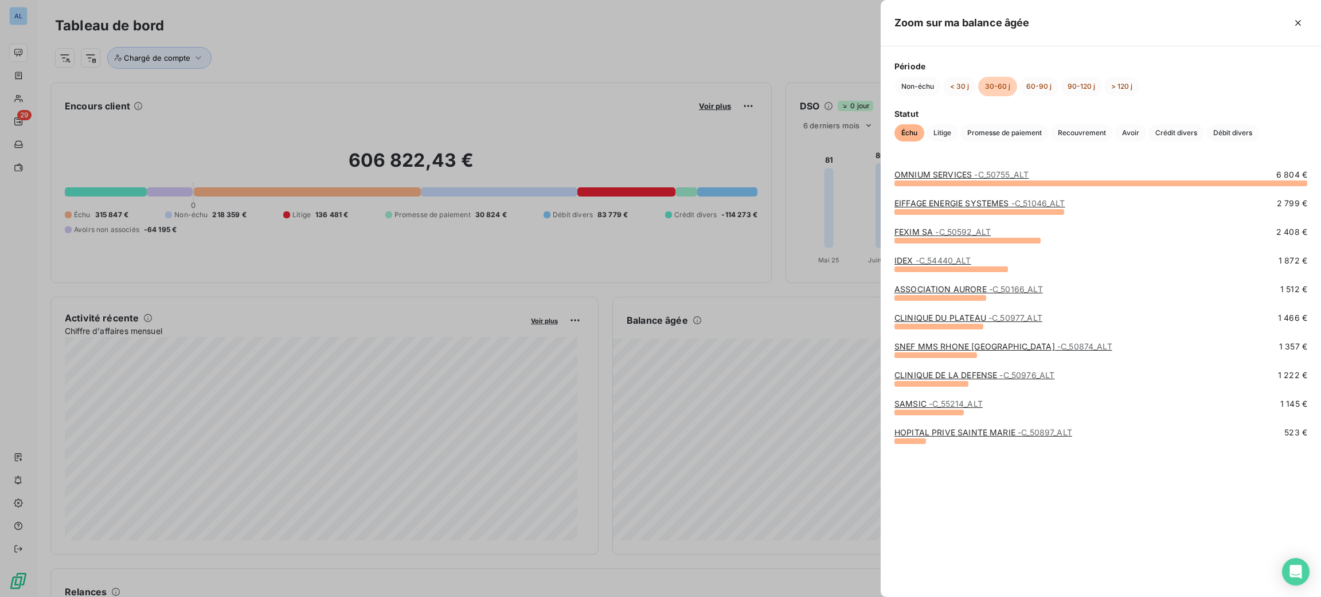
click at [730, 53] on div at bounding box center [660, 298] width 1321 height 597
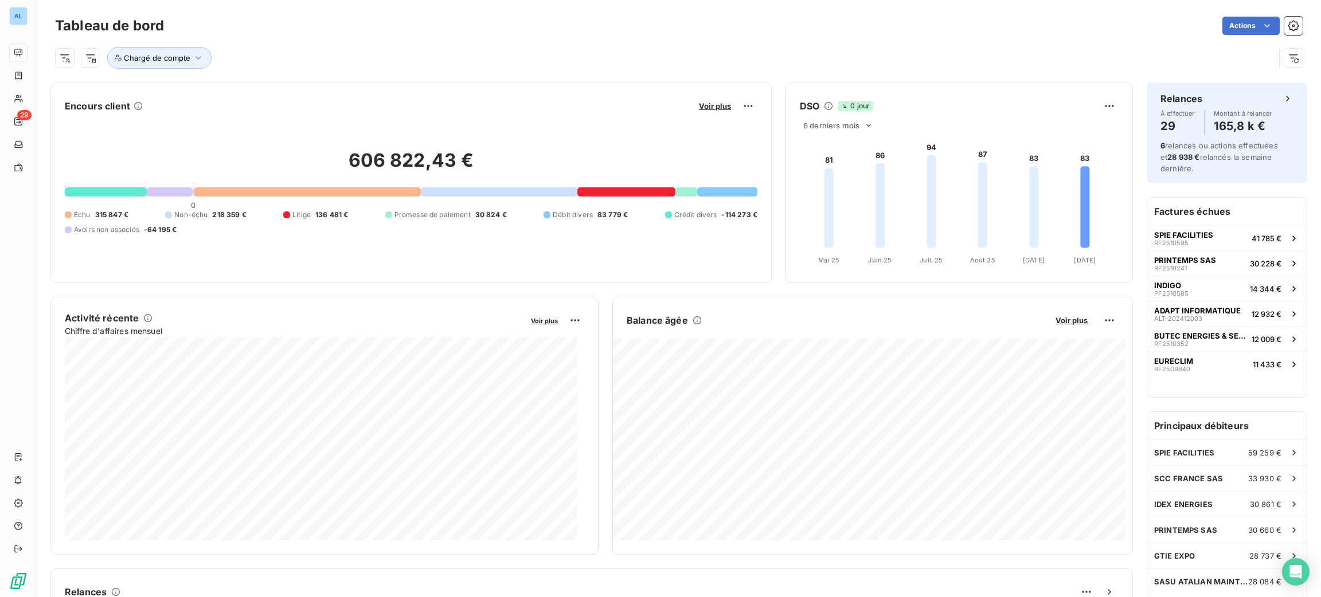
click at [448, 107] on div "Encours client Voir plus" at bounding box center [411, 106] width 692 height 18
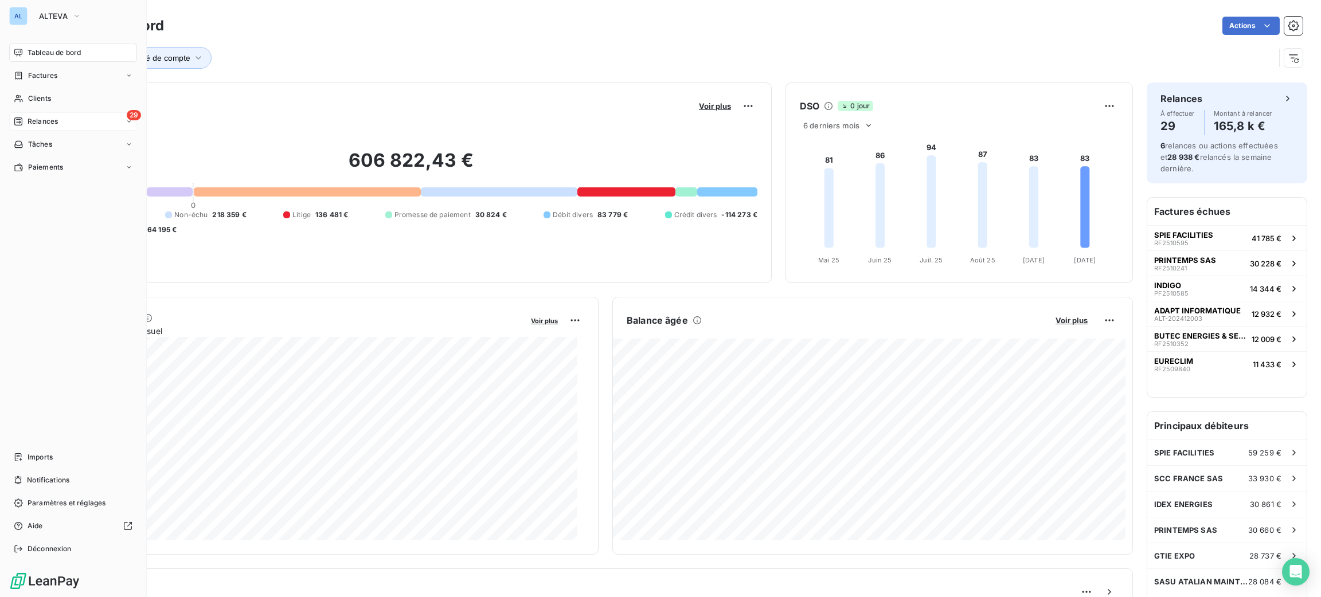
click at [39, 126] on span "Relances" at bounding box center [43, 121] width 30 height 10
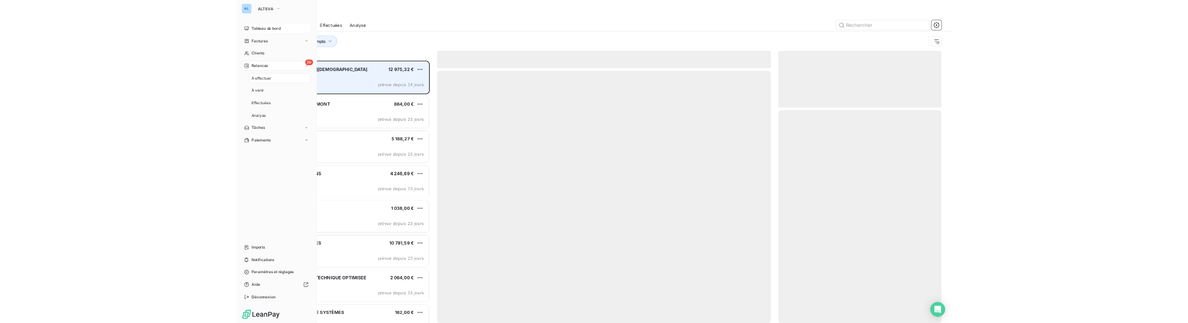
scroll to position [472, 288]
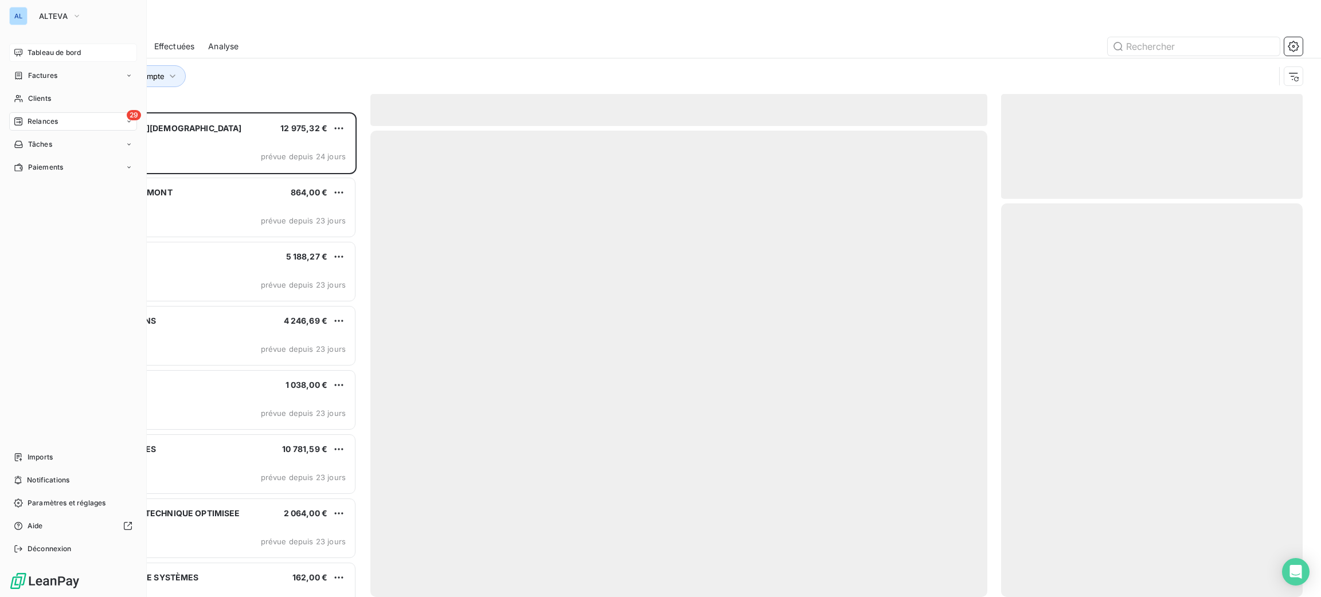
click at [36, 52] on span "Tableau de bord" at bounding box center [54, 53] width 53 height 10
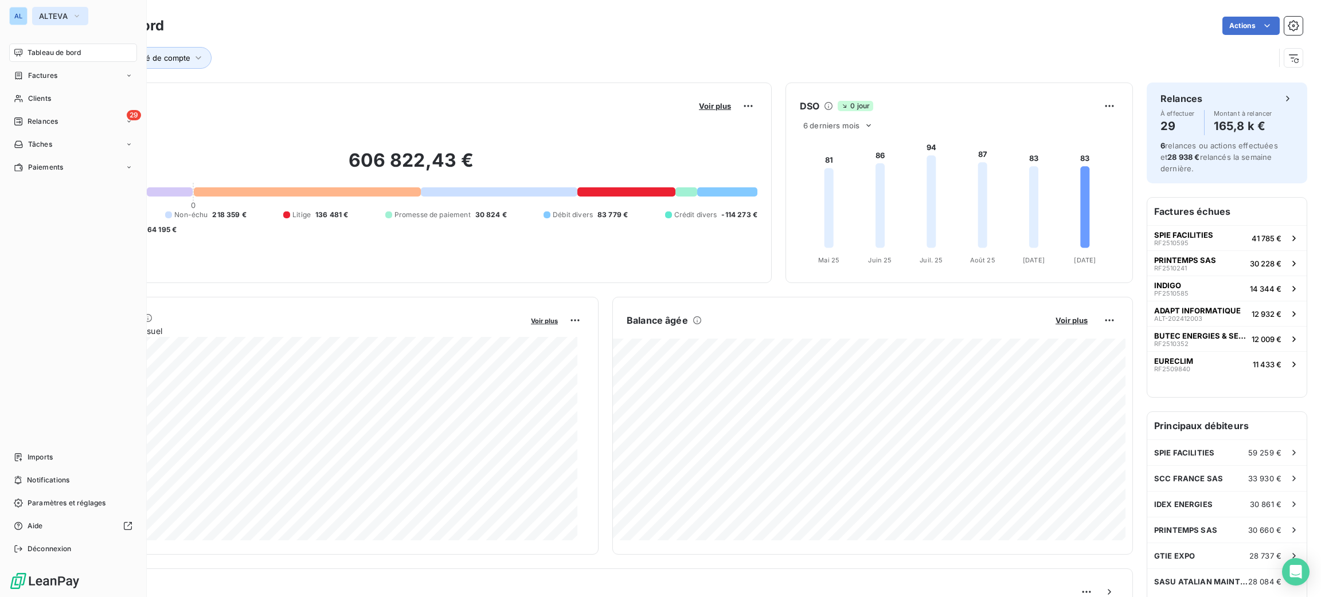
click at [53, 23] on button "ALTEVA" at bounding box center [60, 16] width 56 height 18
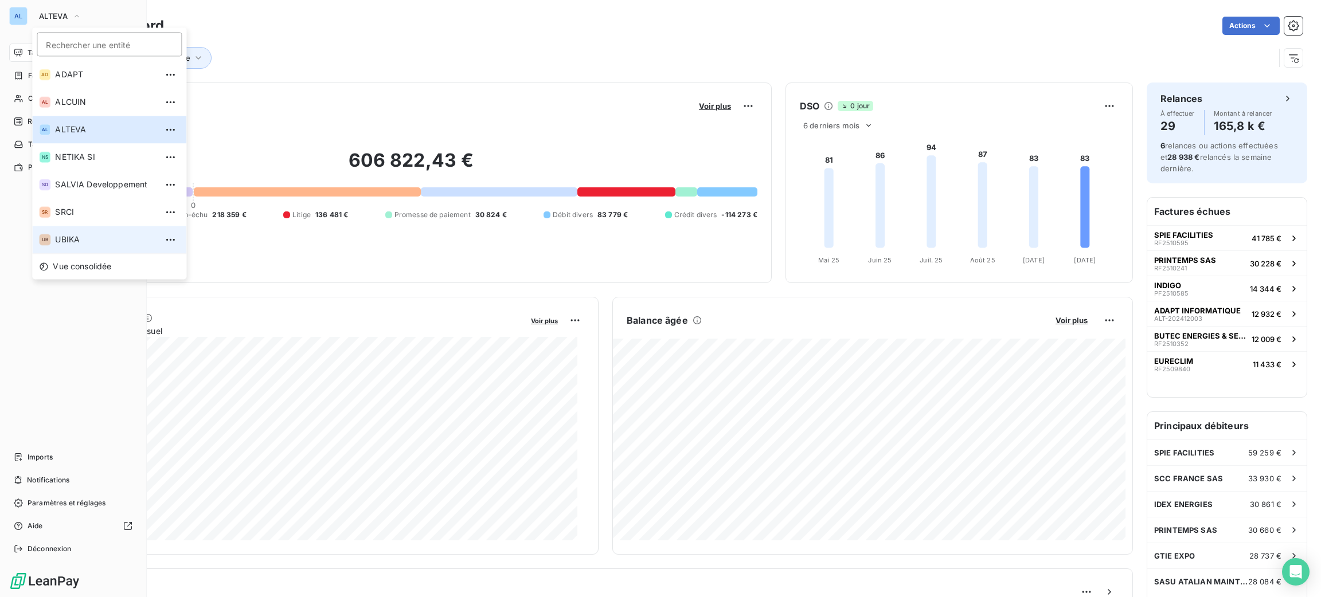
click at [99, 239] on span "UBIKA" at bounding box center [105, 239] width 101 height 11
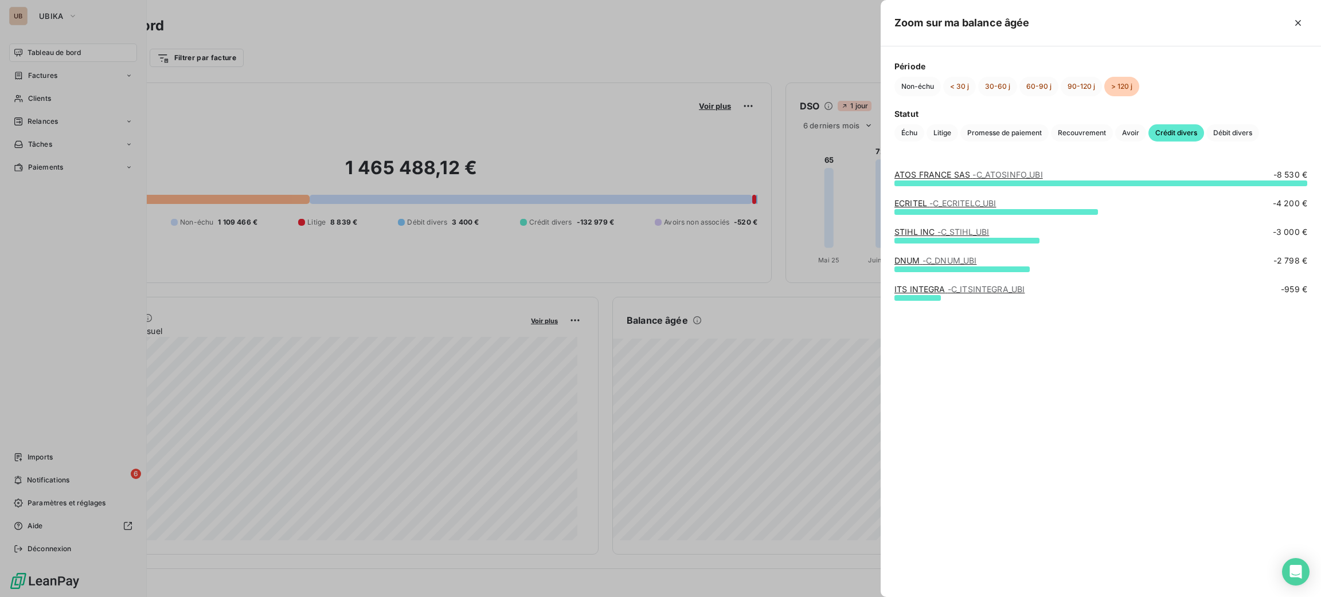
click at [714, 354] on div at bounding box center [660, 298] width 1321 height 597
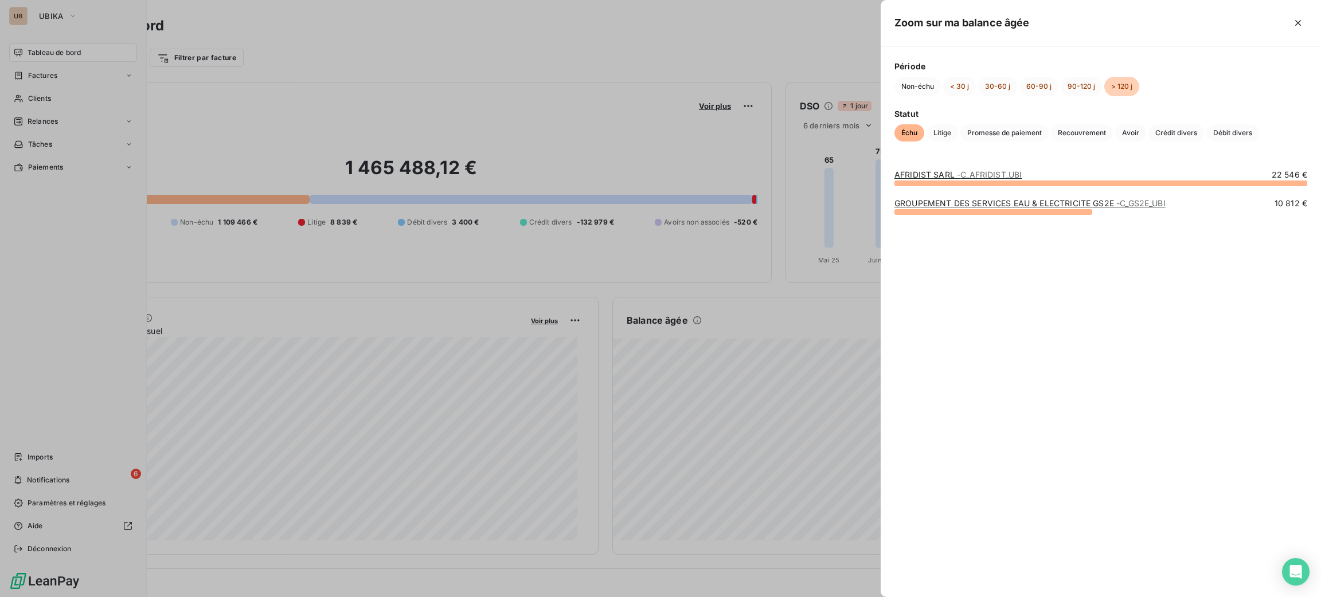
click at [814, 264] on div at bounding box center [660, 298] width 1321 height 597
click at [1082, 84] on button "90-120 j" at bounding box center [1080, 86] width 41 height 19
click at [944, 131] on span "Litige" at bounding box center [942, 132] width 32 height 17
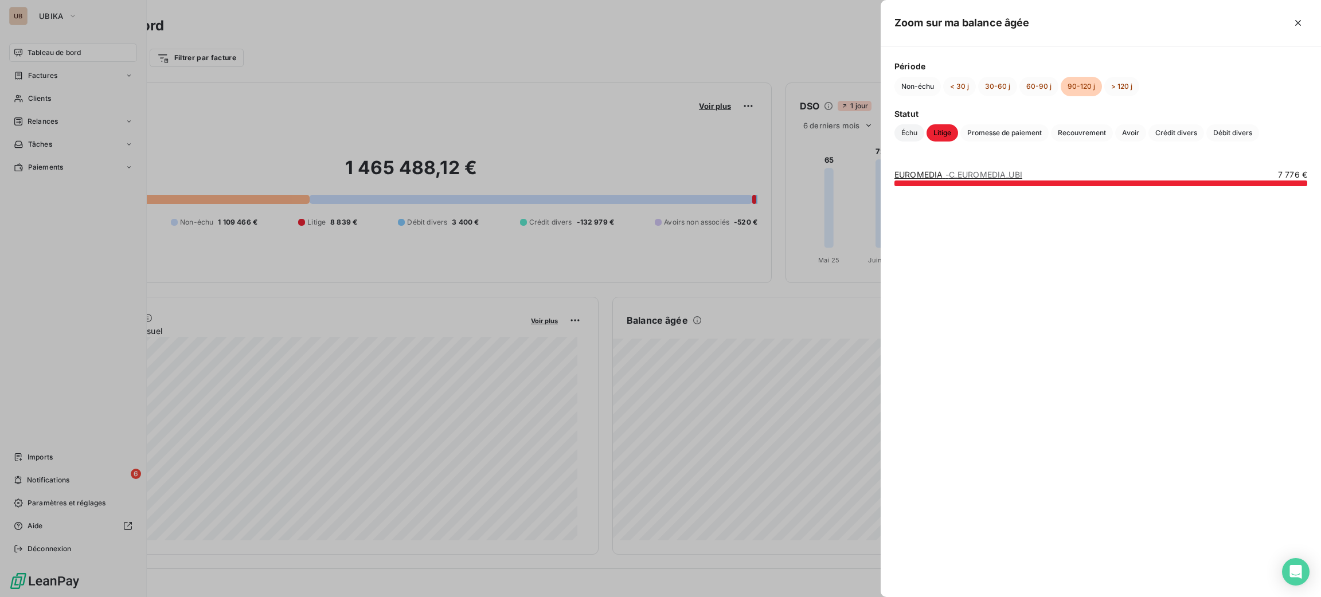
click at [914, 132] on span "Échu" at bounding box center [909, 132] width 30 height 17
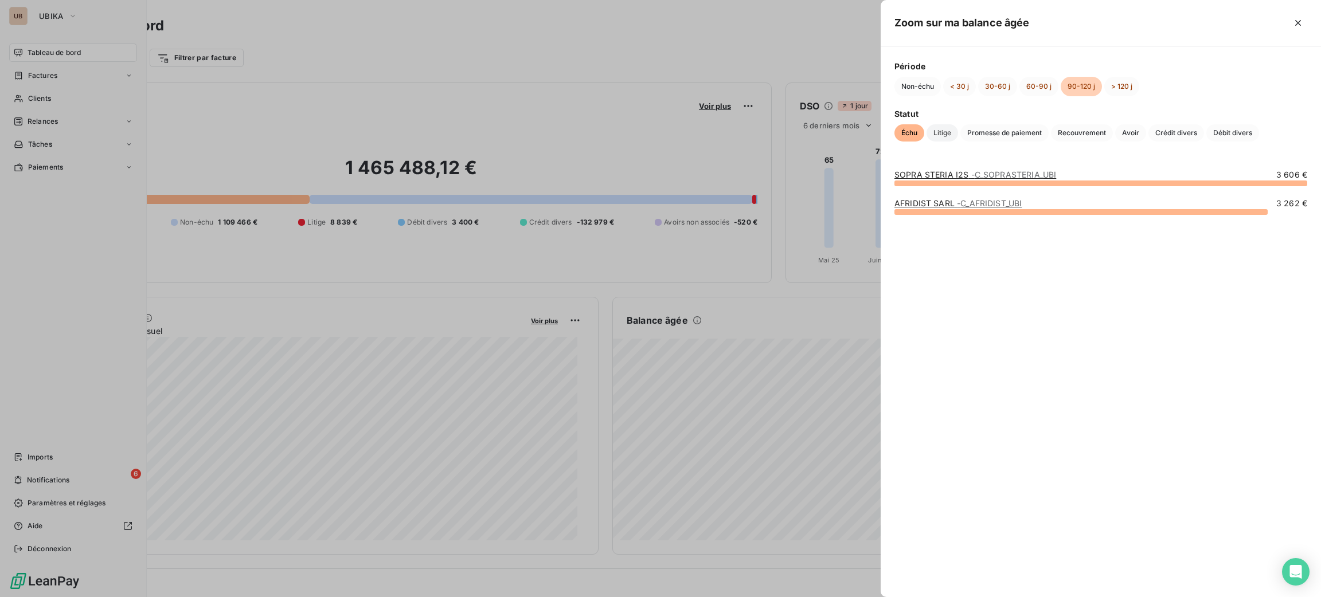
click at [950, 127] on span "Litige" at bounding box center [942, 132] width 32 height 17
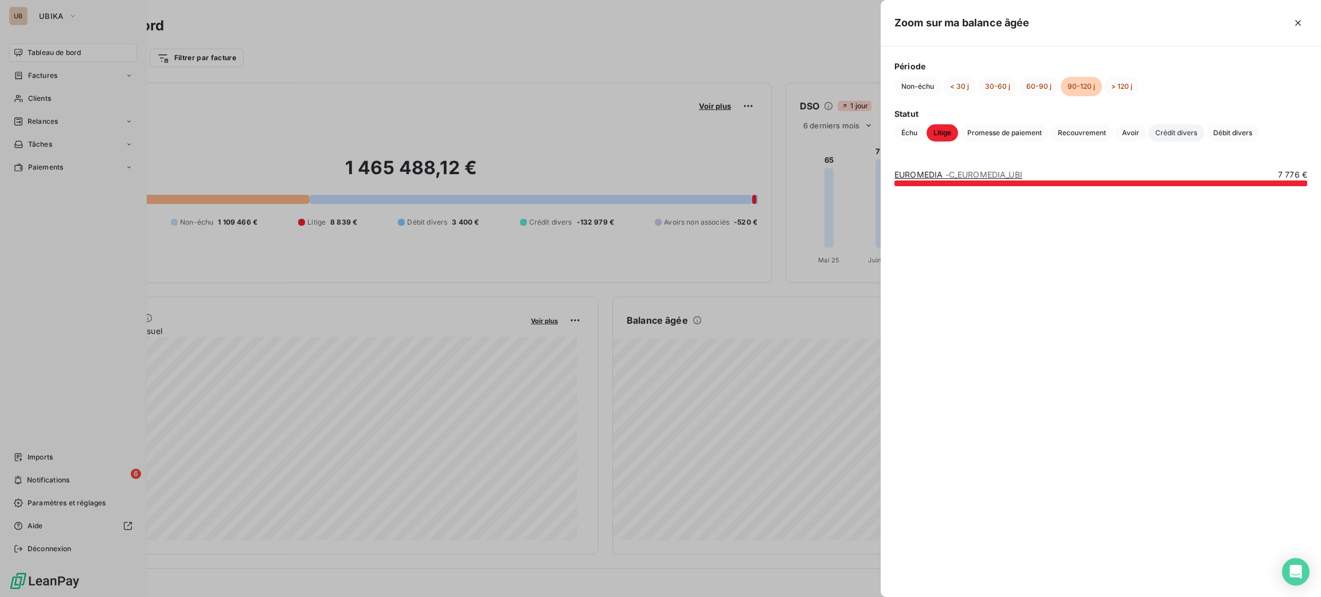
click at [1177, 132] on span "Crédit divers" at bounding box center [1176, 132] width 56 height 17
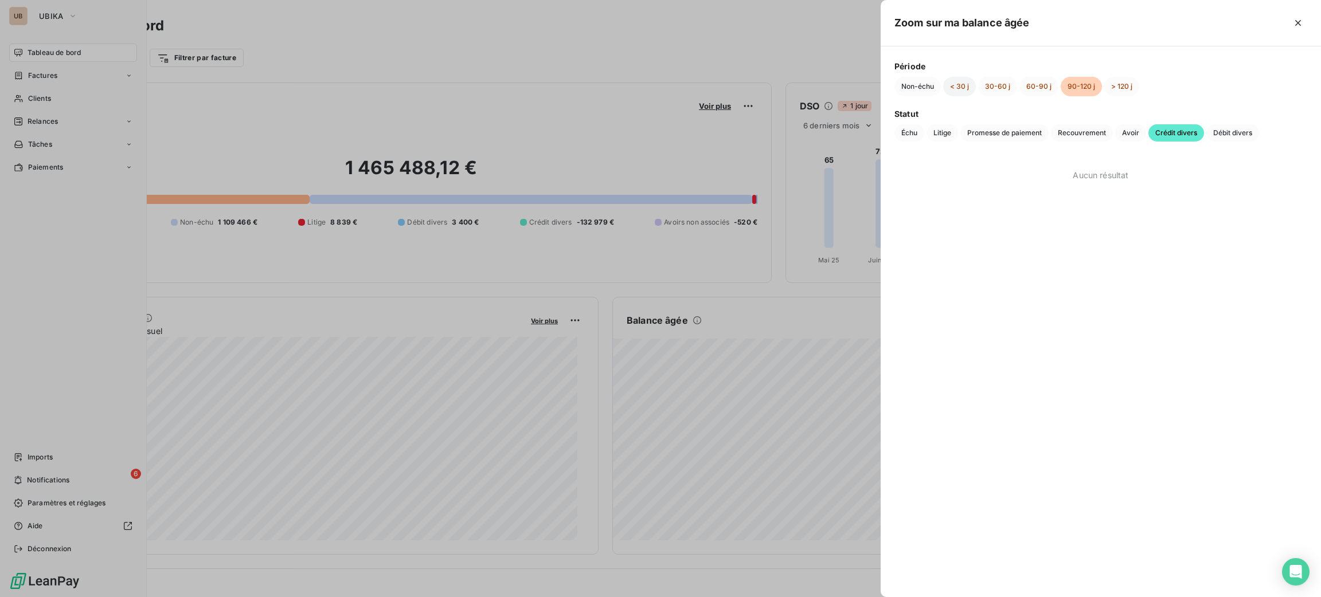
click at [958, 88] on button "< 30 j" at bounding box center [959, 86] width 33 height 19
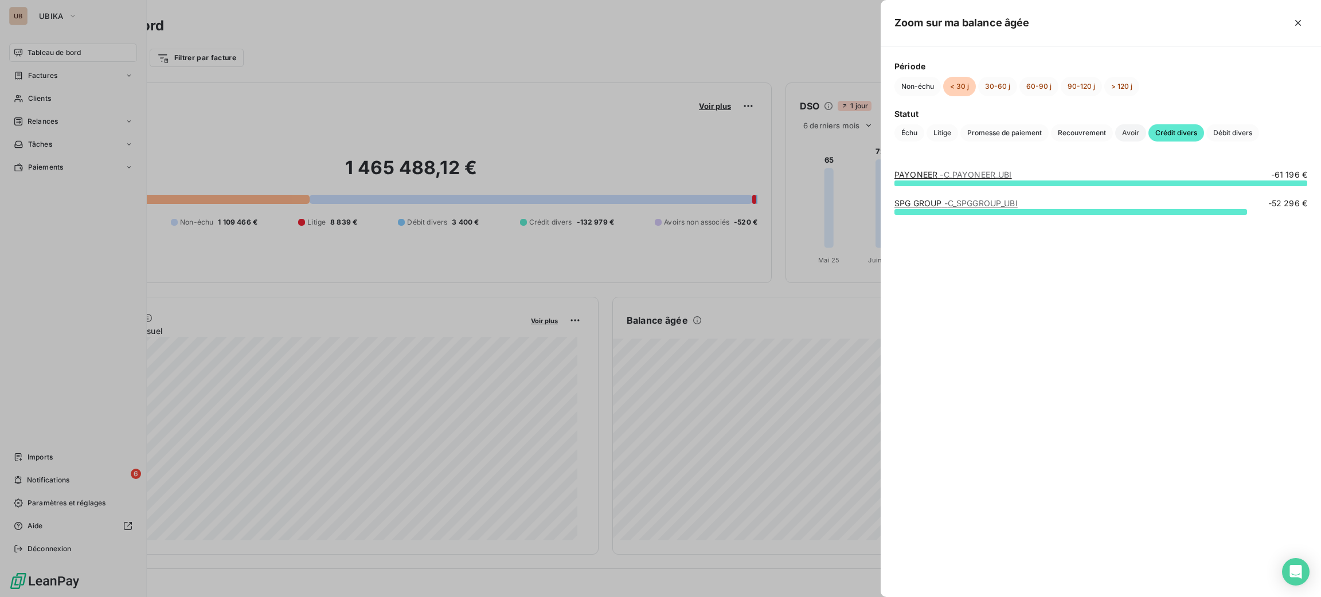
click at [1136, 129] on span "Avoir" at bounding box center [1130, 132] width 31 height 17
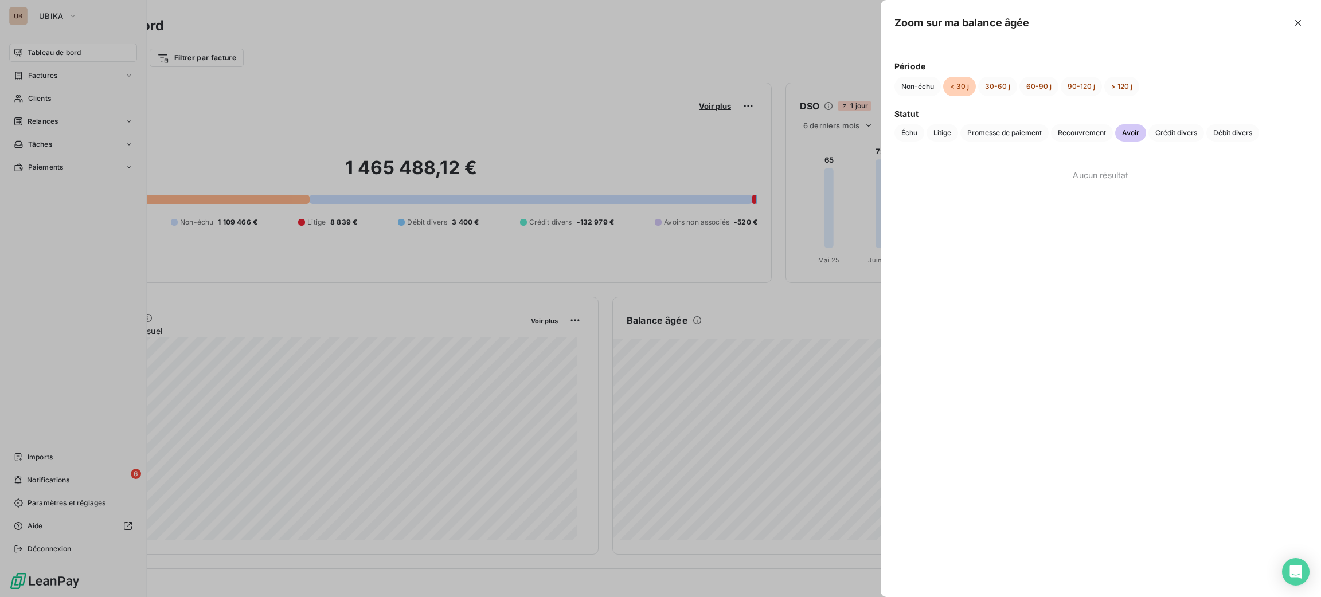
click at [782, 400] on div at bounding box center [660, 298] width 1321 height 597
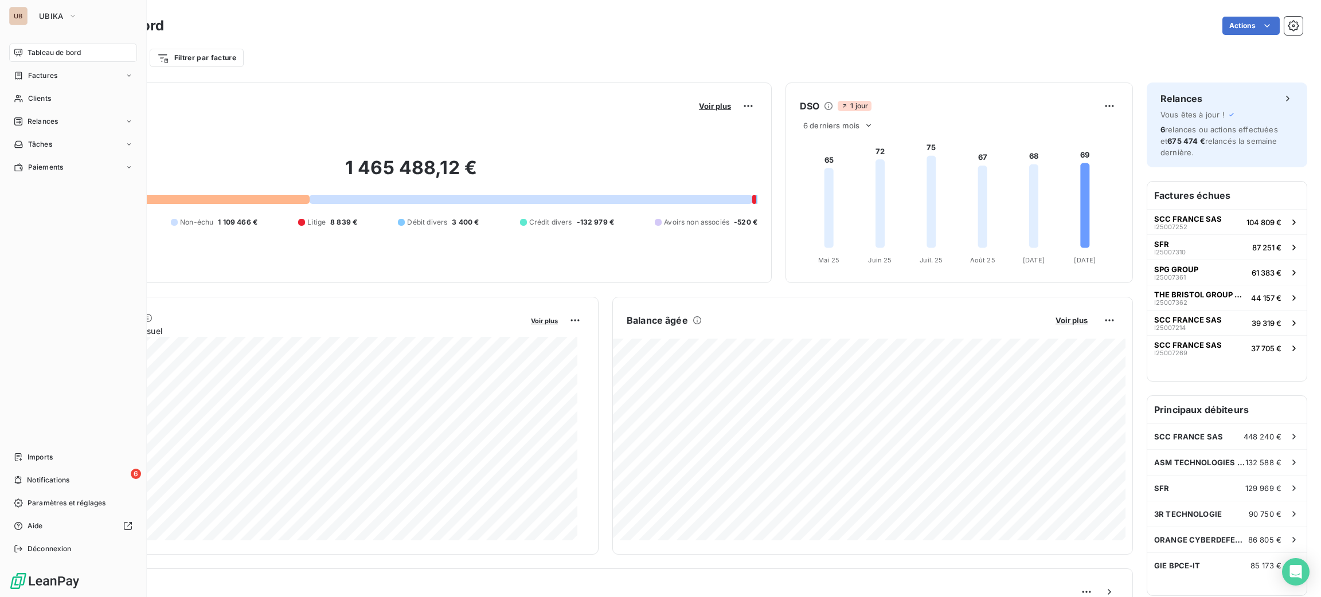
click at [53, 26] on div "UB UBIKA Tableau de bord Factures Clients Relances Tâches Paiements Imports 6 N…" at bounding box center [73, 298] width 147 height 597
click at [53, 22] on button "UBIKA" at bounding box center [58, 16] width 52 height 18
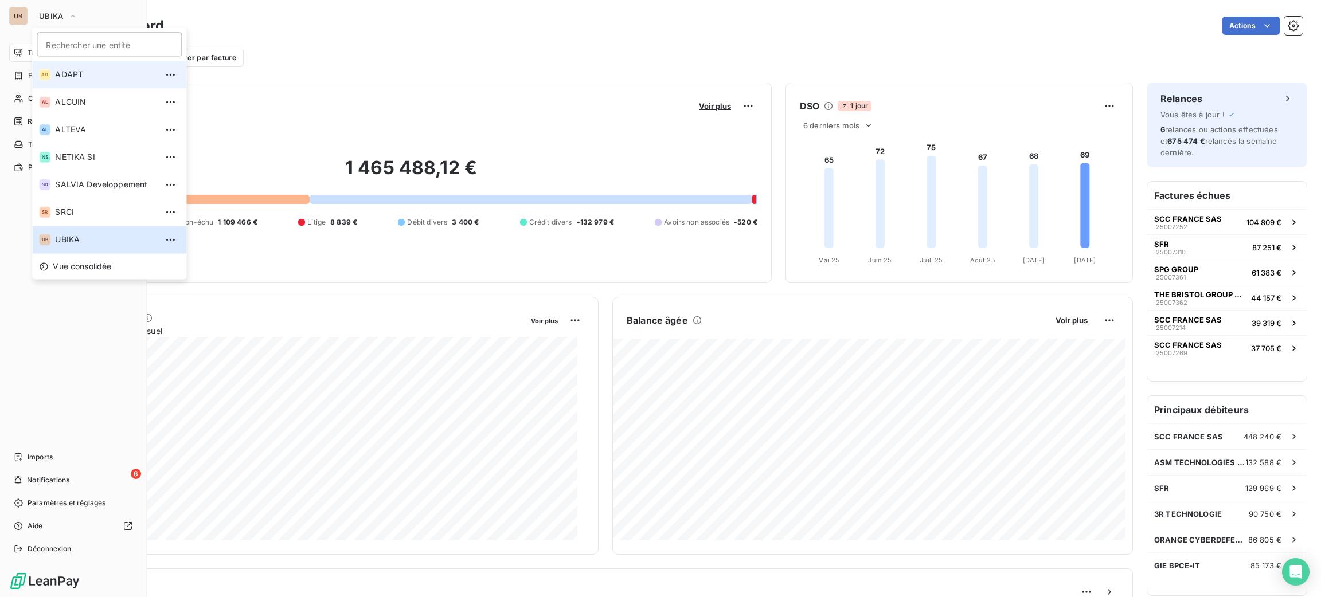
click at [61, 79] on span "ADAPT" at bounding box center [105, 74] width 101 height 11
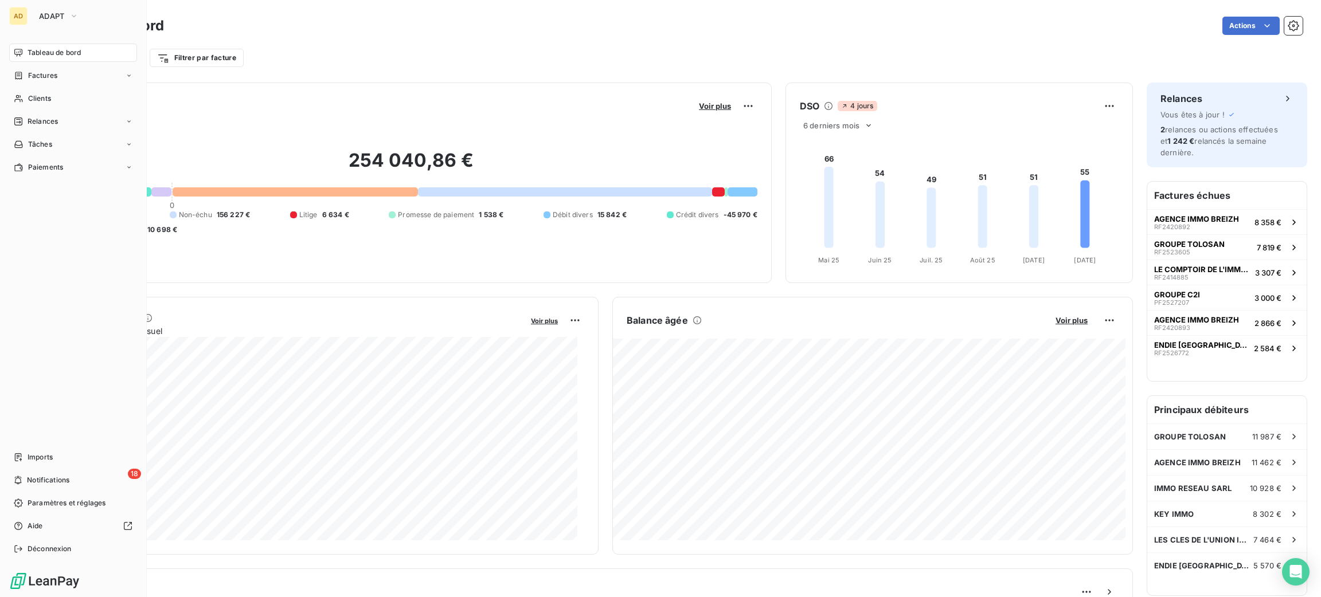
click at [412, 99] on div "Encours client Voir plus" at bounding box center [411, 106] width 692 height 18
click at [57, 99] on div "Clients" at bounding box center [73, 98] width 128 height 18
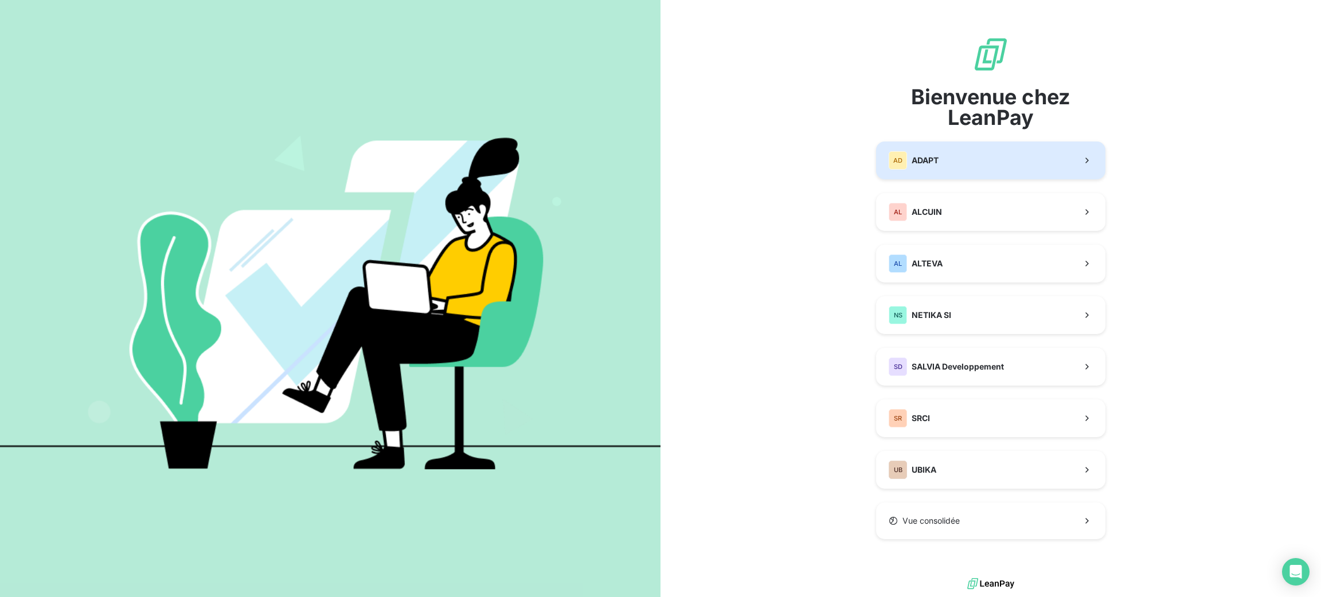
click at [966, 177] on button "AD ADAPT" at bounding box center [990, 161] width 229 height 38
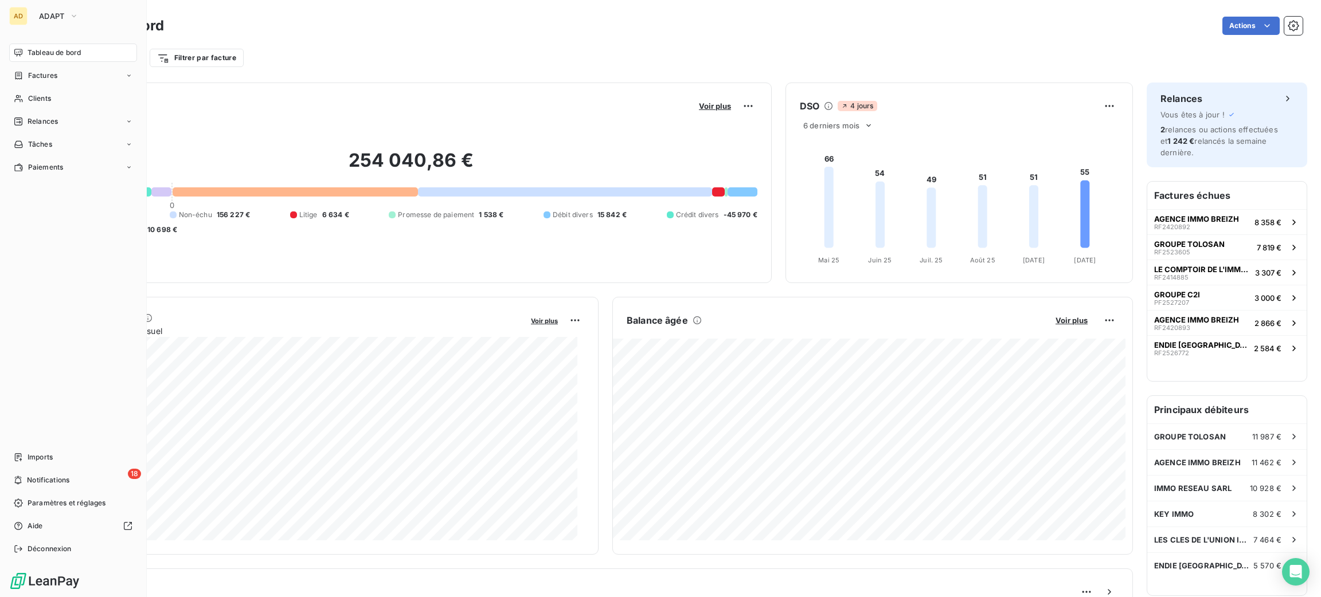
click at [50, 111] on nav "Tableau de bord Factures Clients Relances Tâches Paiements" at bounding box center [73, 110] width 128 height 133
click at [49, 99] on span "Clients" at bounding box center [39, 98] width 23 height 10
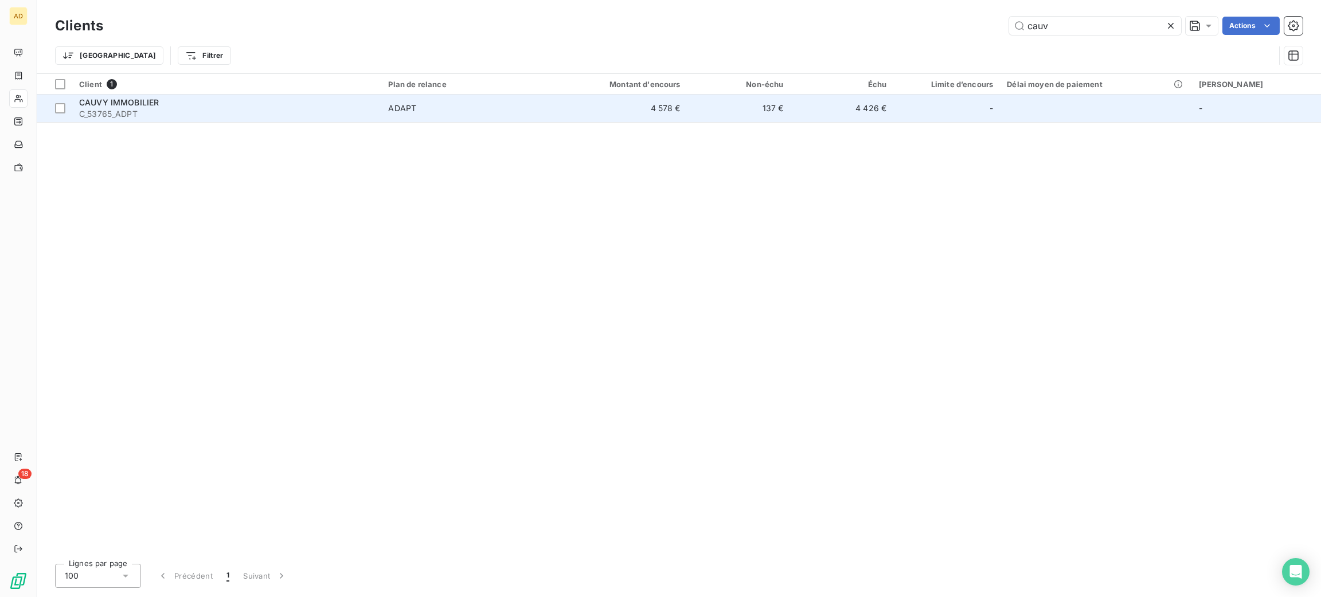
type input "cauv"
click at [281, 103] on div "CAUVY IMMOBILIER" at bounding box center [226, 102] width 295 height 11
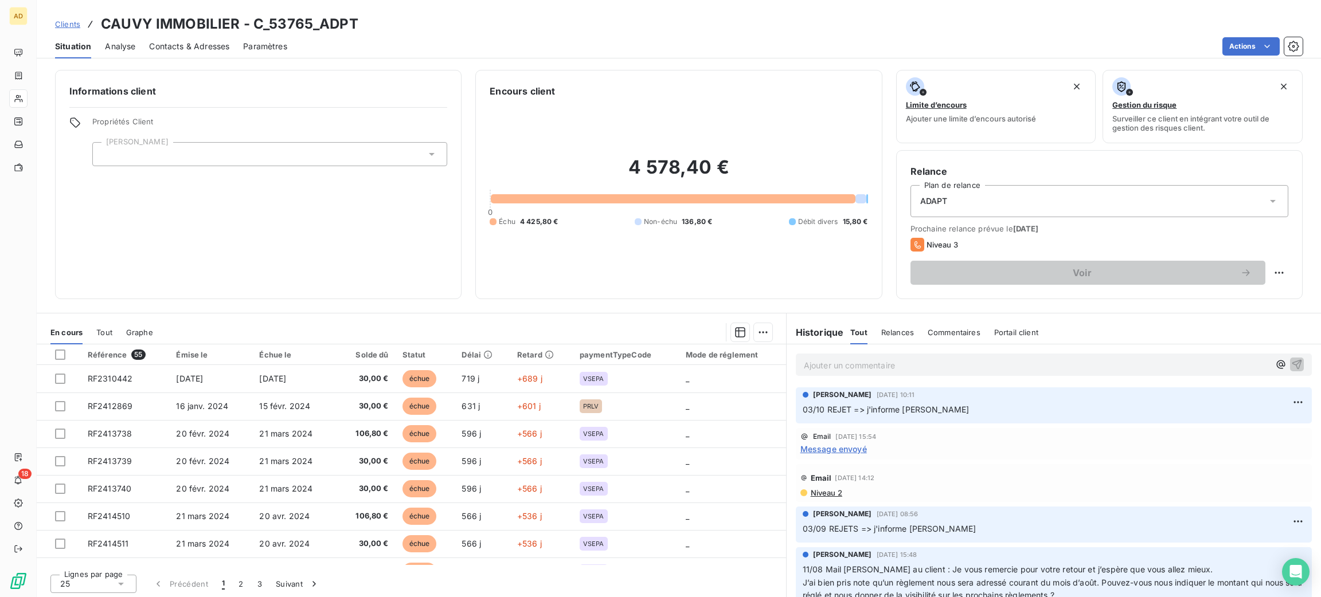
click at [870, 370] on p "Ajouter un commentaire ﻿" at bounding box center [1036, 365] width 465 height 14
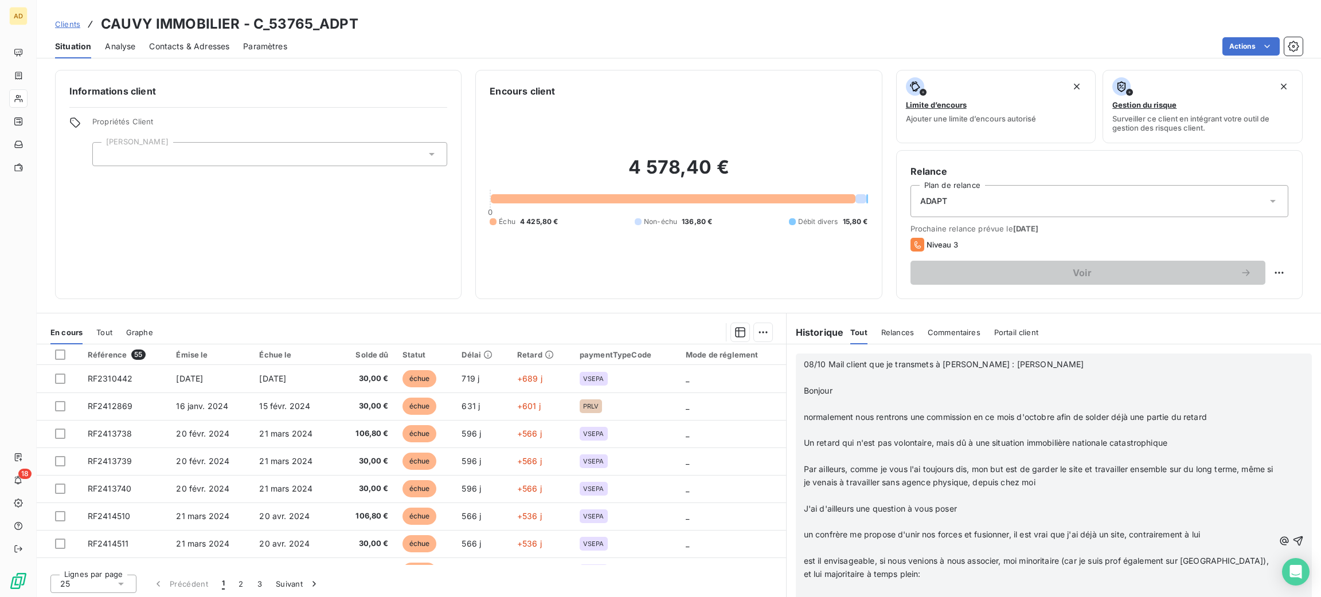
click at [879, 402] on p "﻿" at bounding box center [1039, 404] width 470 height 13
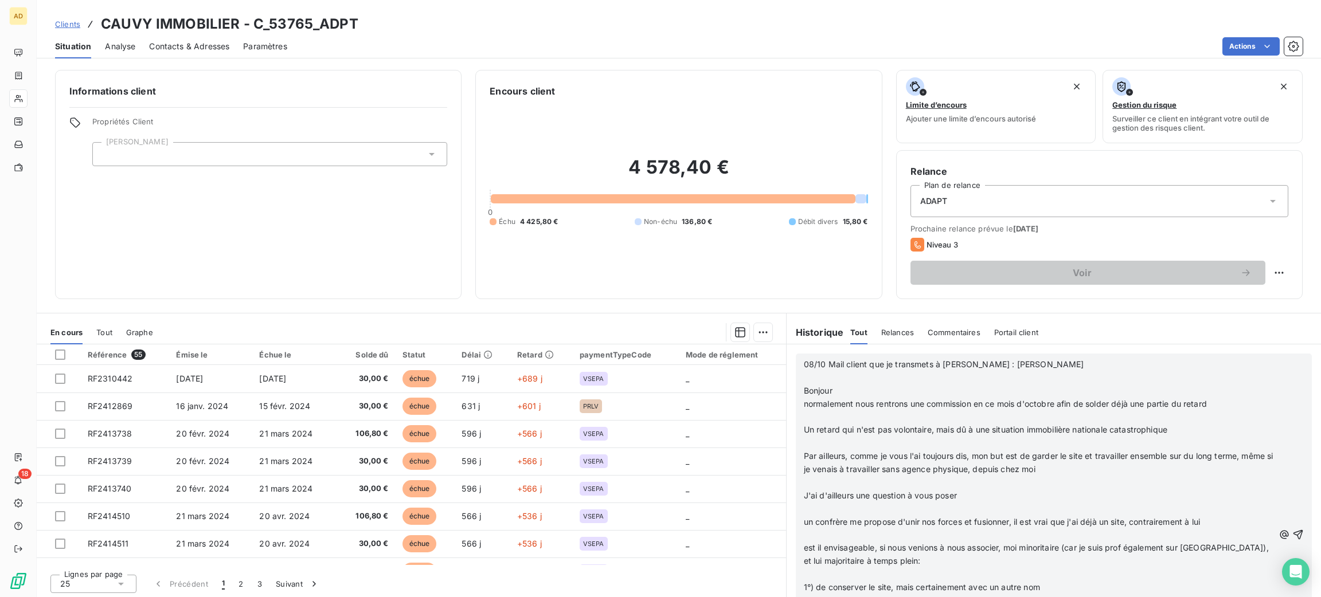
click at [864, 417] on p "﻿" at bounding box center [1039, 417] width 470 height 13
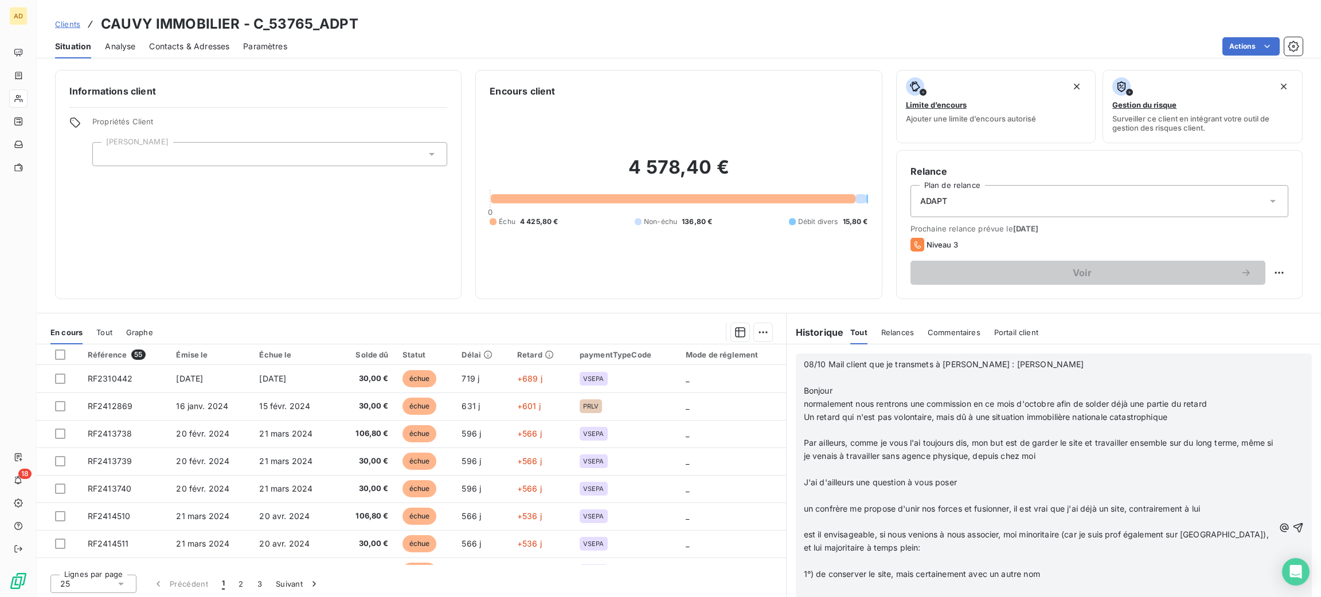
click at [864, 423] on p "Un retard qui n'est pas volontaire, mais dû à une situation immobilière nationa…" at bounding box center [1039, 417] width 470 height 13
click at [866, 429] on p "﻿" at bounding box center [1039, 430] width 470 height 13
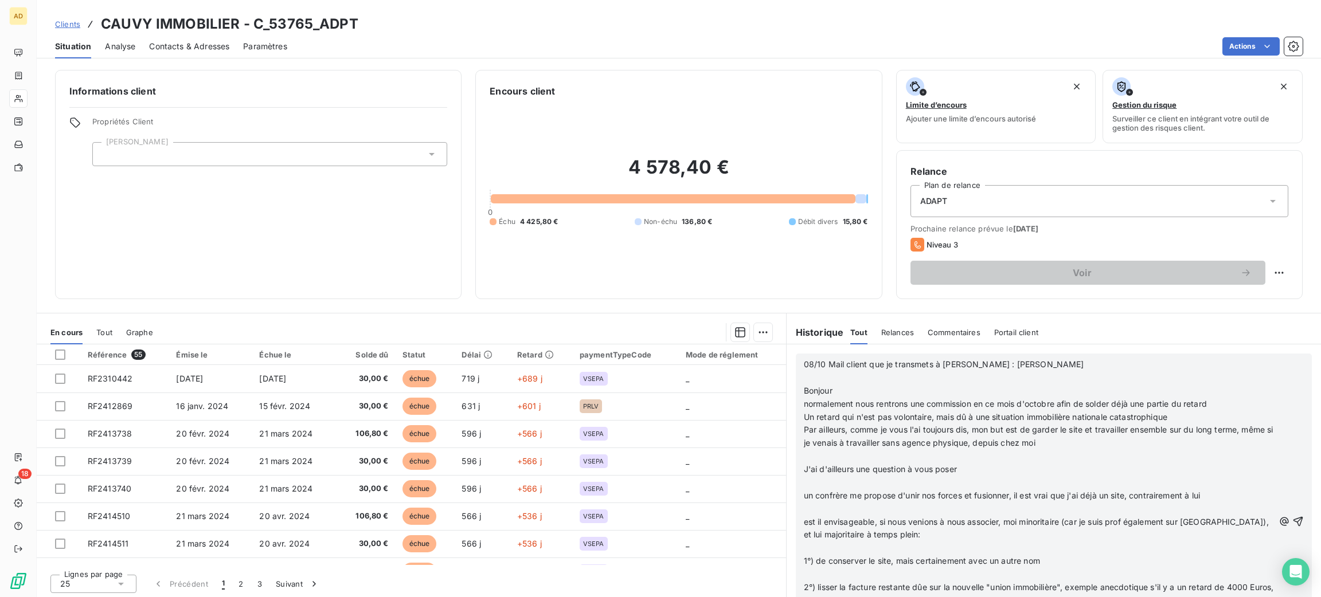
click at [865, 452] on p "﻿" at bounding box center [1039, 456] width 470 height 13
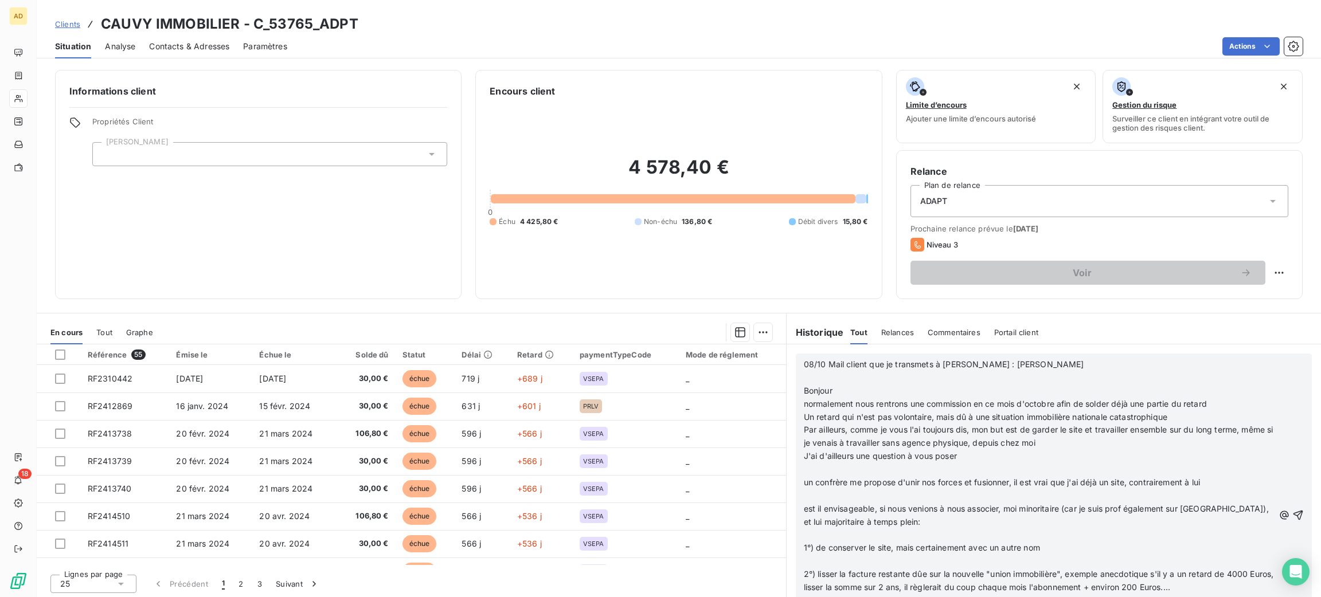
click at [865, 469] on p "﻿" at bounding box center [1039, 469] width 470 height 13
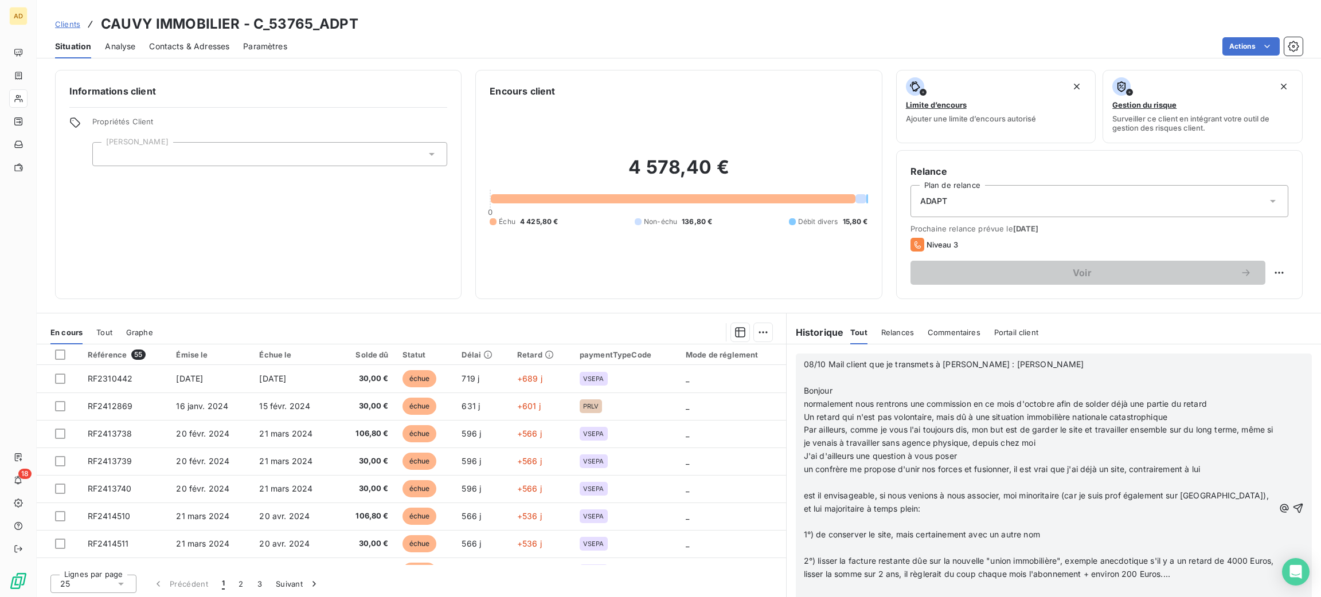
click at [865, 483] on p "﻿" at bounding box center [1039, 482] width 470 height 13
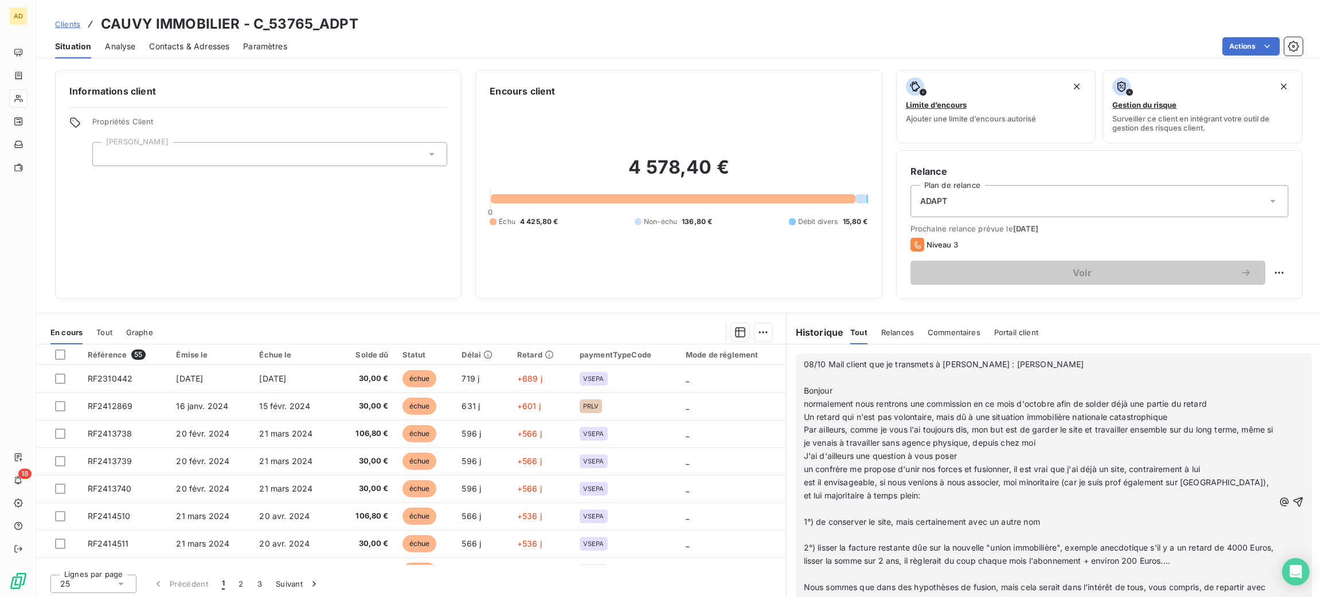
click at [871, 500] on span "est il envisageable, si nous venions à nous associer, moi minoritaire (car je s…" at bounding box center [1037, 488] width 467 height 23
click at [875, 512] on p "﻿" at bounding box center [1039, 509] width 470 height 13
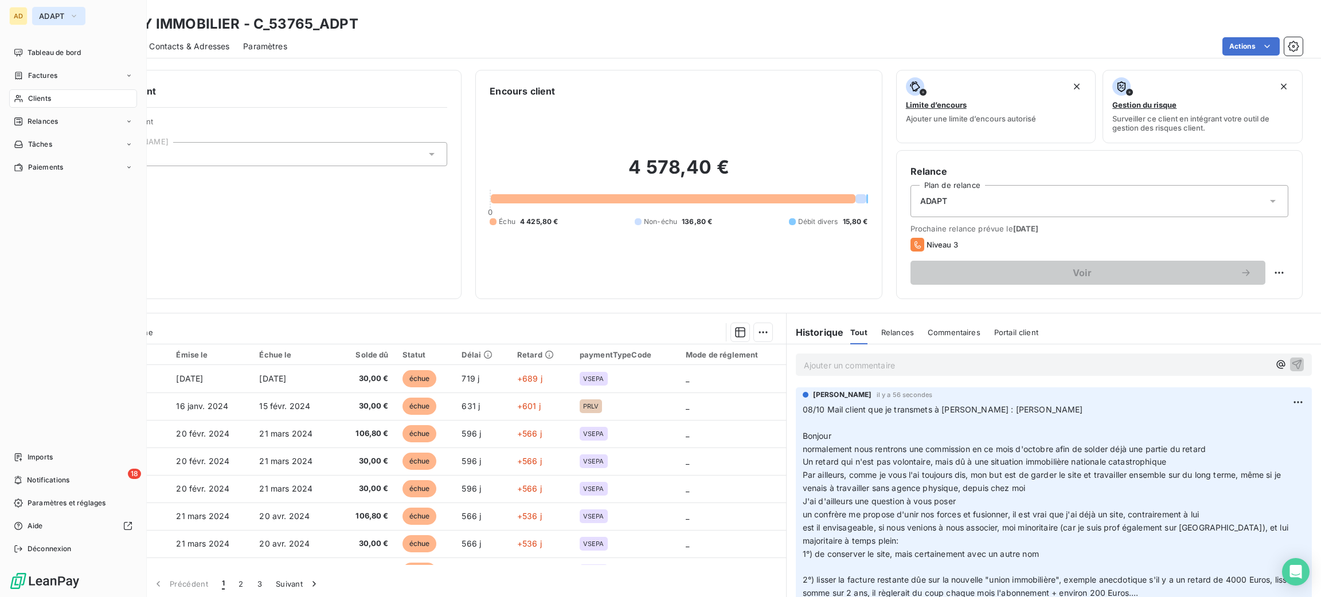
drag, startPoint x: 36, startPoint y: 11, endPoint x: 49, endPoint y: 21, distance: 16.5
click at [37, 13] on button "ADAPT" at bounding box center [58, 16] width 53 height 18
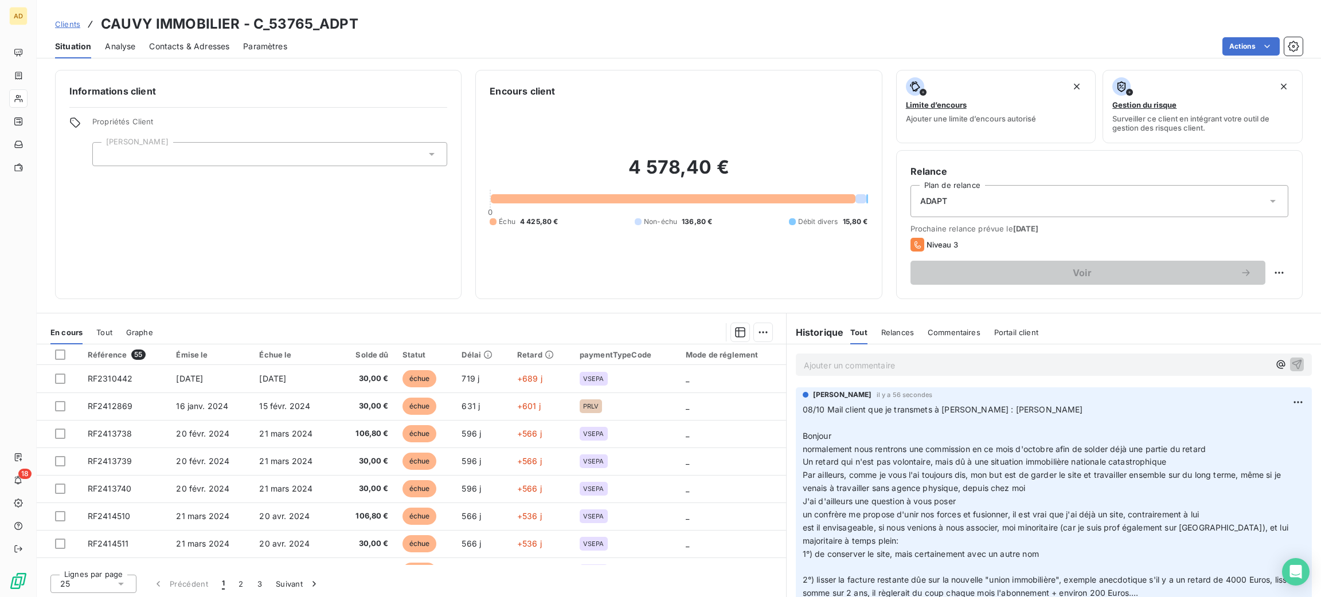
click at [424, 102] on div "Informations client Propriétés Client Emilie" at bounding box center [258, 184] width 406 height 229
click at [580, 77] on div "Encours client 4 578,40 € 0 Échu 4 425,80 € Non-échu 136,80 € Débit divers 15,8…" at bounding box center [678, 184] width 406 height 229
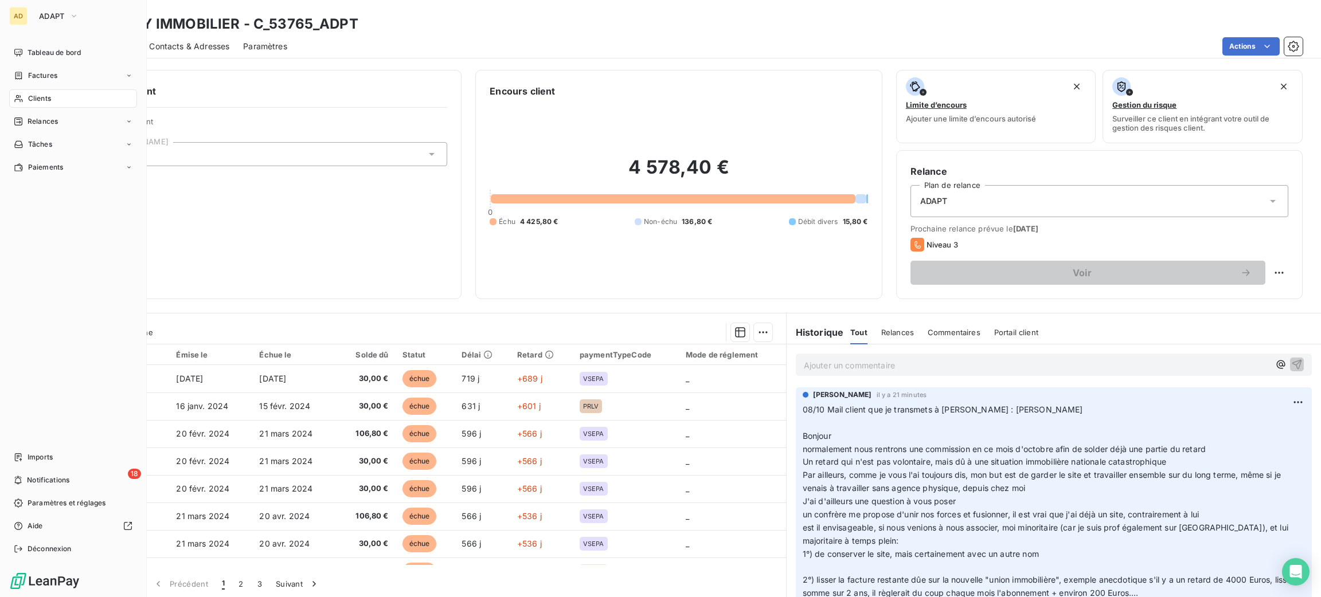
click at [41, 95] on span "Clients" at bounding box center [39, 98] width 23 height 10
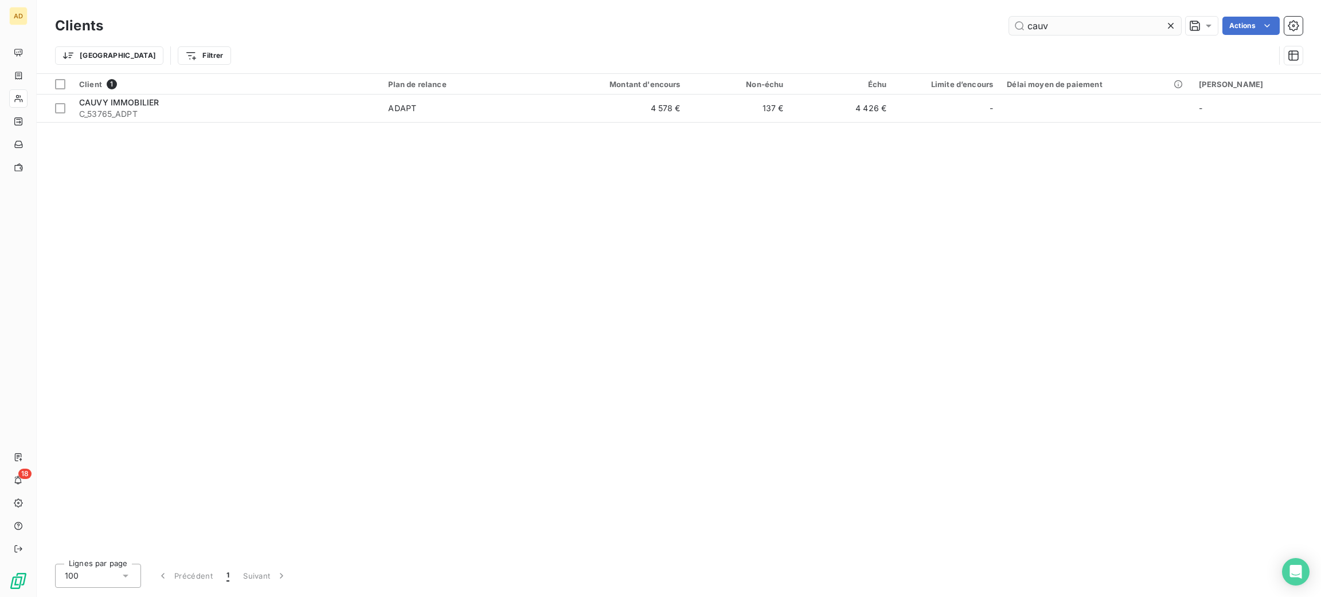
drag, startPoint x: 1102, startPoint y: 23, endPoint x: 1025, endPoint y: 27, distance: 76.9
click at [1025, 27] on input "cauv" at bounding box center [1095, 26] width 172 height 18
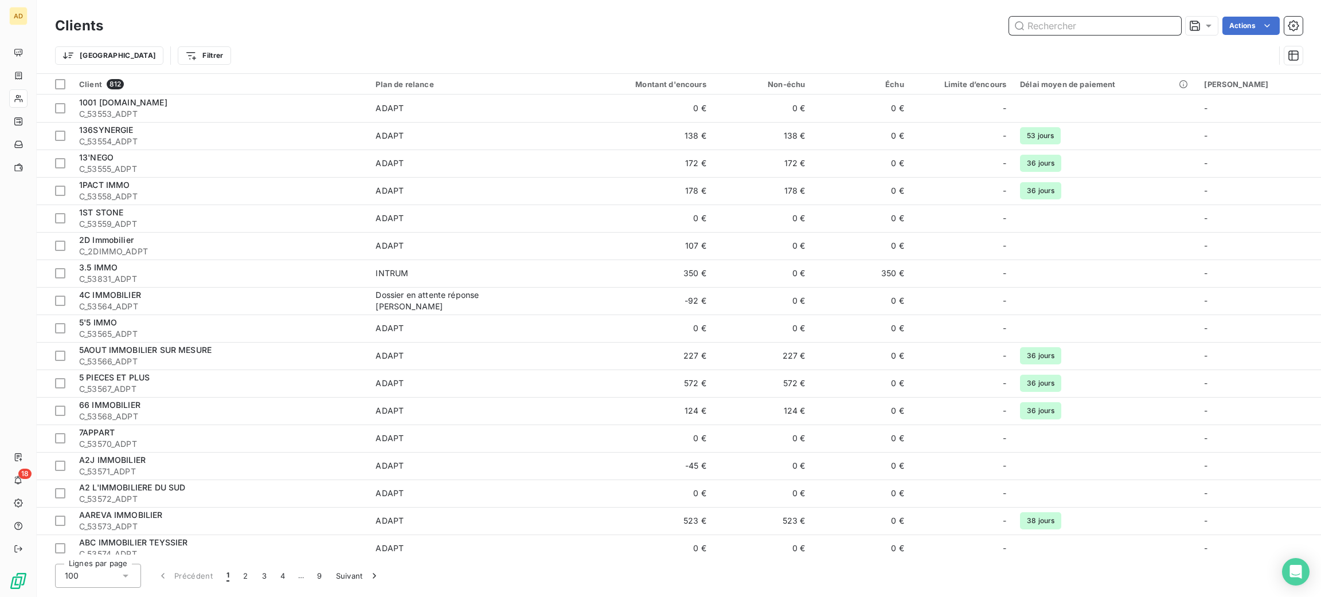
click at [1092, 24] on input "text" at bounding box center [1095, 26] width 172 height 18
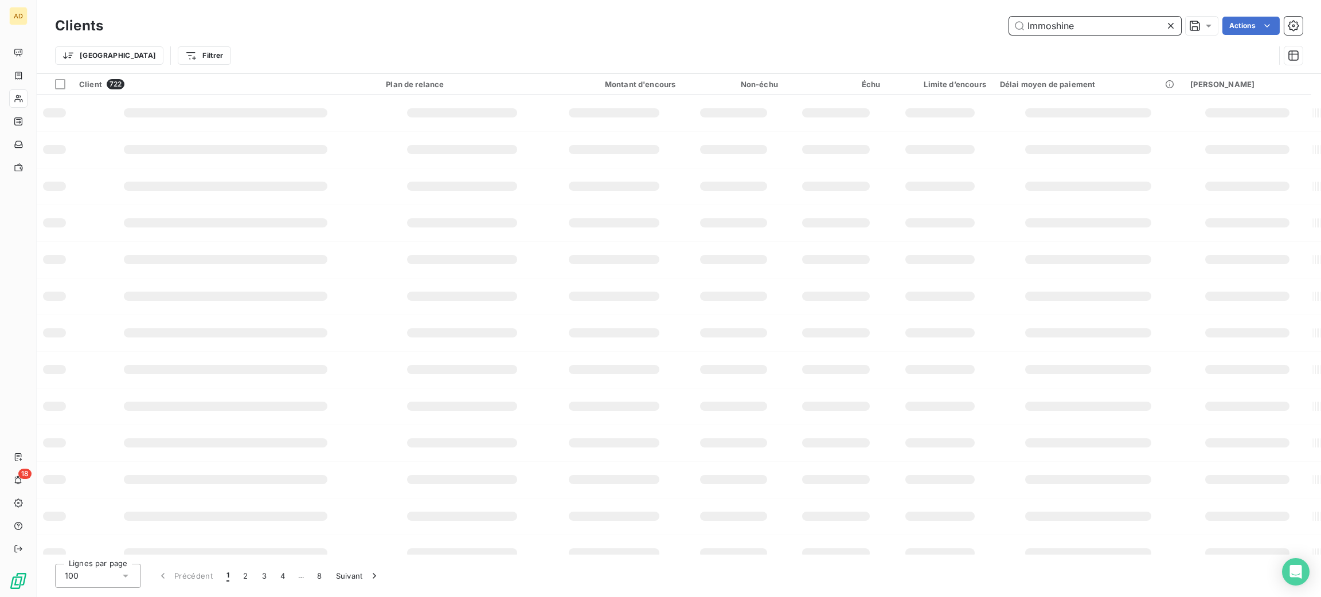
type input "Immoshine"
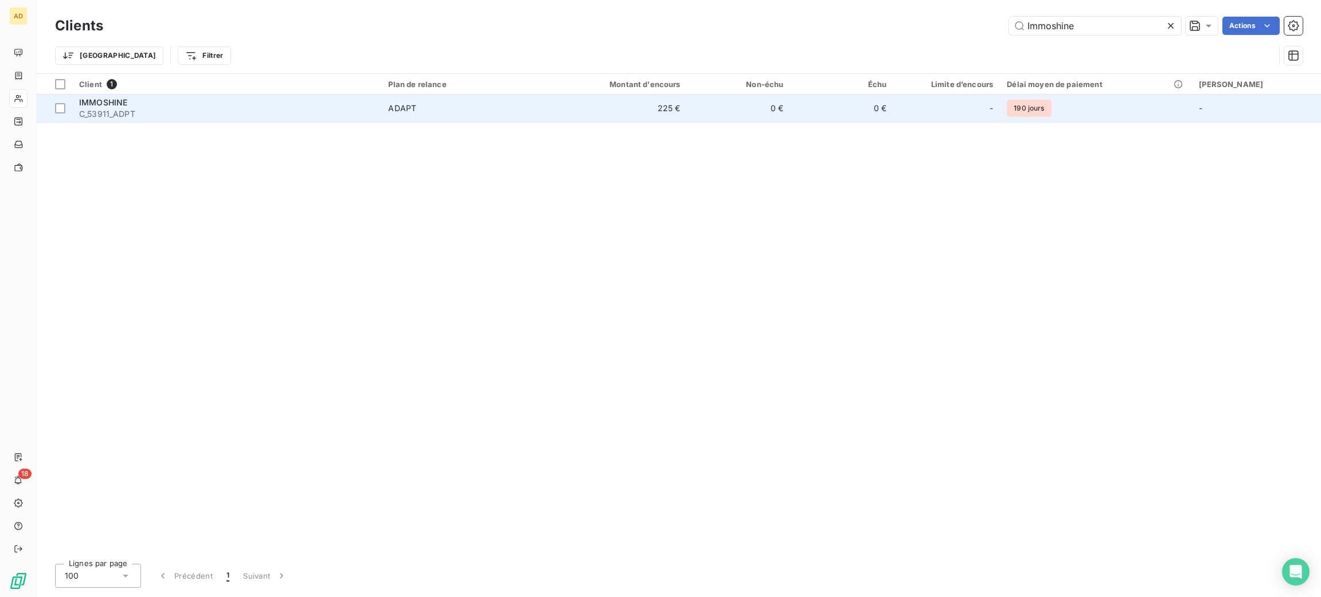
click at [541, 108] on span "ADAPT" at bounding box center [465, 108] width 154 height 11
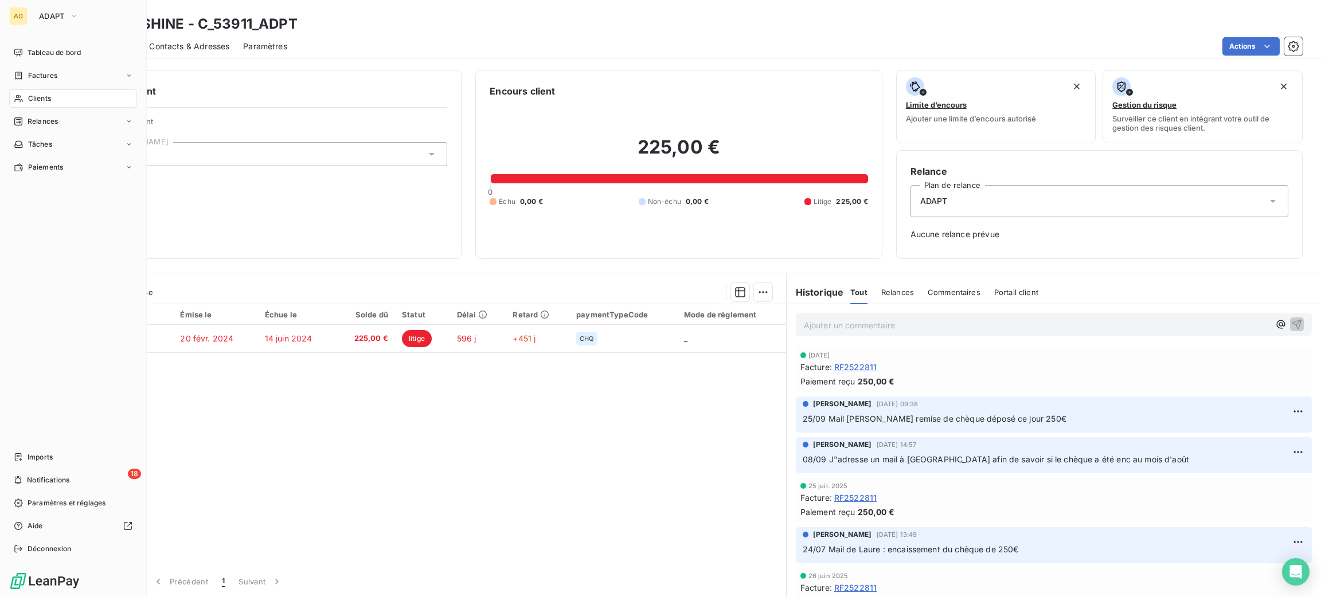
click at [28, 99] on span "Clients" at bounding box center [39, 98] width 23 height 10
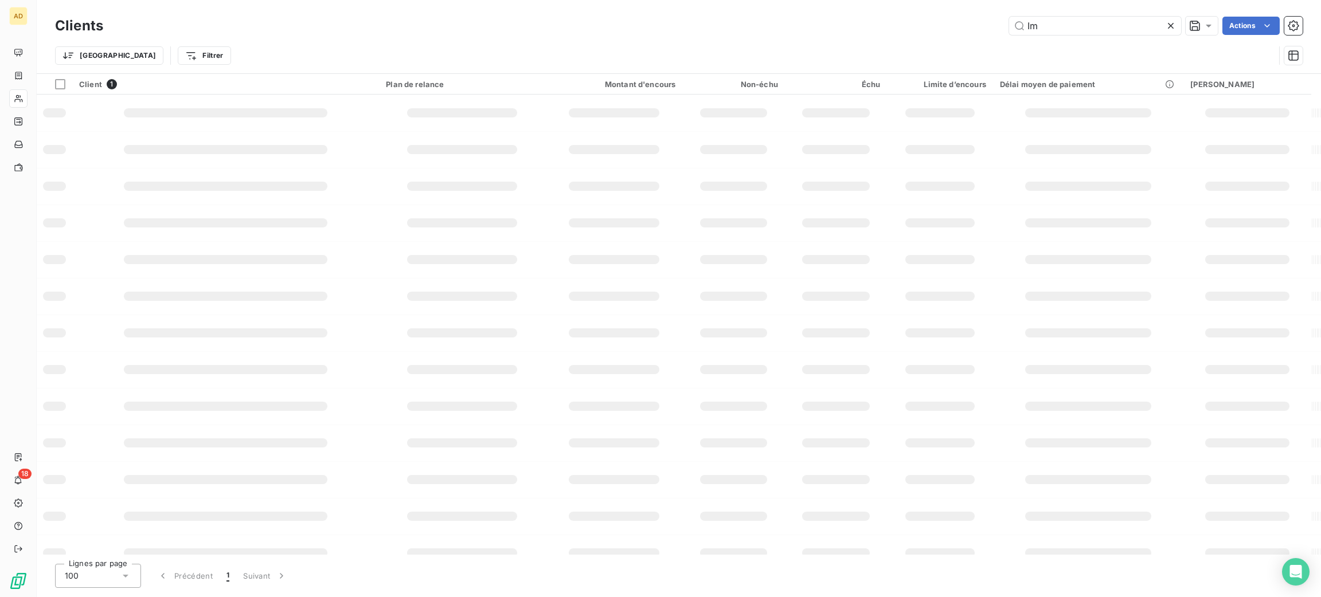
type input "I"
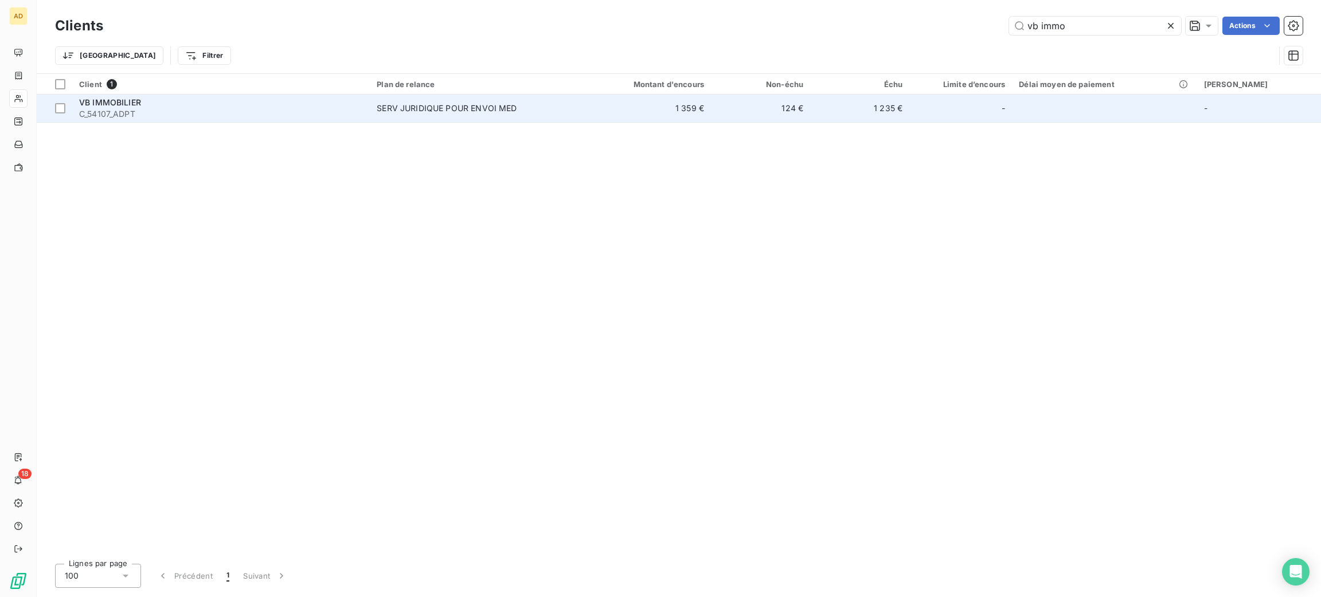
type input "vb immo"
click at [300, 120] on td "VB IMMOBILIER C_54107_ADPT" at bounding box center [220, 109] width 297 height 28
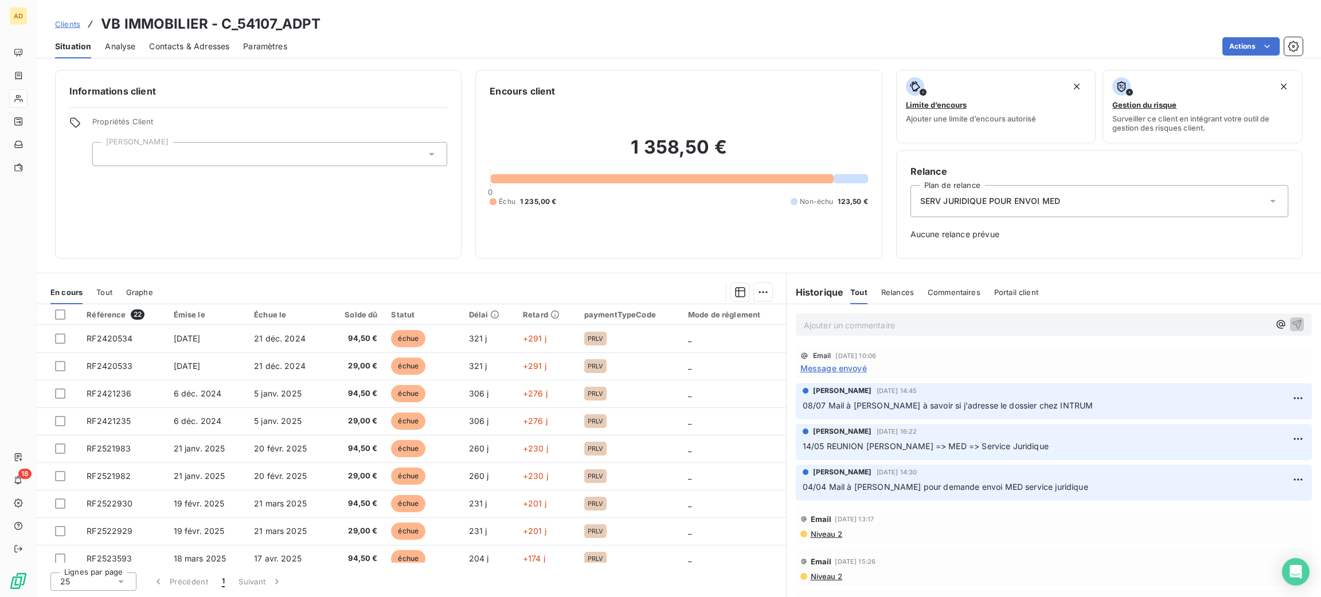
click at [878, 330] on p "Ajouter un commentaire ﻿" at bounding box center [1036, 325] width 465 height 14
click at [861, 322] on p "08/10 M" at bounding box center [1036, 324] width 465 height 13
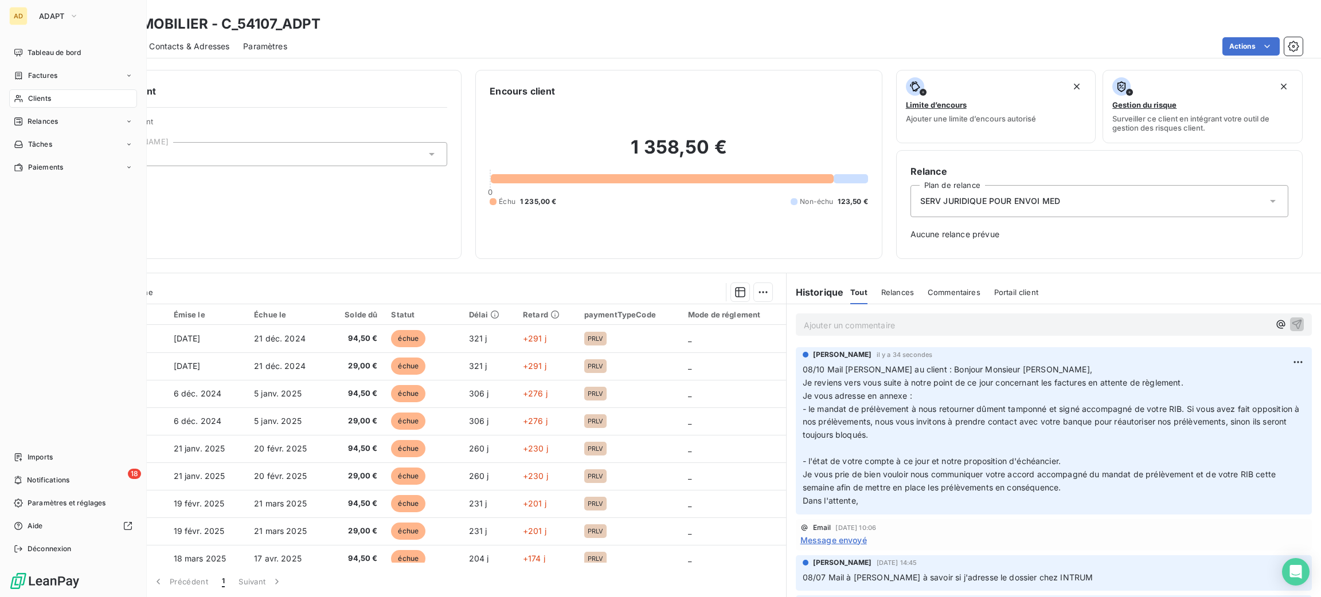
click at [30, 103] on span "Clients" at bounding box center [39, 98] width 23 height 10
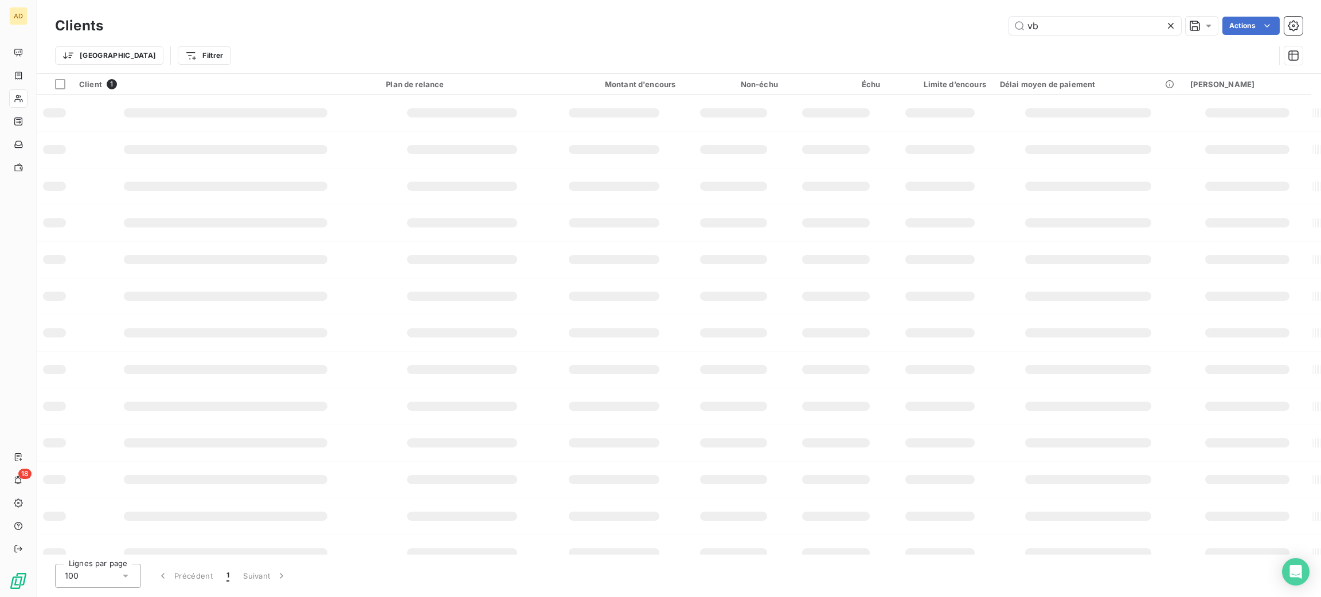
type input "v"
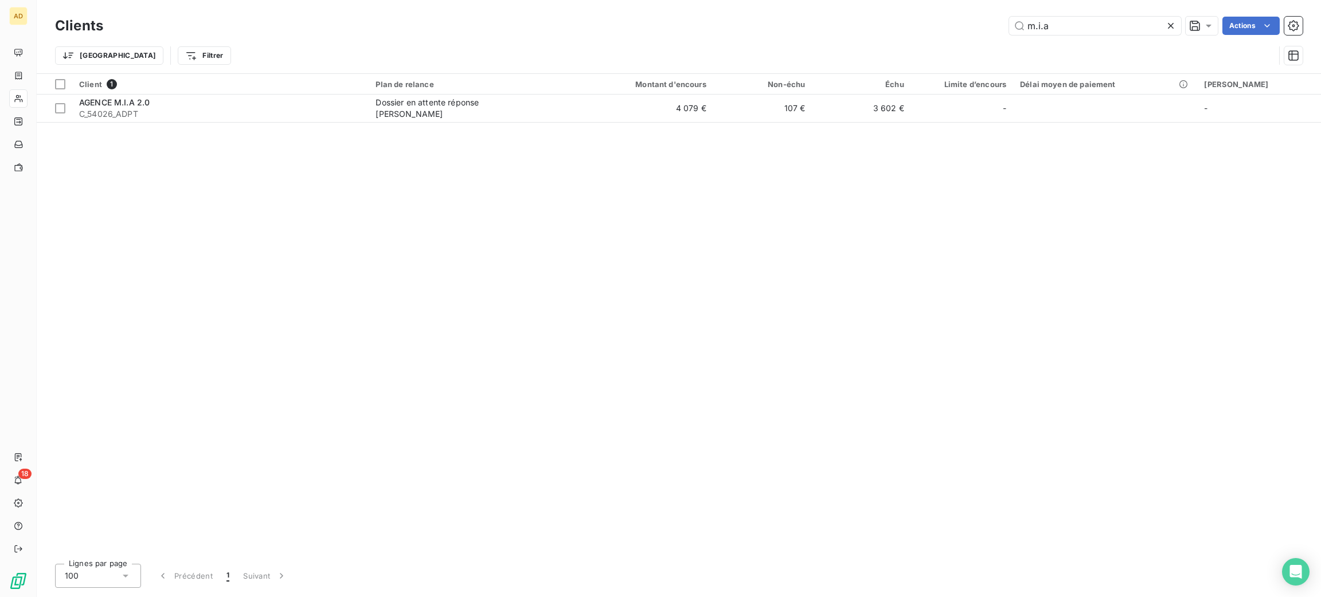
type input "m.i.a"
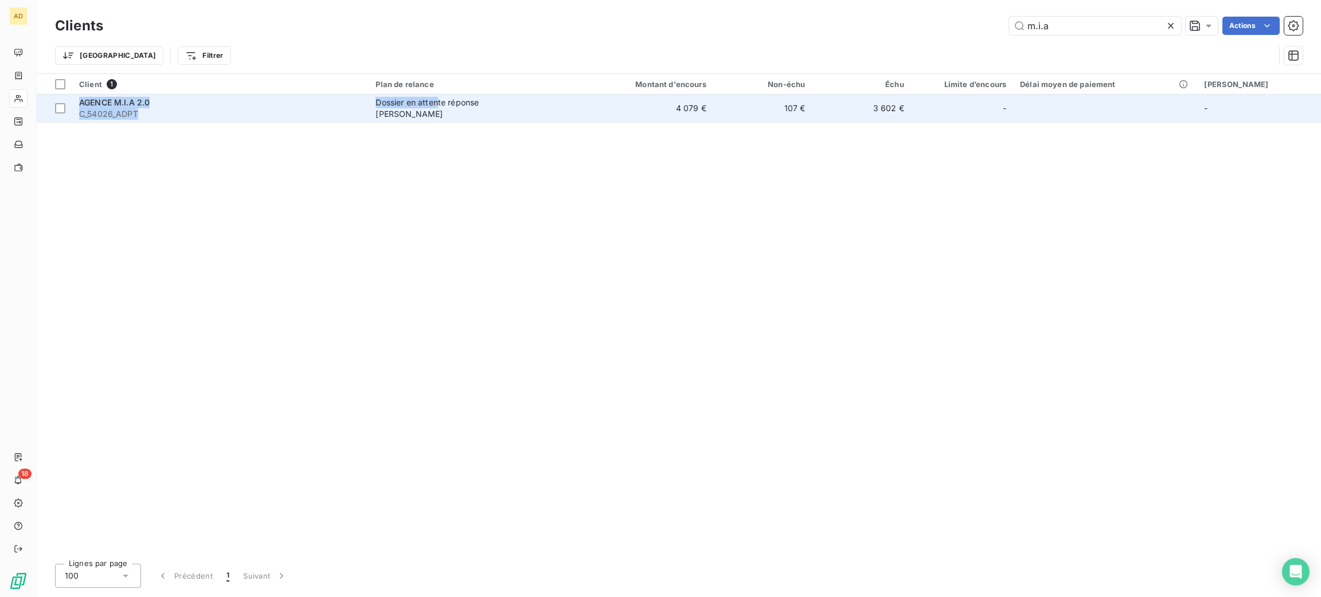
drag, startPoint x: 480, startPoint y: 124, endPoint x: 452, endPoint y: 115, distance: 29.5
click at [452, 115] on div "Client 1 Plan de relance Montant d'encours Non-échu Échu Limite d’encours Délai…" at bounding box center [679, 314] width 1284 height 481
click at [452, 115] on td "Dossier en attente réponse [PERSON_NAME]" at bounding box center [475, 109] width 212 height 28
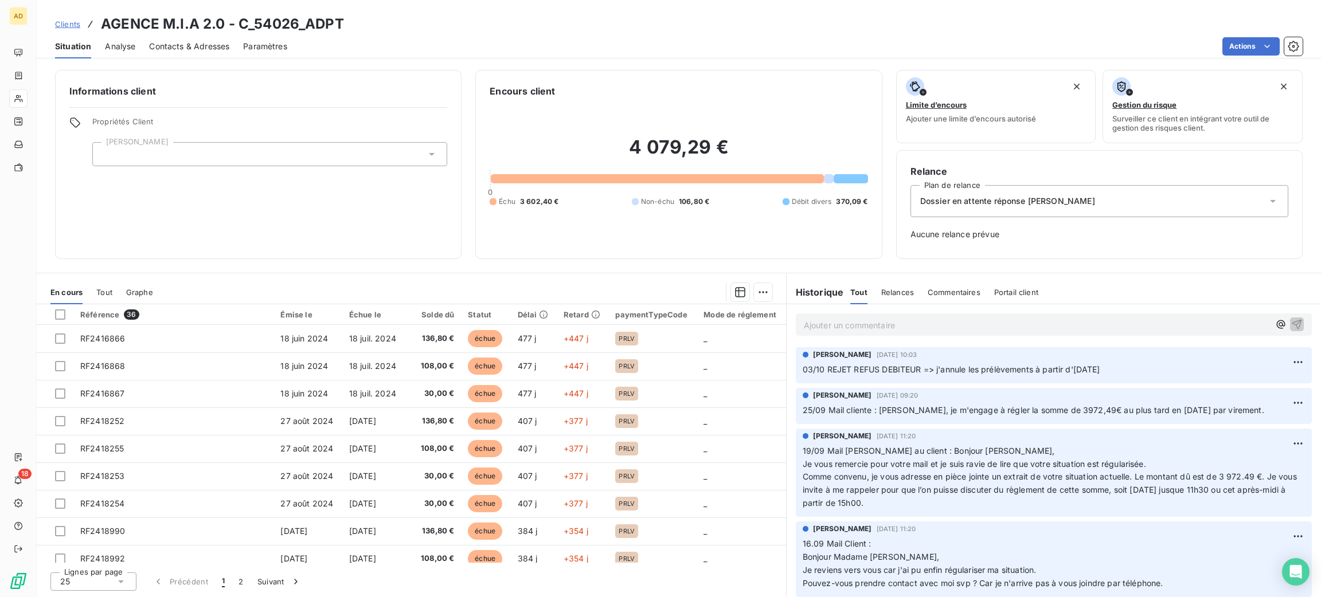
click at [849, 322] on p "Ajouter un commentaire ﻿" at bounding box center [1036, 325] width 465 height 14
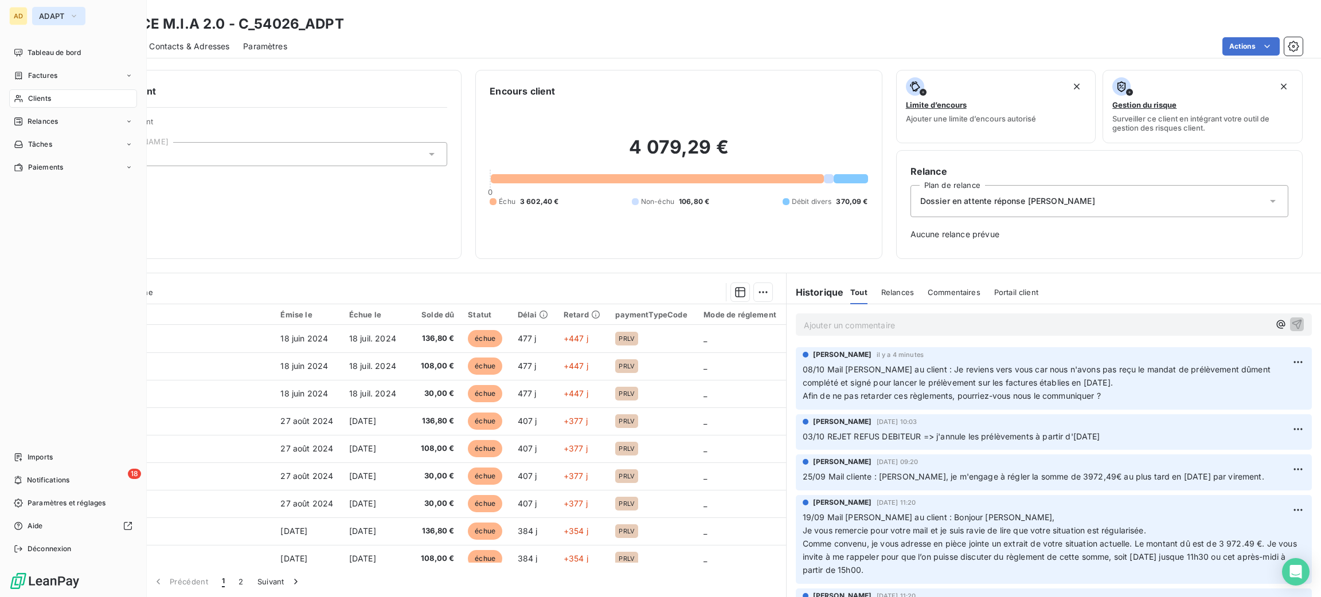
click at [50, 7] on button "ADAPT" at bounding box center [58, 16] width 53 height 18
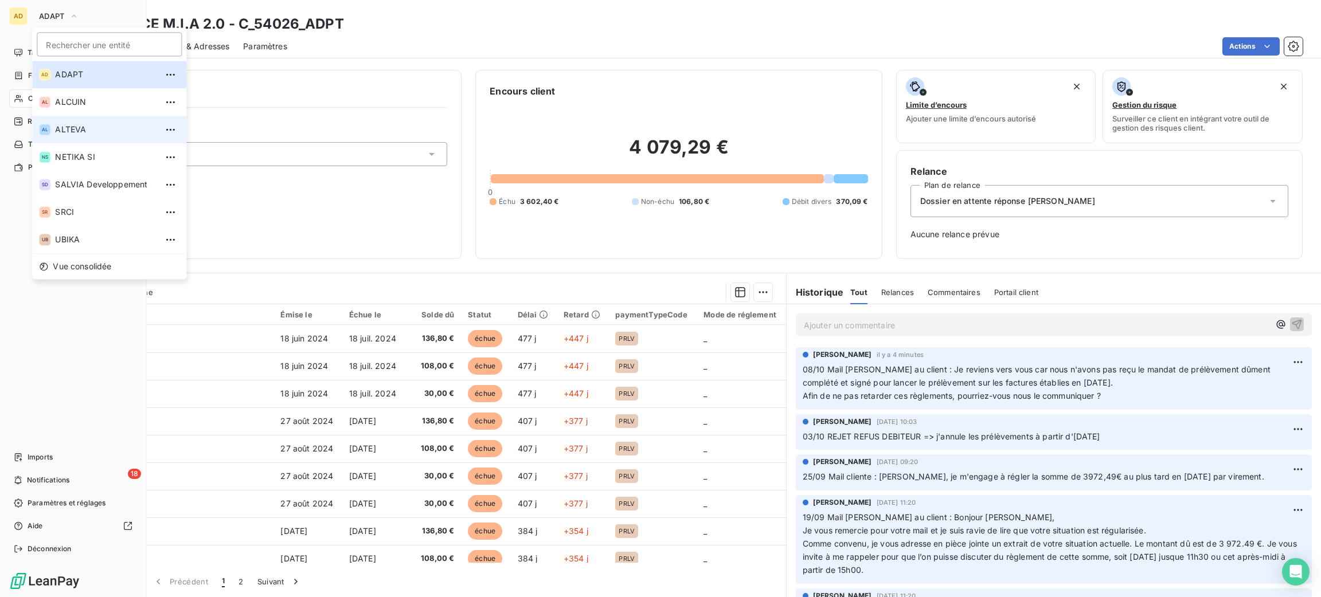
click at [71, 123] on li "AL ALTEVA" at bounding box center [109, 130] width 154 height 28
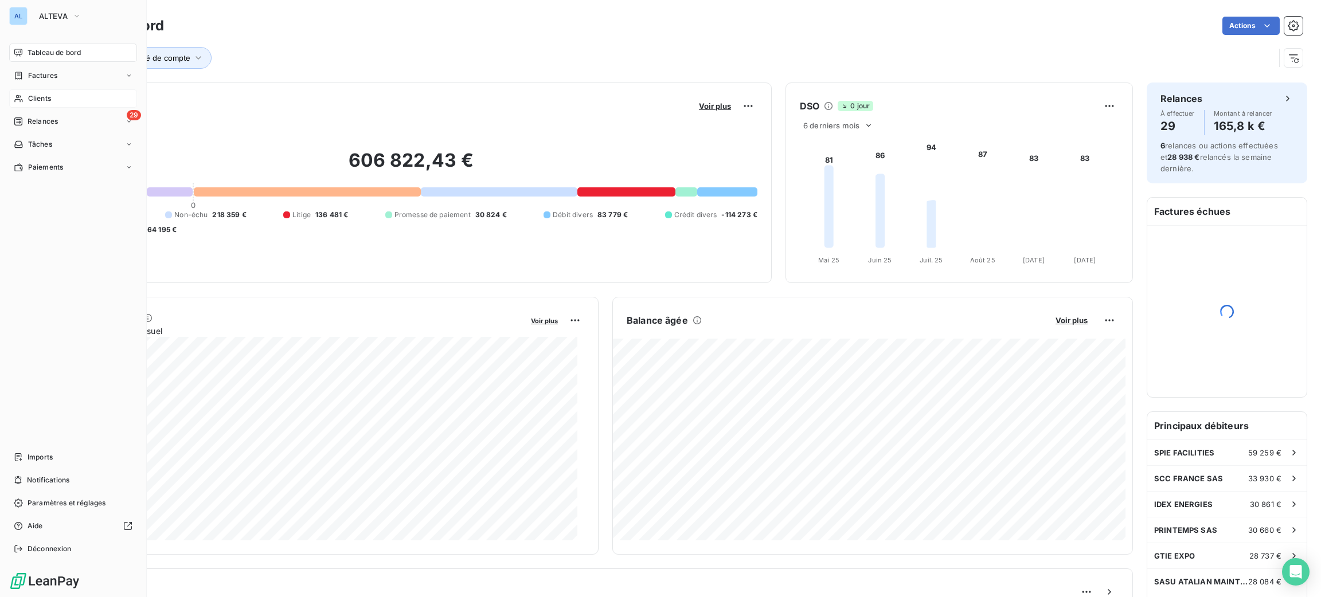
click at [42, 104] on div "Clients" at bounding box center [73, 98] width 128 height 18
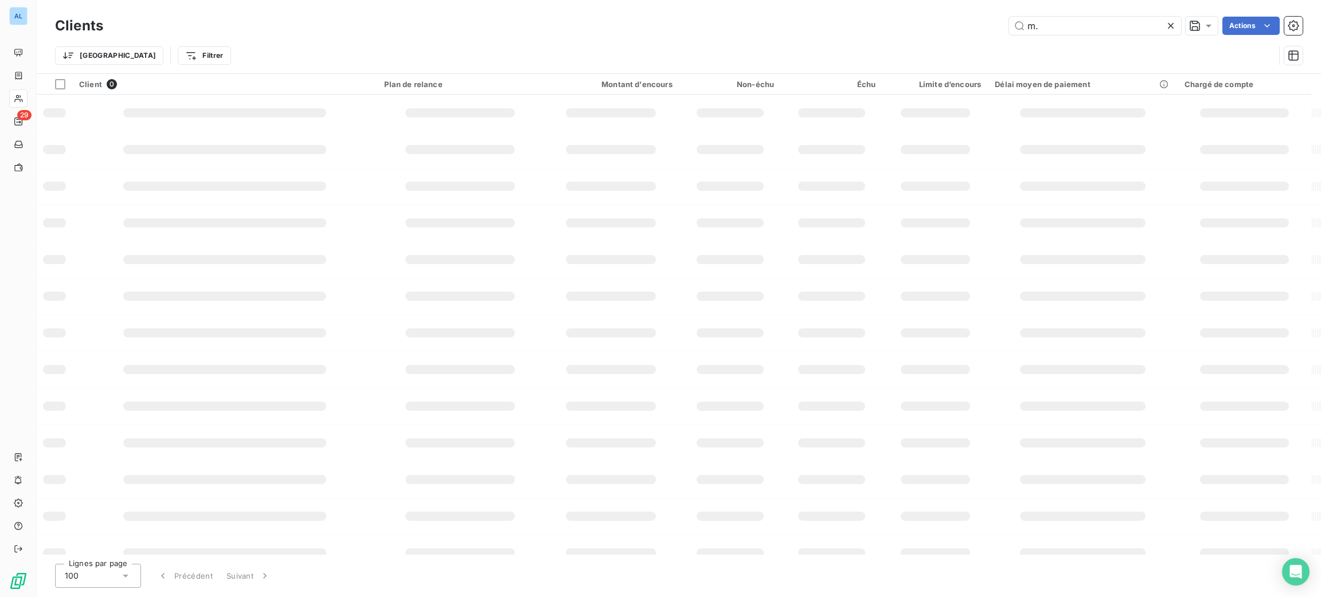
type input "m"
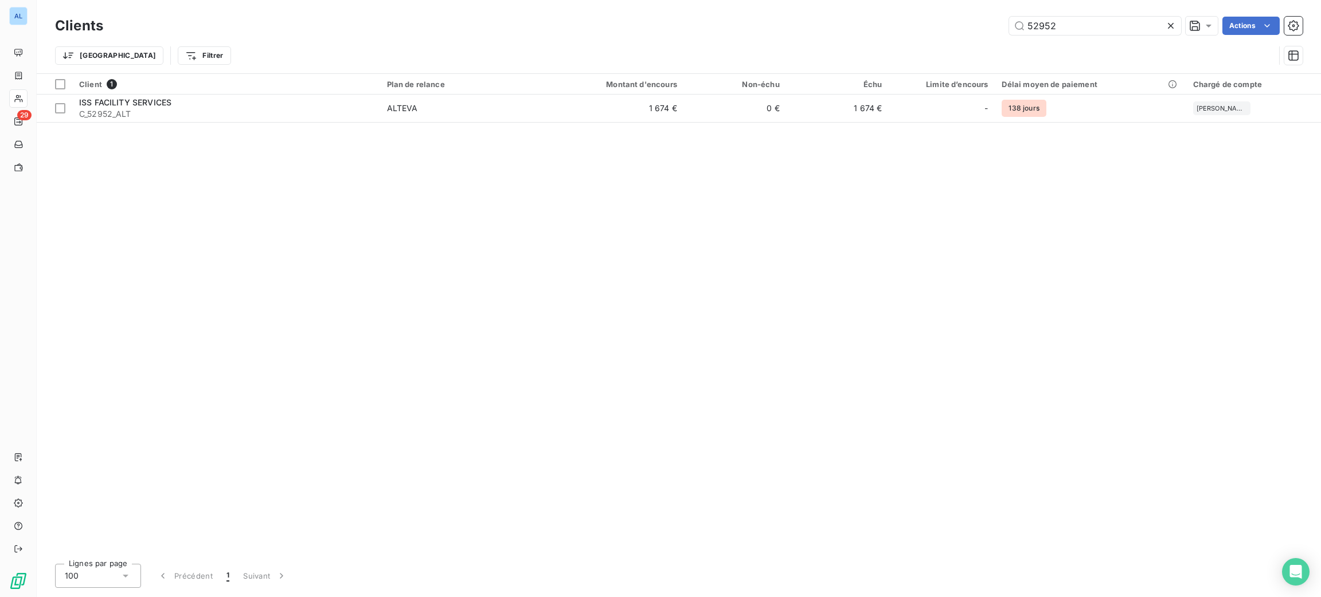
type input "52952"
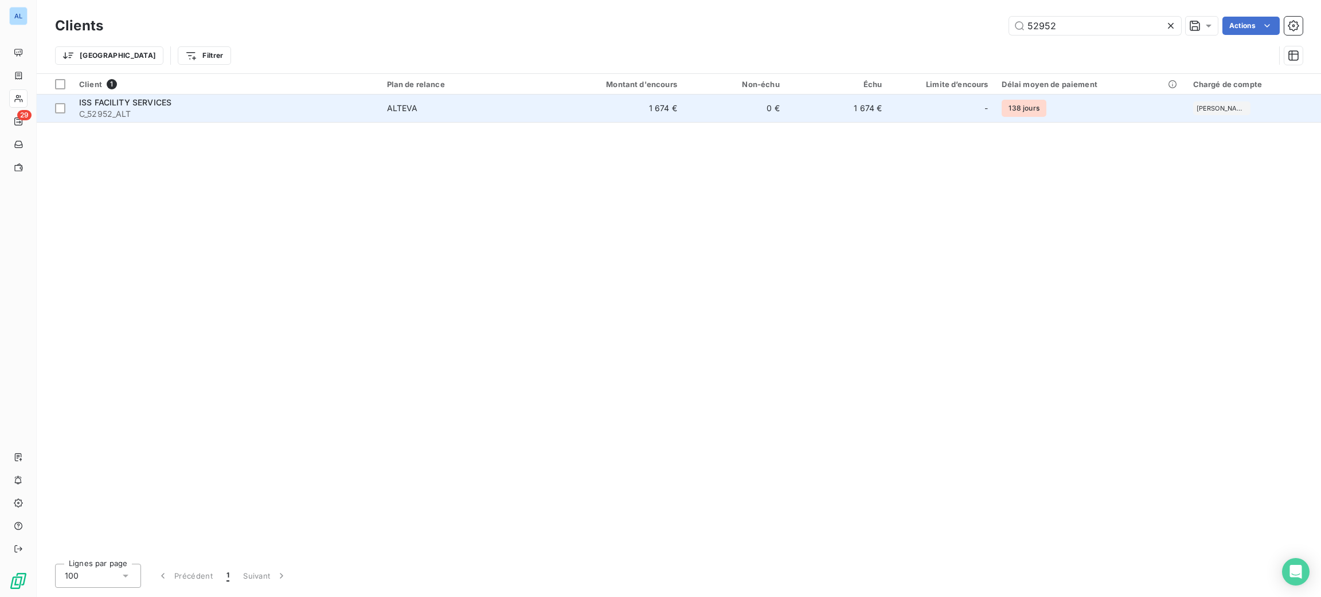
click at [392, 105] on div "ALTEVA" at bounding box center [402, 108] width 31 height 11
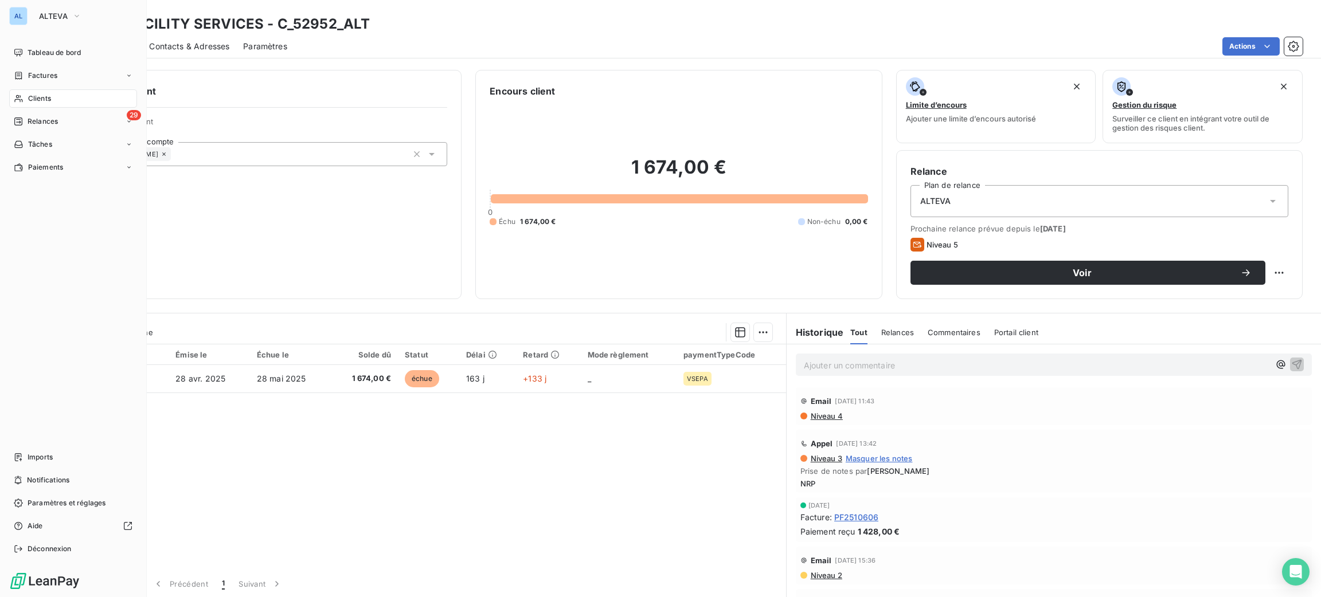
click at [37, 97] on span "Clients" at bounding box center [39, 98] width 23 height 10
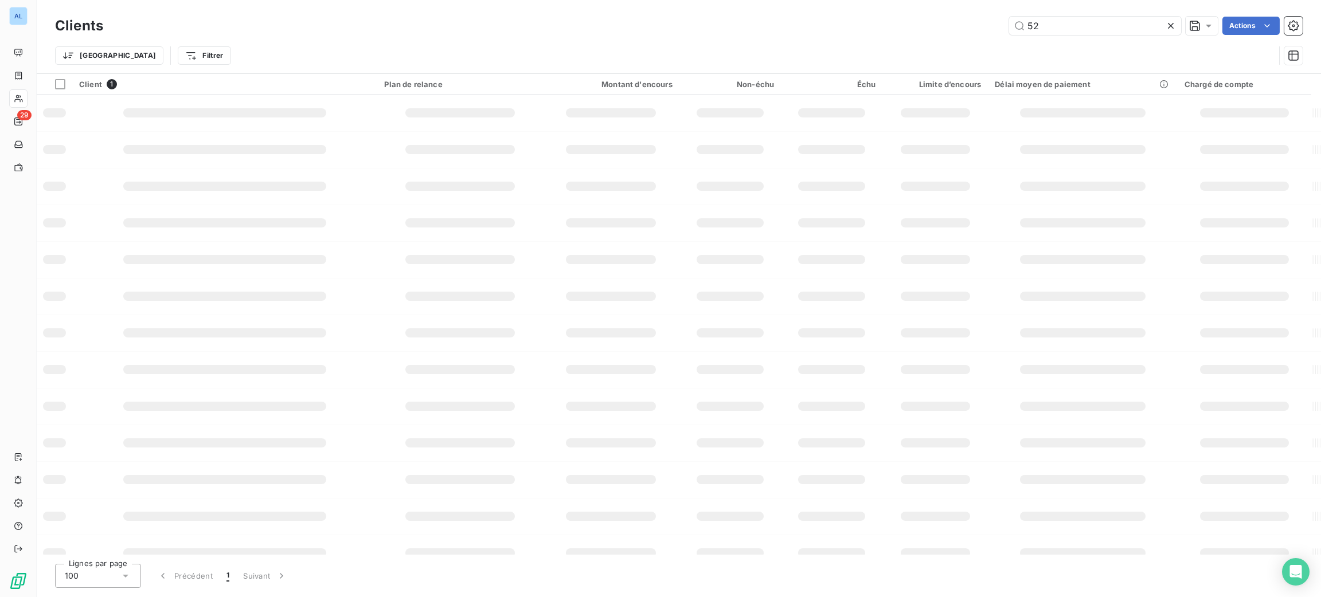
type input "5"
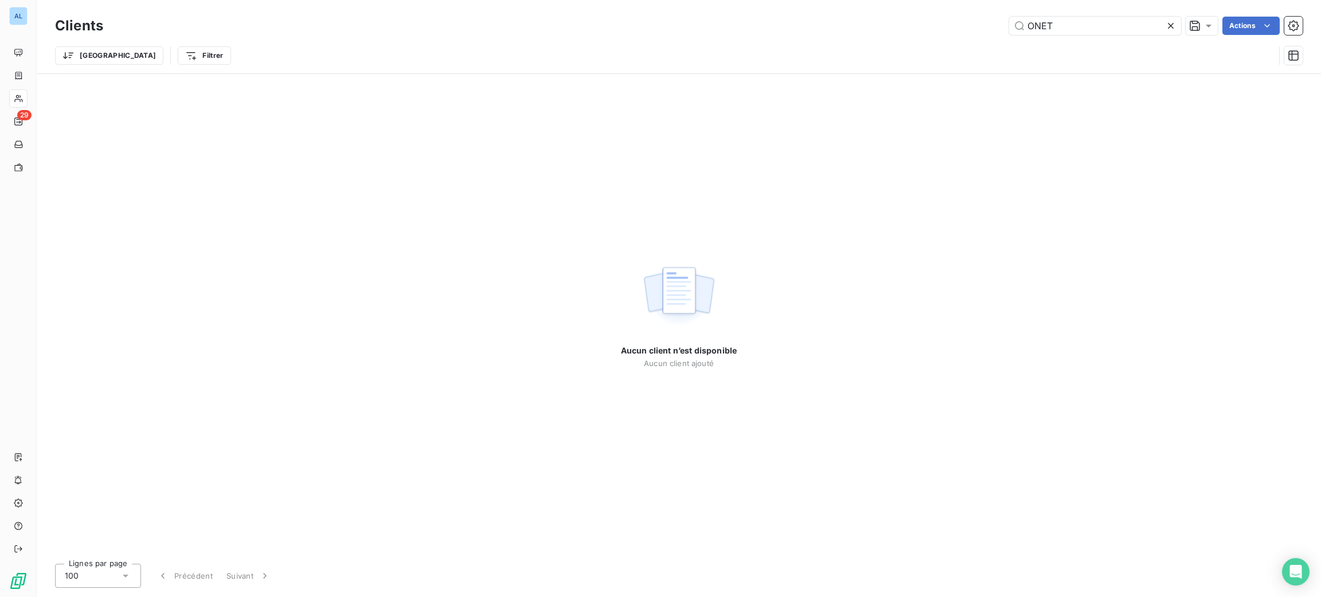
type input "ONET"
